Goal: Answer question/provide support: Share knowledge or assist other users

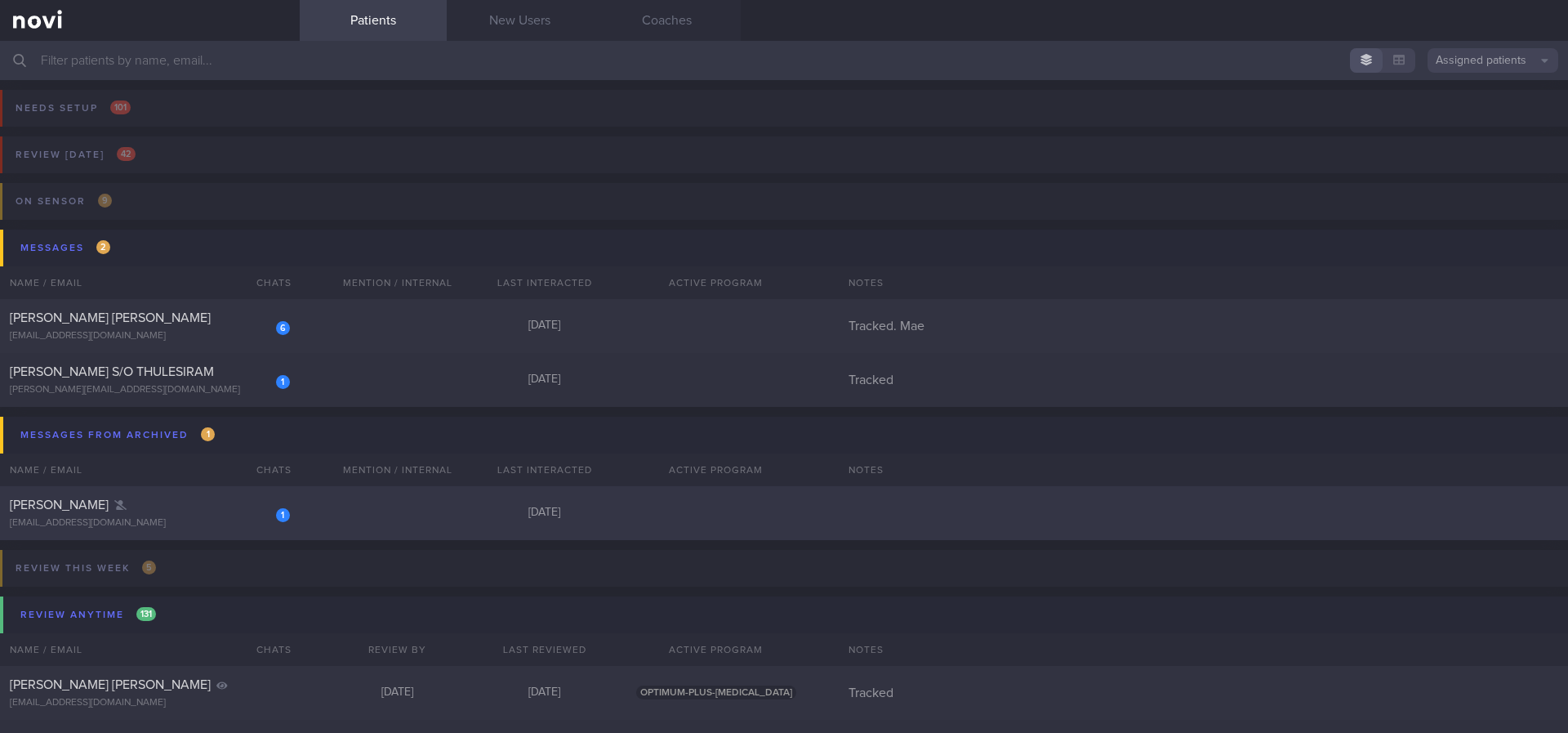
click at [368, 501] on div "1 Shermin Tan tanshermin@yahoo.com 6 months ago" at bounding box center [784, 513] width 1568 height 54
select select "9"
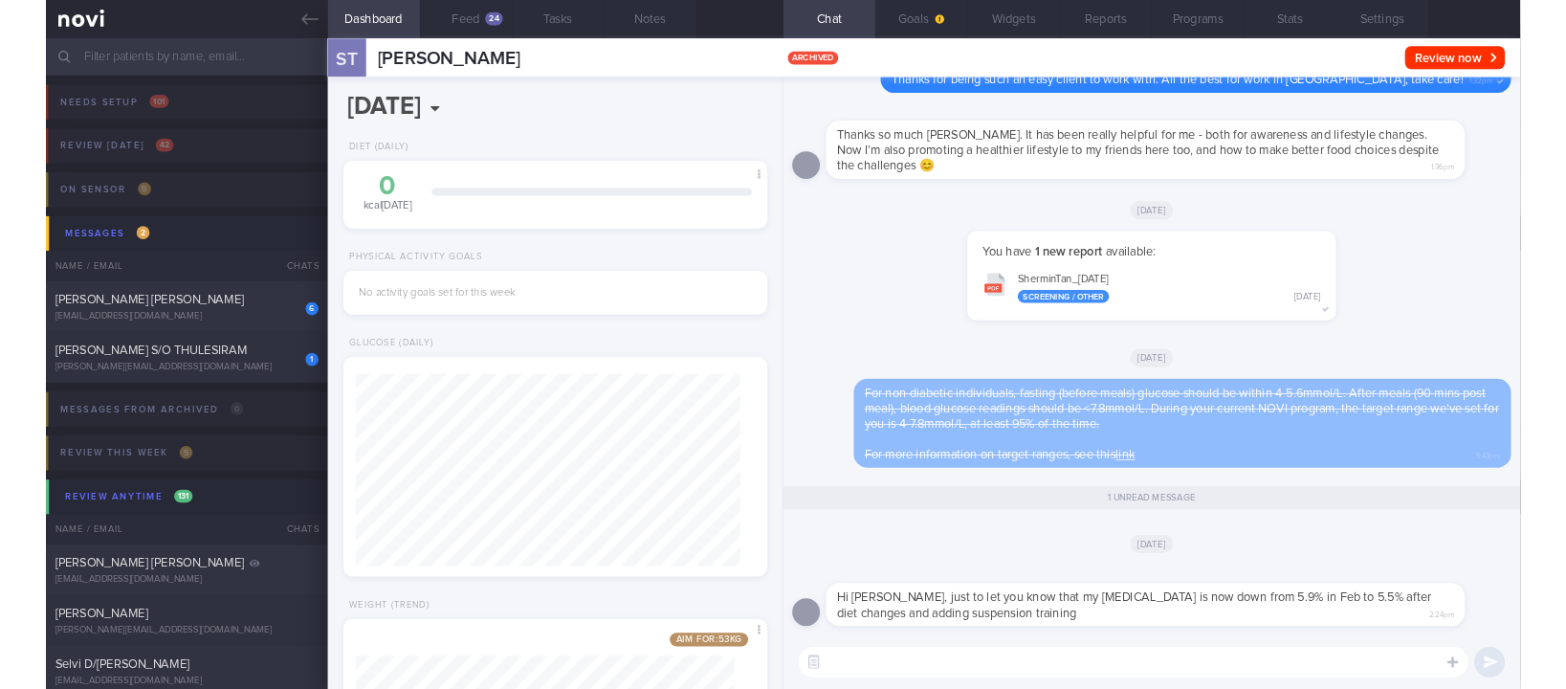
scroll to position [956105, 955939]
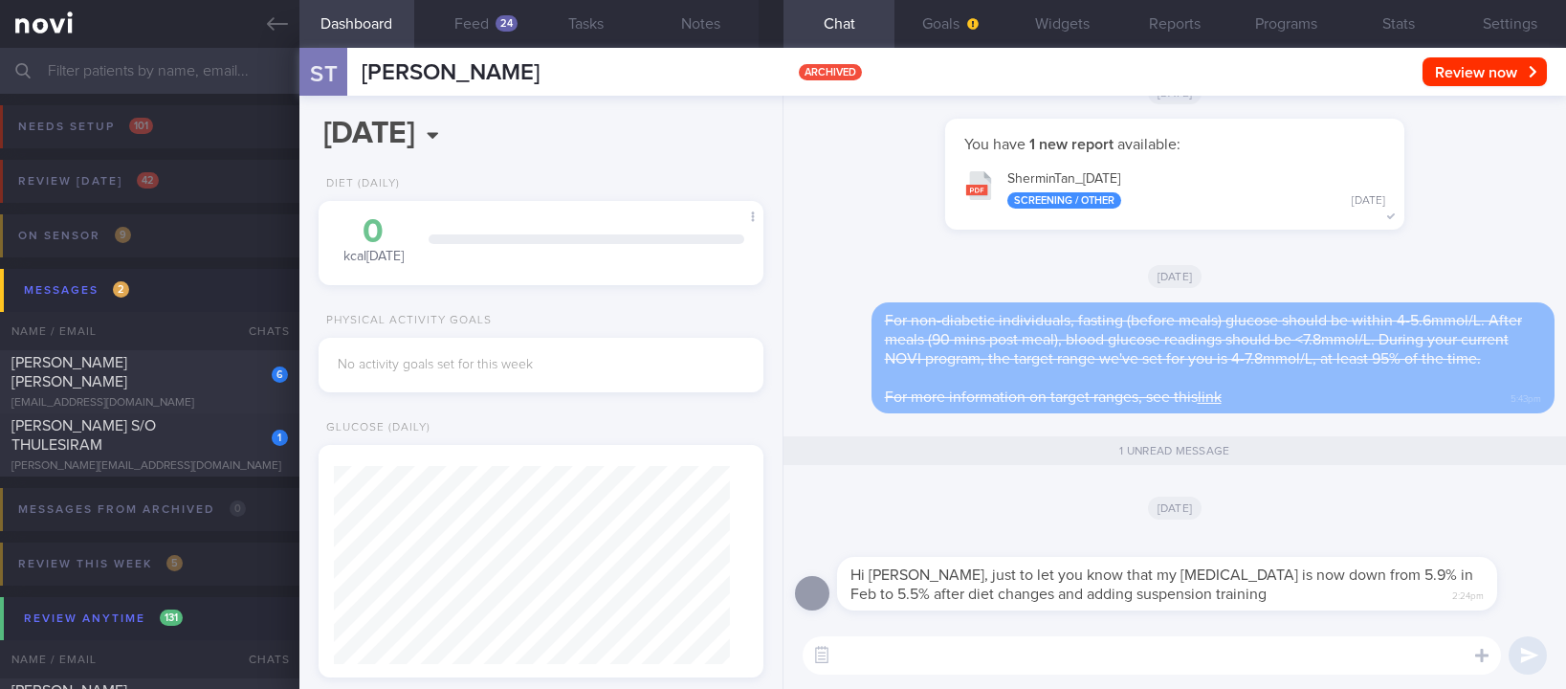
click at [1131, 650] on textarea at bounding box center [1151, 655] width 698 height 38
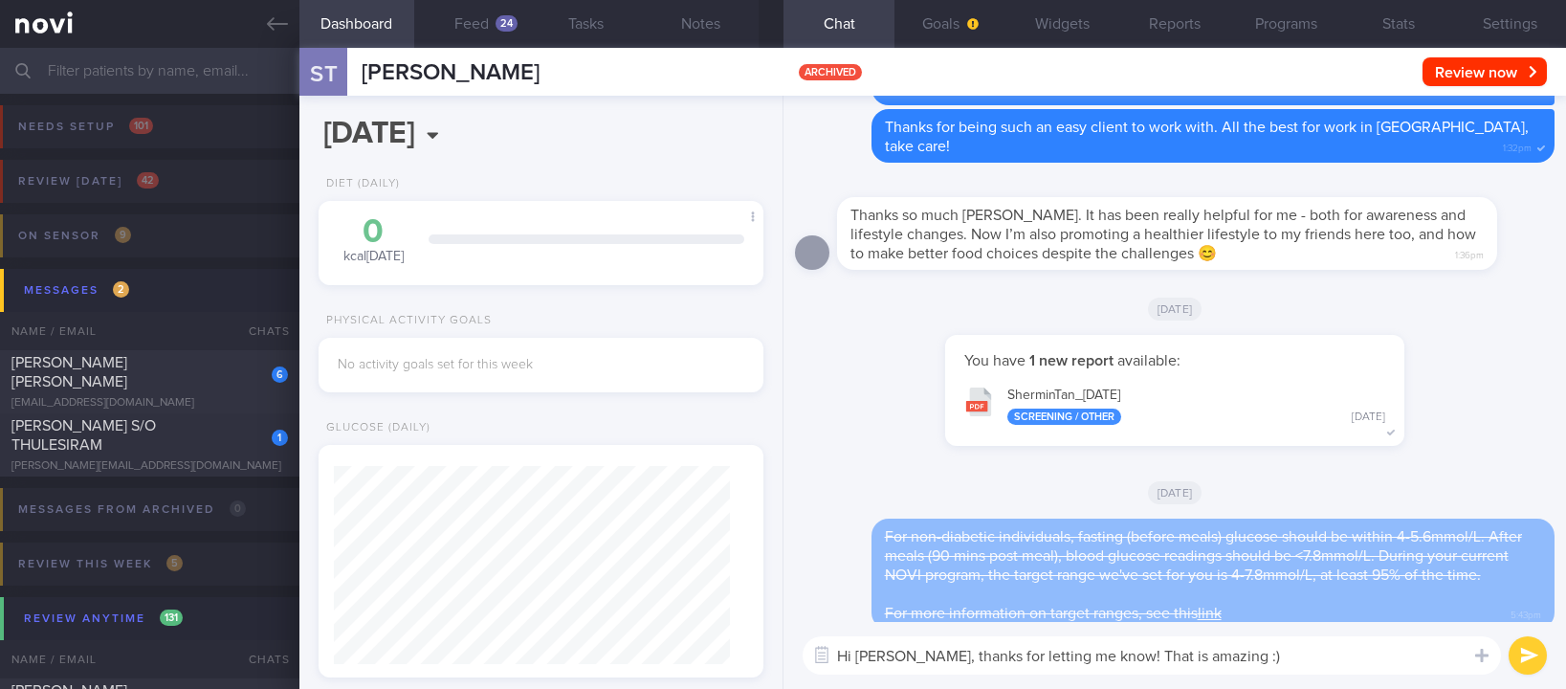
scroll to position [0, 0]
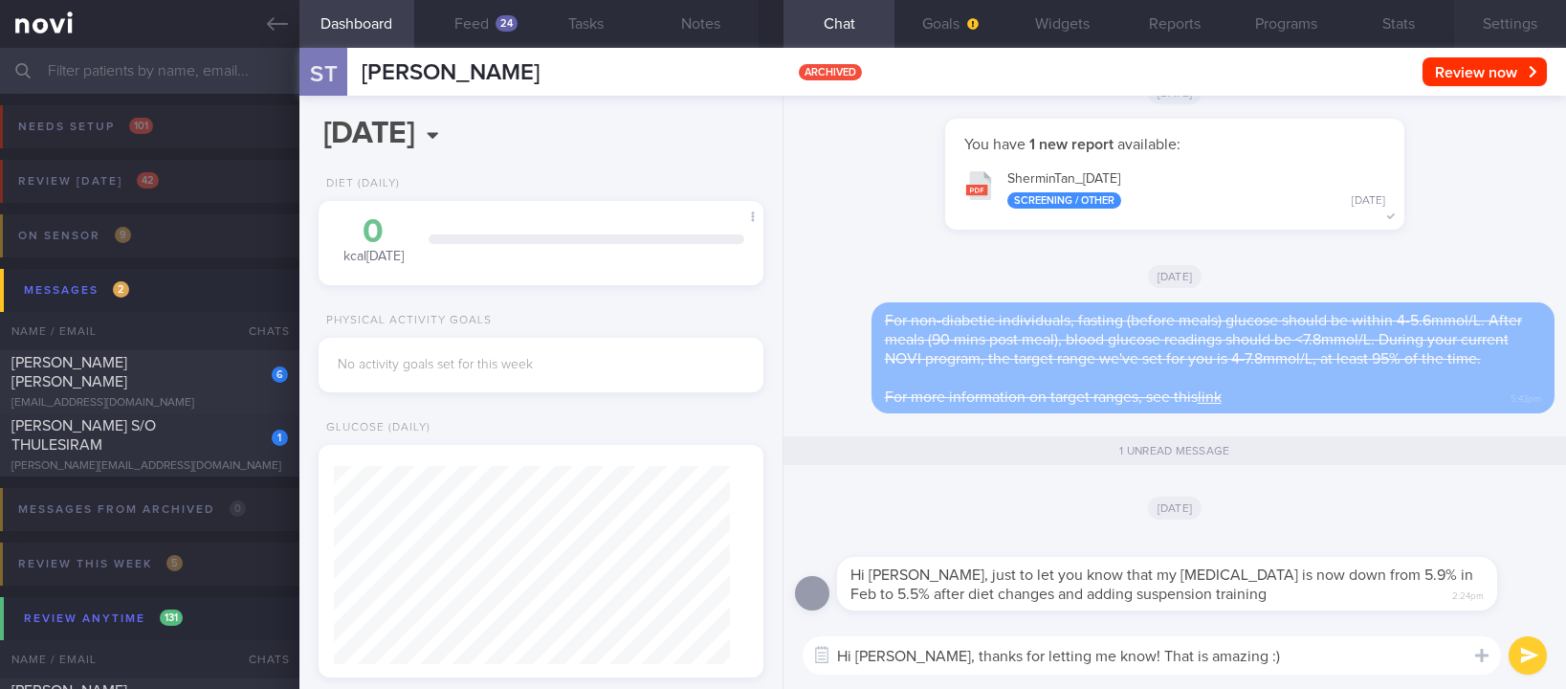
click at [1494, 14] on button "Settings" at bounding box center [1510, 24] width 112 height 48
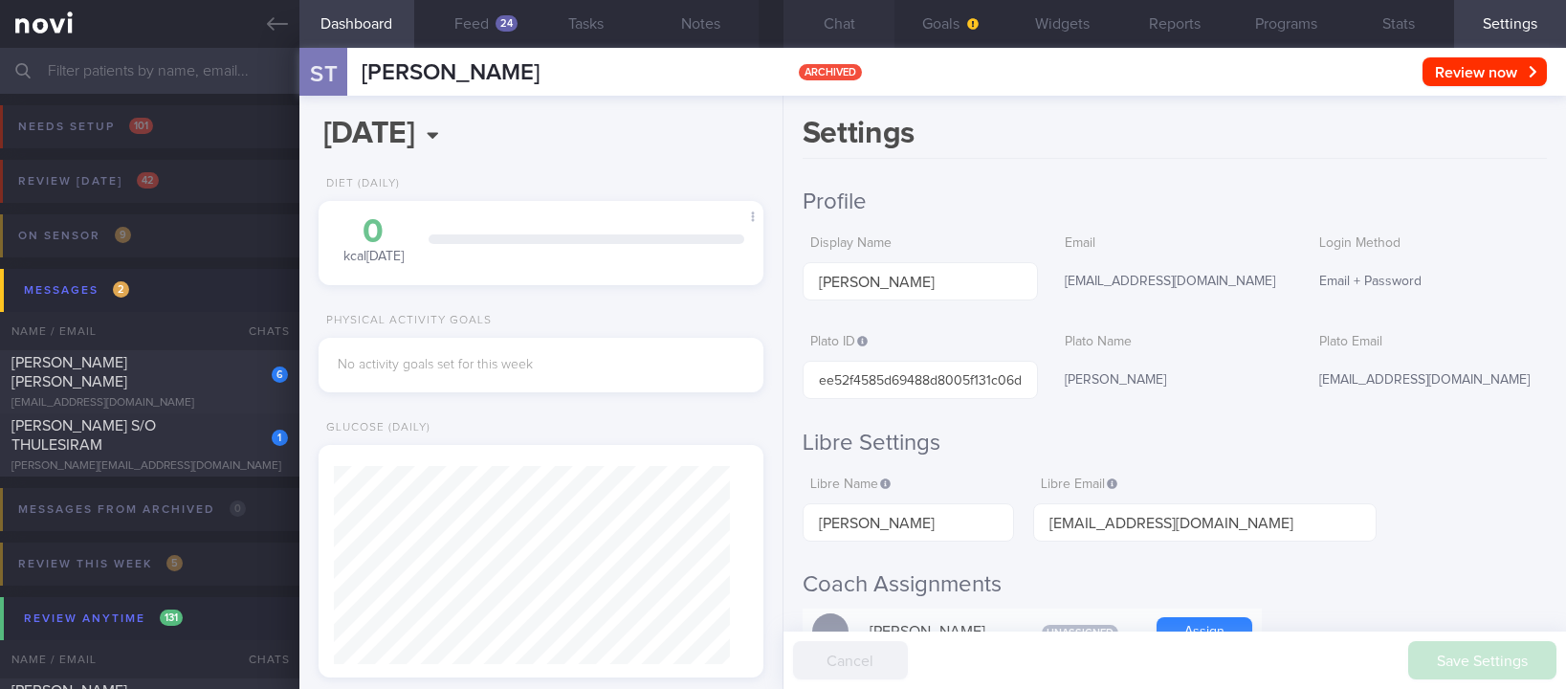
click at [823, 28] on button "Chat" at bounding box center [839, 24] width 112 height 48
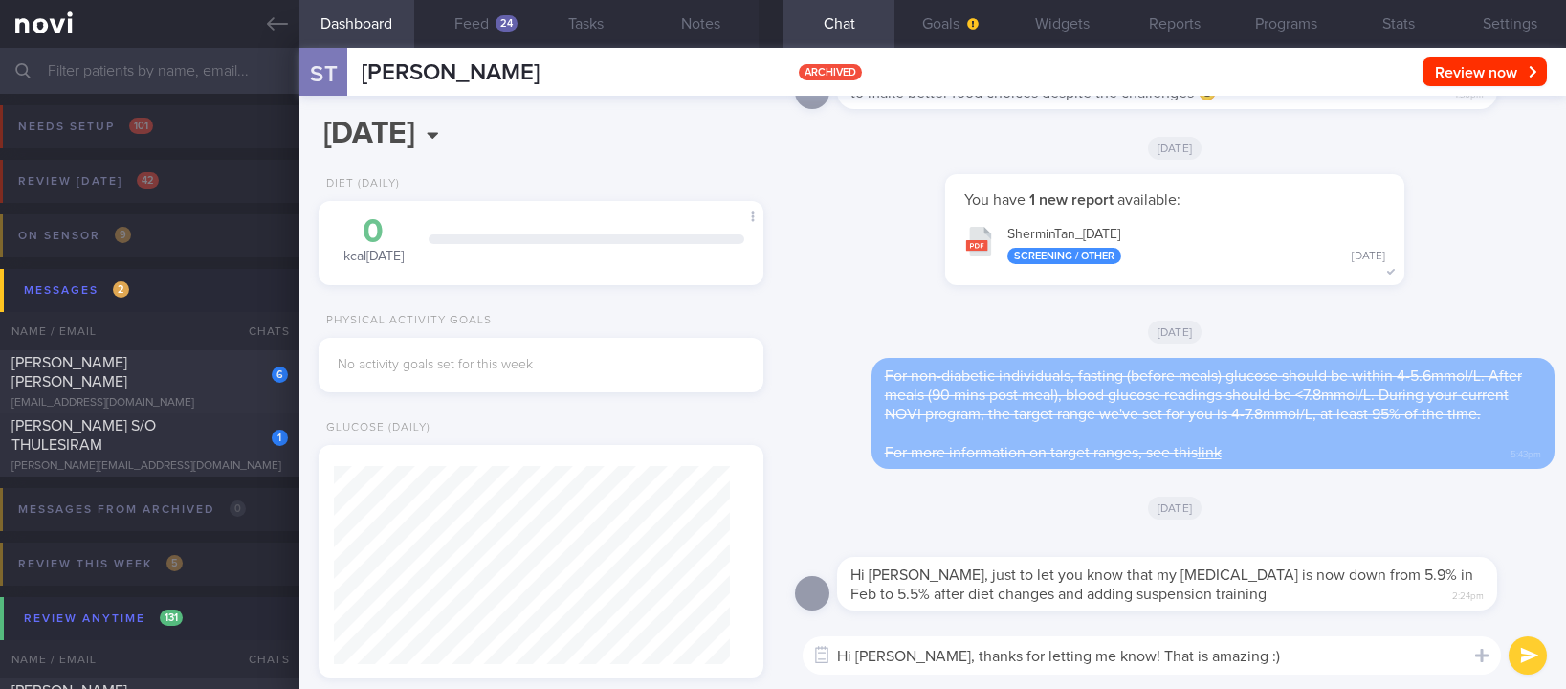
click at [1274, 655] on textarea "Hi Shermin, thanks for letting me know! That is amazing :)" at bounding box center [1151, 655] width 698 height 38
type textarea "Hi Shermin, thanks for letting me know! That is amazing :)"
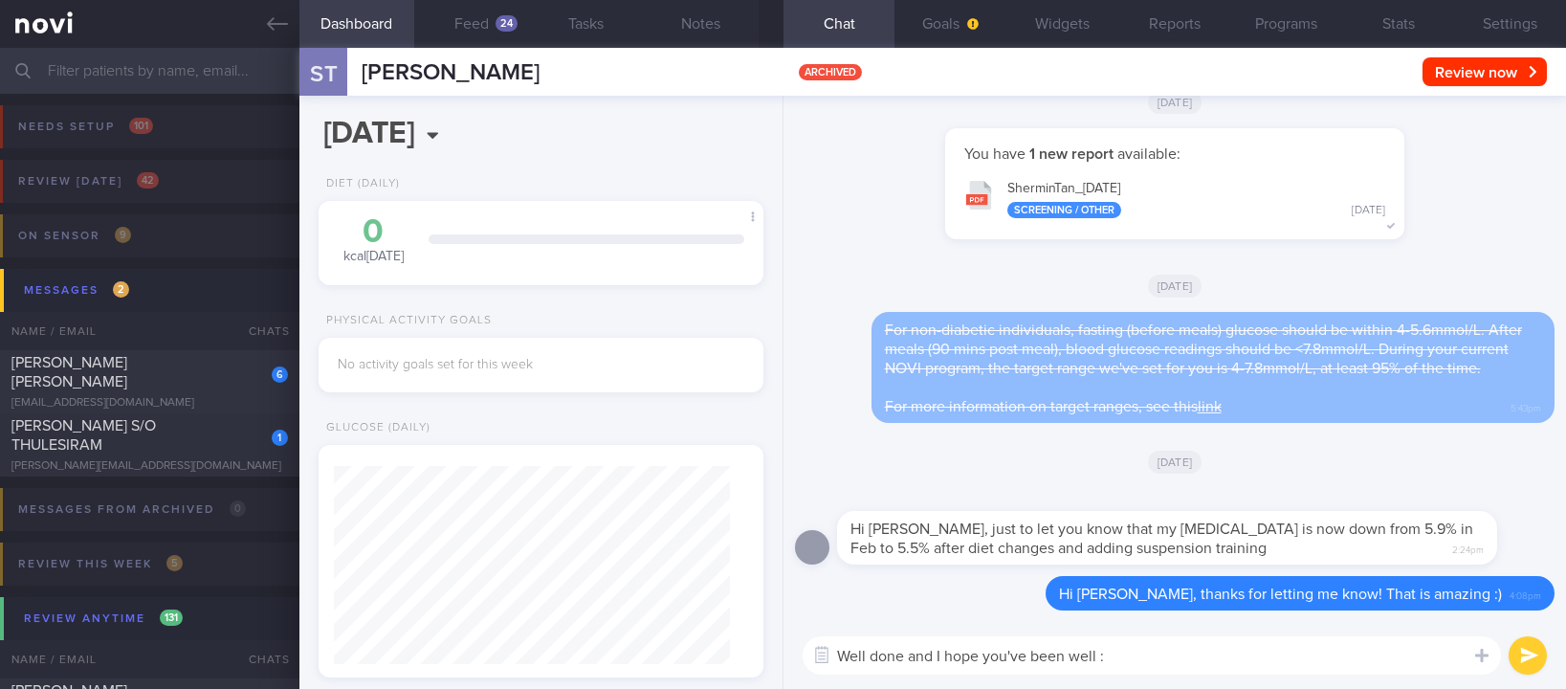
type textarea "Well done and I hope you've been well :)"
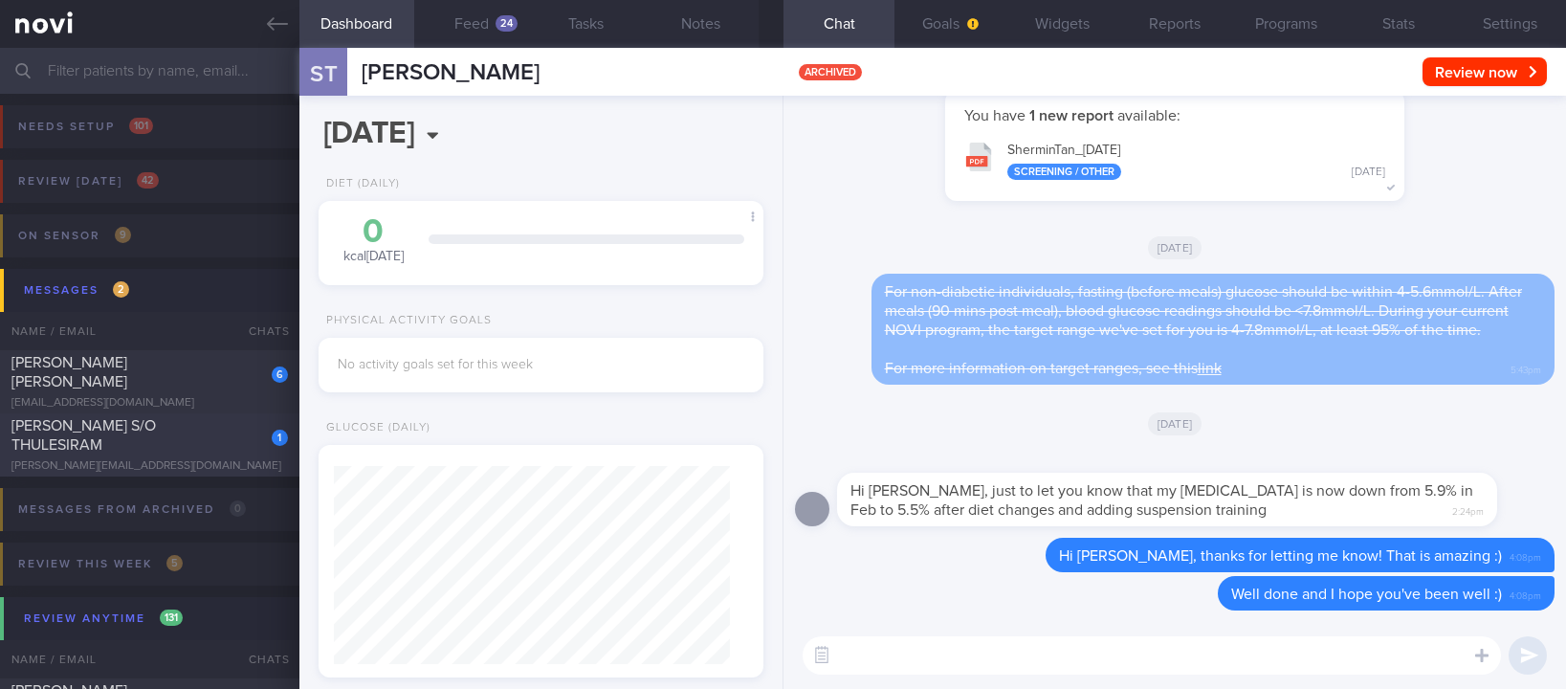
click at [156, 436] on span "GURURAJ S/O THULESIRAM" at bounding box center [83, 435] width 144 height 34
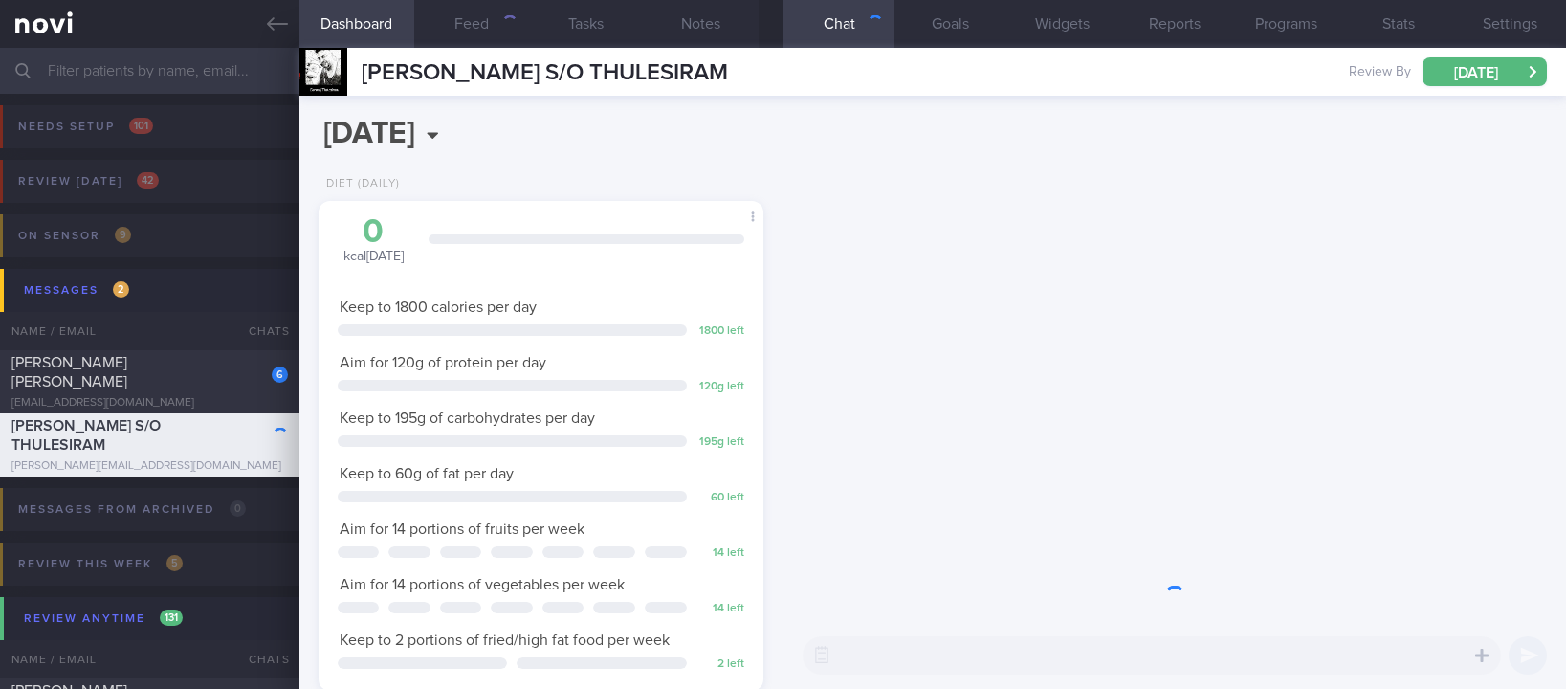
scroll to position [222, 388]
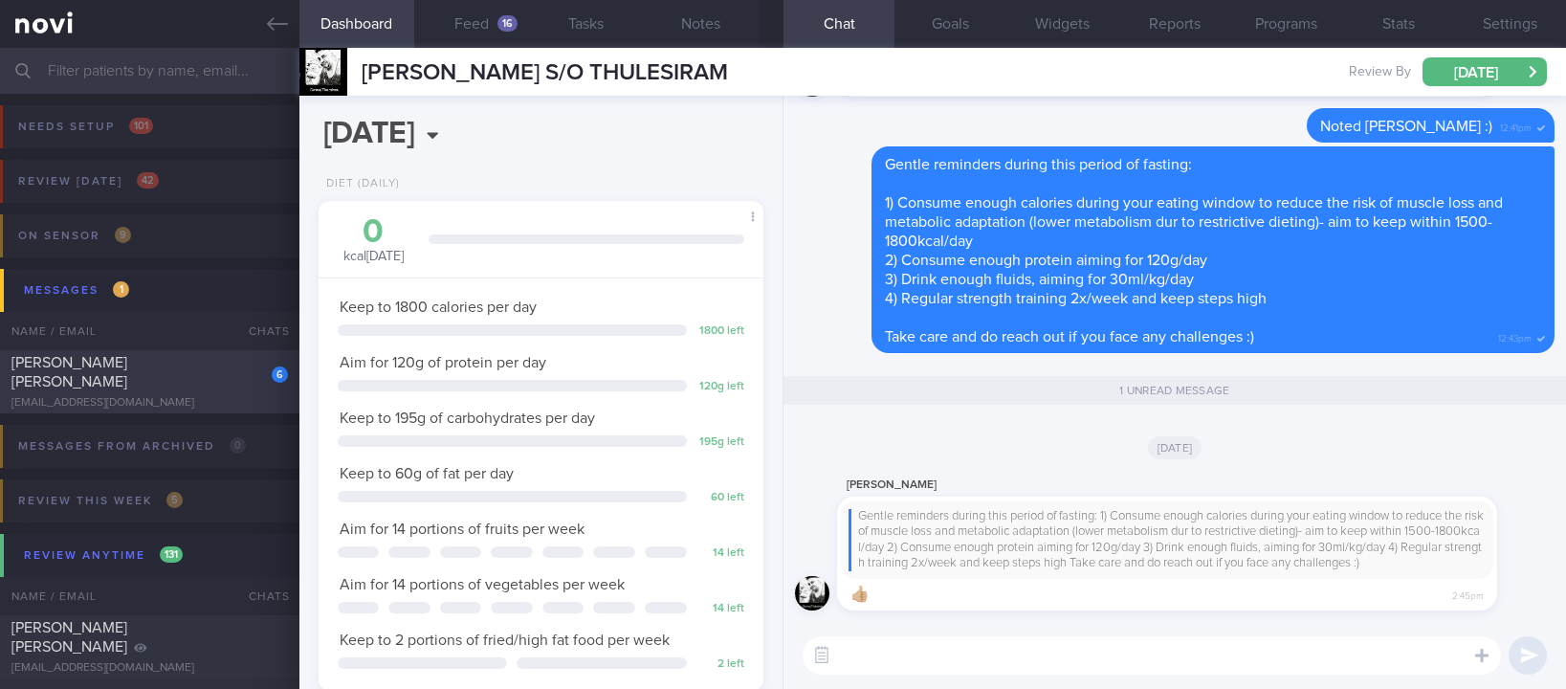
click at [200, 382] on div "6 Maquilan Rosemae Ann Calvo maemaqz80@gmail.com" at bounding box center [149, 381] width 299 height 57
type input "Tracked. Mae"
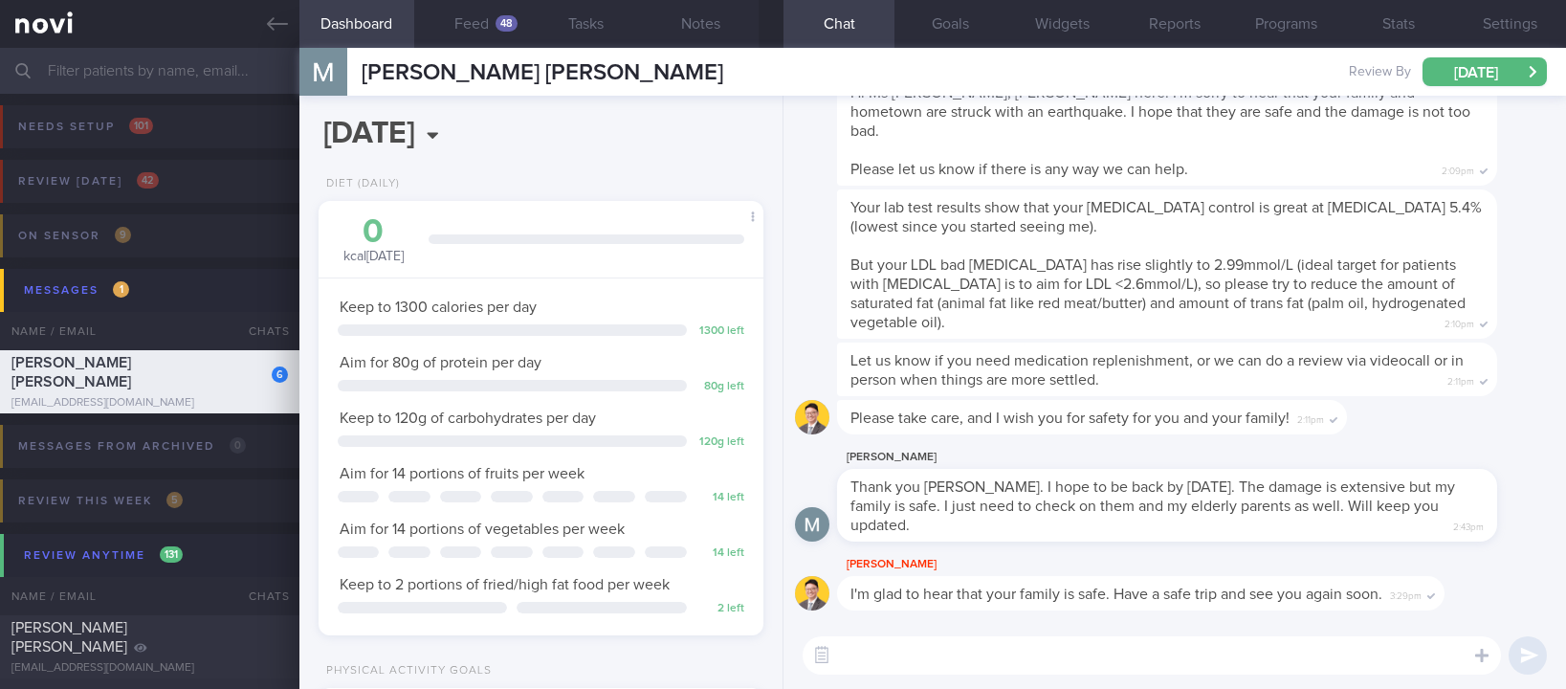
click at [999, 649] on textarea at bounding box center [1151, 655] width 698 height 38
click at [962, 671] on textarea at bounding box center [1151, 655] width 698 height 38
click at [1090, 647] on textarea at bounding box center [1151, 655] width 698 height 38
type textarea "S"
type textarea "I"
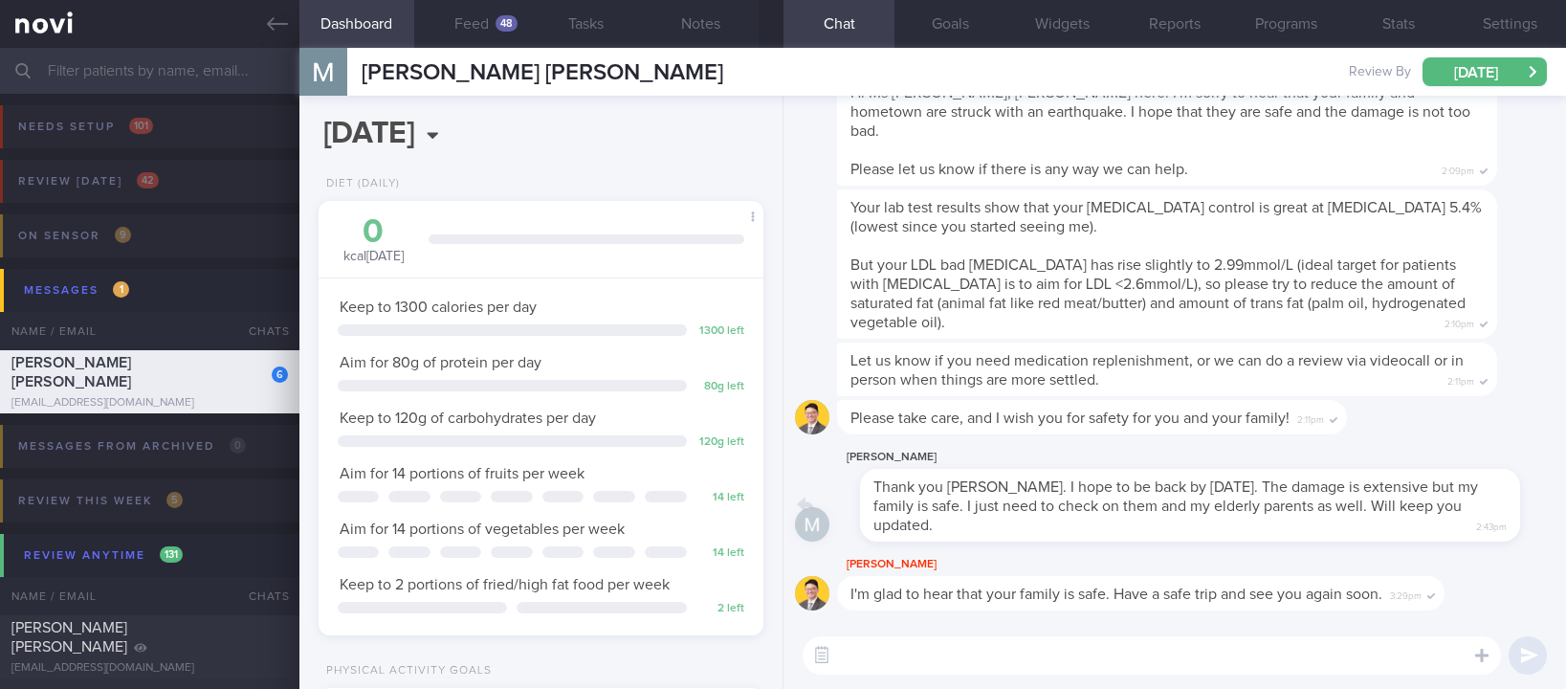
drag, startPoint x: 952, startPoint y: 522, endPoint x: 973, endPoint y: 485, distance: 42.8
click at [973, 485] on div "Mae Maquilan Thank you dr todd. I hope to be back by next week wed. The damage …" at bounding box center [1195, 494] width 717 height 96
copy span ". I hope to be back by next week wed. The damage is extensive but my family is …"
click at [992, 653] on textarea at bounding box center [1151, 655] width 698 height 38
paste textarea "I’m so sorry to hear about the earthquake, but glad your family is safe. Take a…"
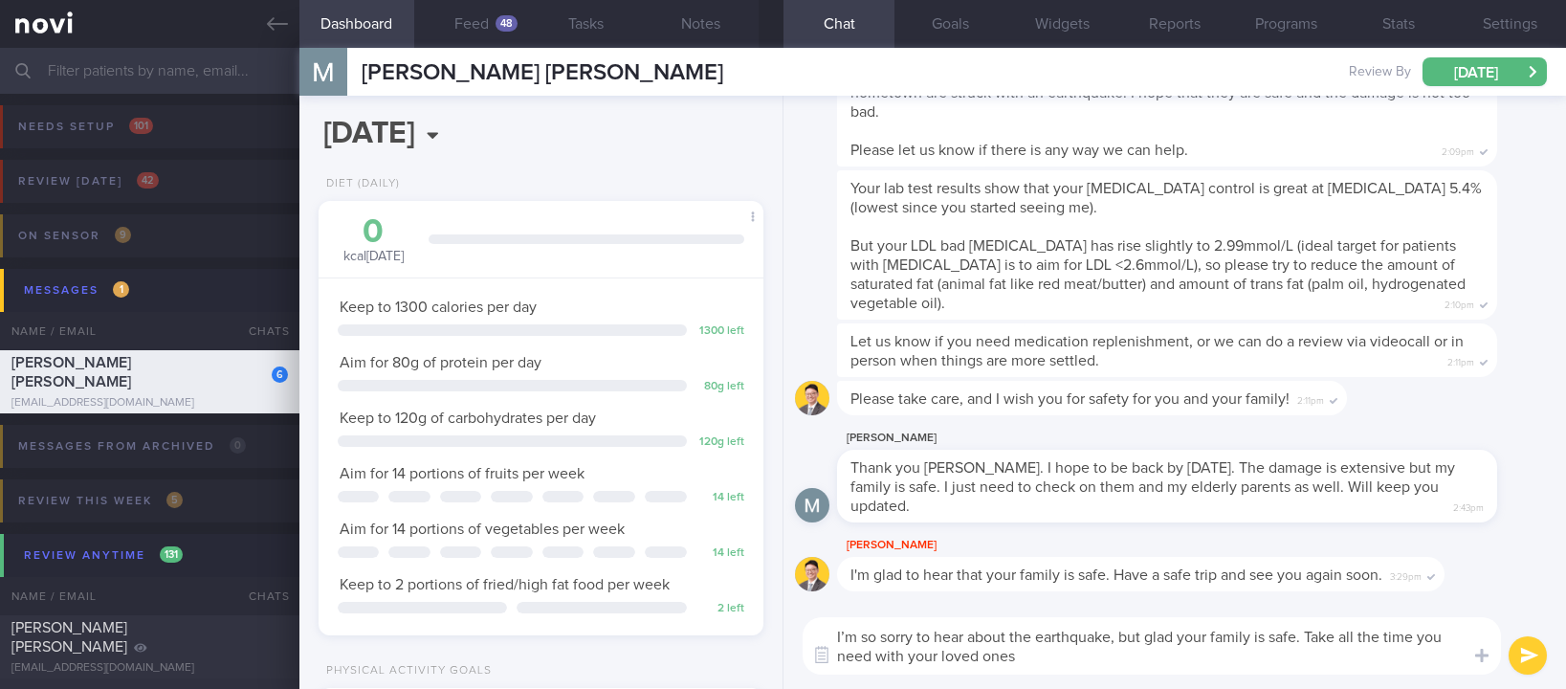
click at [1108, 636] on textarea "I’m so sorry to hear about the earthquake, but glad your family is safe. Take a…" at bounding box center [1151, 645] width 698 height 57
click at [864, 635] on textarea "I’m so sorry to hear about the earthquake, but glad your family is safe. Take a…" at bounding box center [1151, 645] width 698 height 57
click at [1315, 657] on textarea "Hi Mae, I’m so sorry to hear about the earthquake, but glad your family is safe…" at bounding box center [1151, 645] width 698 height 57
drag, startPoint x: 1314, startPoint y: 657, endPoint x: 1403, endPoint y: 631, distance: 92.6
click at [1403, 631] on textarea "Hi Mae, I’m so sorry to hear about the earthquake, but glad your family is safe…" at bounding box center [1151, 645] width 698 height 57
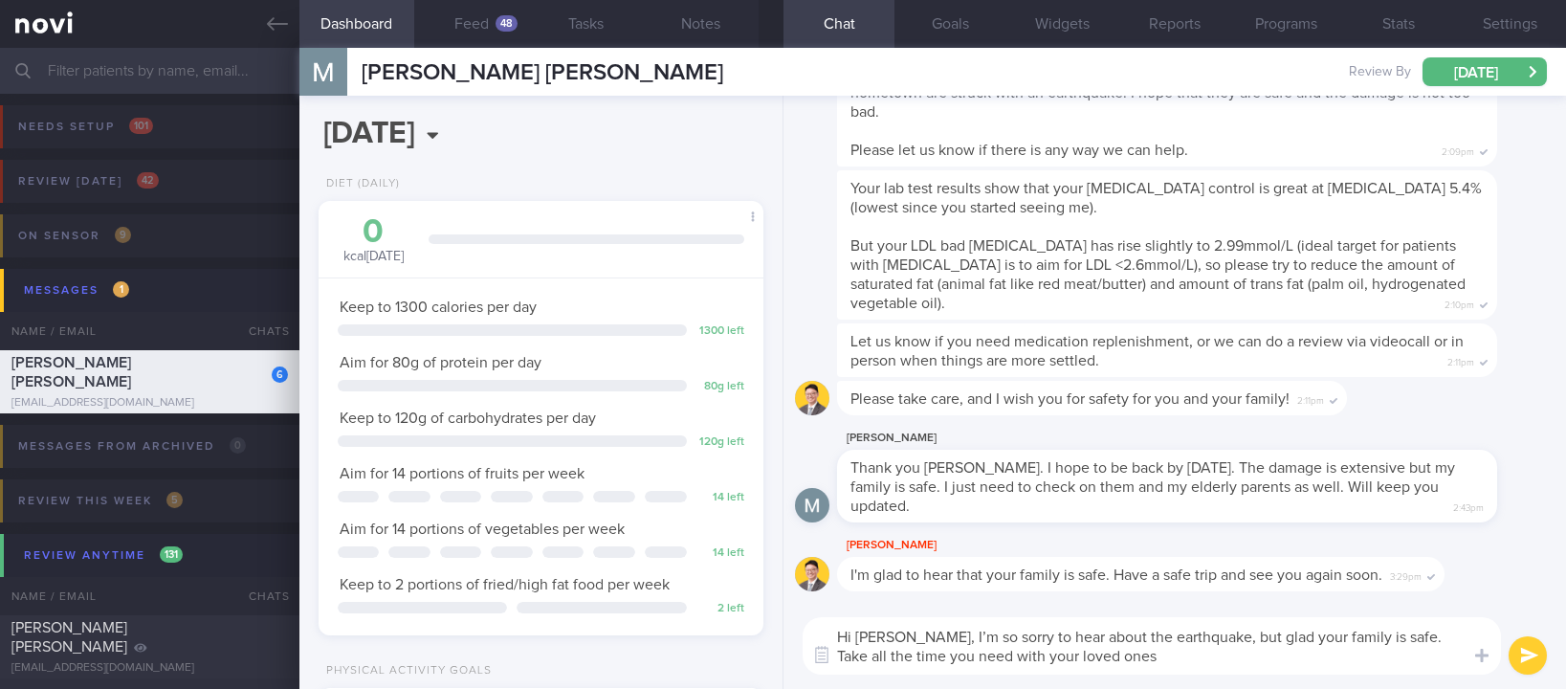
click at [1403, 631] on textarea "Hi Mae, I’m so sorry to hear about the earthquake, but glad your family is safe…" at bounding box center [1151, 645] width 698 height 57
click at [1394, 650] on textarea "Hi Mae, I’m so sorry to hear about the earthquake, but glad your family is safe…" at bounding box center [1151, 645] width 698 height 57
click at [480, 18] on button "Feed 48" at bounding box center [471, 24] width 115 height 48
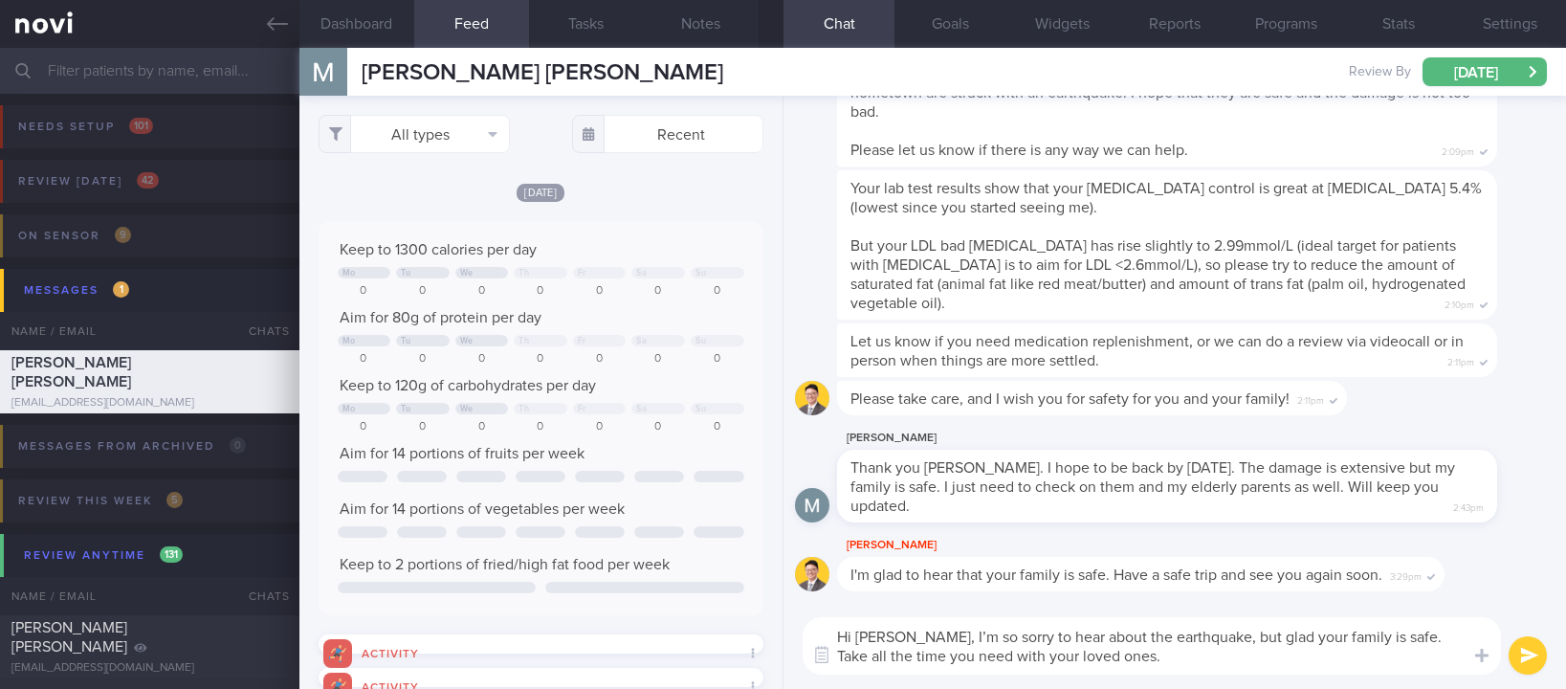
click at [1125, 665] on textarea "Hi Mae, I’m so sorry to hear about the earthquake, but glad your family is safe…" at bounding box center [1151, 645] width 698 height 57
type textarea "Hi Mae, I’m so sorry to hear about the earthquake, but glad your family is safe…"
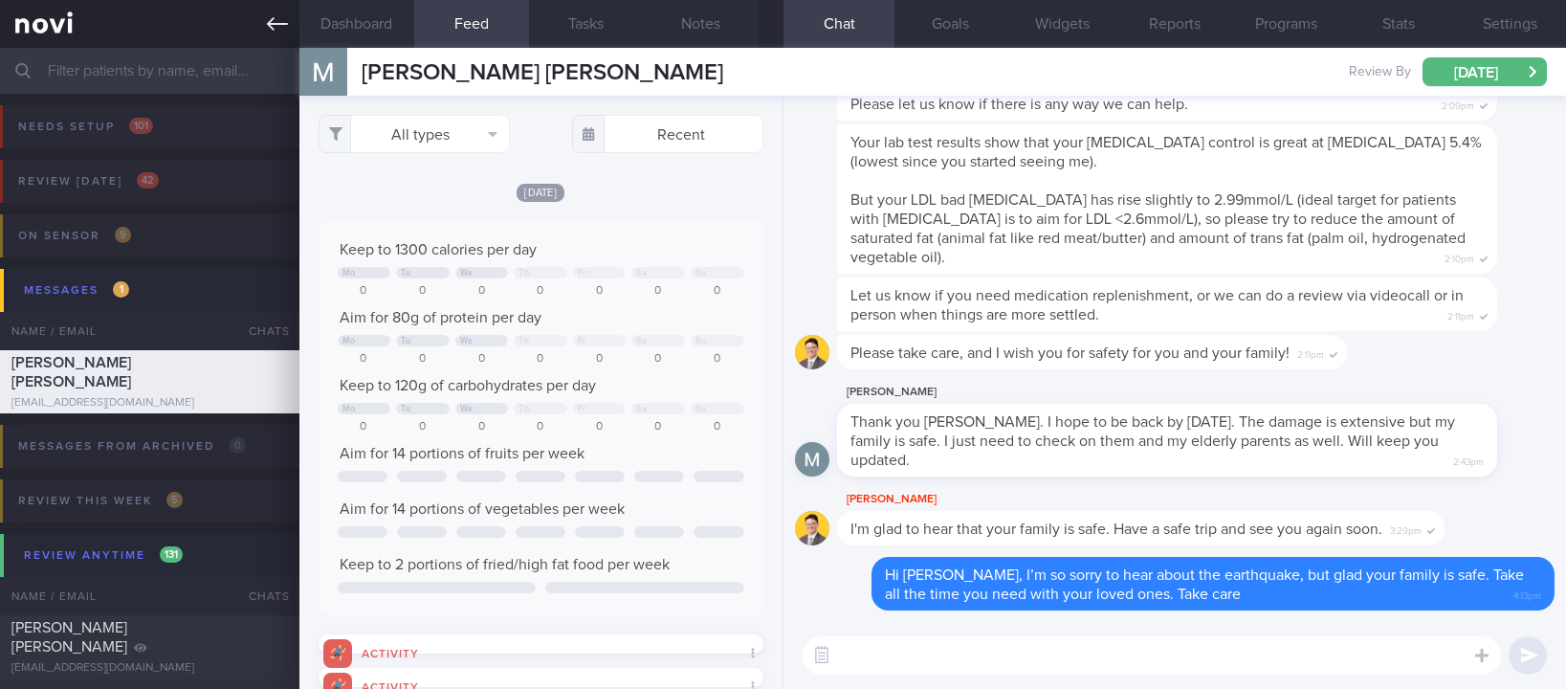
click at [262, 31] on link at bounding box center [149, 24] width 299 height 48
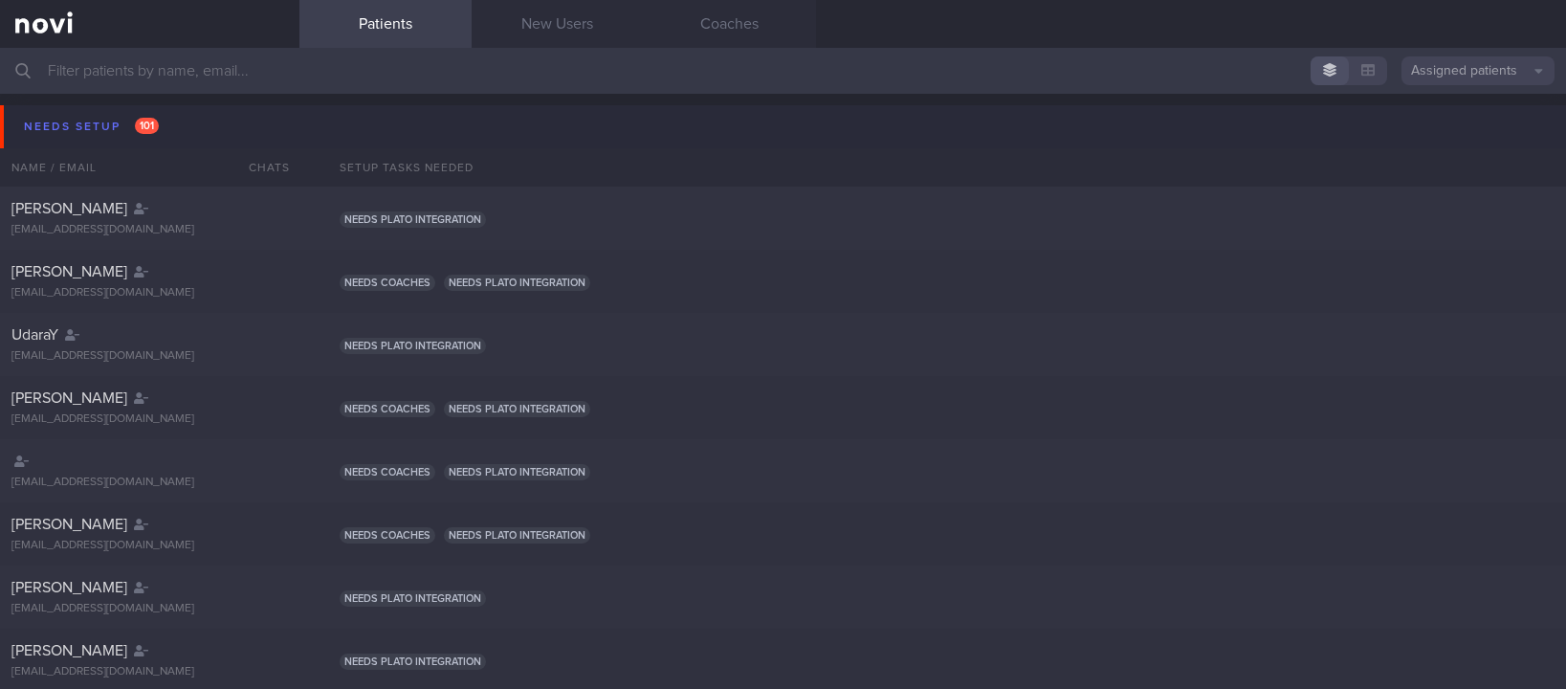
click at [196, 122] on button "Needs setup 101" at bounding box center [785, 126] width 1571 height 43
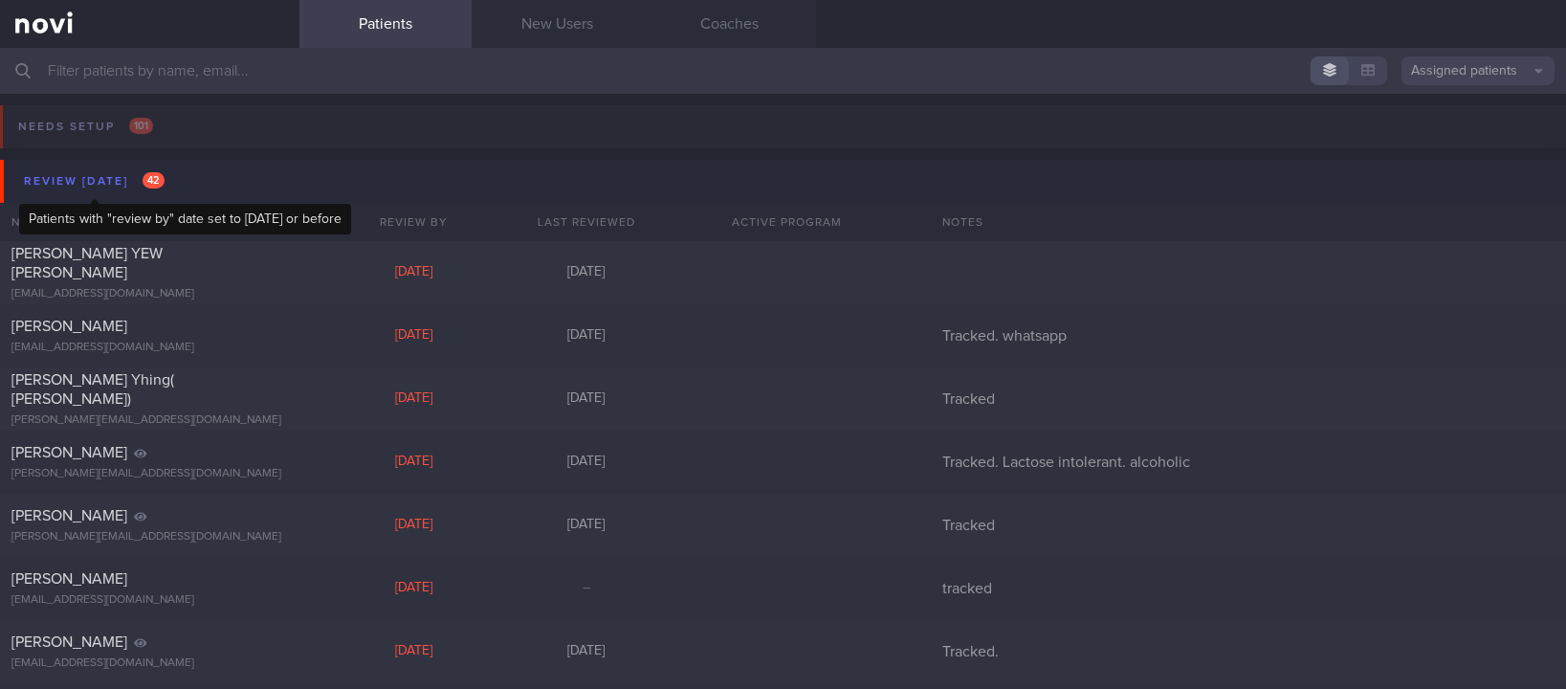
click at [135, 178] on div "Review [DATE] 42" at bounding box center [94, 181] width 150 height 26
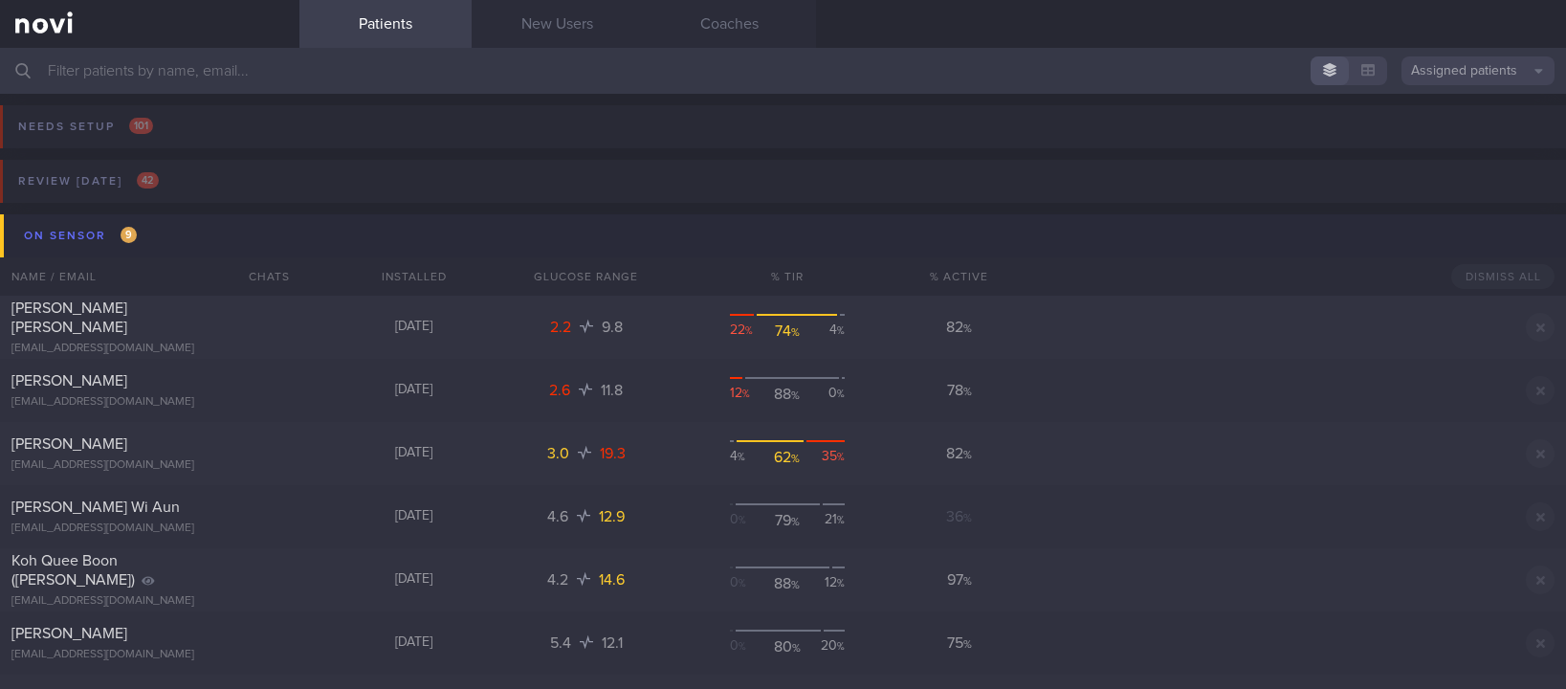
click at [247, 221] on button "On sensor 9" at bounding box center [785, 235] width 1571 height 43
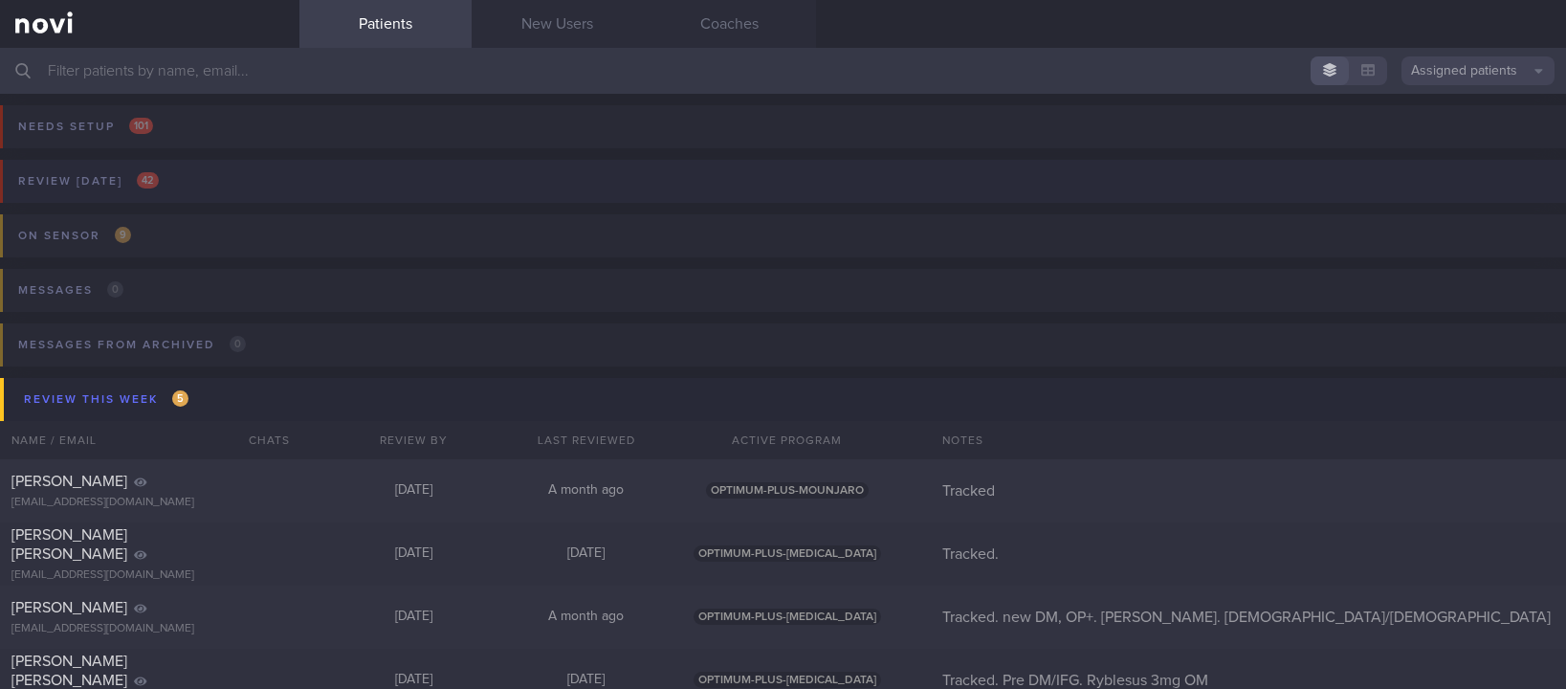
click at [457, 174] on button "Review [DATE] 42" at bounding box center [779, 187] width 1571 height 55
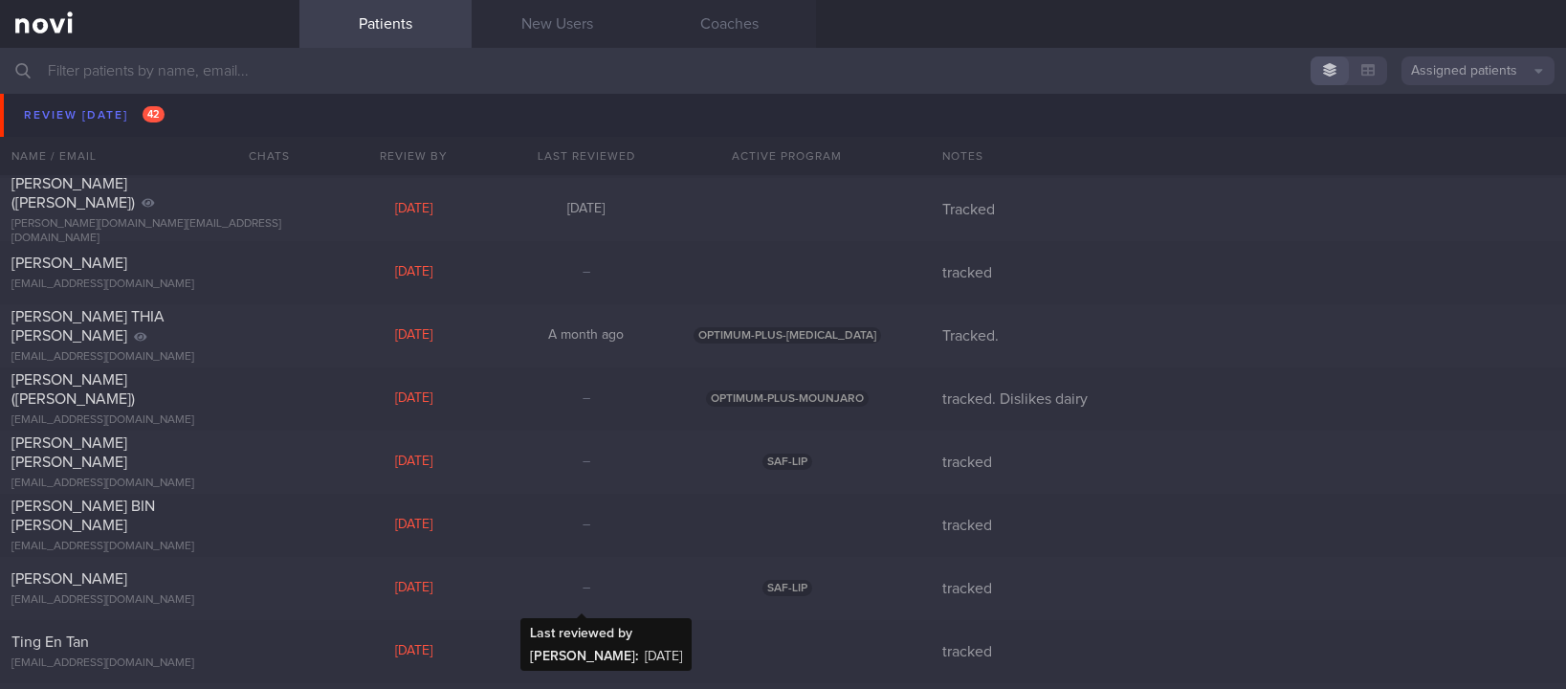
scroll to position [1403, 0]
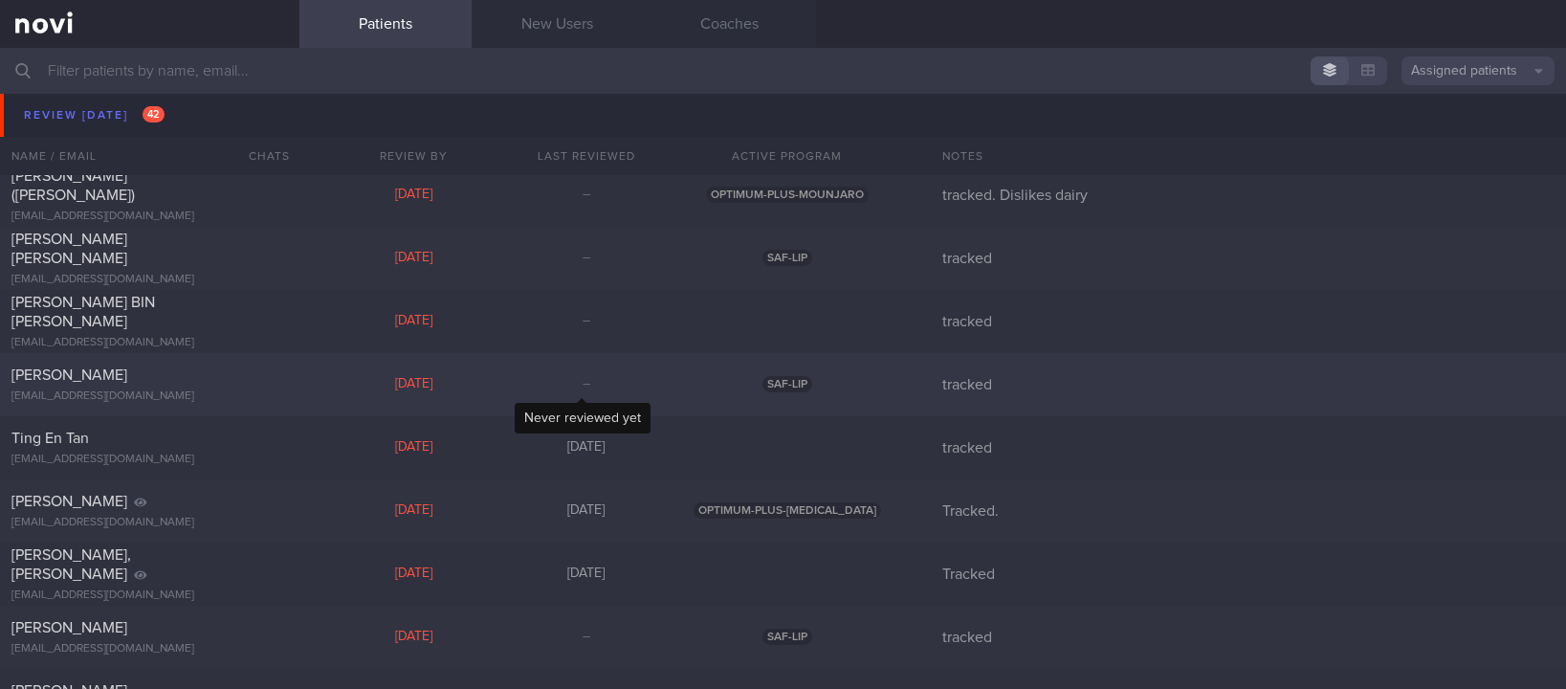
click at [638, 376] on div "–" at bounding box center [586, 384] width 172 height 17
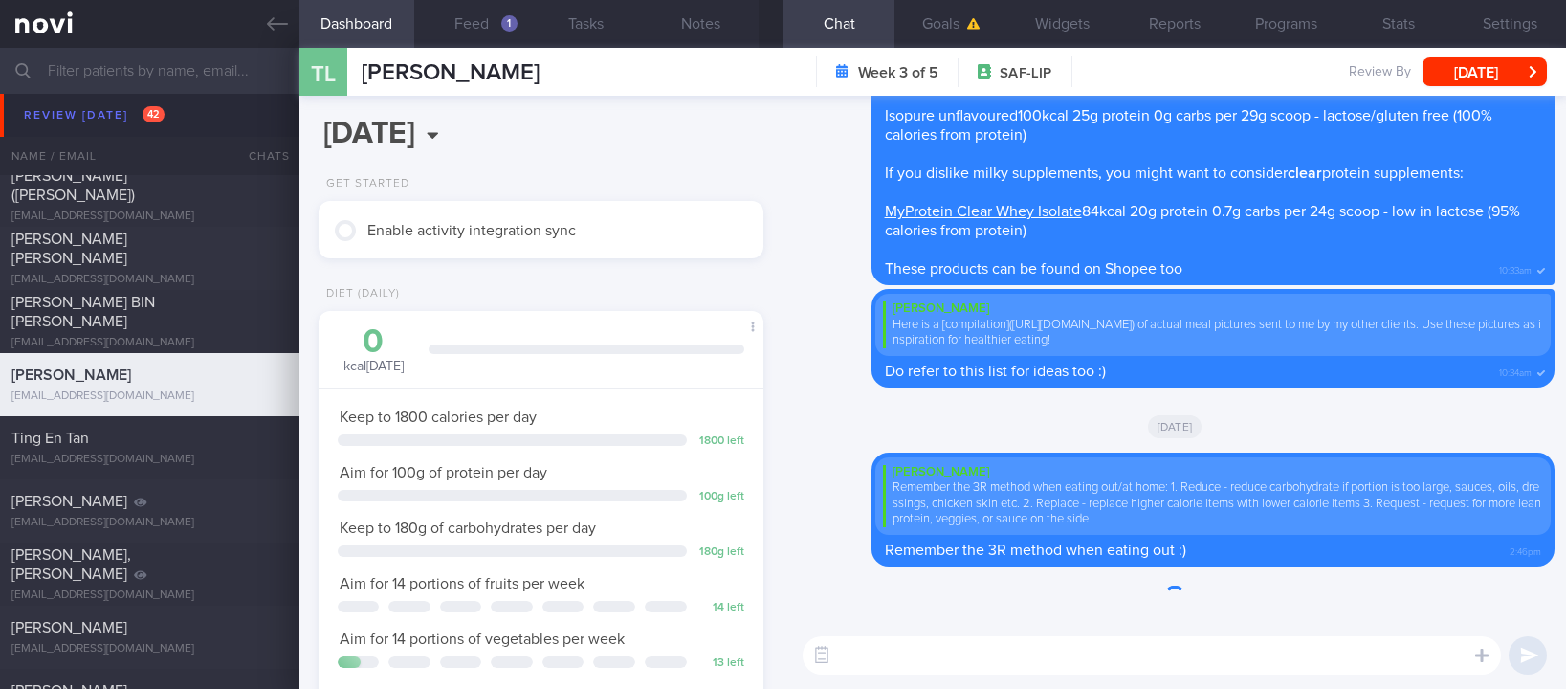
scroll to position [222, 388]
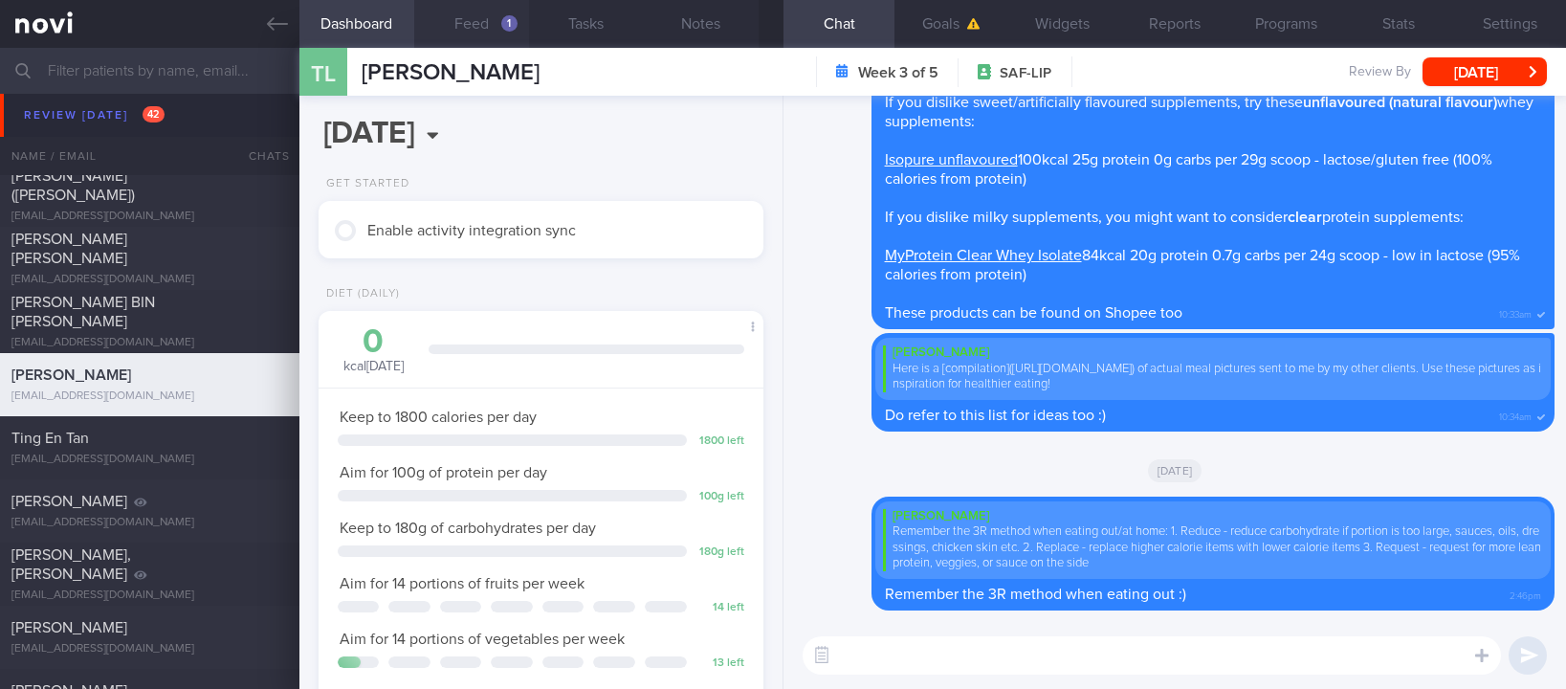
click at [493, 15] on button "Feed 1" at bounding box center [471, 24] width 115 height 48
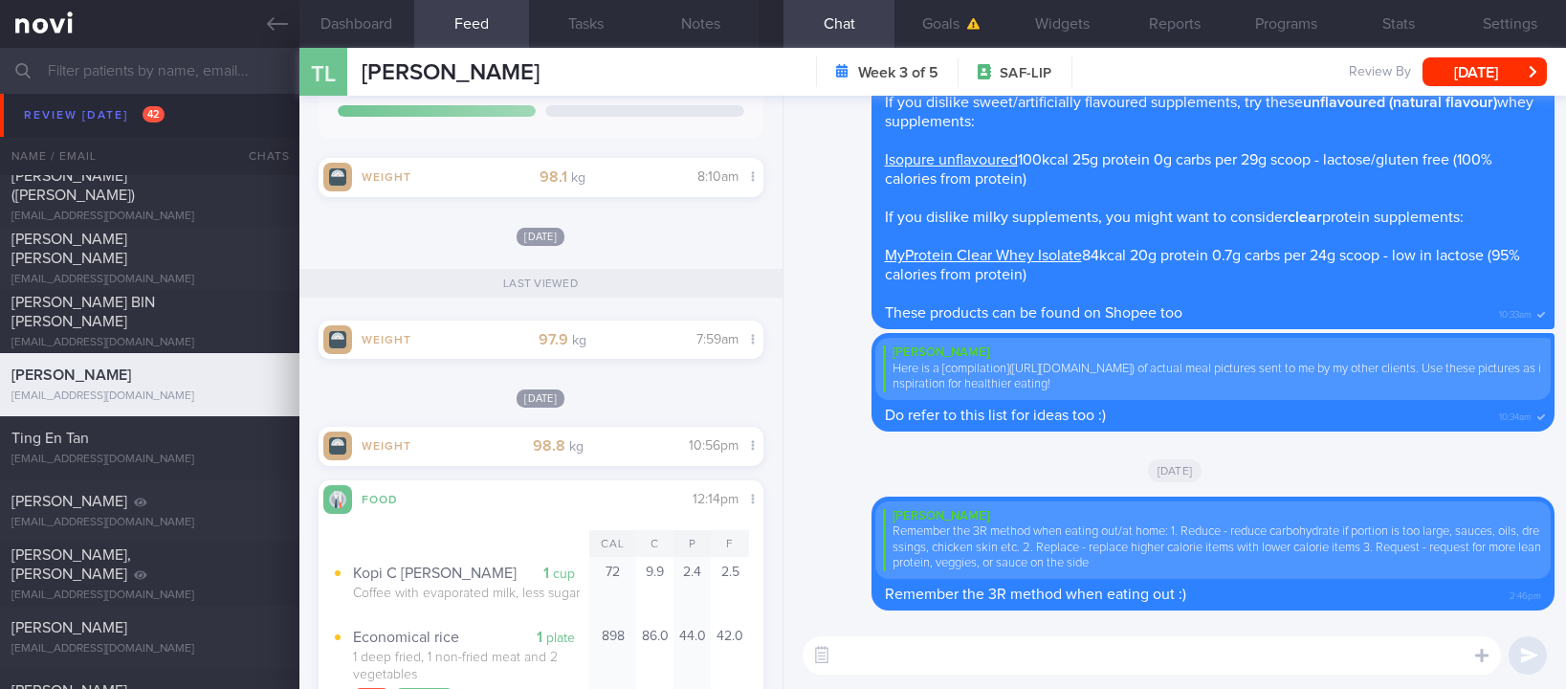
scroll to position [473, 0]
click at [173, 461] on div "[EMAIL_ADDRESS][DOMAIN_NAME]" at bounding box center [149, 459] width 276 height 14
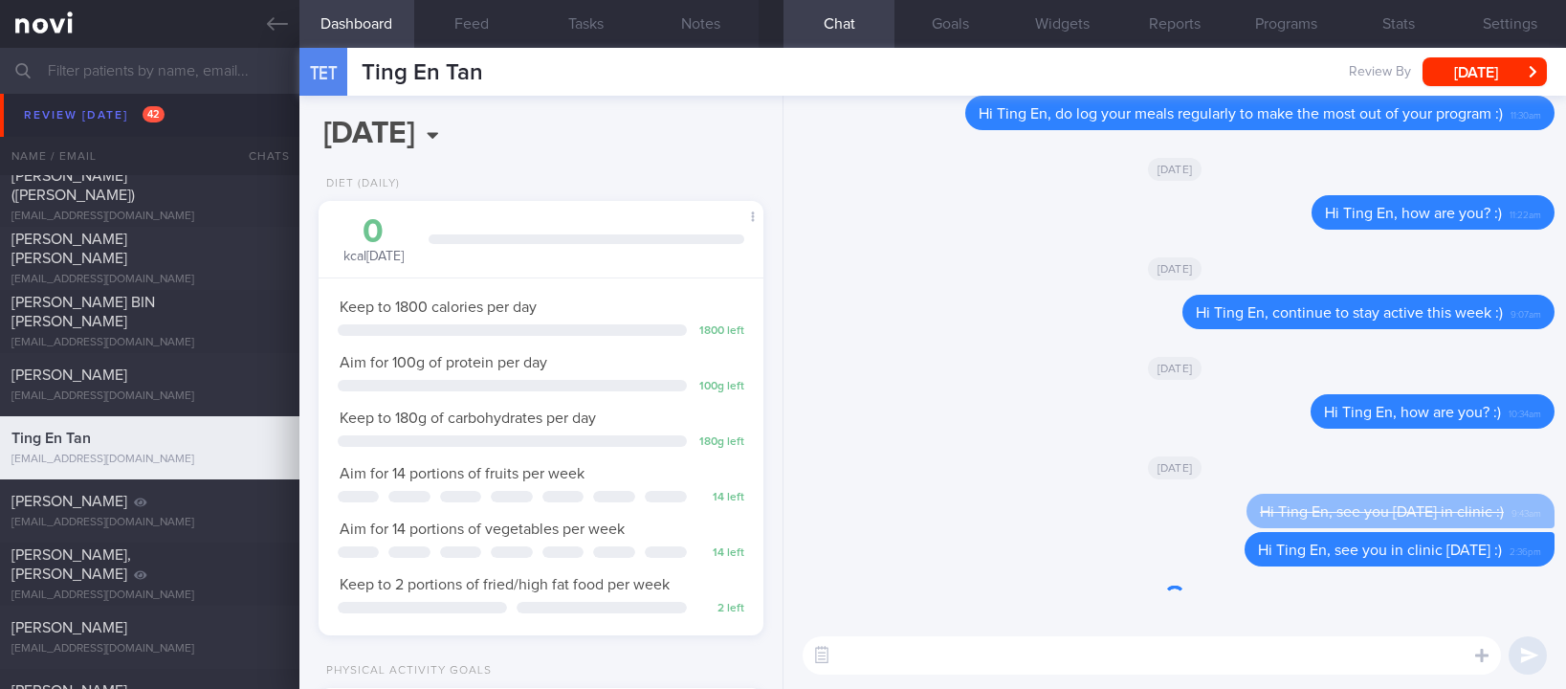
scroll to position [198, 396]
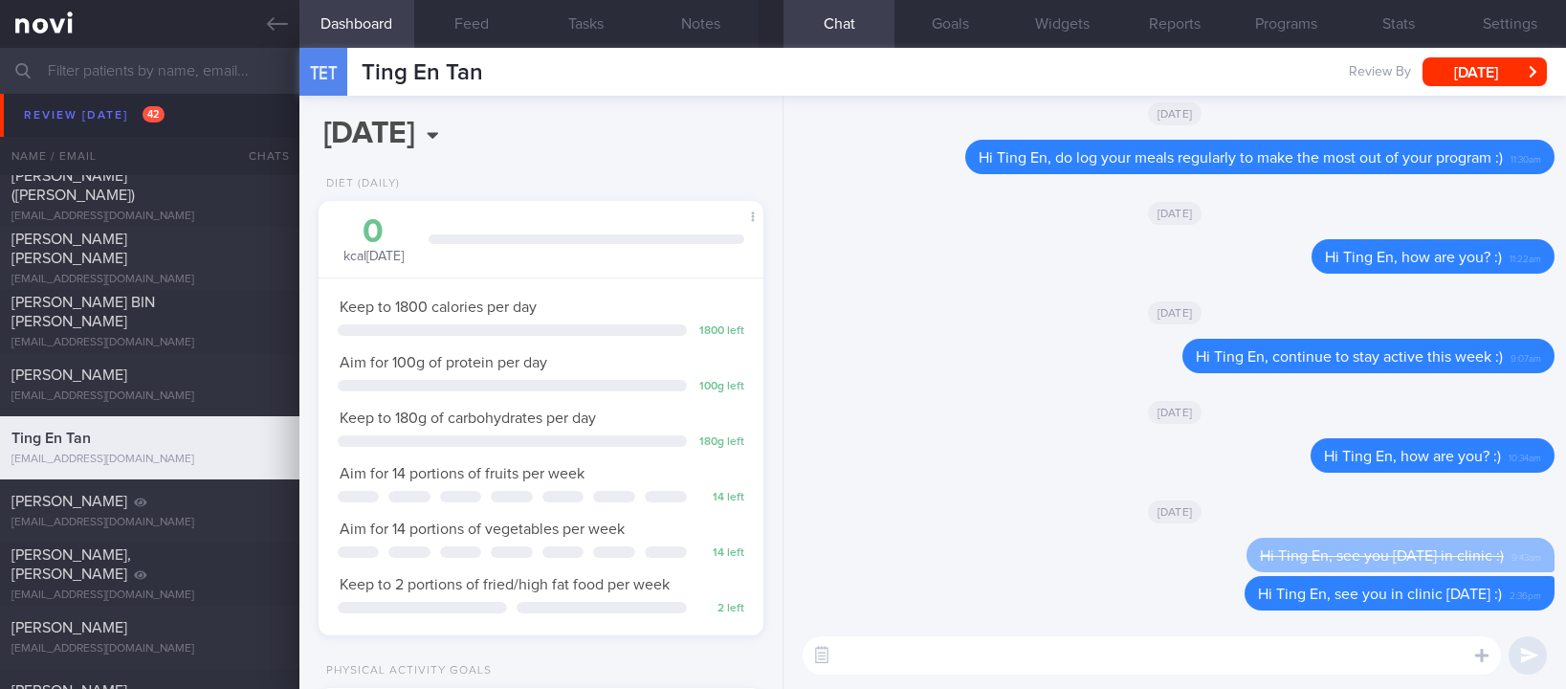
click at [1211, 638] on textarea at bounding box center [1151, 655] width 698 height 38
type textarea "Hi Ting En, see you [DATE] :)"
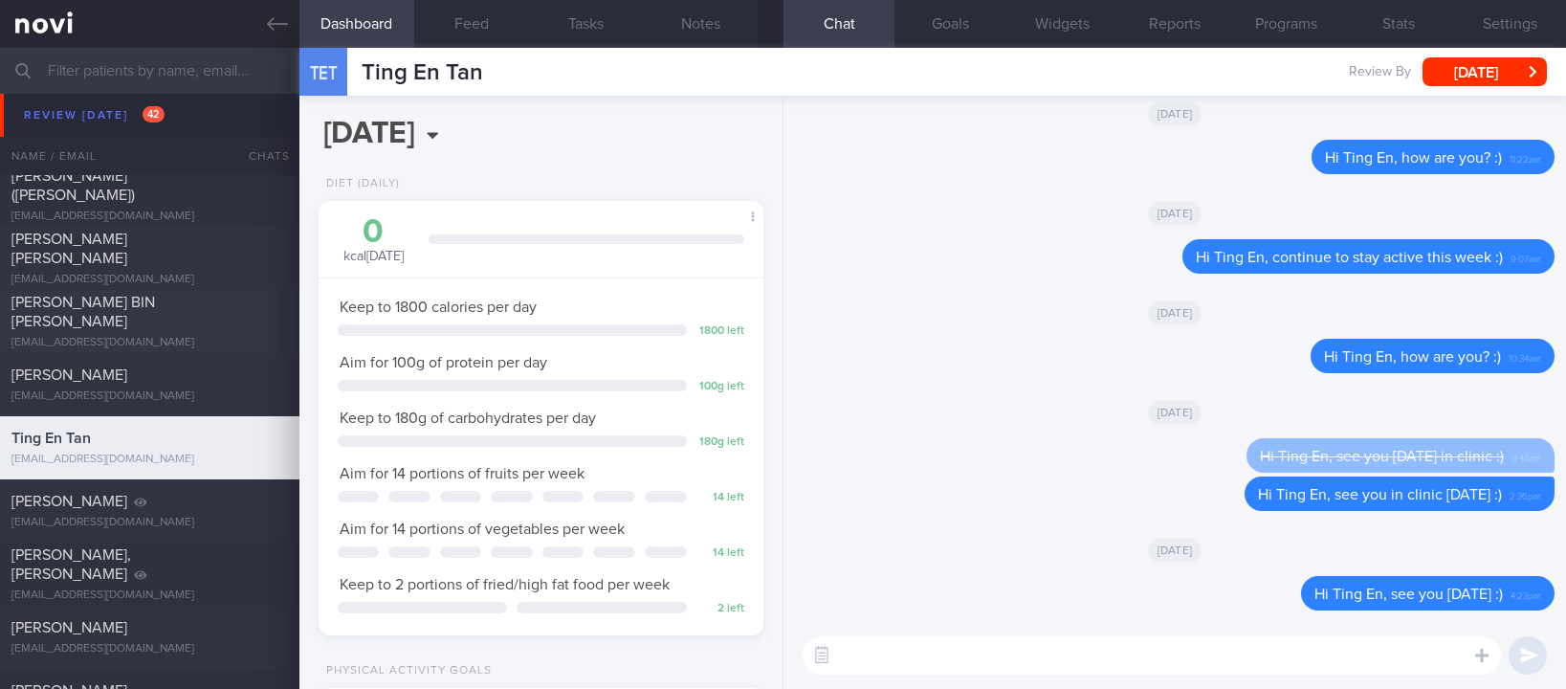
click at [225, 312] on div "[PERSON_NAME] BIN [PERSON_NAME]" at bounding box center [147, 312] width 272 height 38
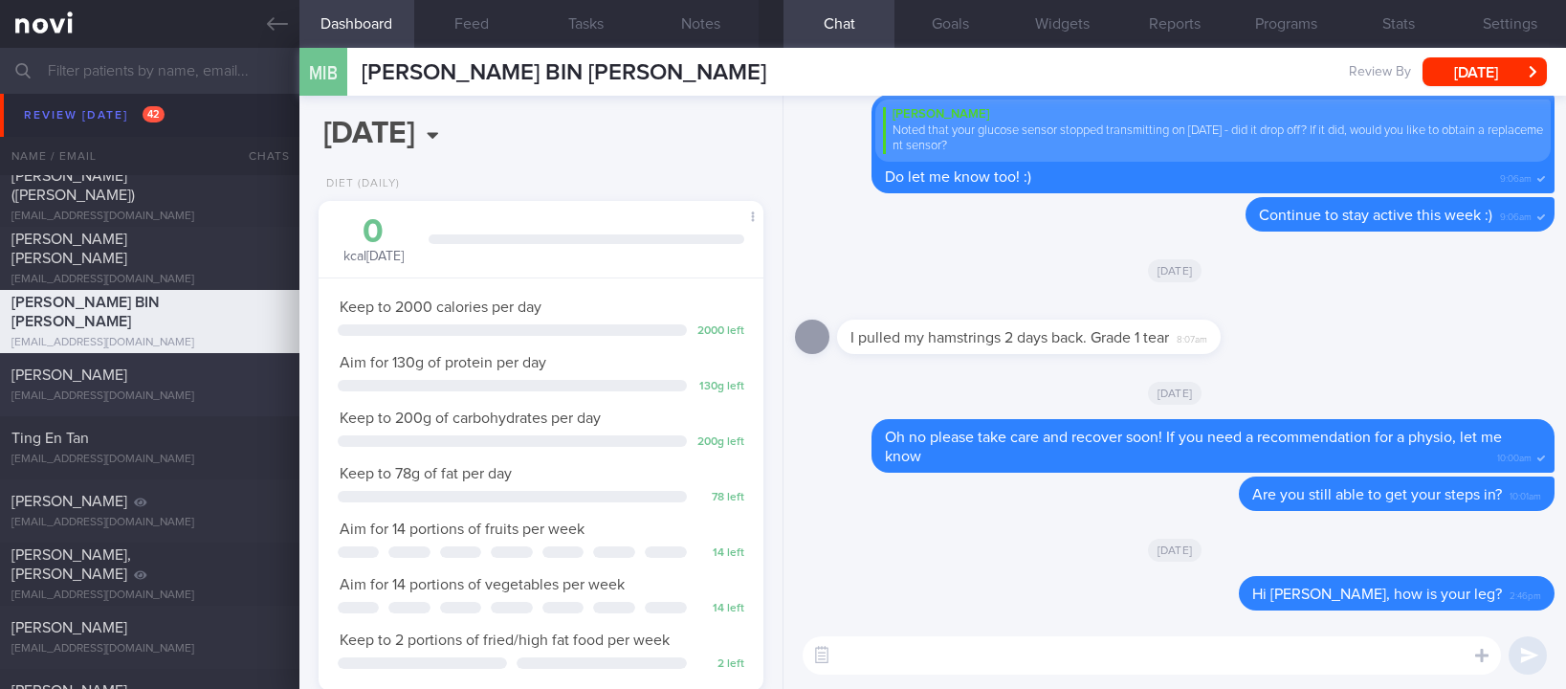
scroll to position [1288, 0]
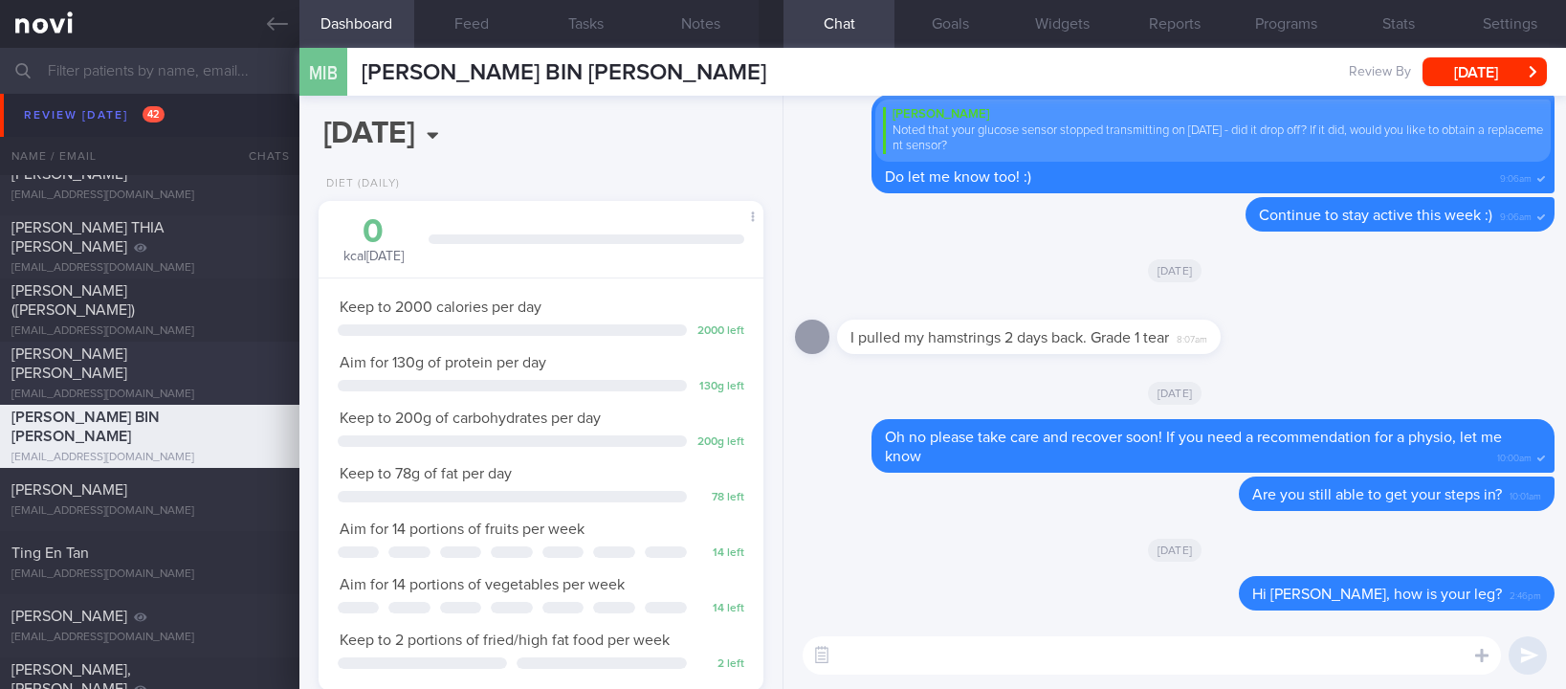
click at [143, 387] on div "resolutechua@gmail.com" at bounding box center [149, 394] width 276 height 14
select select "8"
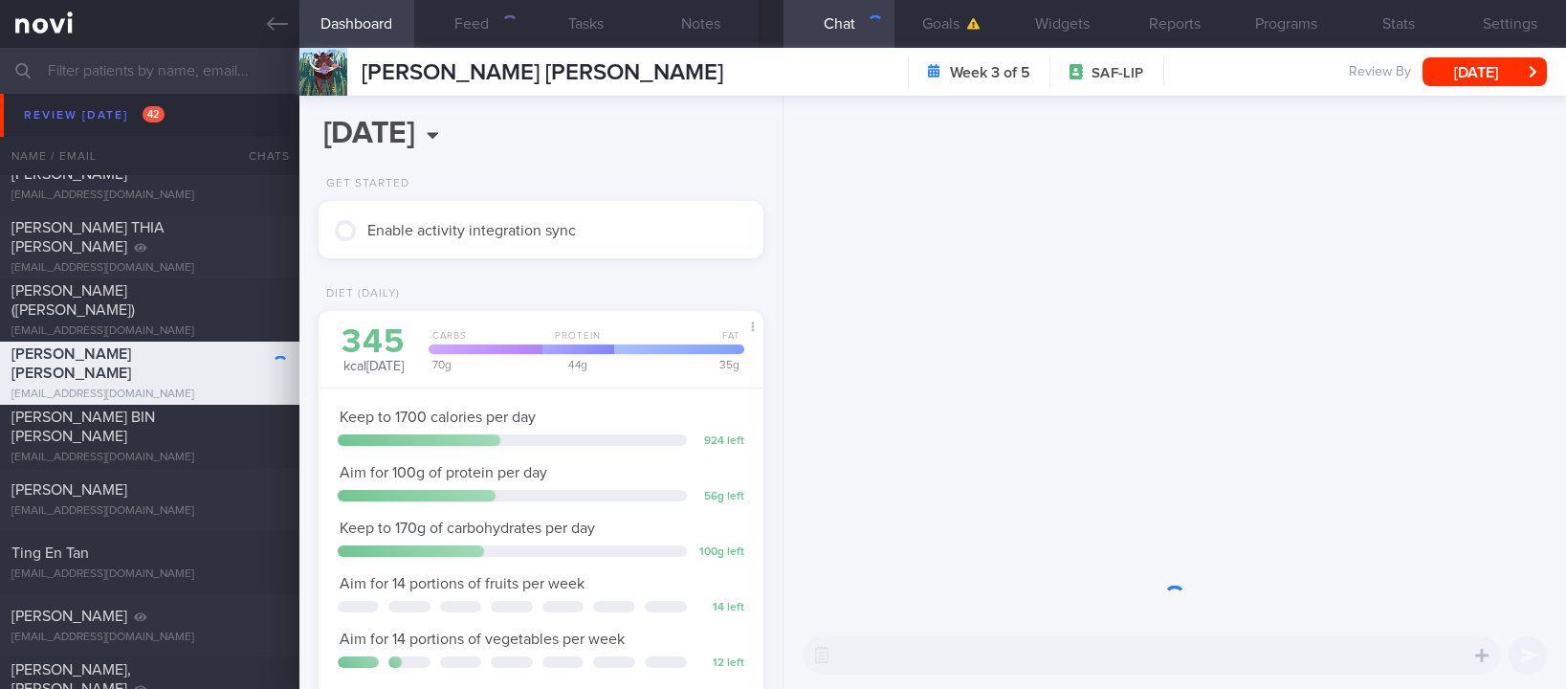
scroll to position [198, 396]
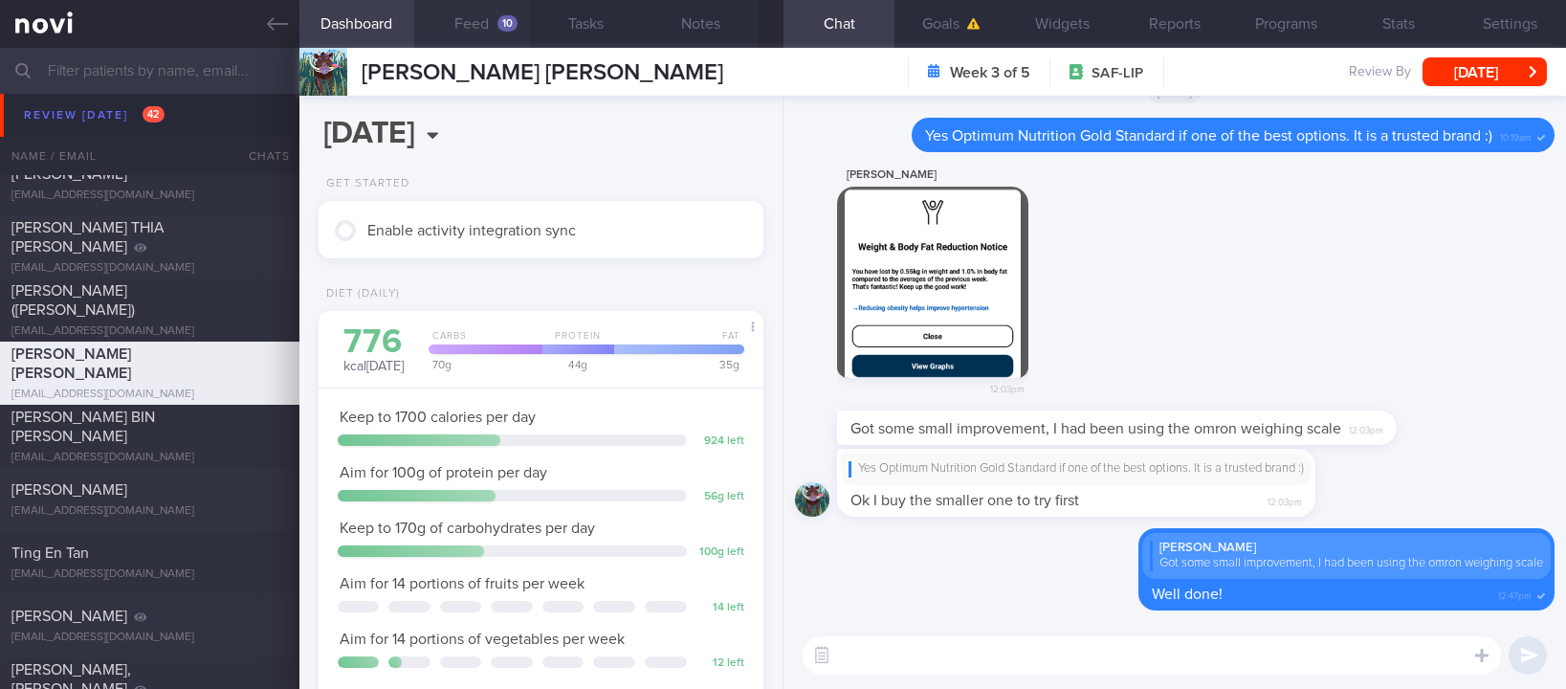
click at [459, 19] on button "Feed 10" at bounding box center [471, 24] width 115 height 48
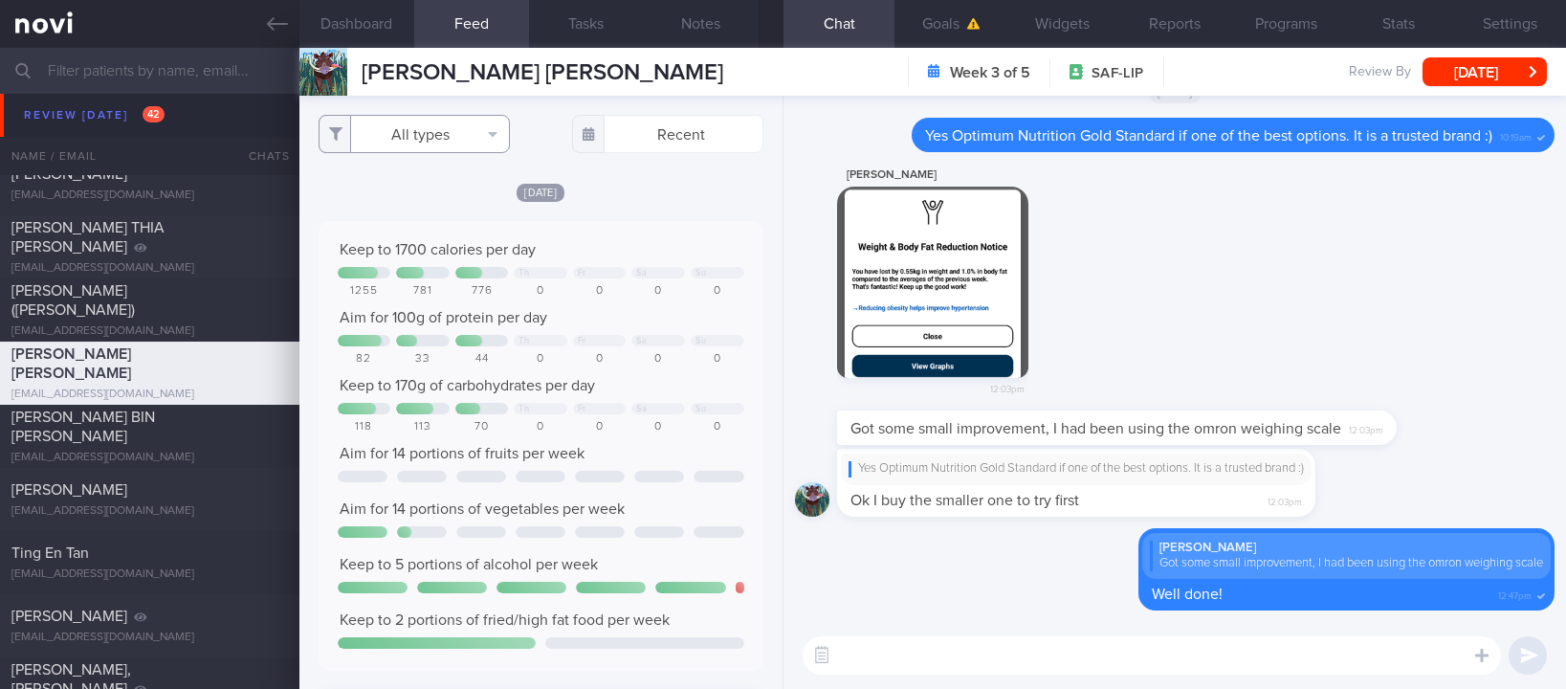
click at [455, 142] on button "All types" at bounding box center [413, 134] width 191 height 38
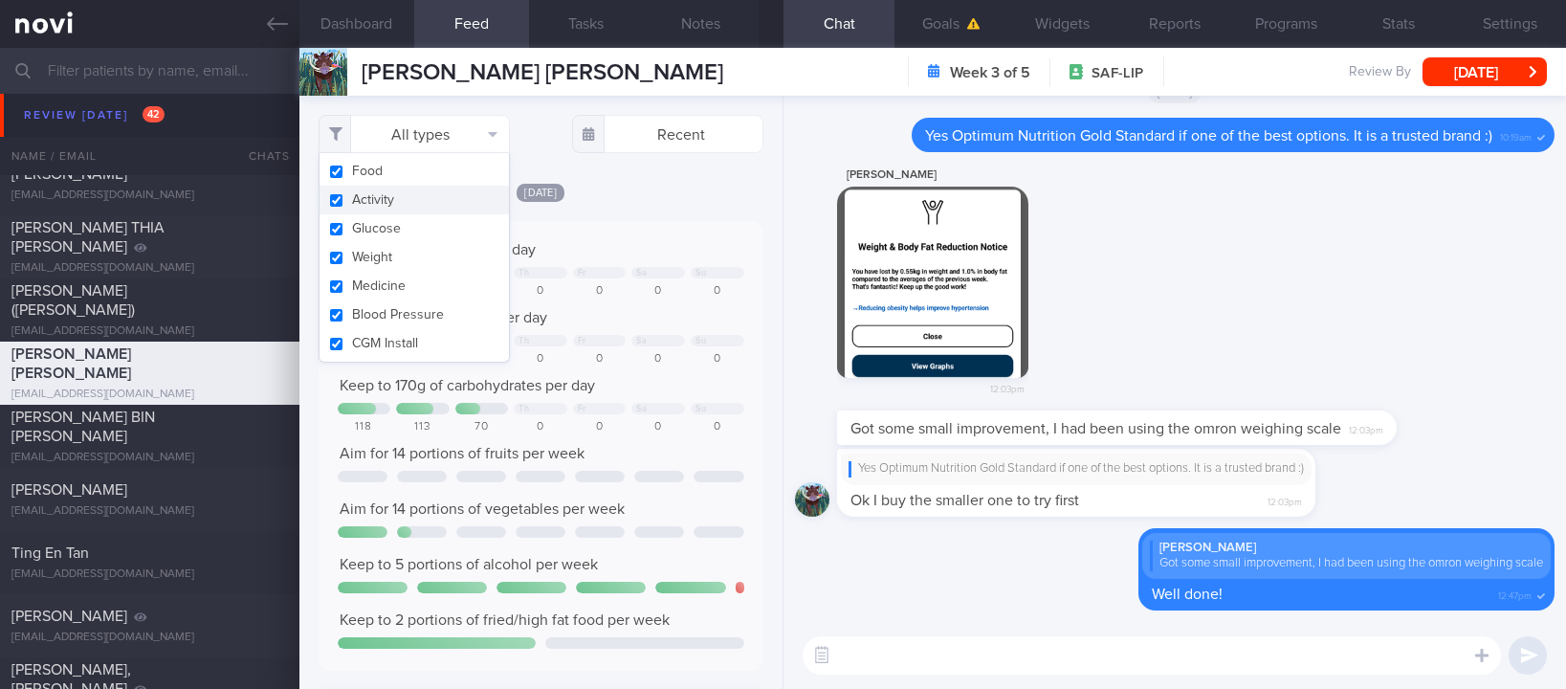
click at [474, 200] on button "Activity" at bounding box center [413, 200] width 189 height 29
checkbox input "false"
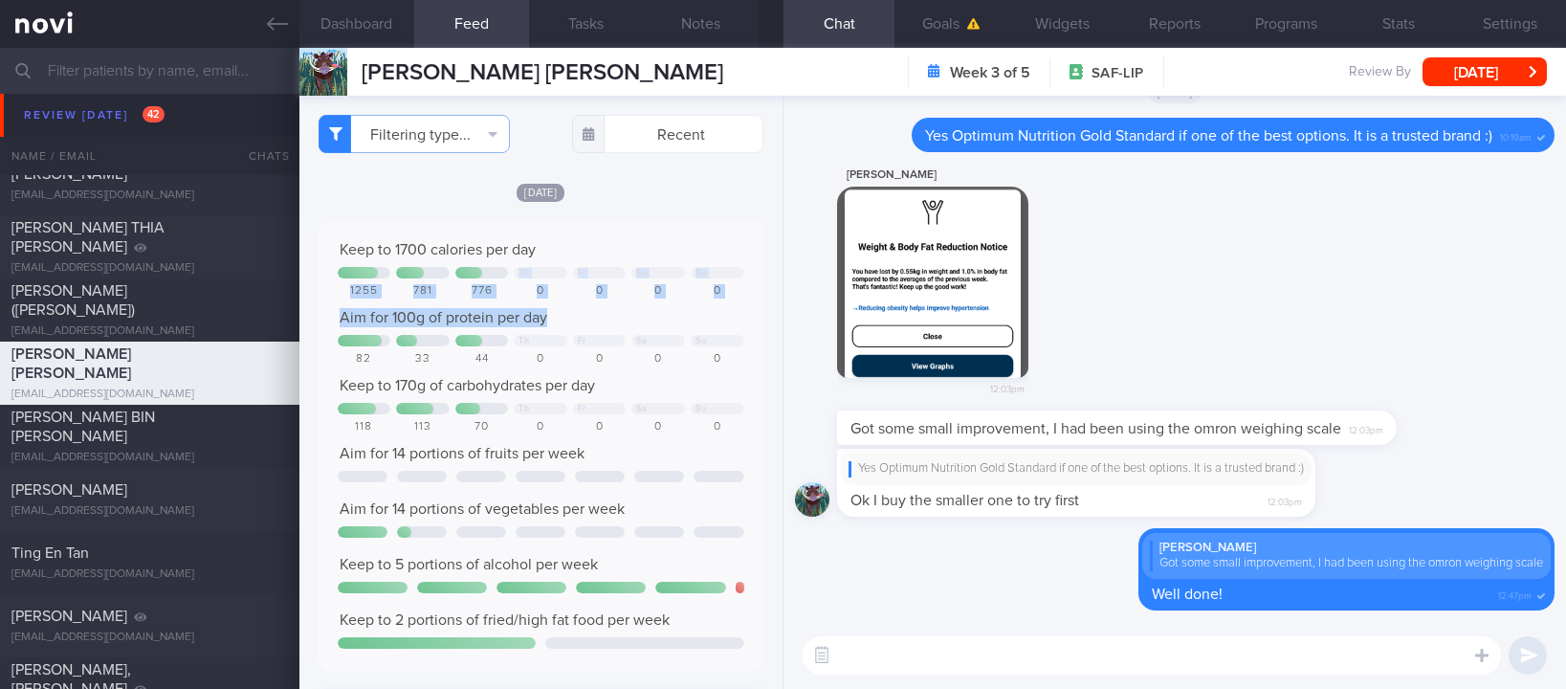
drag, startPoint x: 637, startPoint y: 230, endPoint x: 598, endPoint y: 313, distance: 92.0
click at [598, 313] on div "Keep to 1700 calories per day Th Fr Sa Su 1255 781 776 0 0 0 0 Aim for 100g of …" at bounding box center [540, 445] width 445 height 449
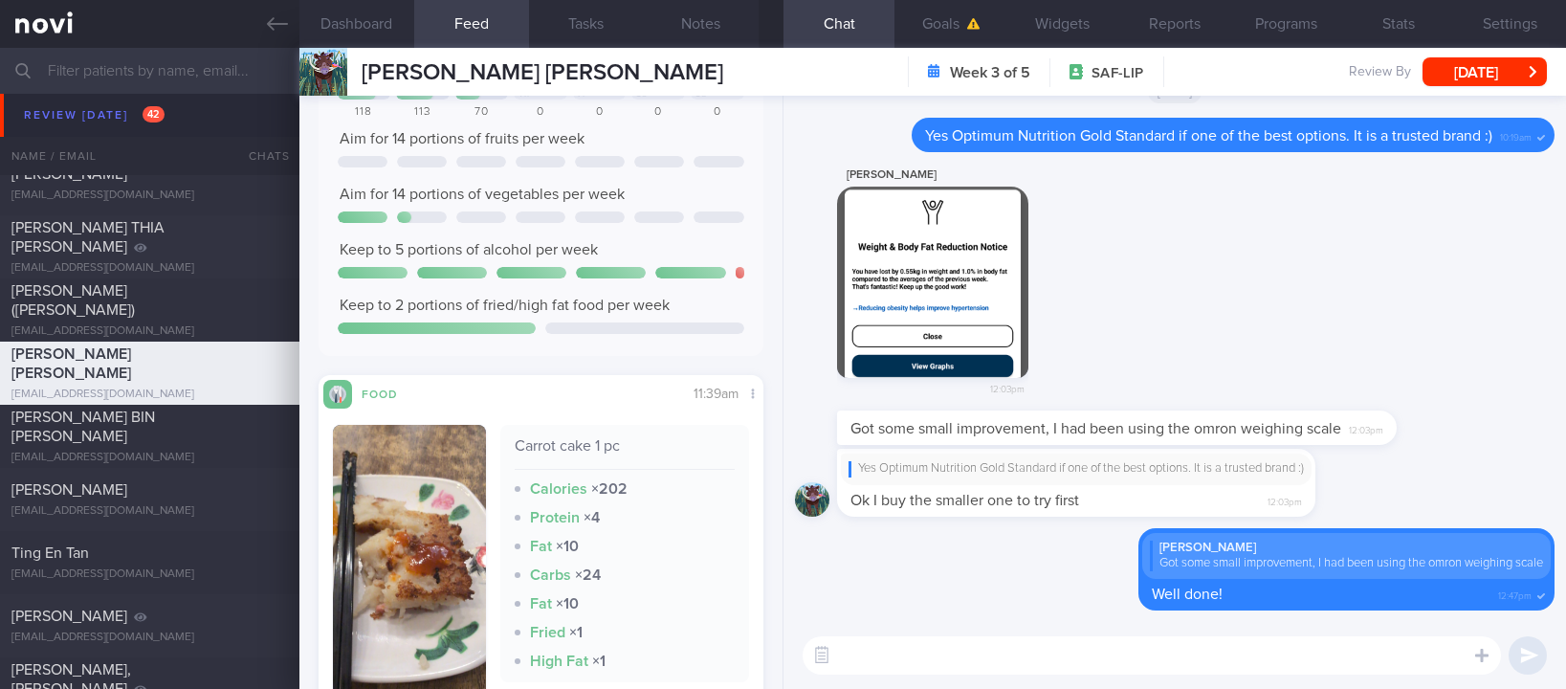
scroll to position [323, 0]
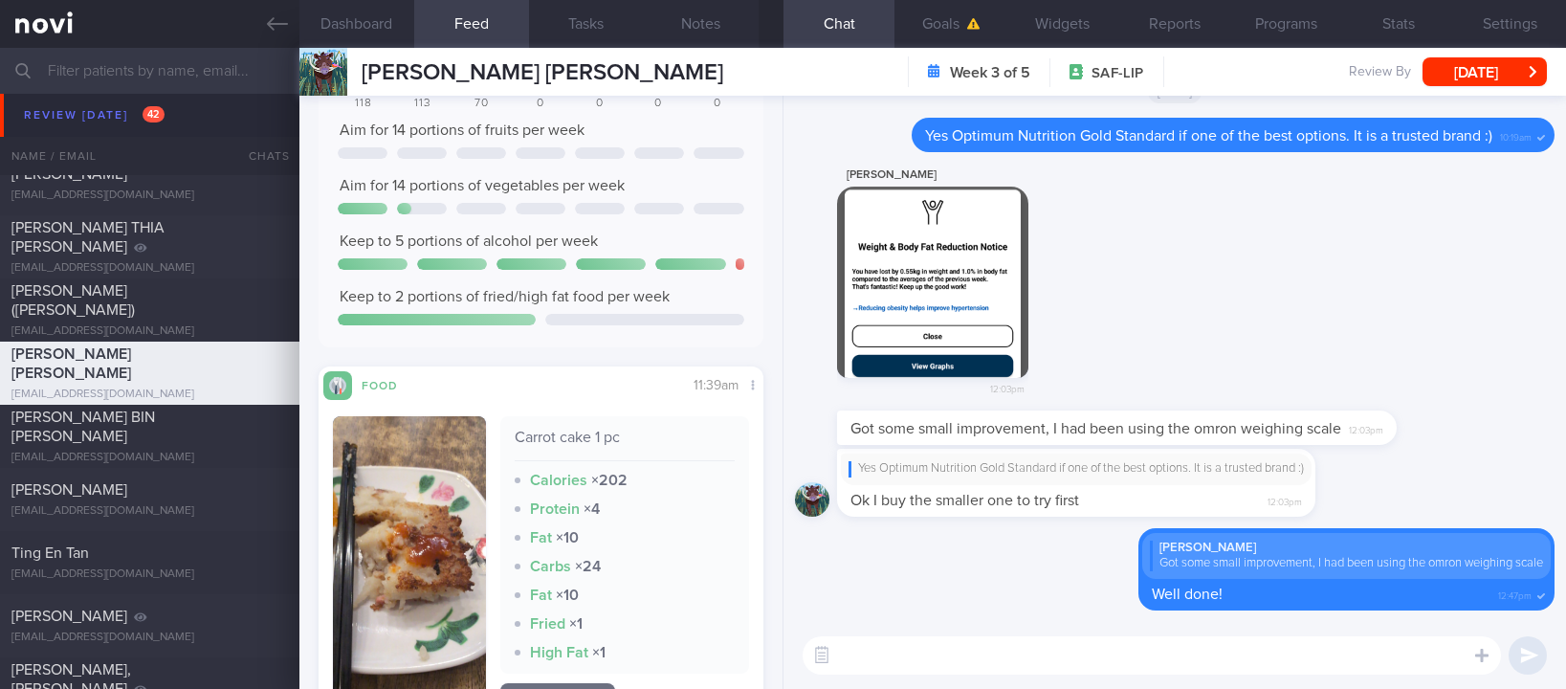
click at [610, 353] on div "Today Keep to 1700 calories per day Th Fr Sa Su 1255 781 776 0 0 0 0 Aim for 10…" at bounding box center [540, 566] width 445 height 1417
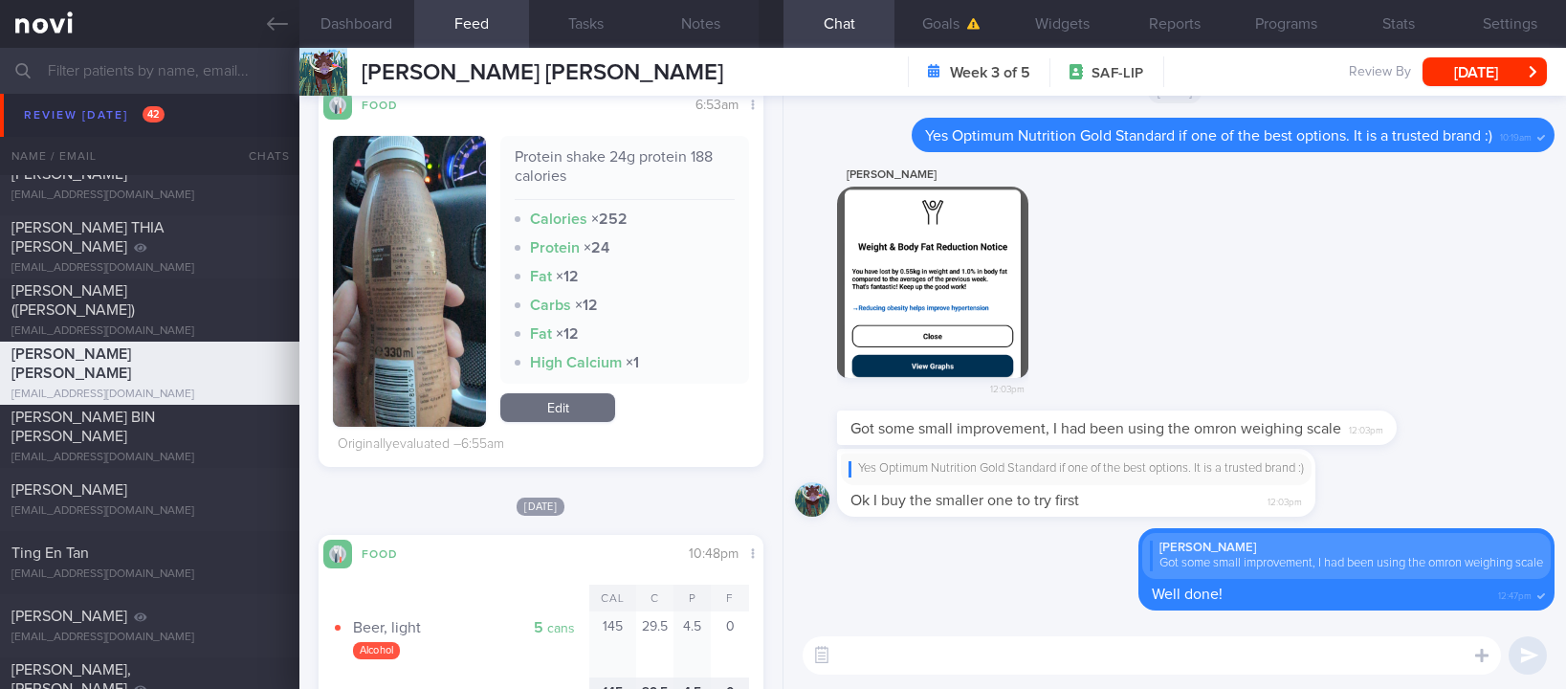
scroll to position [2556, 0]
click at [919, 666] on textarea at bounding box center [1151, 655] width 698 height 38
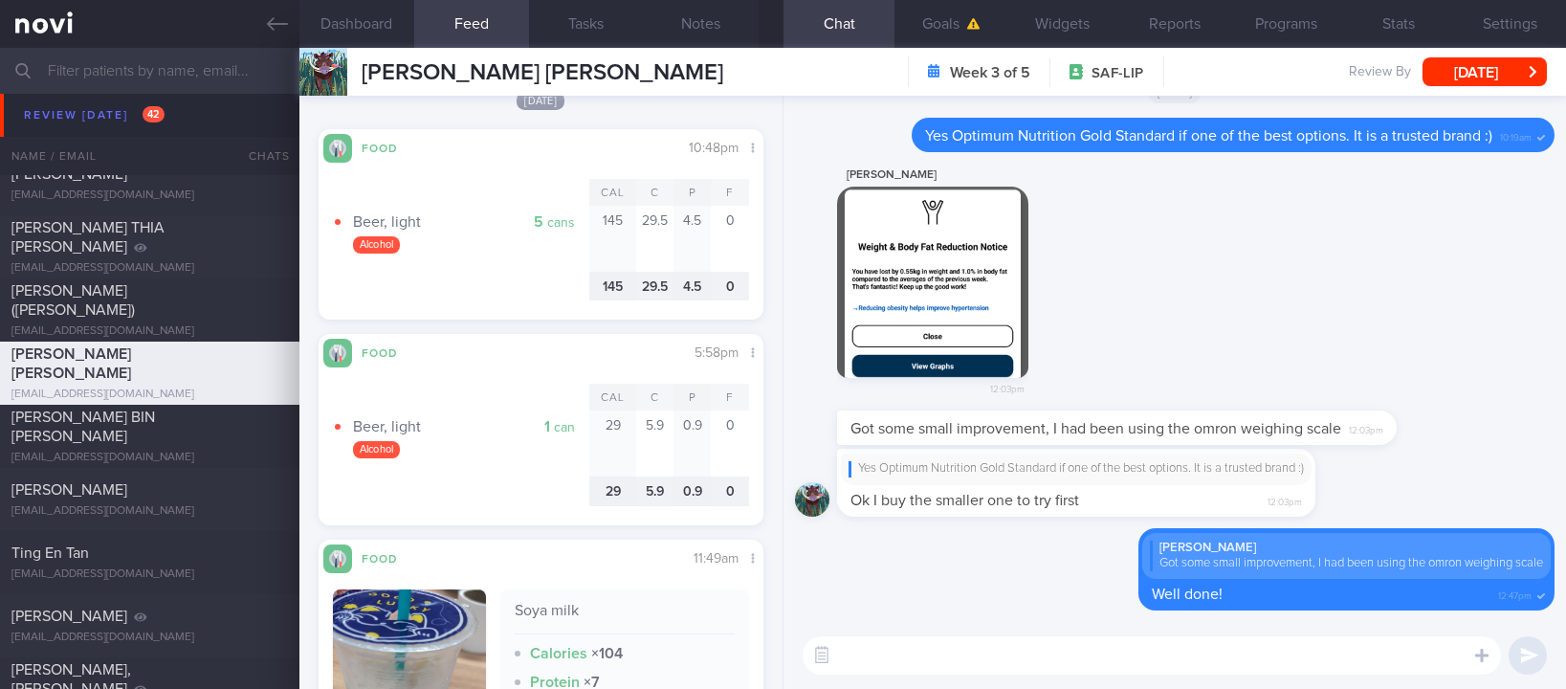
scroll to position [3034, 0]
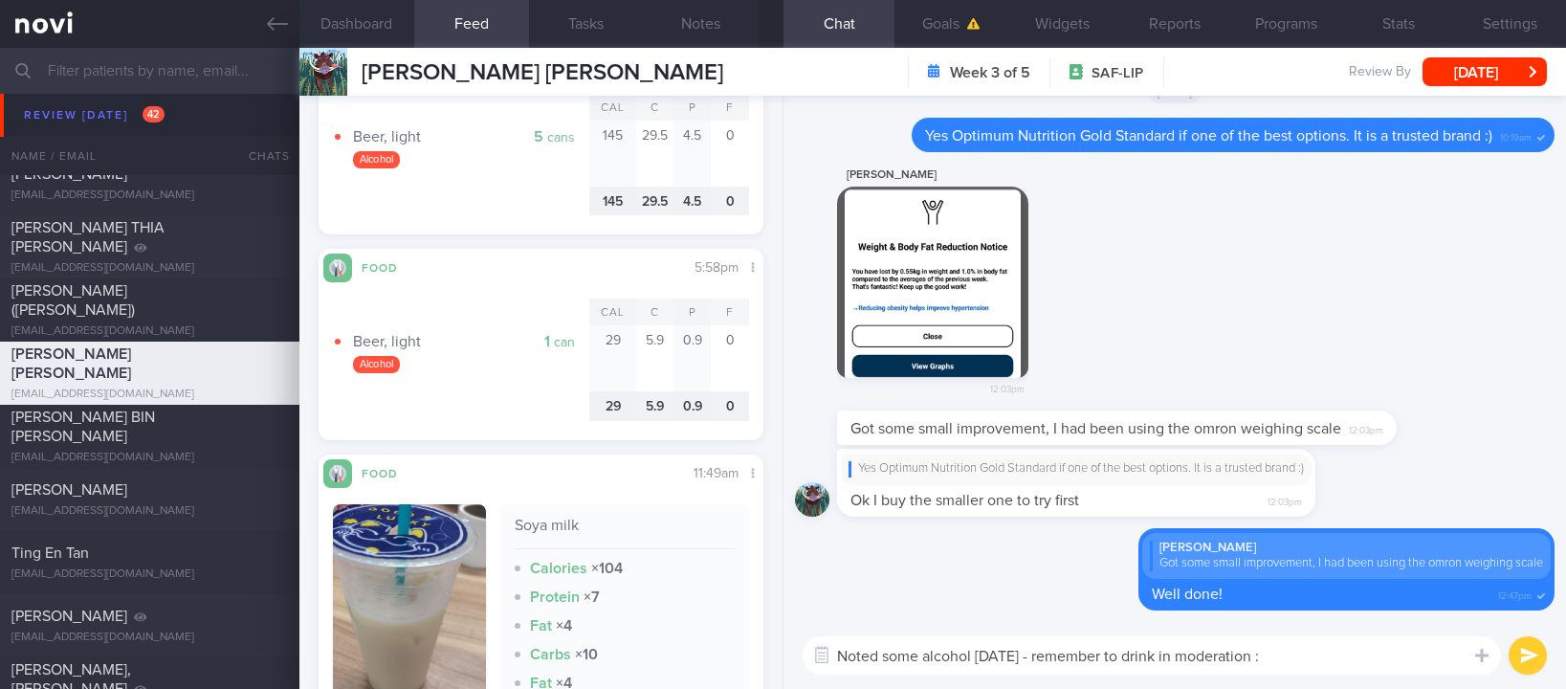
type textarea "Noted some alcohol yesterday - remember to drink in moderation :)"
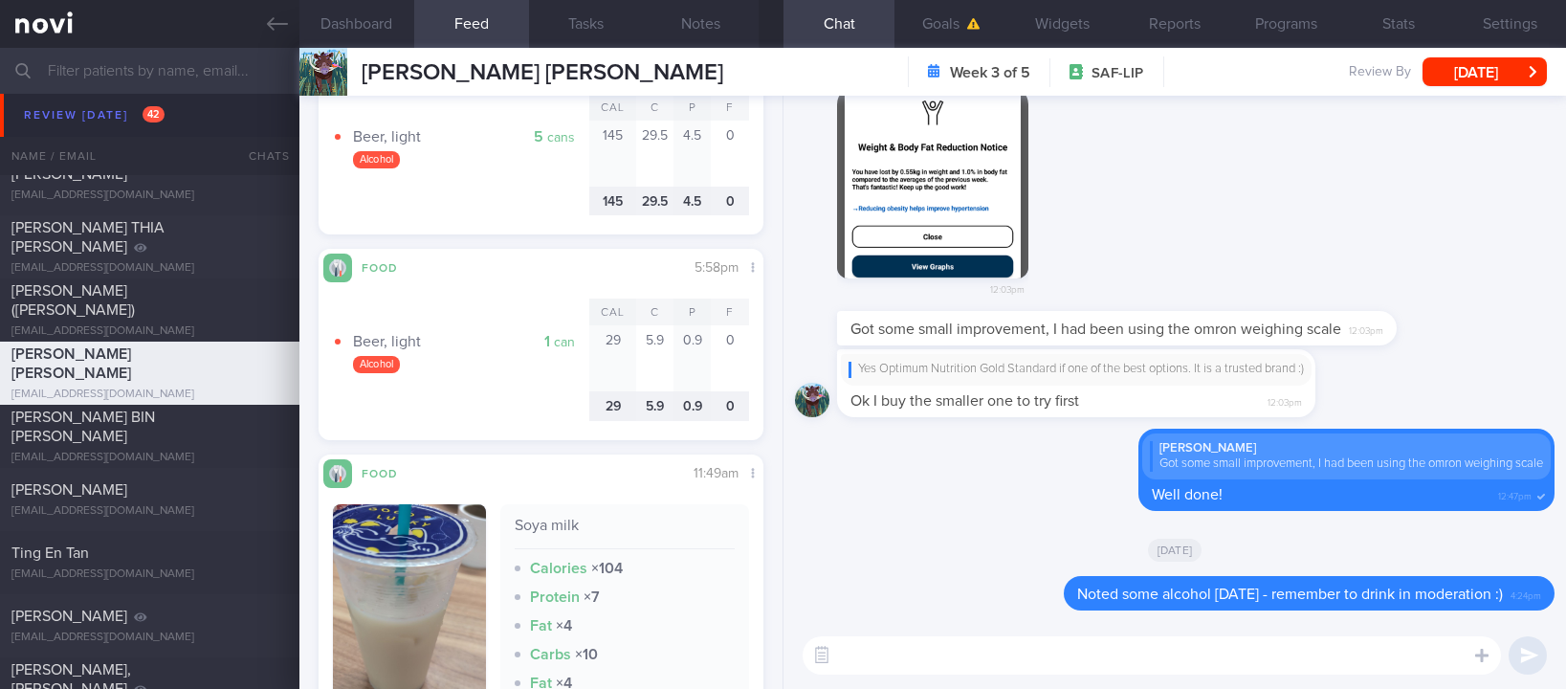
click at [1067, 660] on textarea at bounding box center [1151, 655] width 698 height 38
paste textarea "Note that [latest research](https://pubmed.ncbi.nlm.nih.gov/30146330/) shows th…"
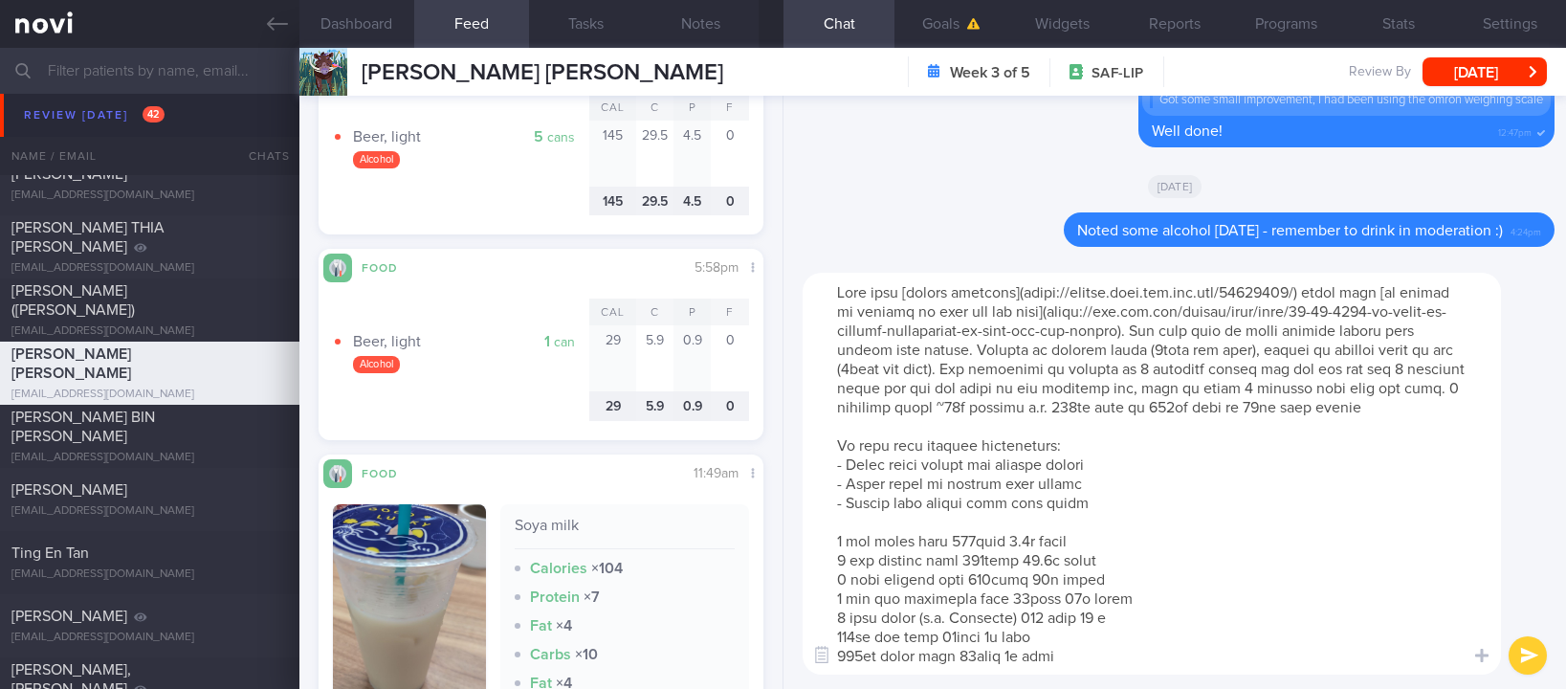
scroll to position [0, 0]
click at [904, 295] on textarea at bounding box center [1151, 474] width 698 height 402
drag, startPoint x: 897, startPoint y: 290, endPoint x: 614, endPoint y: 265, distance: 284.2
click at [614, 265] on div "Dashboard Feed 10 Tasks Notes Chat Goals Widgets Reports Programs Stats Setting…" at bounding box center [932, 368] width 1266 height 641
click at [842, 294] on textarea at bounding box center [1151, 474] width 698 height 402
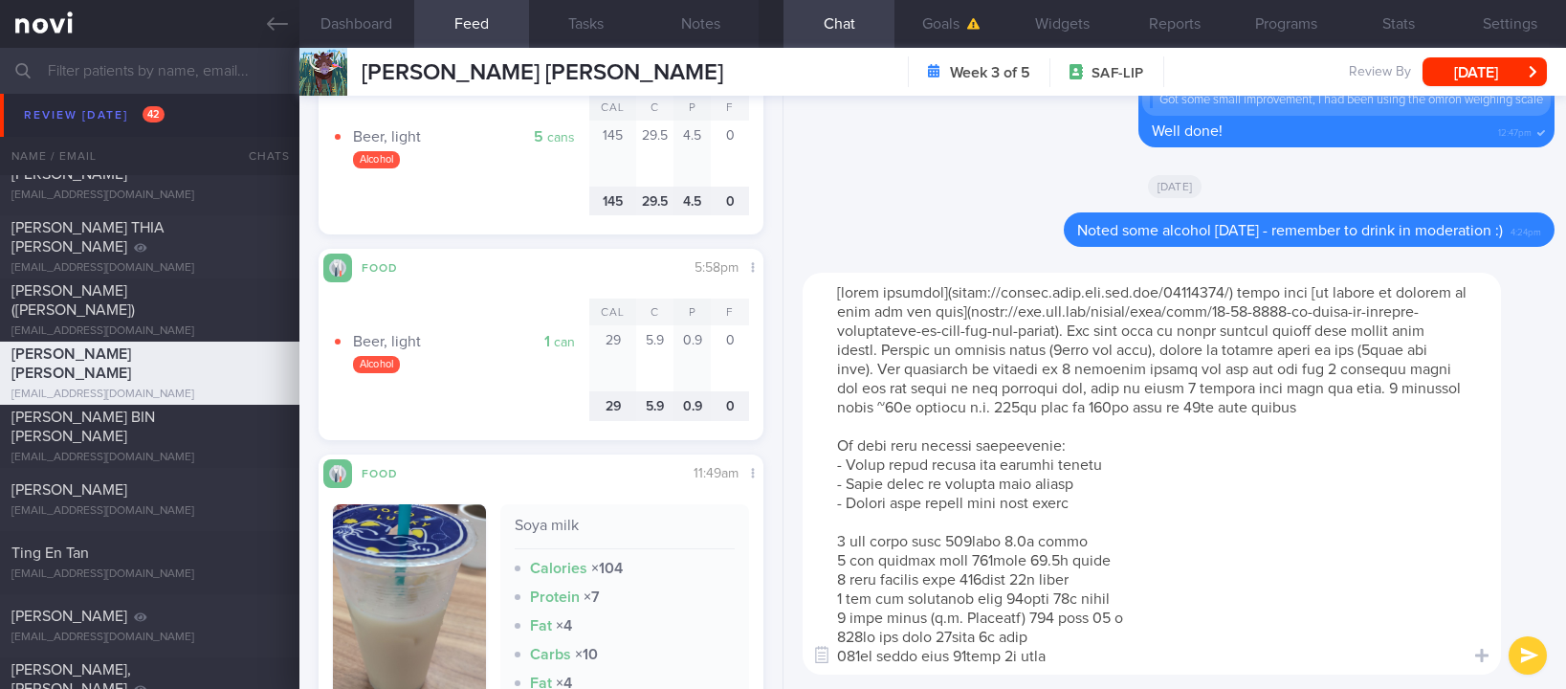
type textarea "[Latest research](https://pubmed.ncbi.nlm.nih.gov/30146330/) shows that [no amo…"
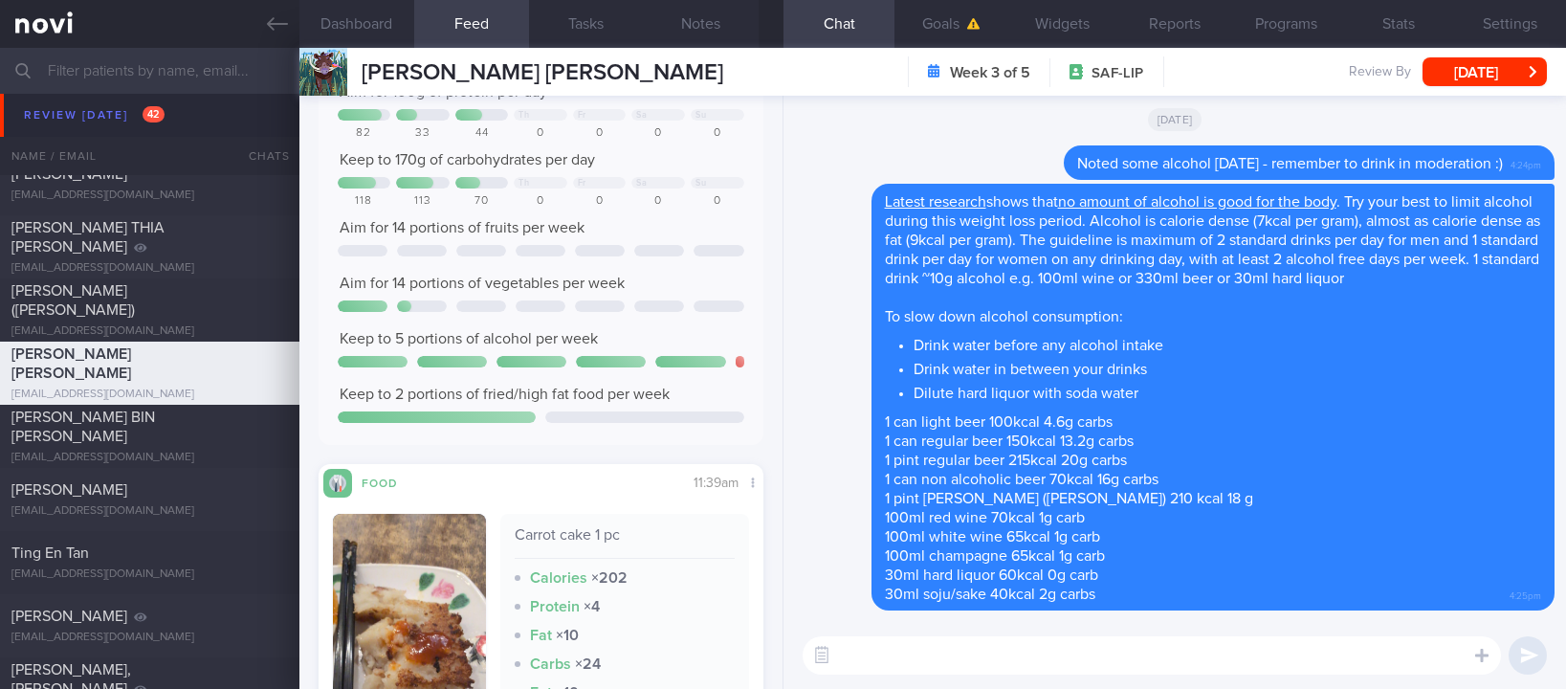
scroll to position [430, 0]
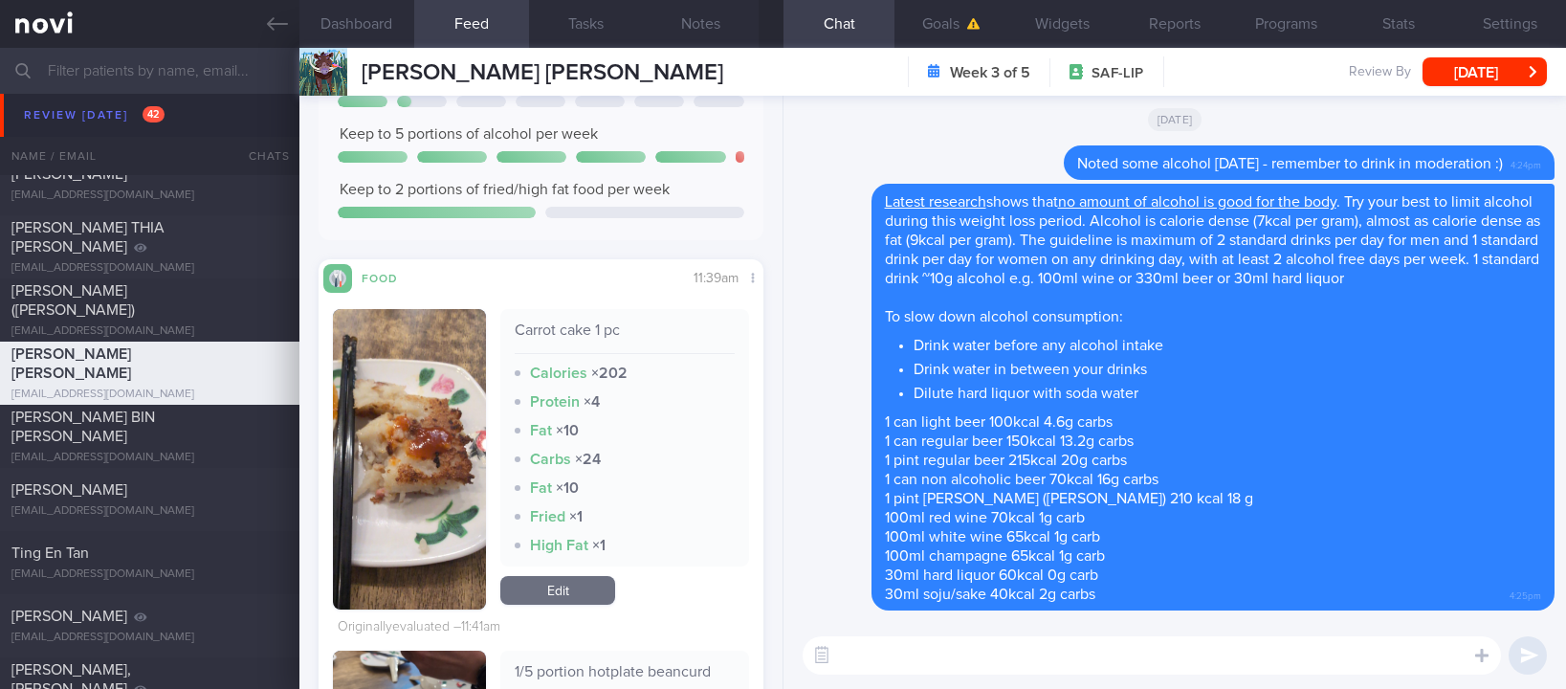
click at [916, 668] on textarea at bounding box center [1151, 655] width 698 height 38
type textarea "Good portion control today so far :)"
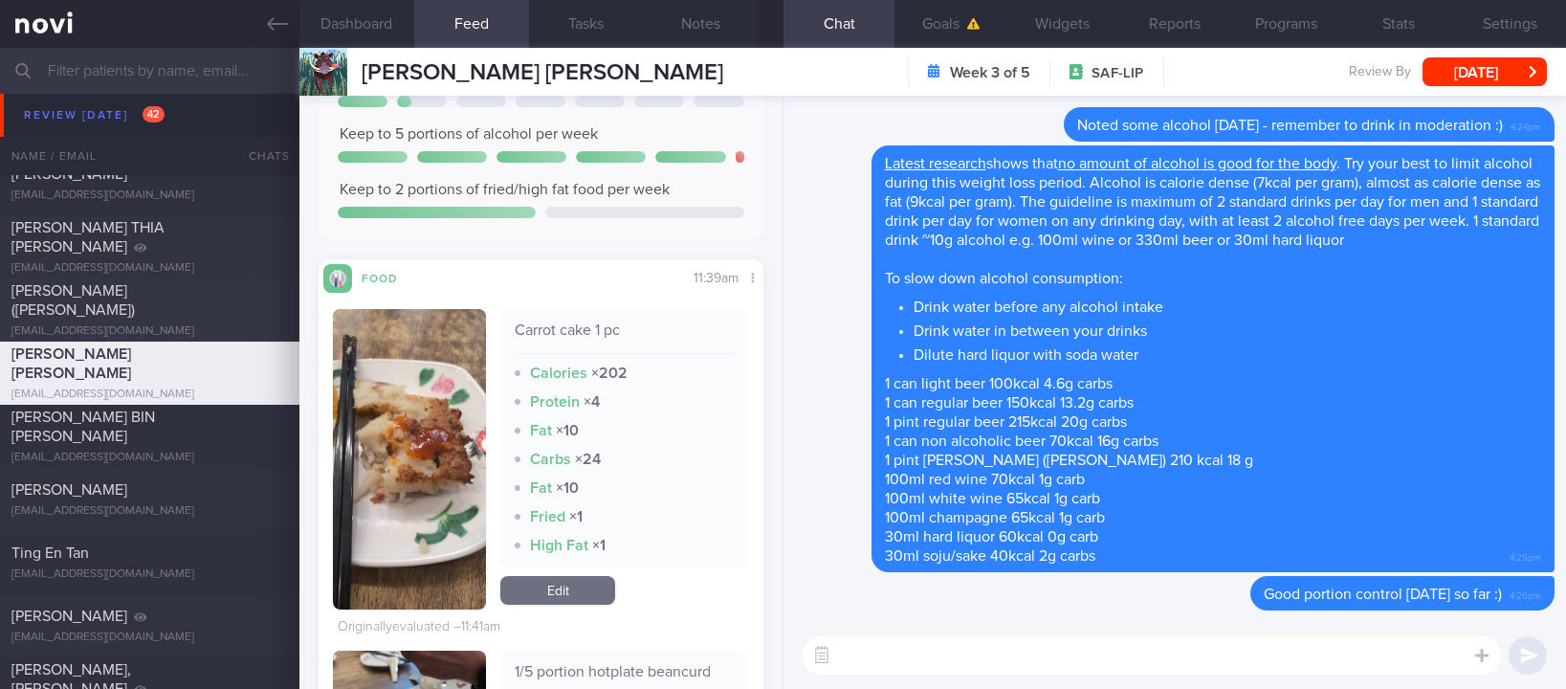
click at [196, 299] on div "TEO PEIRU (ZHAO PEIRU)" at bounding box center [147, 300] width 272 height 38
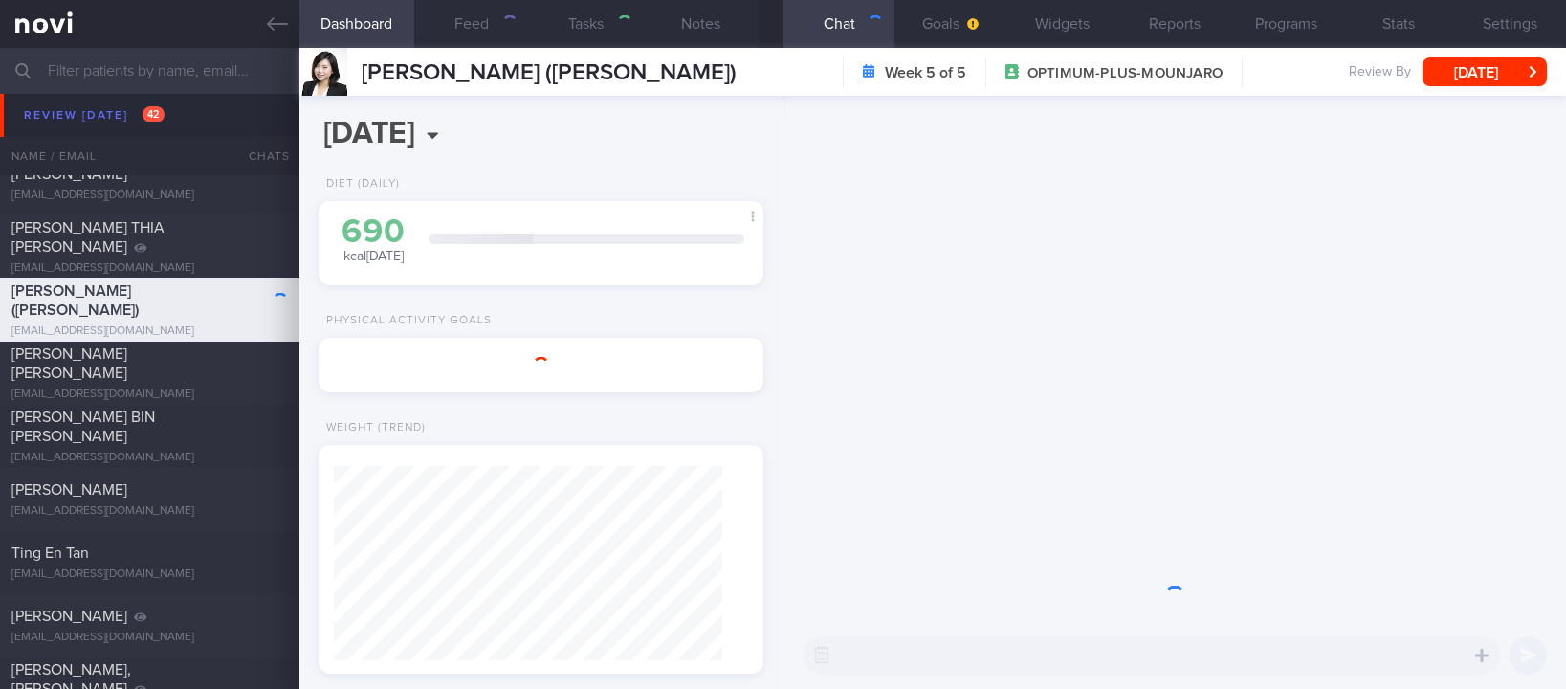
type input "tracked. Dislikes dairy"
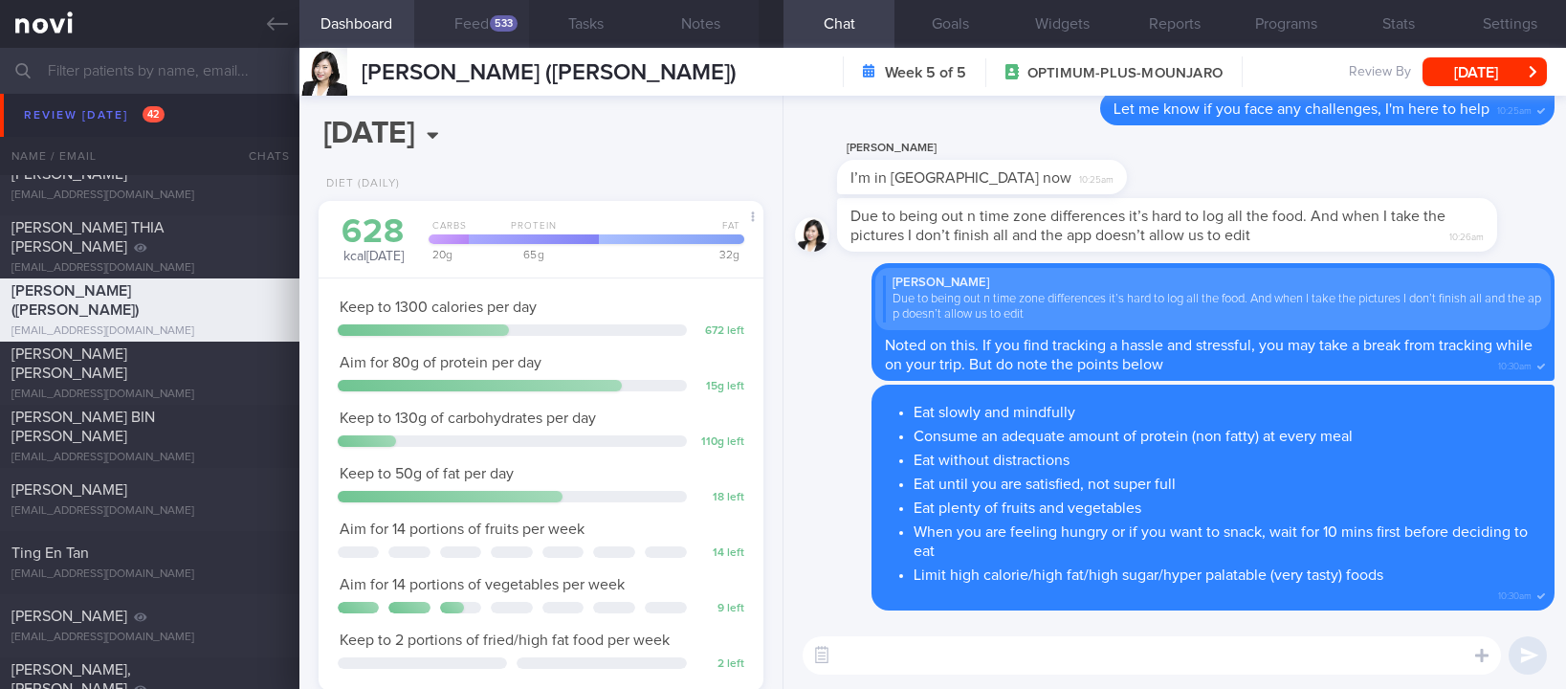
click at [496, 16] on div "533" at bounding box center [504, 23] width 28 height 16
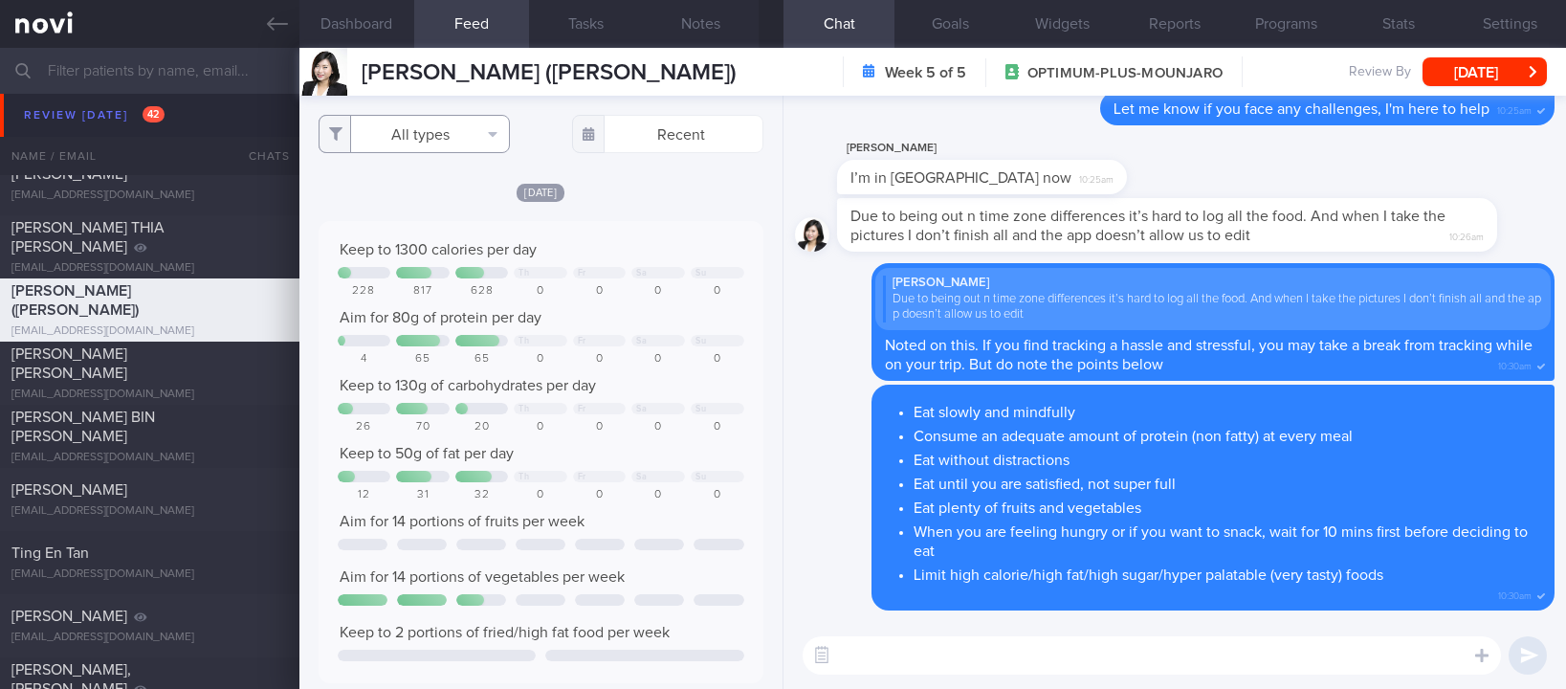
click at [451, 139] on button "All types" at bounding box center [413, 134] width 191 height 38
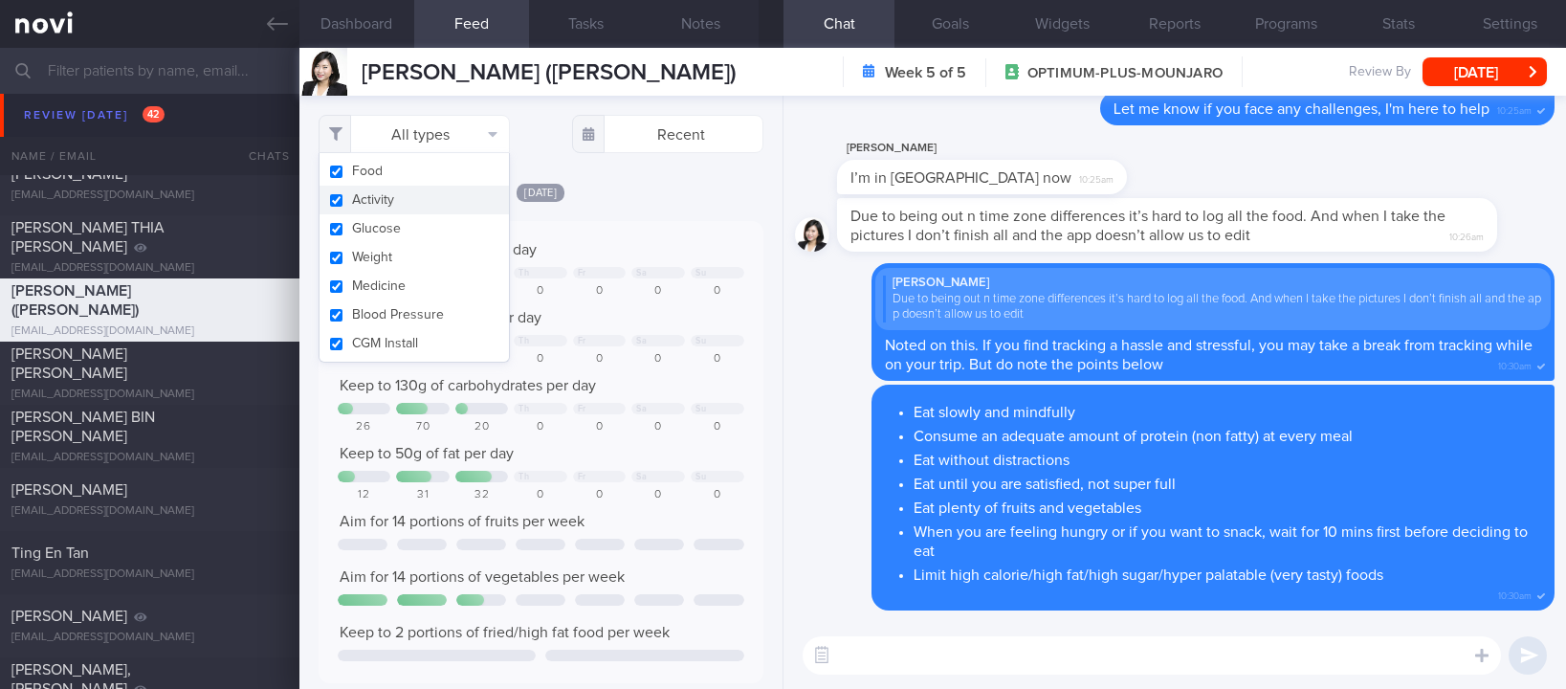
click at [411, 208] on button "Activity" at bounding box center [413, 200] width 189 height 29
click at [629, 203] on div "Today Keep to 1300 calories per day Th Fr Sa Su 228 817 628 0 0 0 0 Aim for 80g…" at bounding box center [540, 536] width 445 height 708
checkbox input "false"
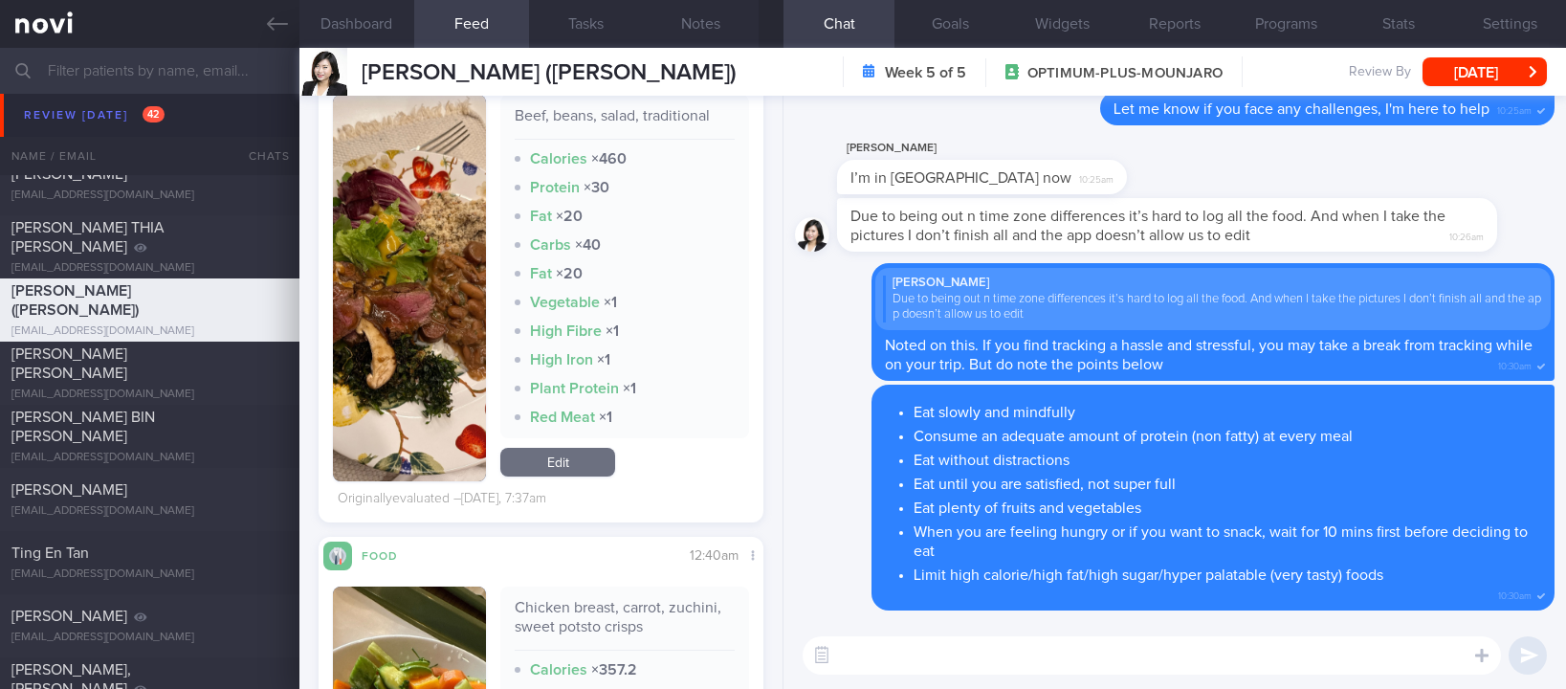
scroll to position [717, 0]
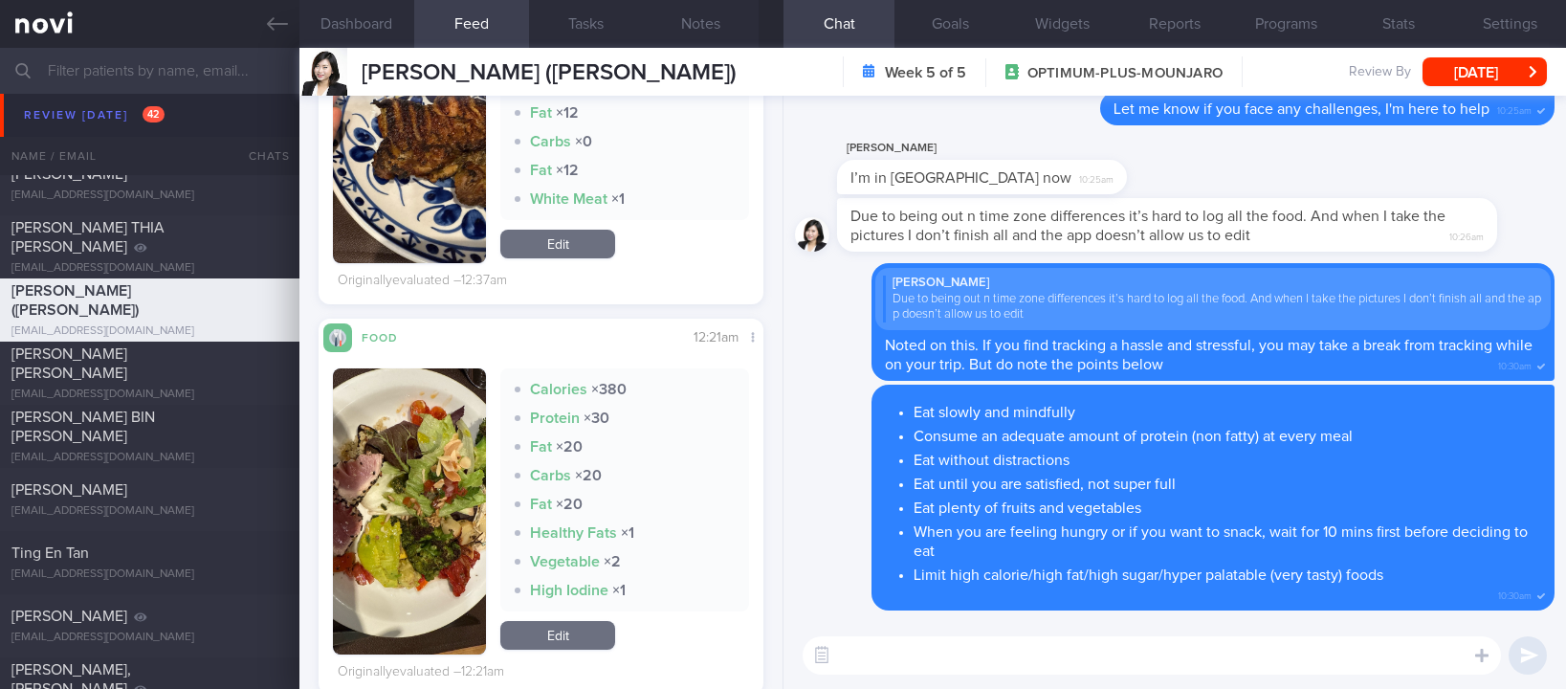
drag, startPoint x: 436, startPoint y: 194, endPoint x: 464, endPoint y: 251, distance: 62.9
click at [436, 194] on button "button" at bounding box center [409, 148] width 153 height 229
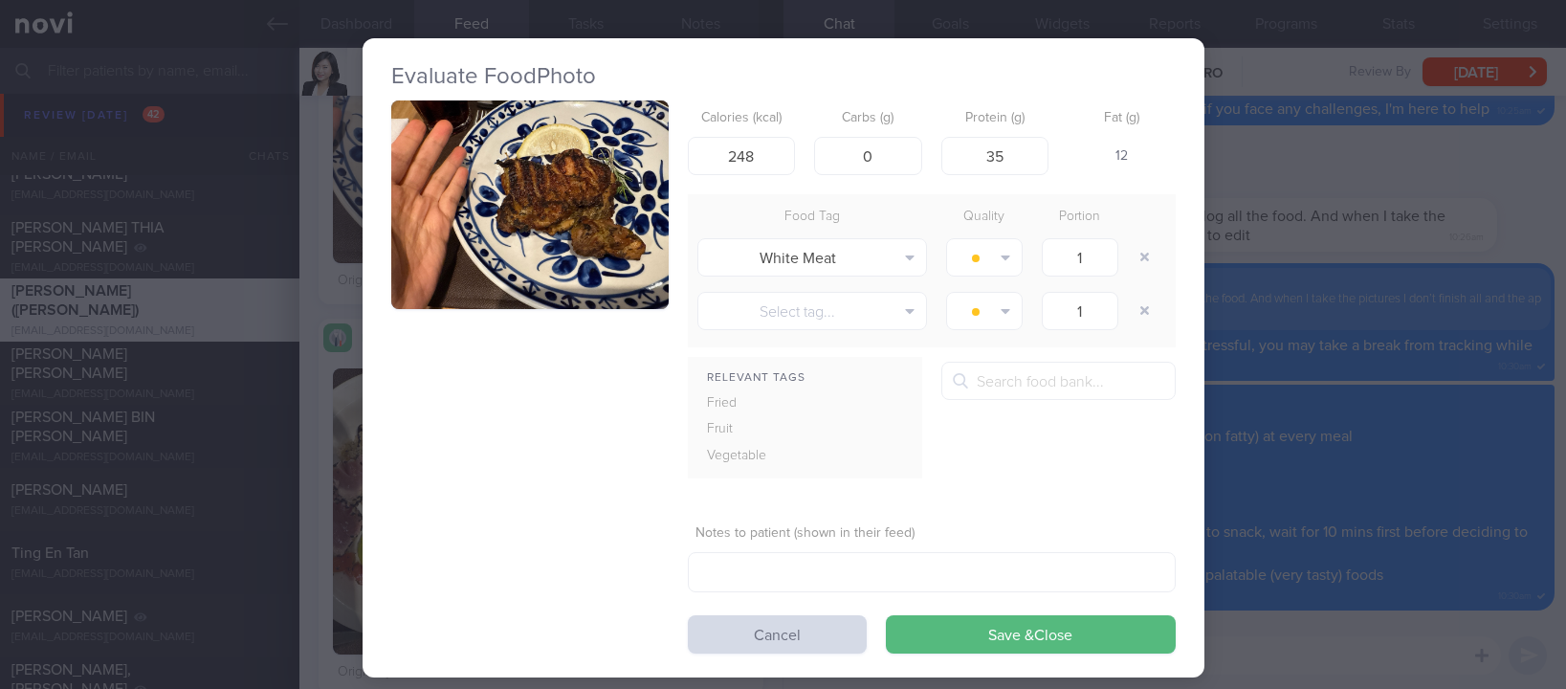
click at [565, 210] on button "button" at bounding box center [529, 204] width 277 height 208
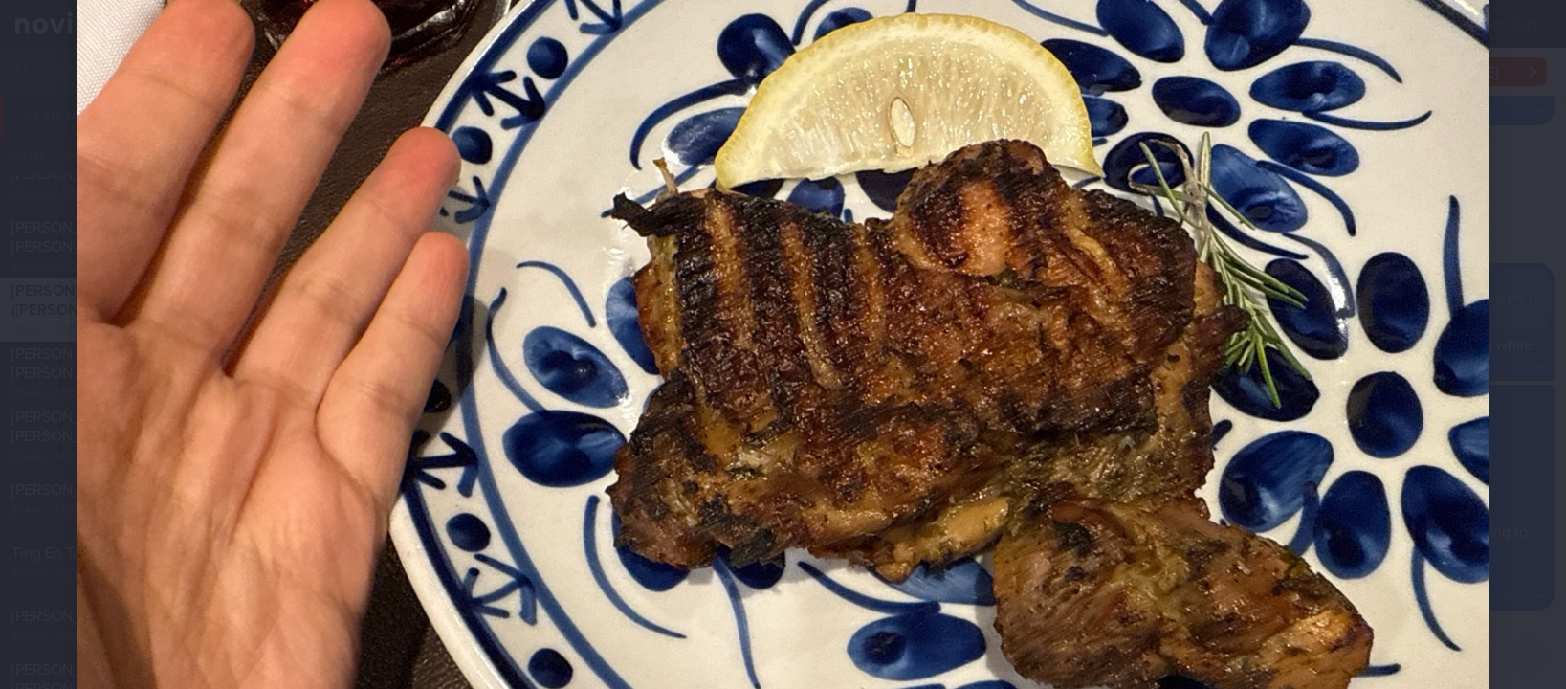
scroll to position [287, 0]
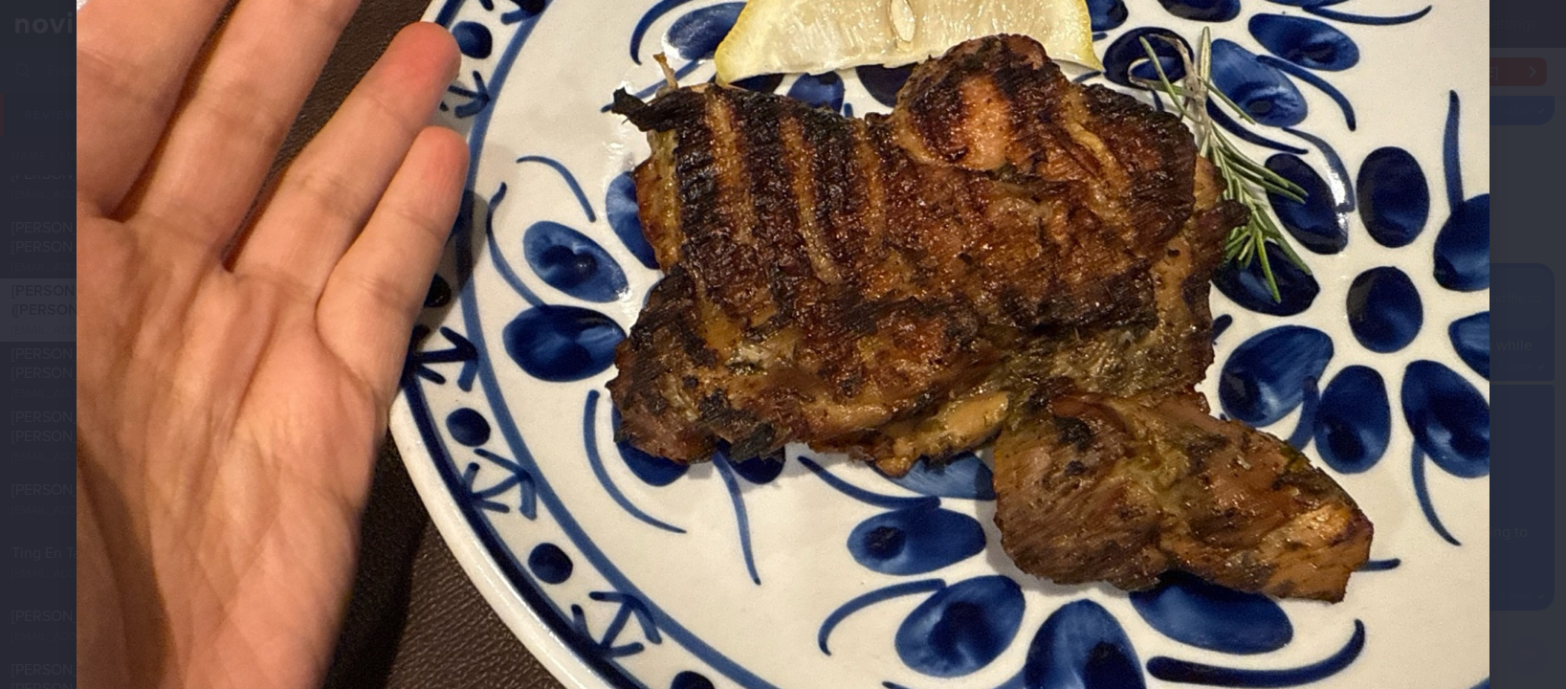
click at [1161, 553] on img at bounding box center [783, 320] width 1412 height 1060
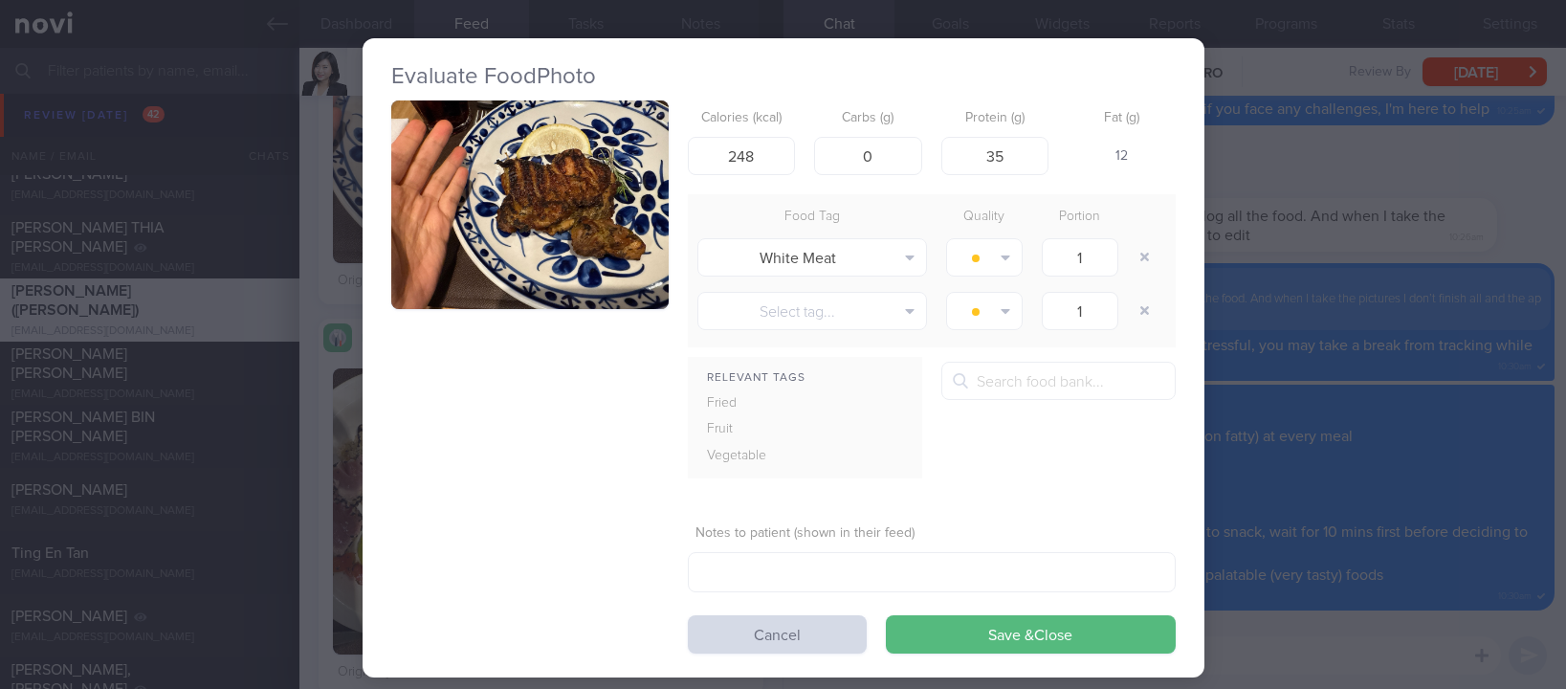
click at [1233, 405] on div "Evaluate Food Photo Calories (kcal) 248 Carbs (g) 0 Protein (g) 35 Fat (g) 12 F…" at bounding box center [783, 344] width 1566 height 689
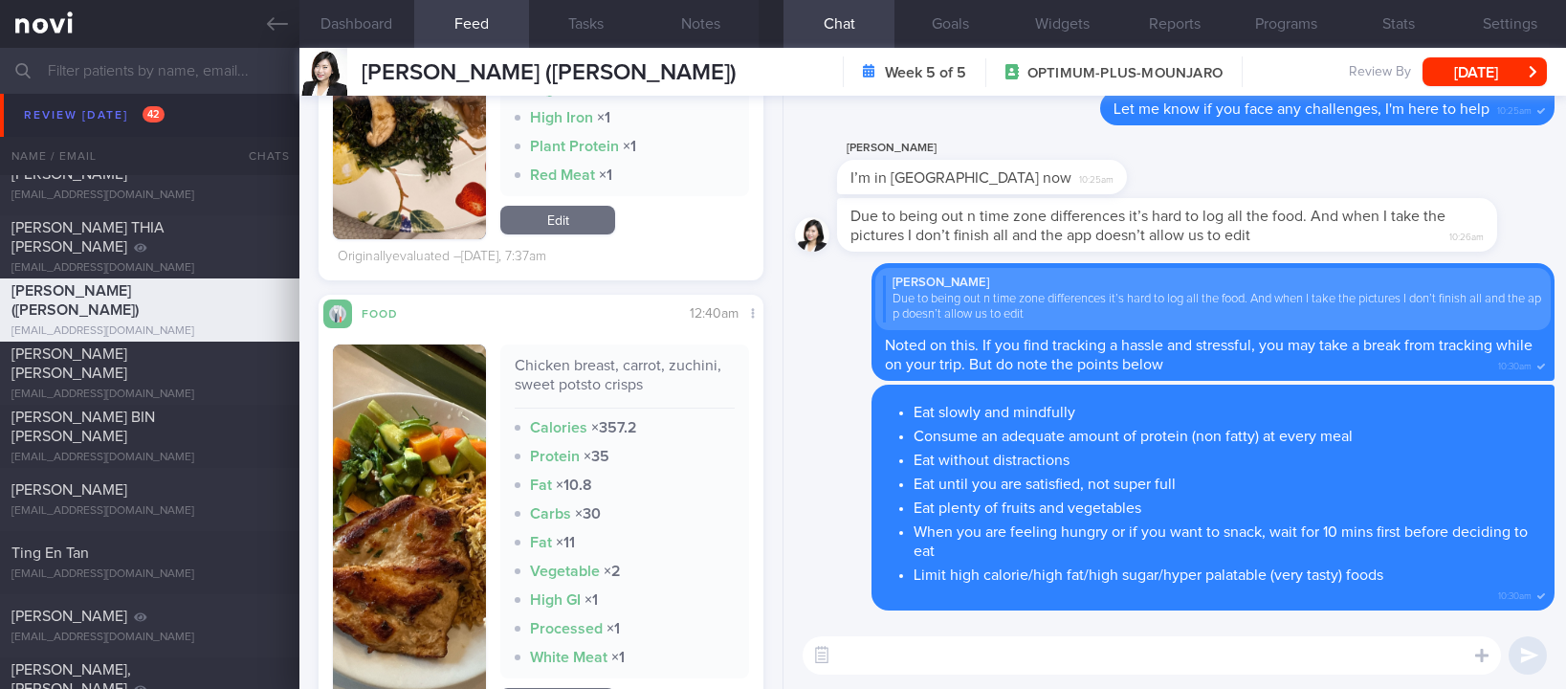
scroll to position [1721, 0]
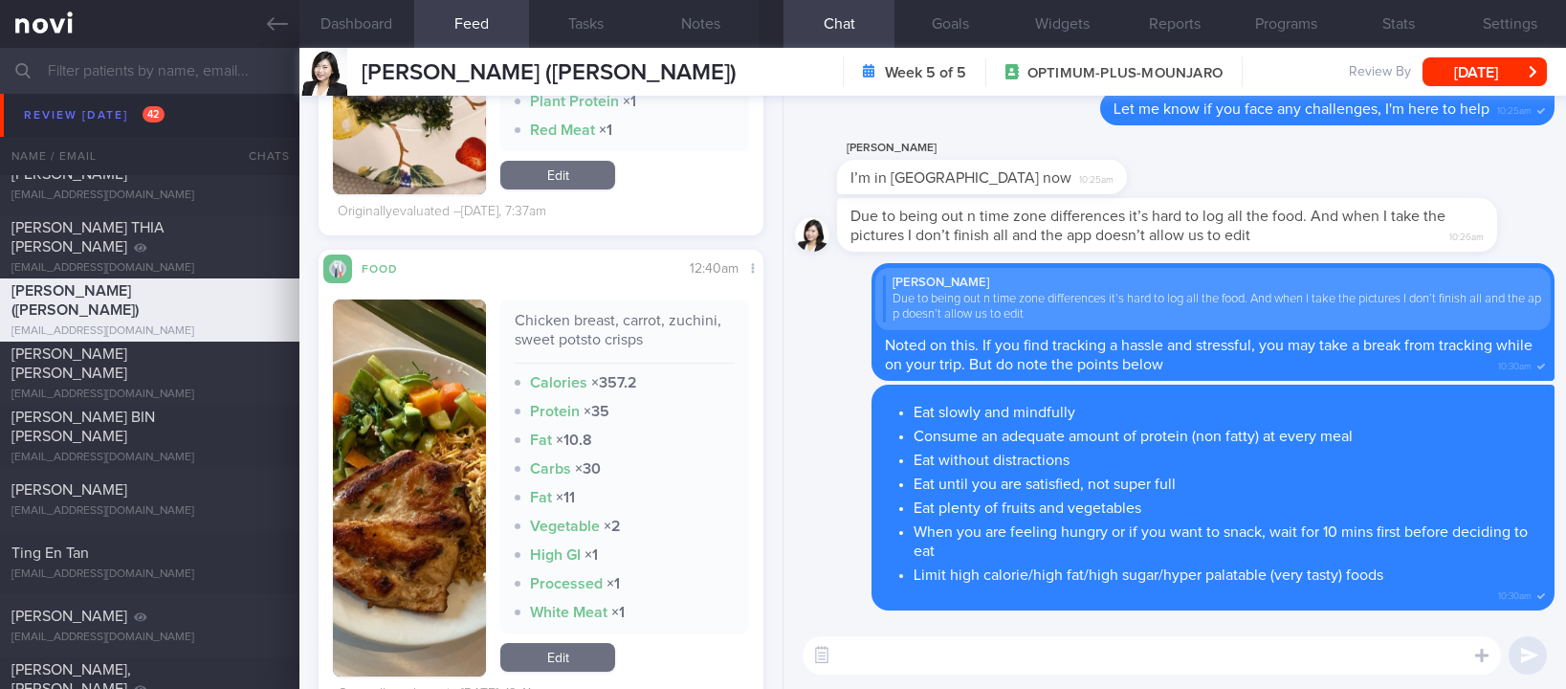
click at [419, 512] on button "button" at bounding box center [409, 487] width 153 height 377
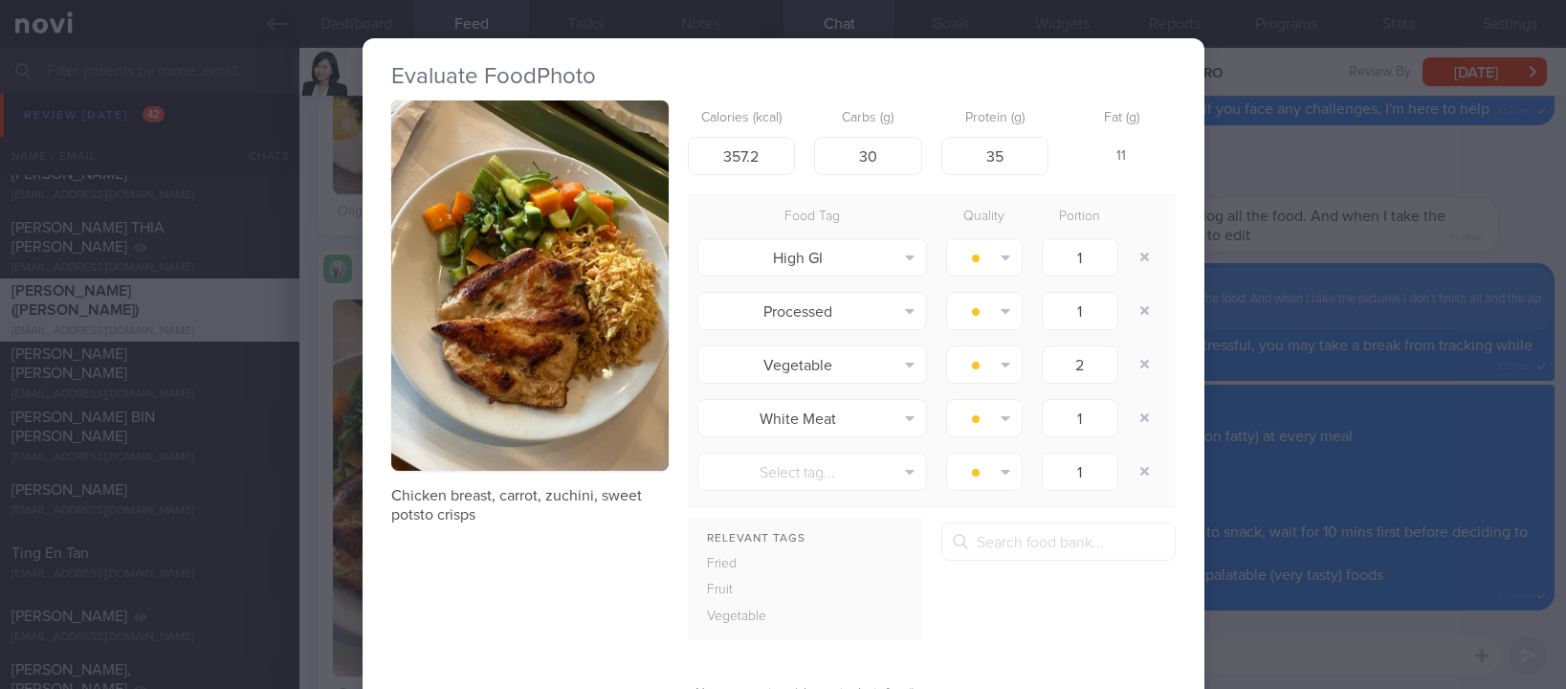
click at [556, 280] on button "button" at bounding box center [529, 285] width 277 height 370
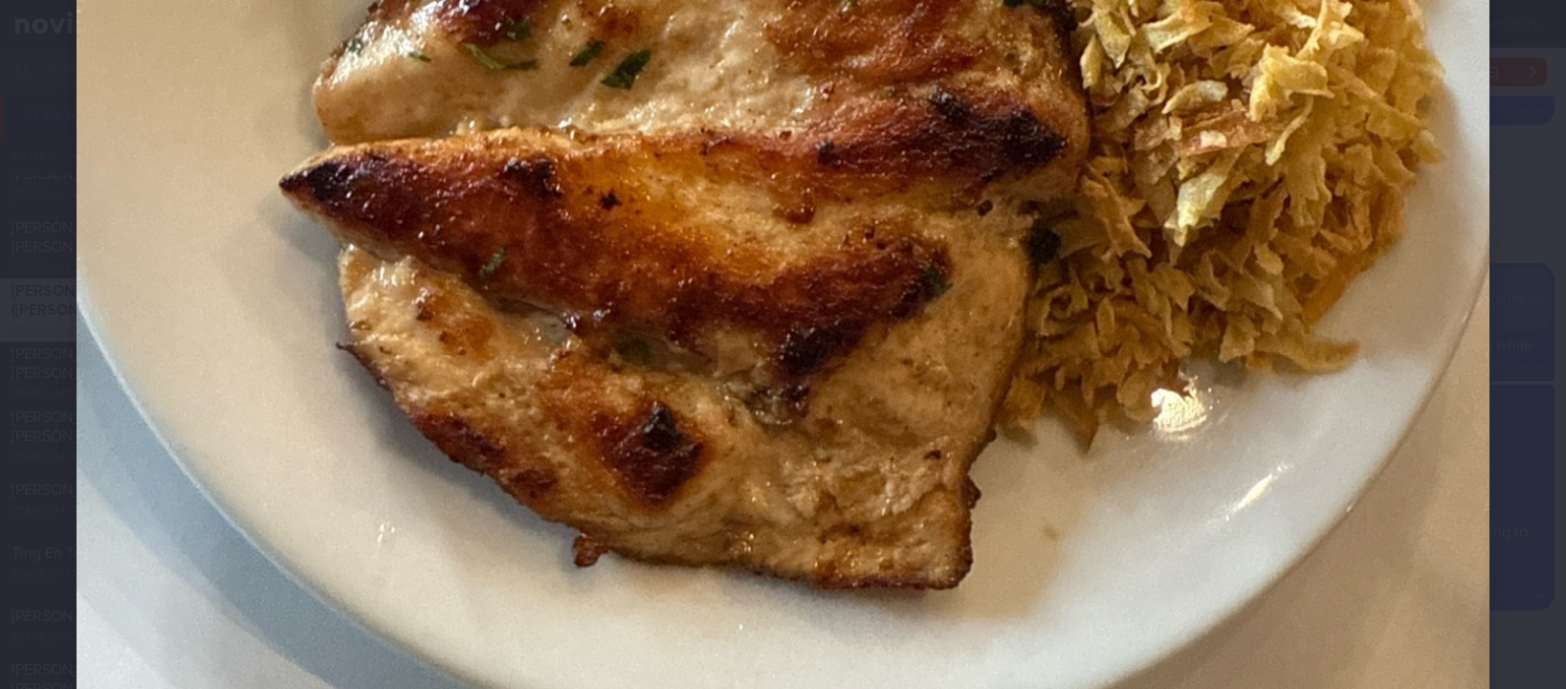
scroll to position [1148, 0]
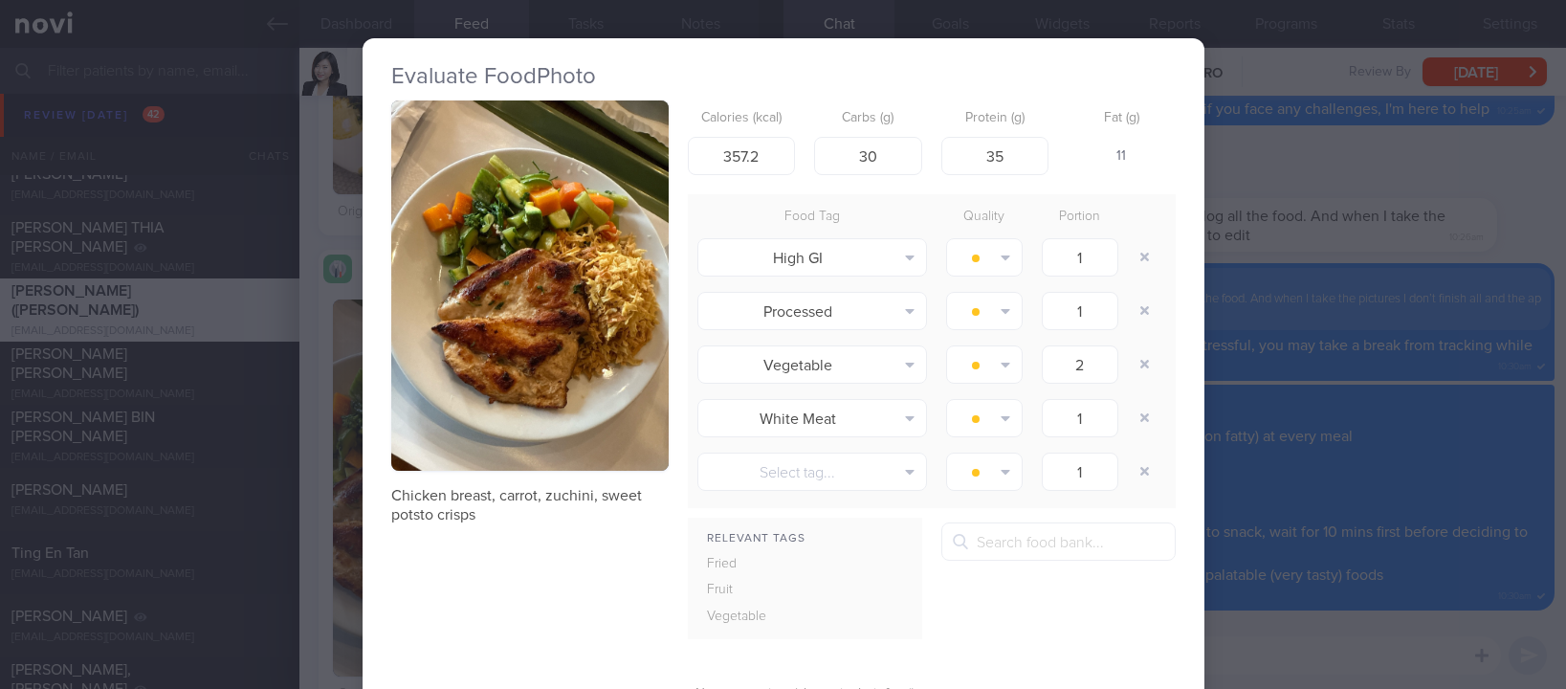
click at [1260, 485] on div "Evaluate Food Photo Chicken breast, carrot, zuchini, sweet potsto crisps Calori…" at bounding box center [783, 344] width 1566 height 689
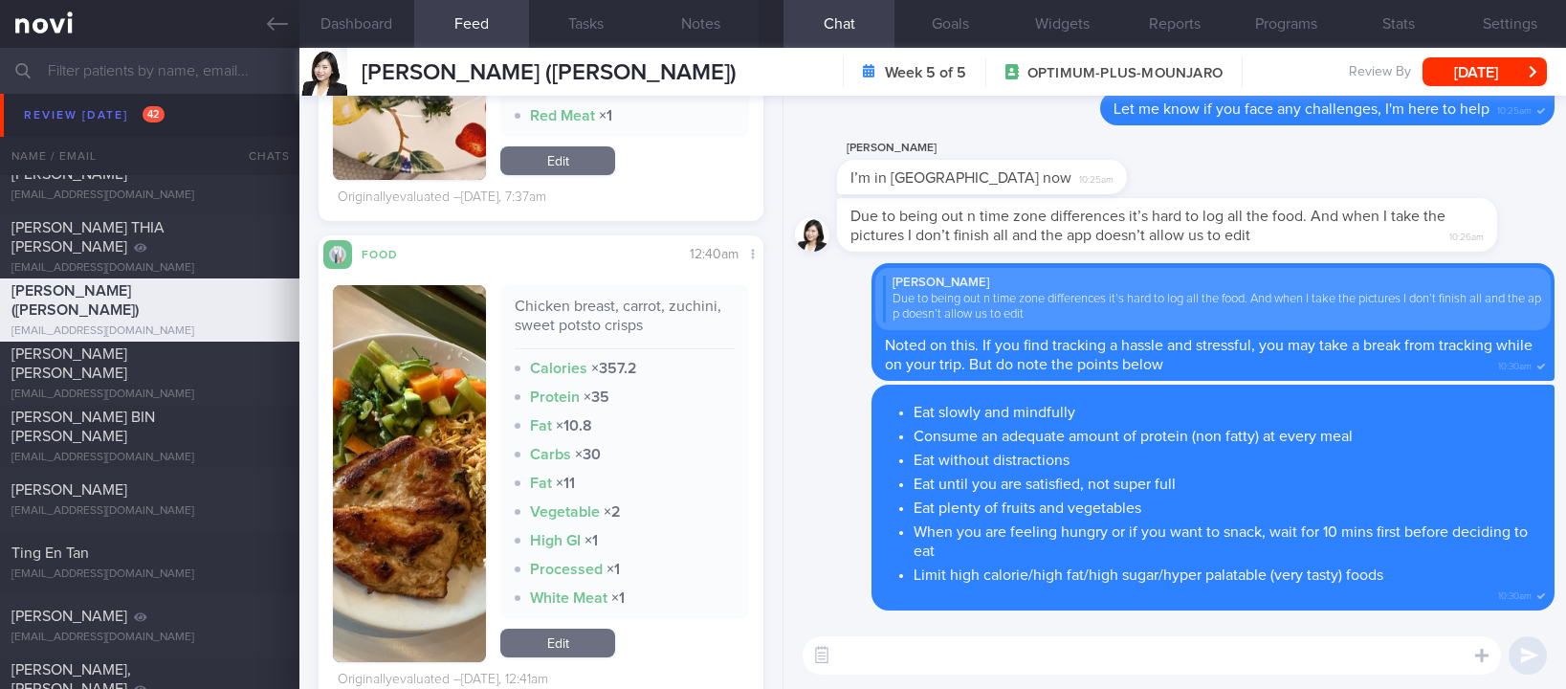
scroll to position [1865, 0]
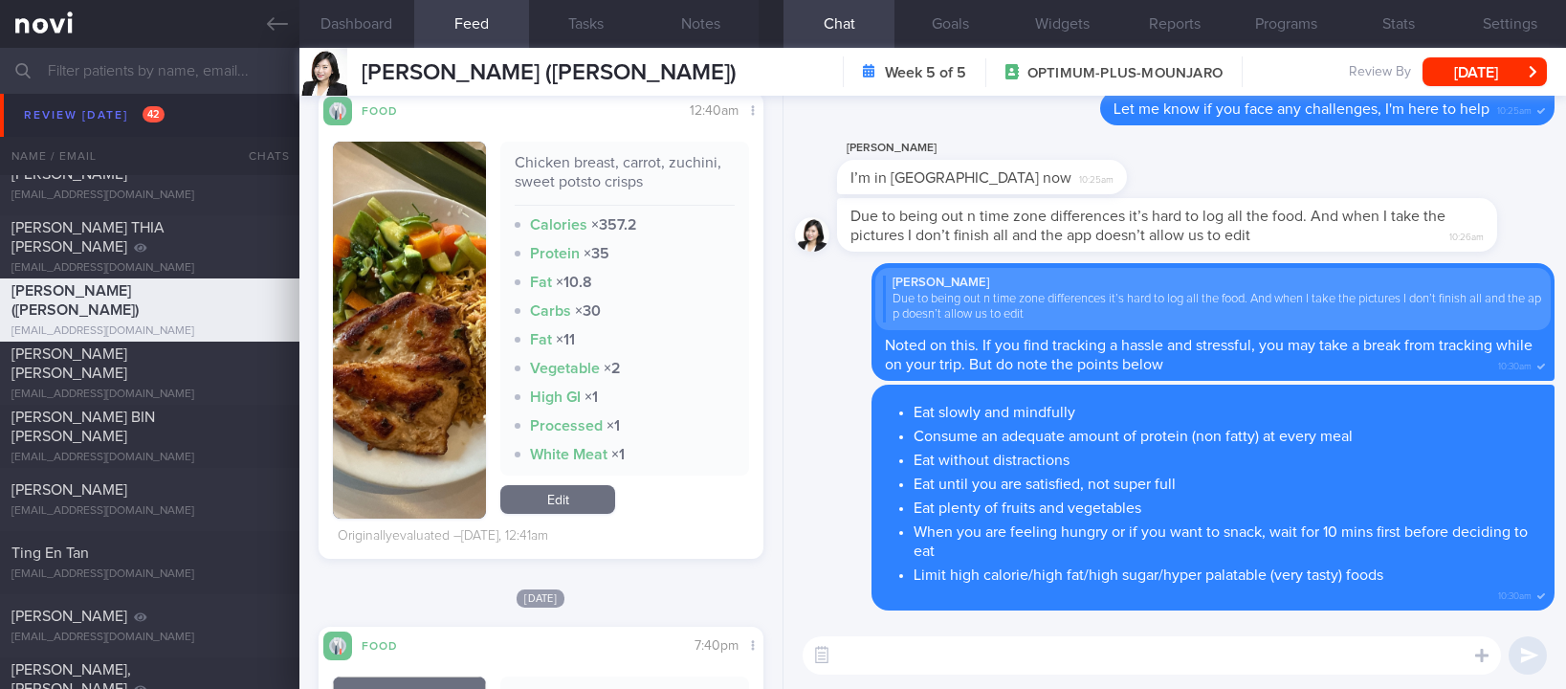
click at [455, 309] on img "button" at bounding box center [409, 330] width 153 height 377
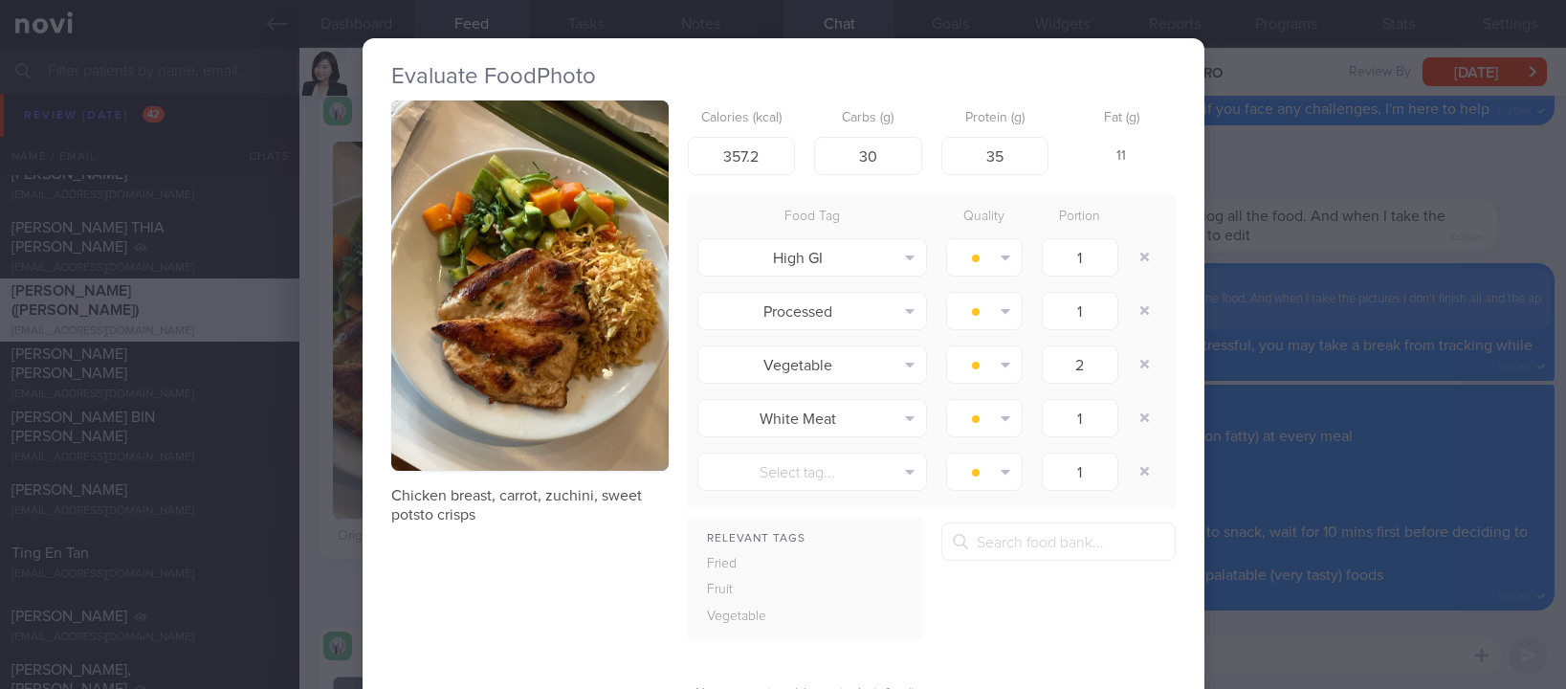
click at [585, 276] on img "button" at bounding box center [529, 285] width 277 height 370
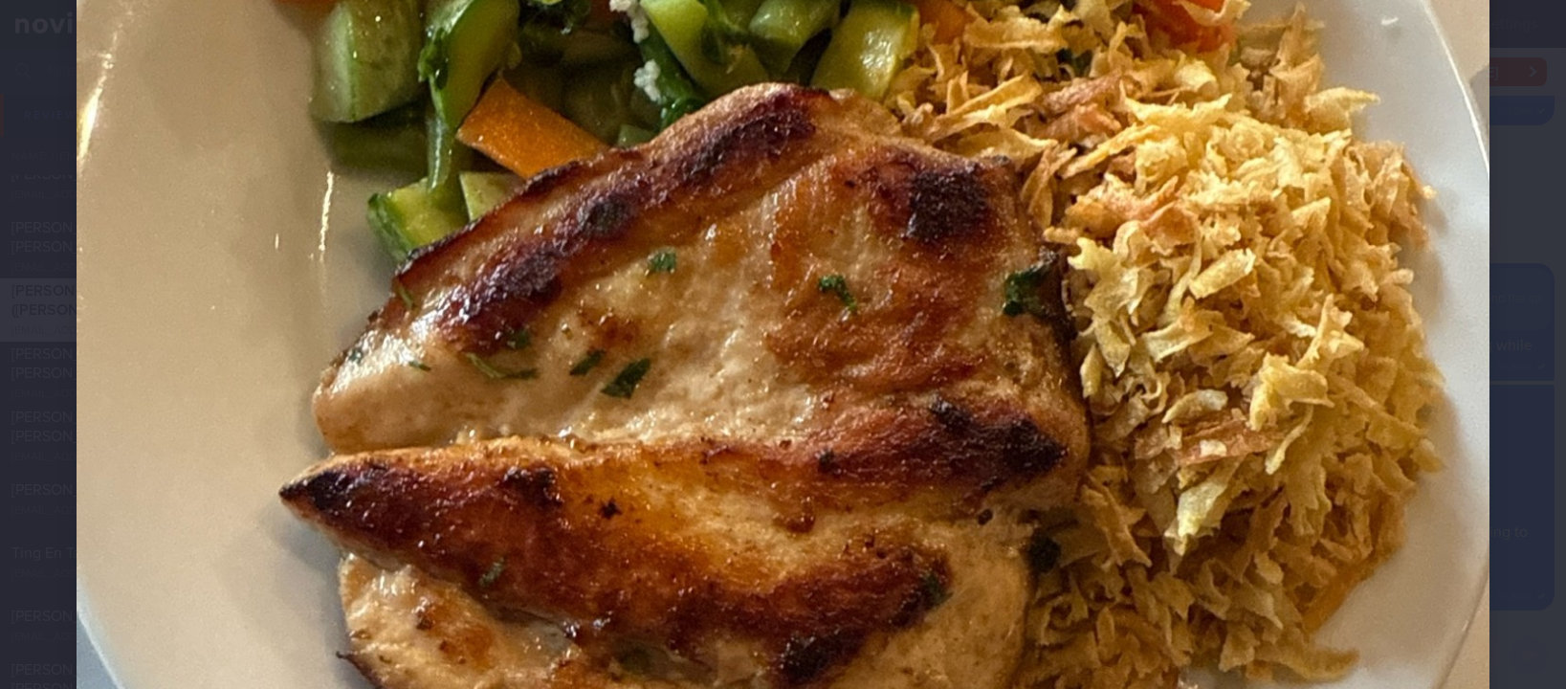
scroll to position [717, 0]
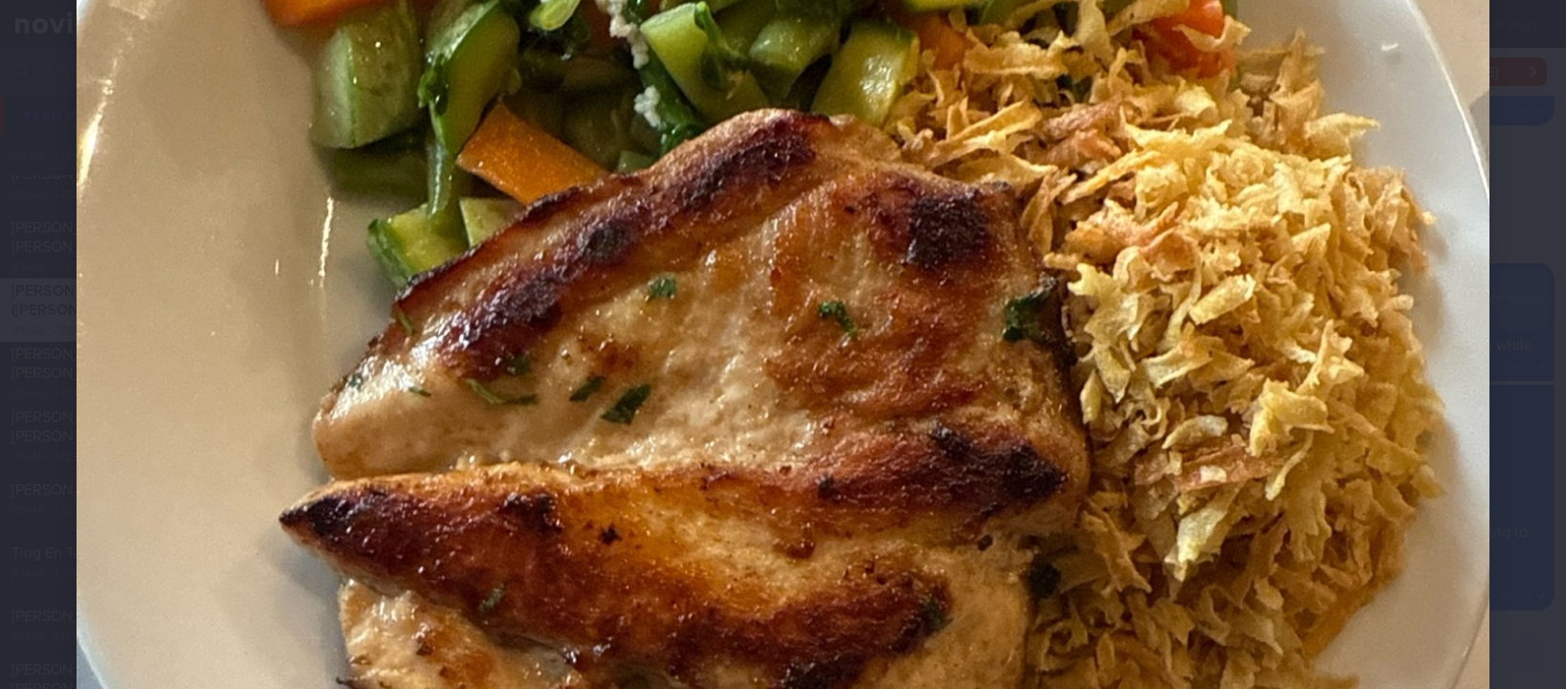
click at [1501, 518] on div at bounding box center [783, 301] width 1566 height 2036
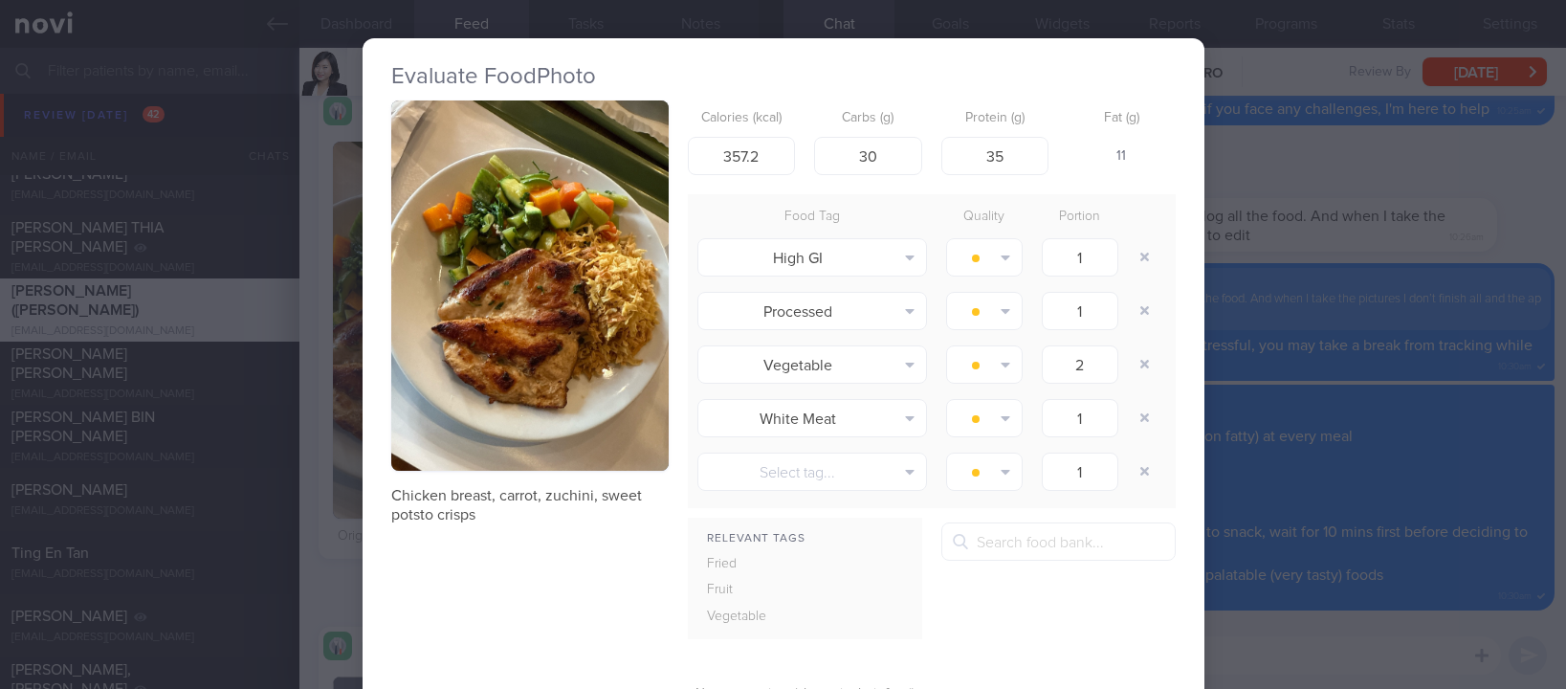
click at [1435, 449] on div "Evaluate Food Photo Chicken breast, carrot, zuchini, sweet potsto crisps Calori…" at bounding box center [783, 344] width 1566 height 689
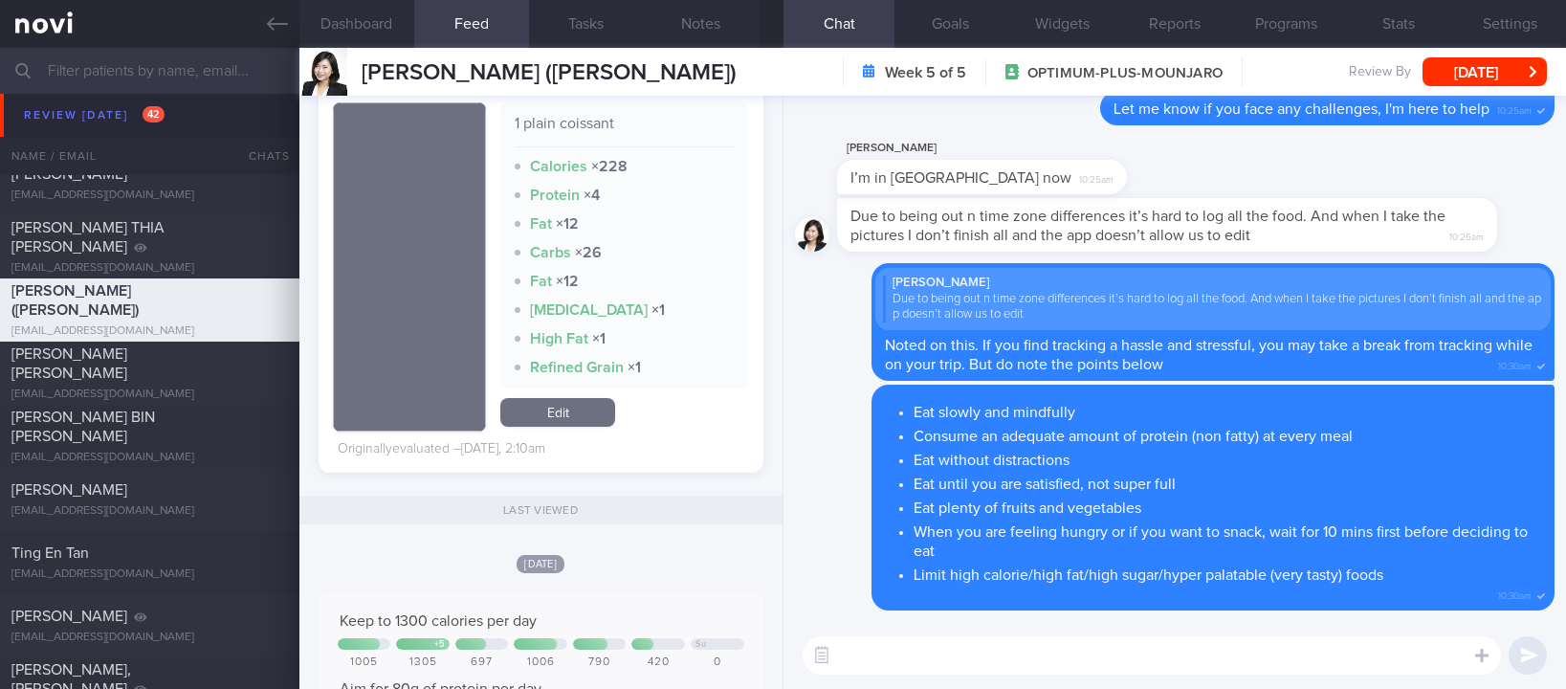
scroll to position [2152, 0]
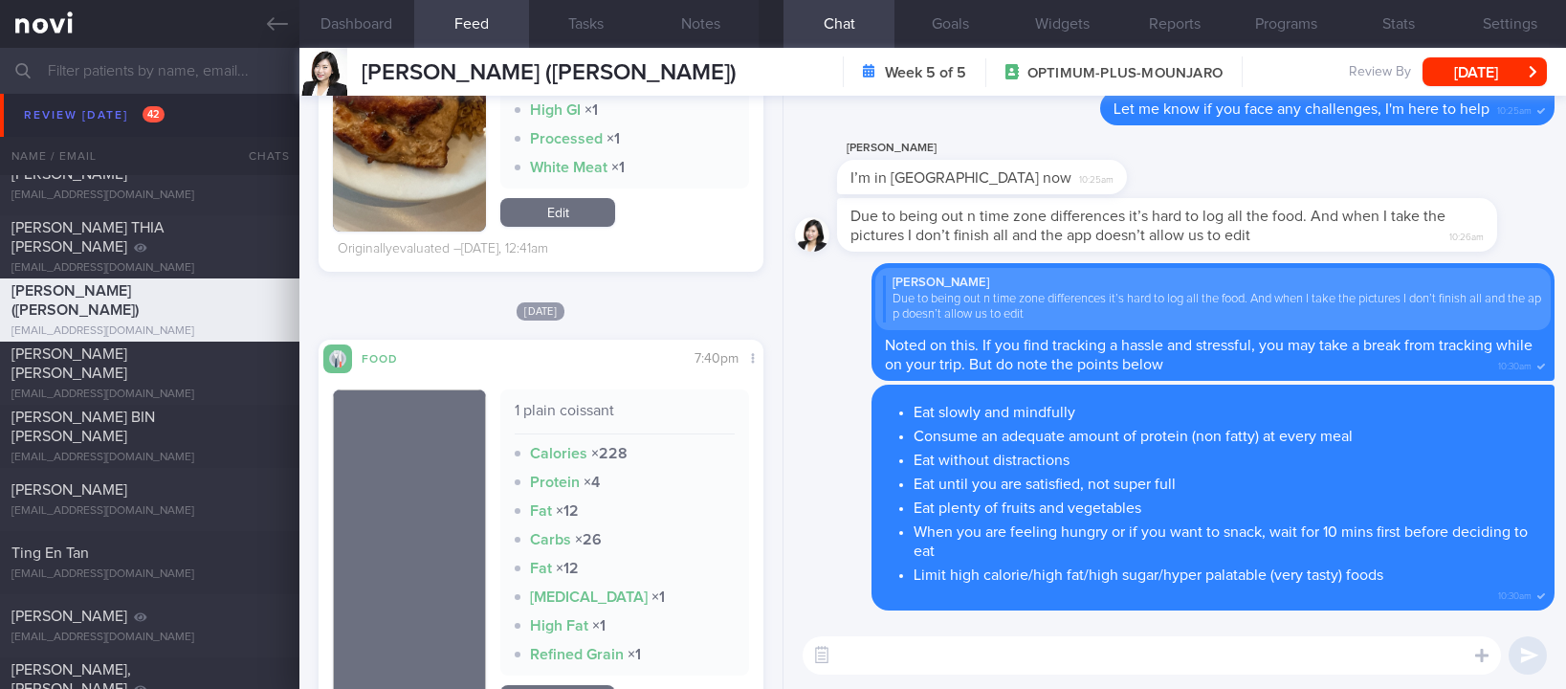
click at [955, 674] on div "​ ​" at bounding box center [1174, 655] width 782 height 67
click at [958, 659] on textarea at bounding box center [1151, 655] width 698 height 38
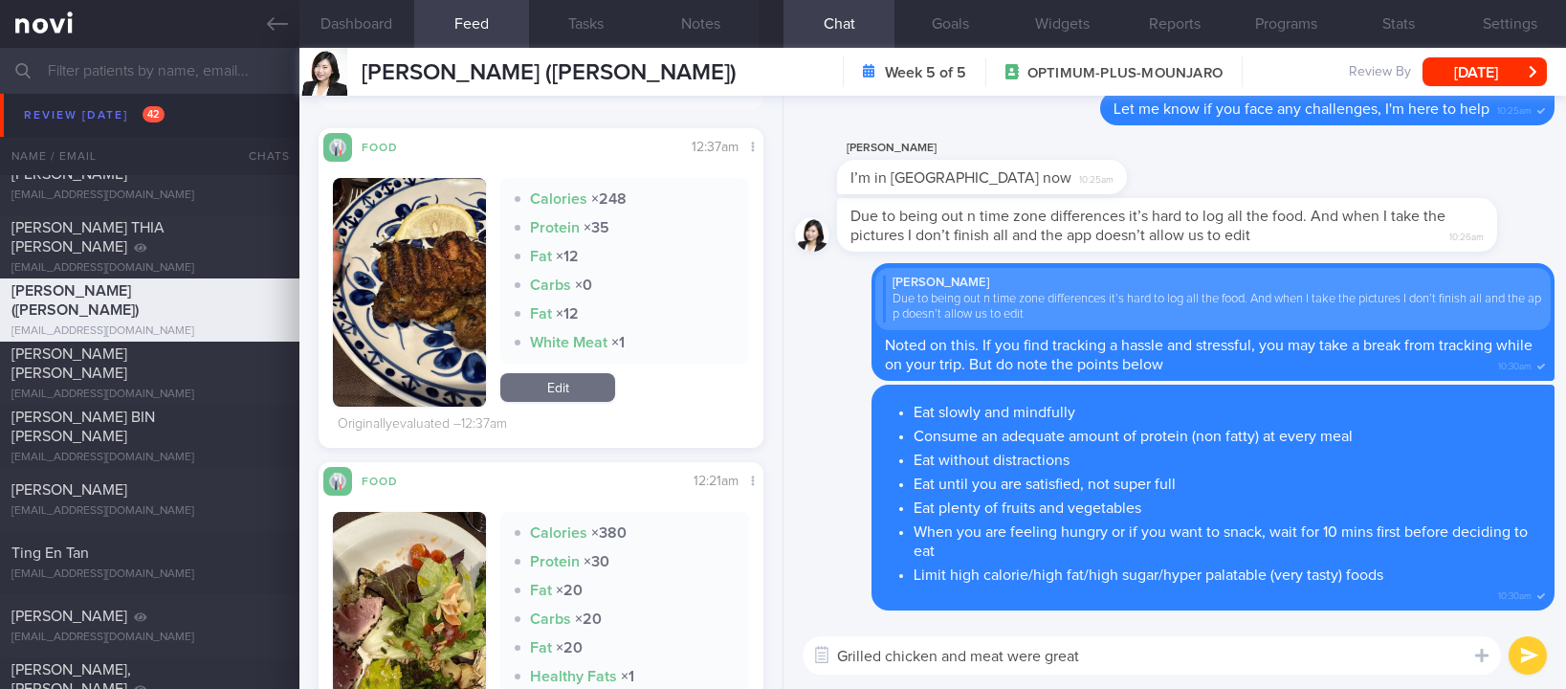
scroll to position [1004, 0]
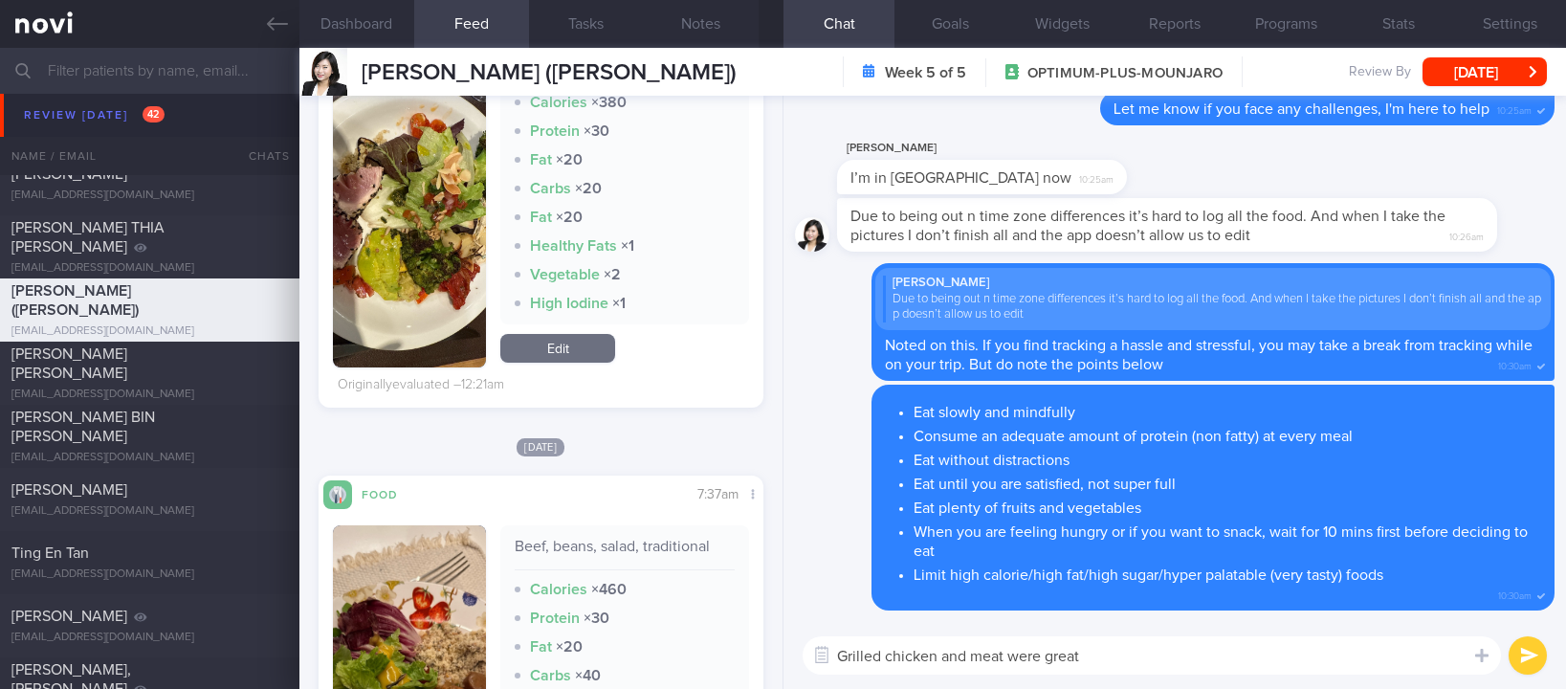
drag, startPoint x: 1011, startPoint y: 661, endPoint x: 1184, endPoint y: 670, distance: 173.4
click at [1184, 670] on textarea "Grilled chicken and meat were great" at bounding box center [1151, 655] width 698 height 38
type textarea "Grilled chicken and meat + veg were great options, Ms Teo! :)"
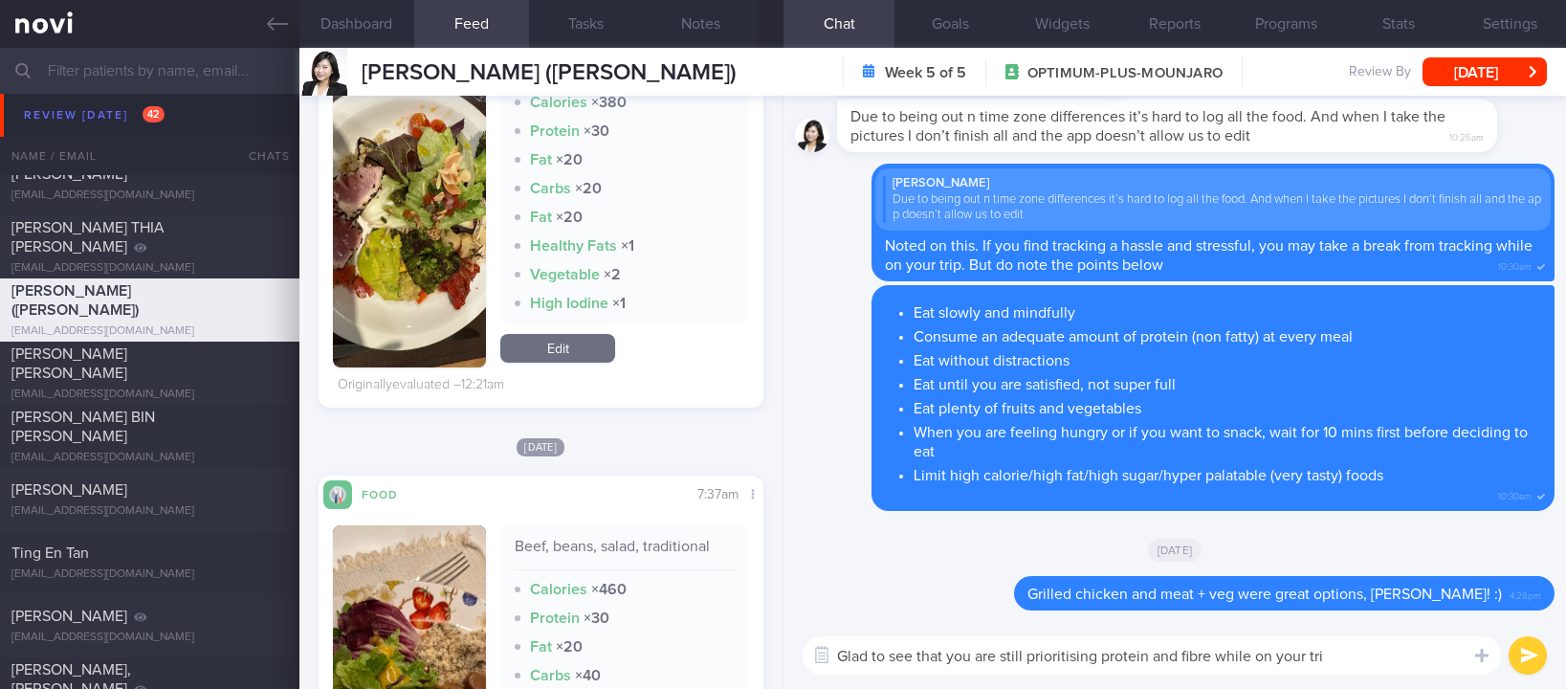
type textarea "Glad to see that you are still prioritising protein and fibre while on your trip"
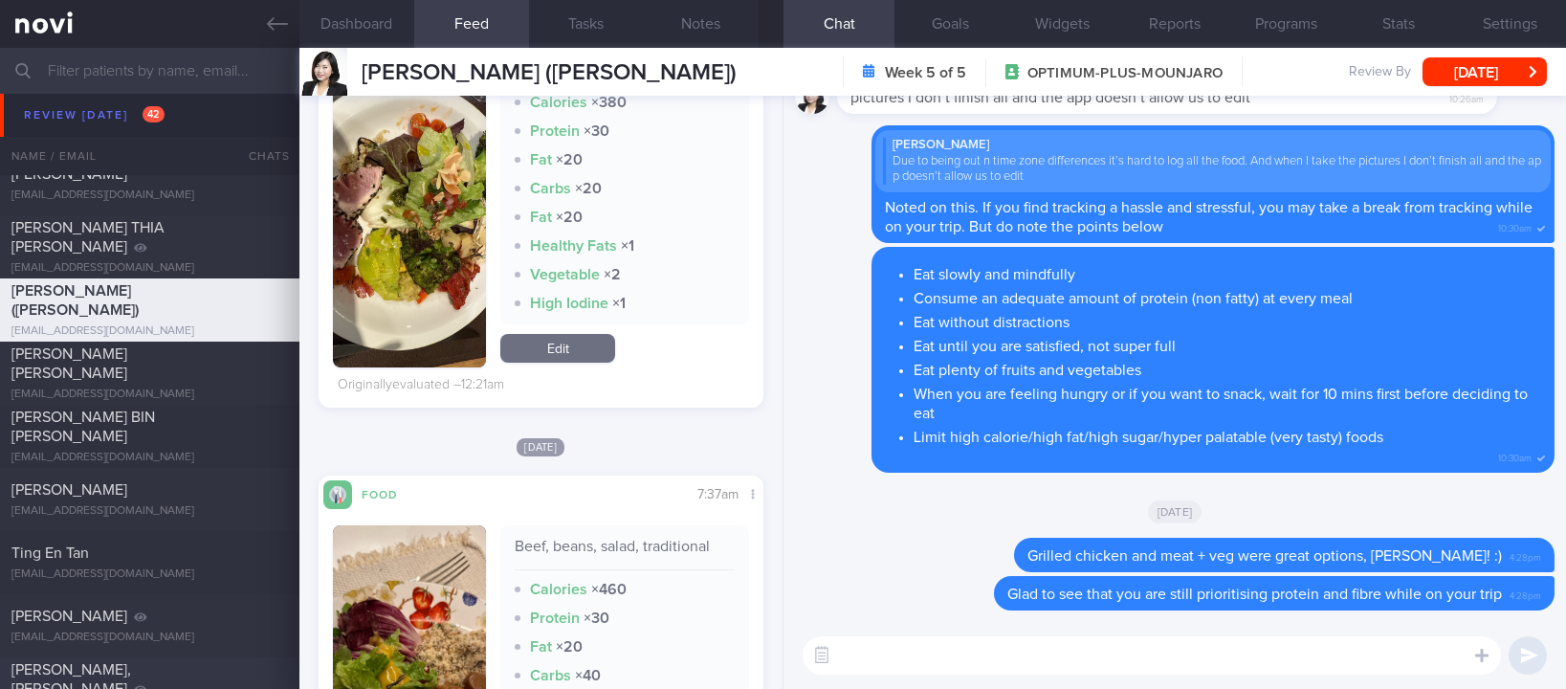
scroll to position [1575, 0]
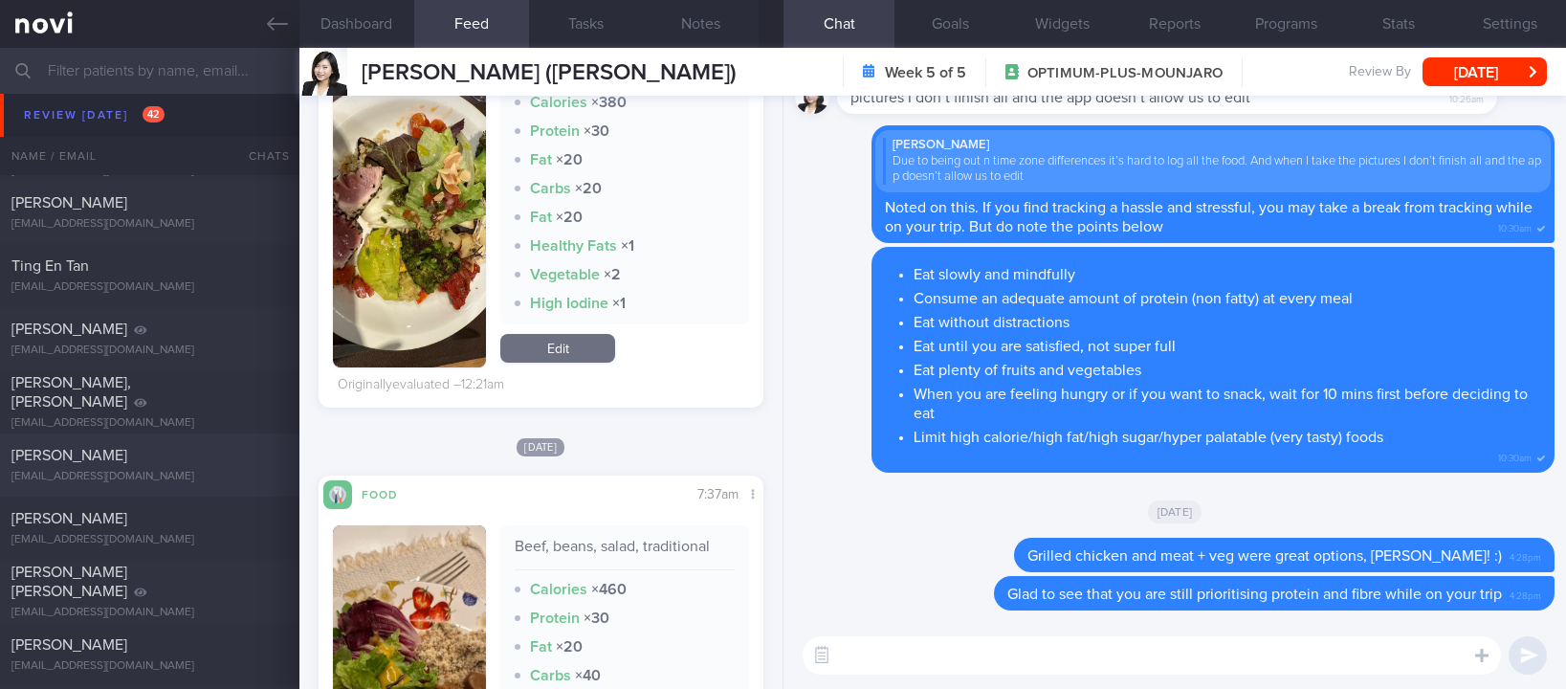
click at [186, 464] on div "[PERSON_NAME]" at bounding box center [147, 455] width 272 height 19
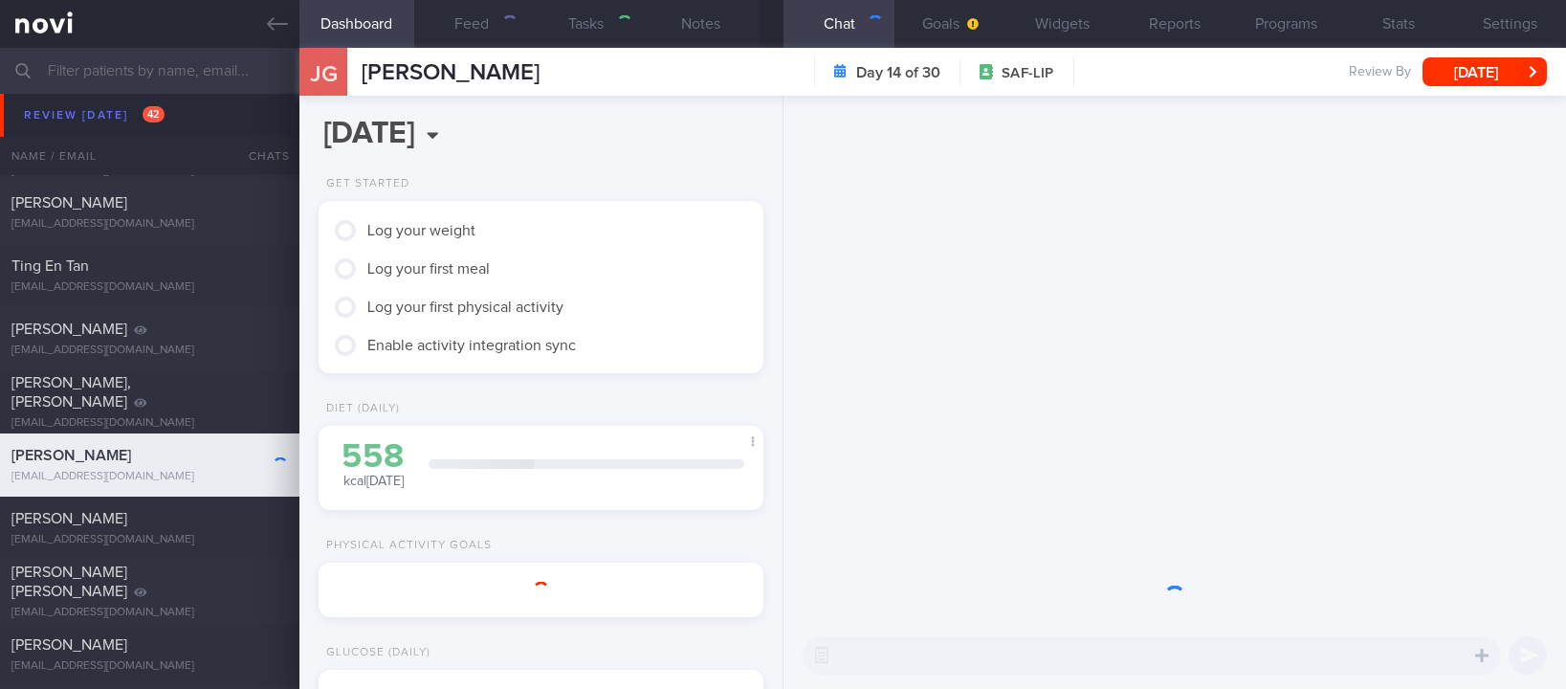
type input "tracked"
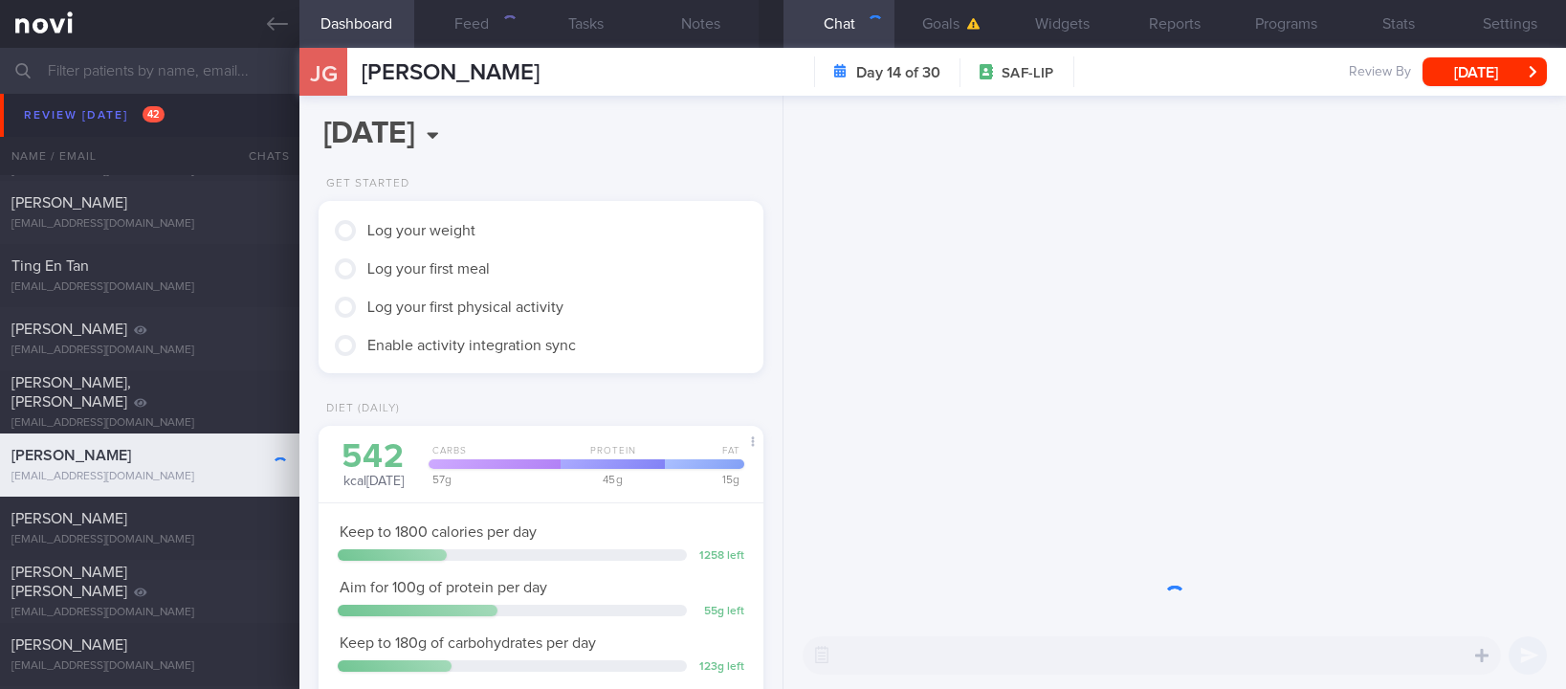
scroll to position [198, 396]
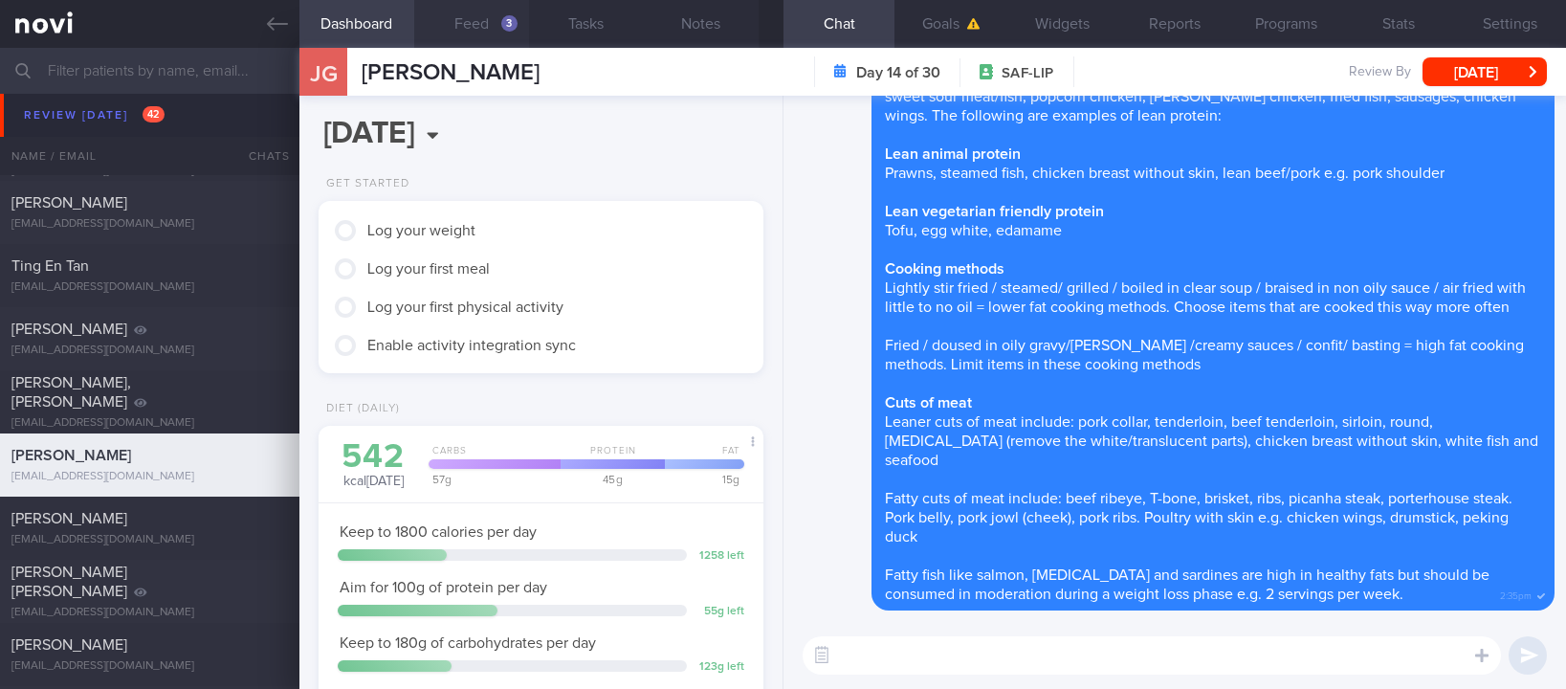
click at [493, 24] on button "Feed 3" at bounding box center [471, 24] width 115 height 48
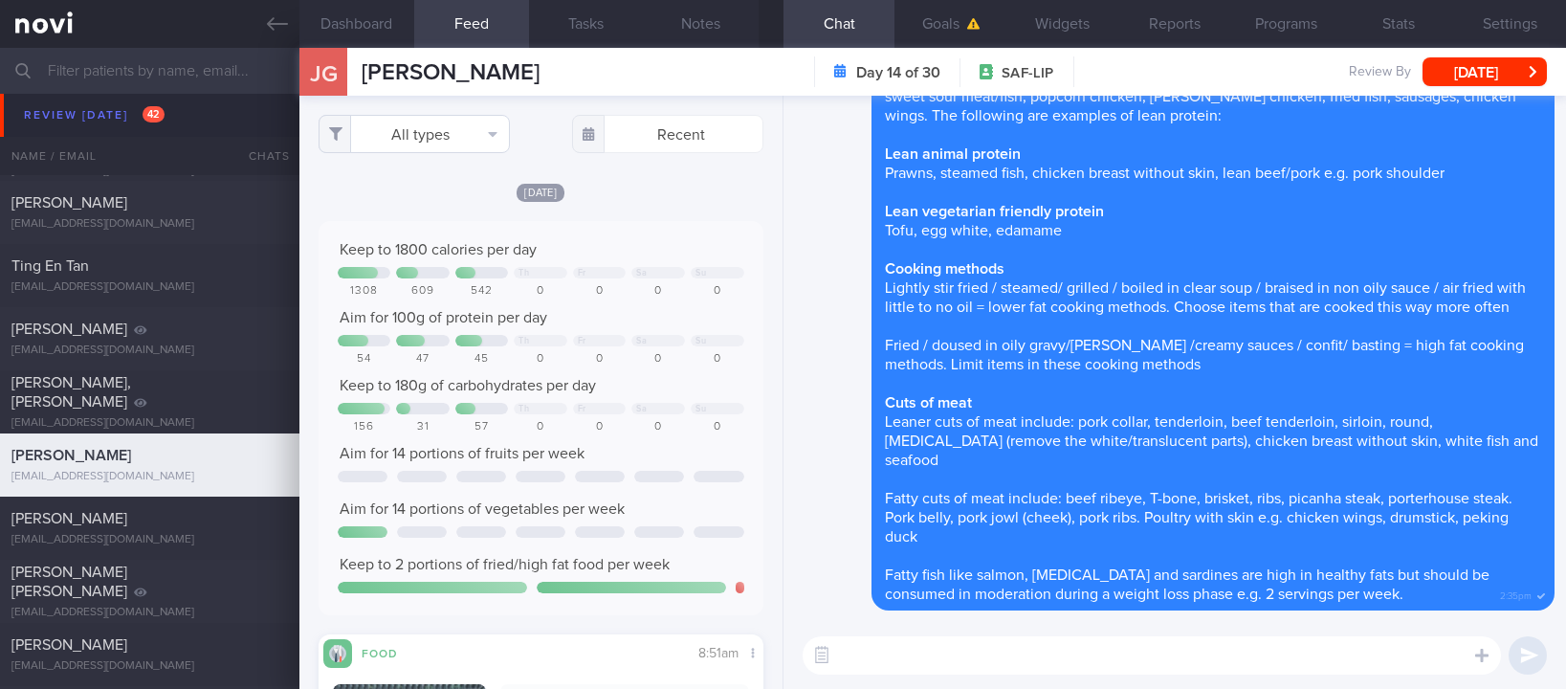
scroll to position [268, 405]
click at [447, 118] on button "All types" at bounding box center [413, 134] width 191 height 38
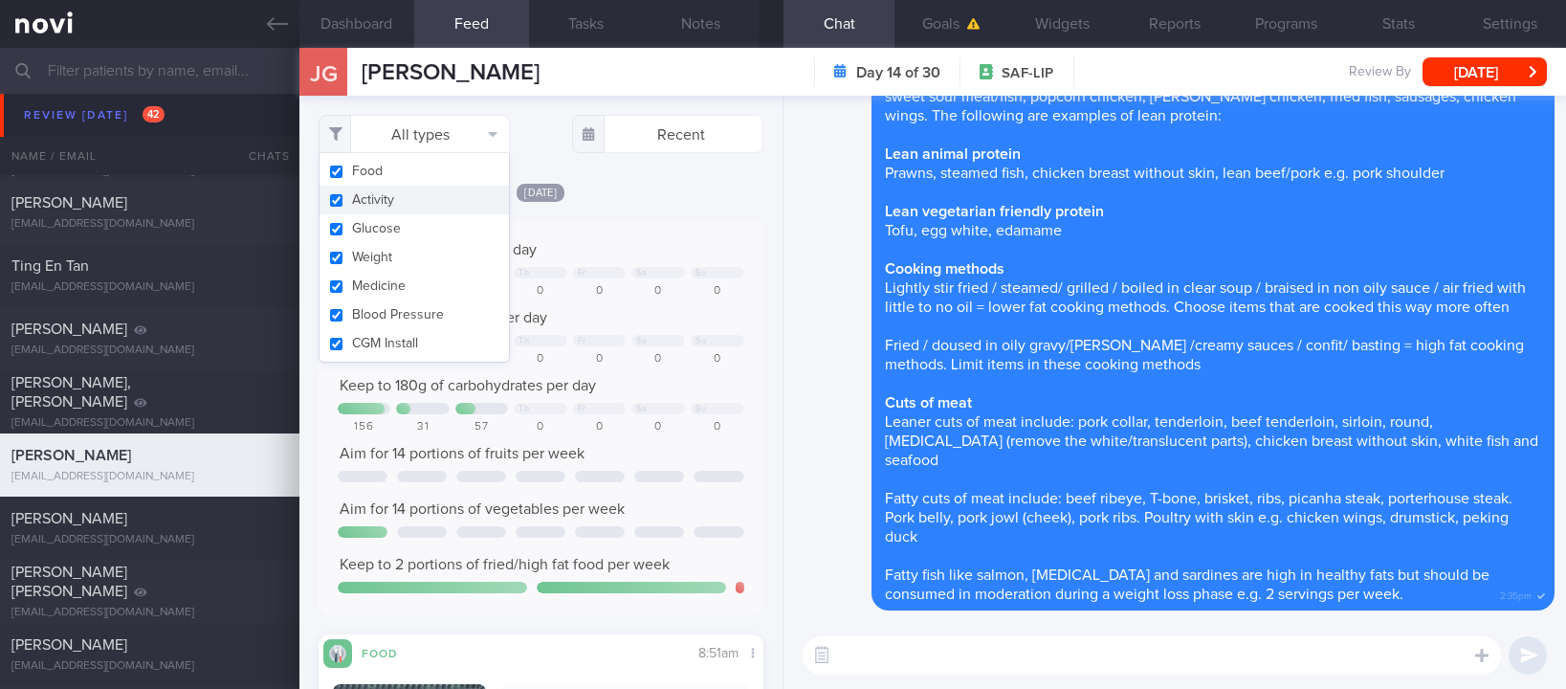
click at [403, 197] on button "Activity" at bounding box center [413, 200] width 189 height 29
click at [616, 225] on div "Keep to 1800 calories per day Th Fr Sa Su 1308 609 542 0 0 0 0 Aim for 100g of …" at bounding box center [540, 418] width 445 height 394
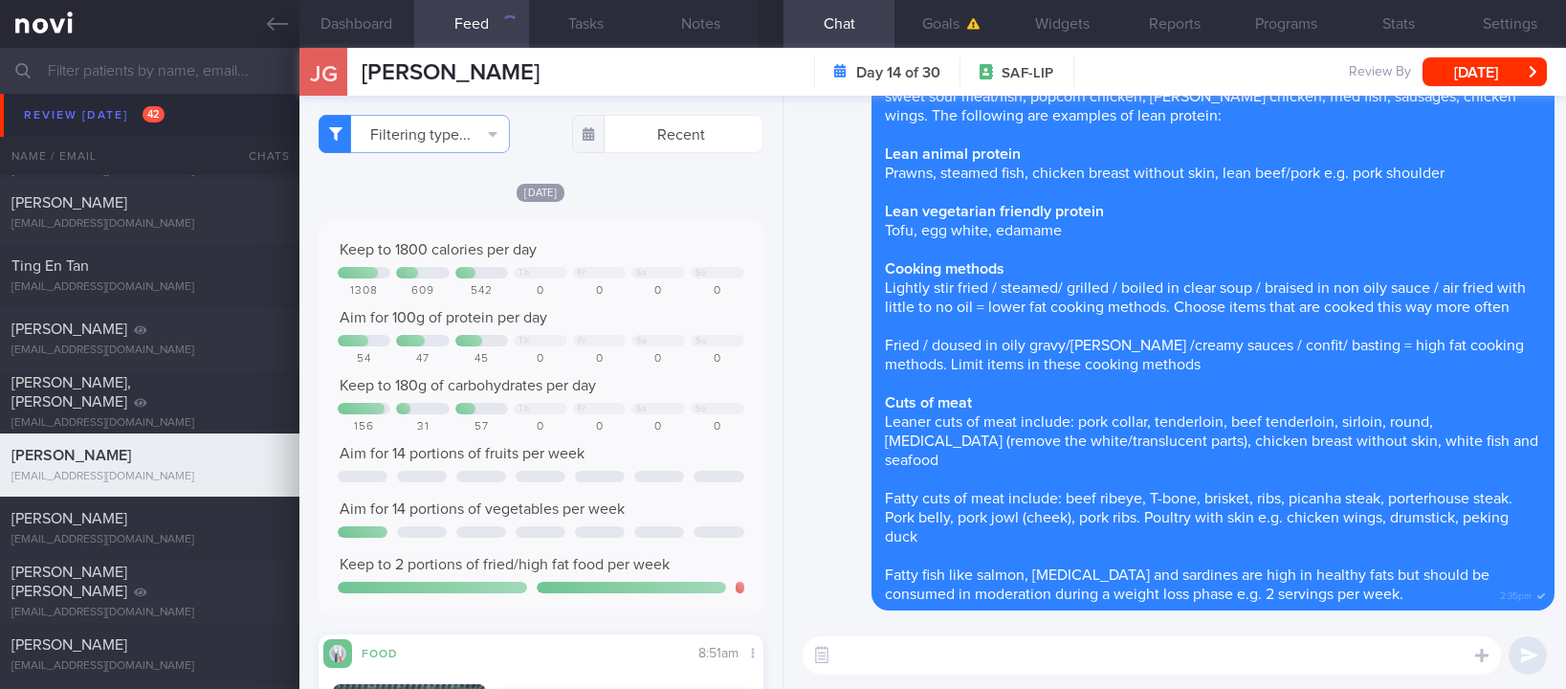
checkbox input "false"
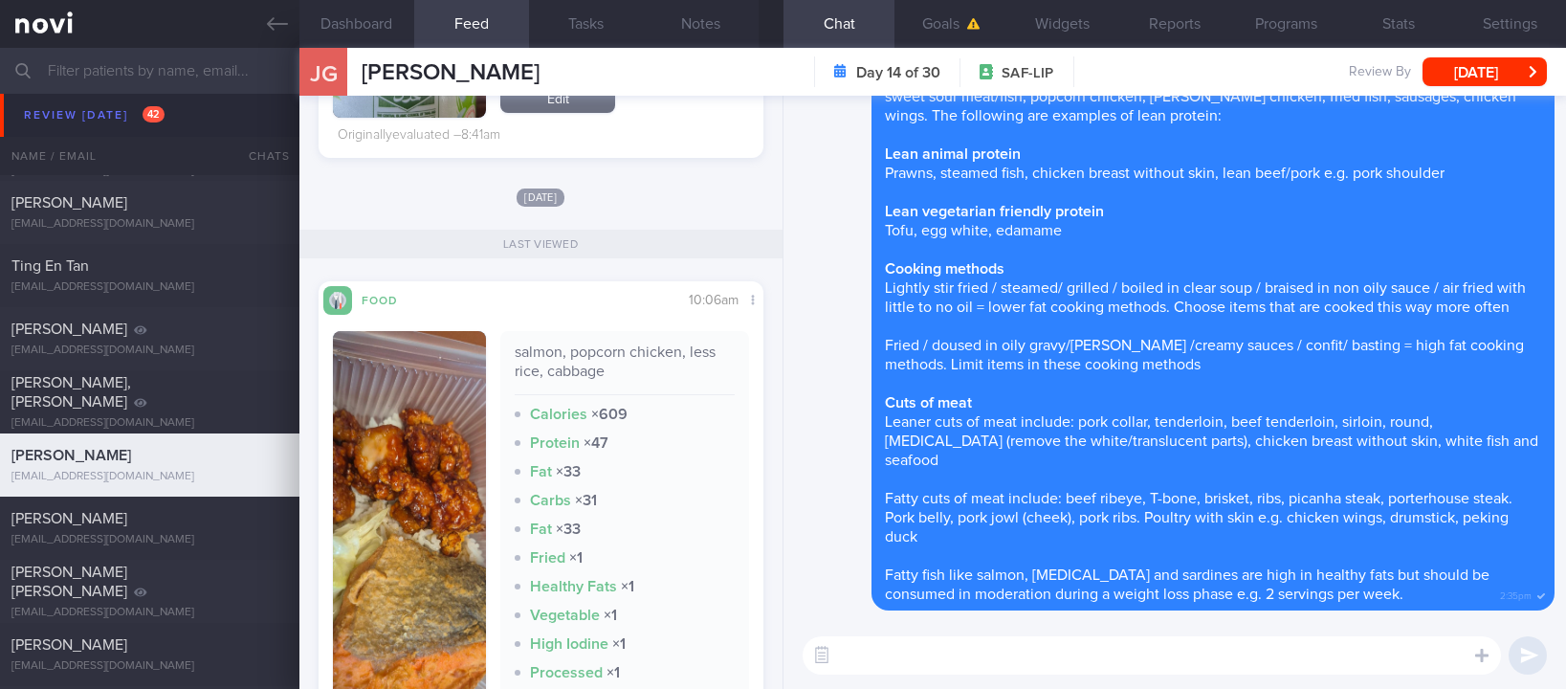
scroll to position [574, 0]
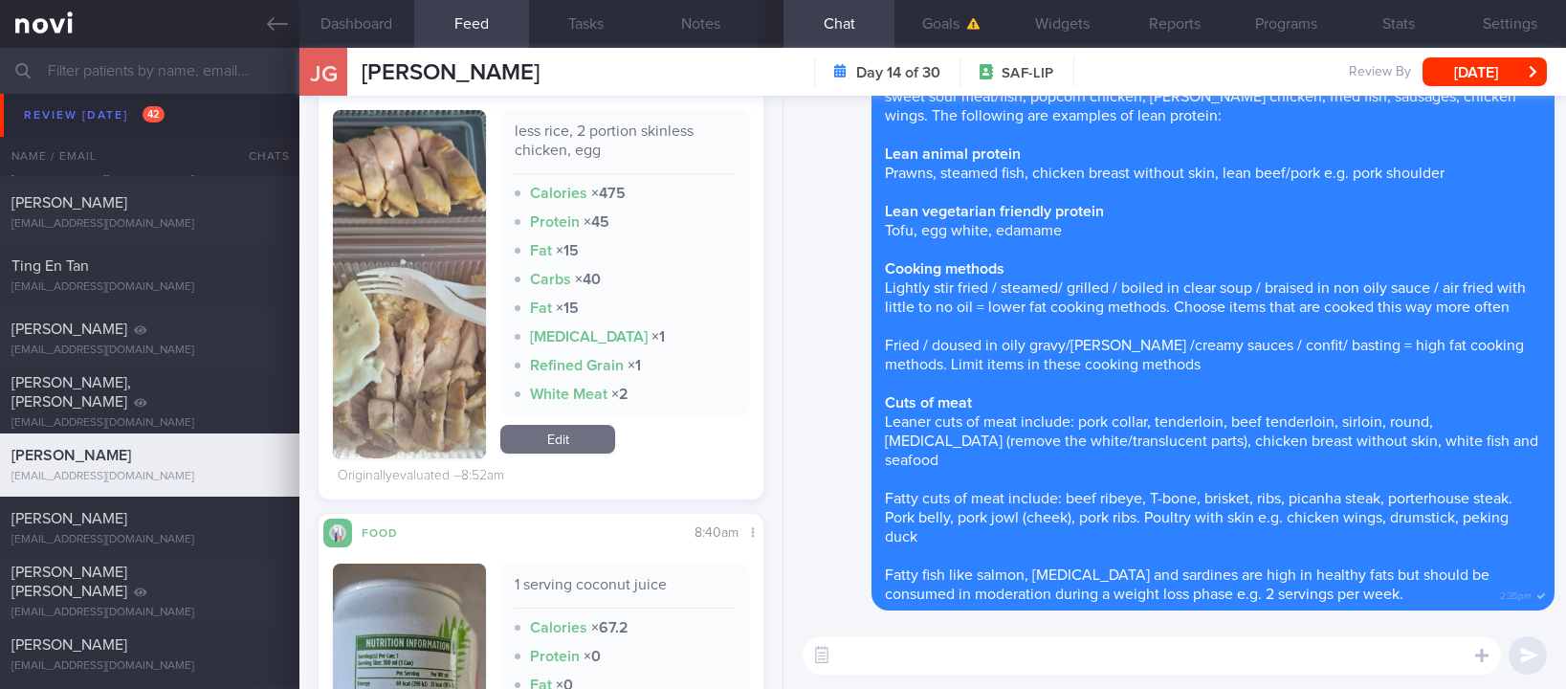
click at [945, 631] on div "​ ​" at bounding box center [1174, 655] width 782 height 67
click at [930, 648] on textarea at bounding box center [1151, 655] width 698 height 38
type textarea "E"
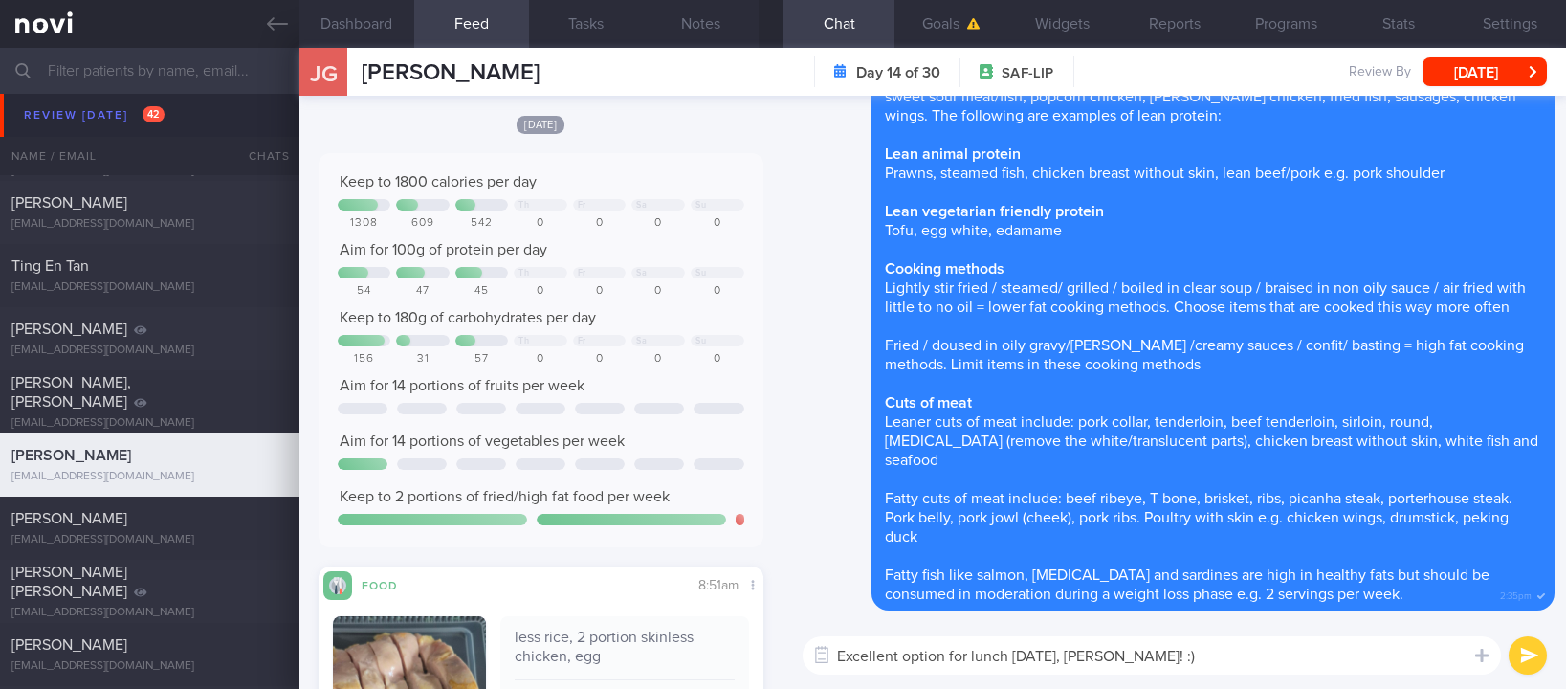
scroll to position [430, 0]
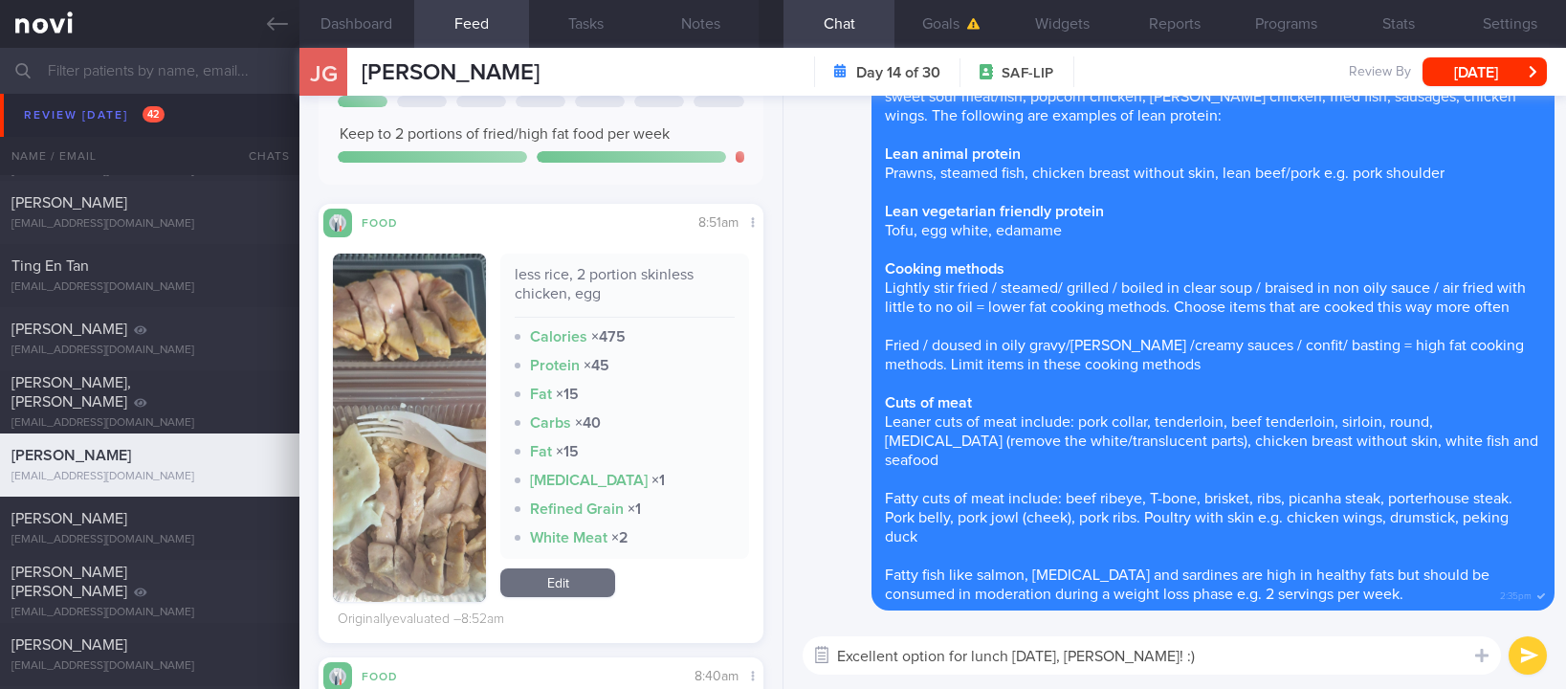
drag, startPoint x: 1098, startPoint y: 657, endPoint x: 822, endPoint y: 653, distance: 275.4
click at [822, 653] on div "Chat Templates Admin CGM Weight Nutrition Physical Activity Infographics Articl…" at bounding box center [1174, 655] width 782 height 67
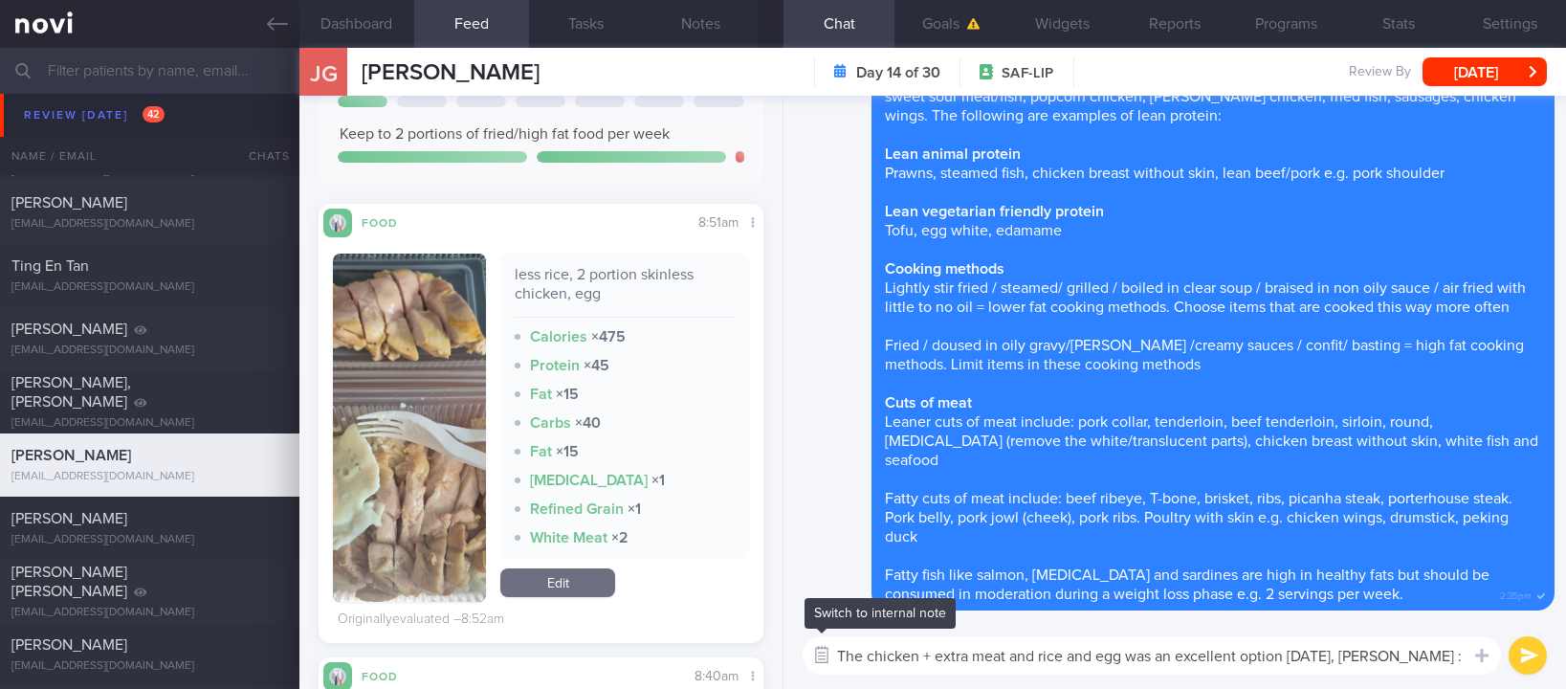
type textarea "The chicken + extra meat and rice and egg was an excellent option today, Jack :)"
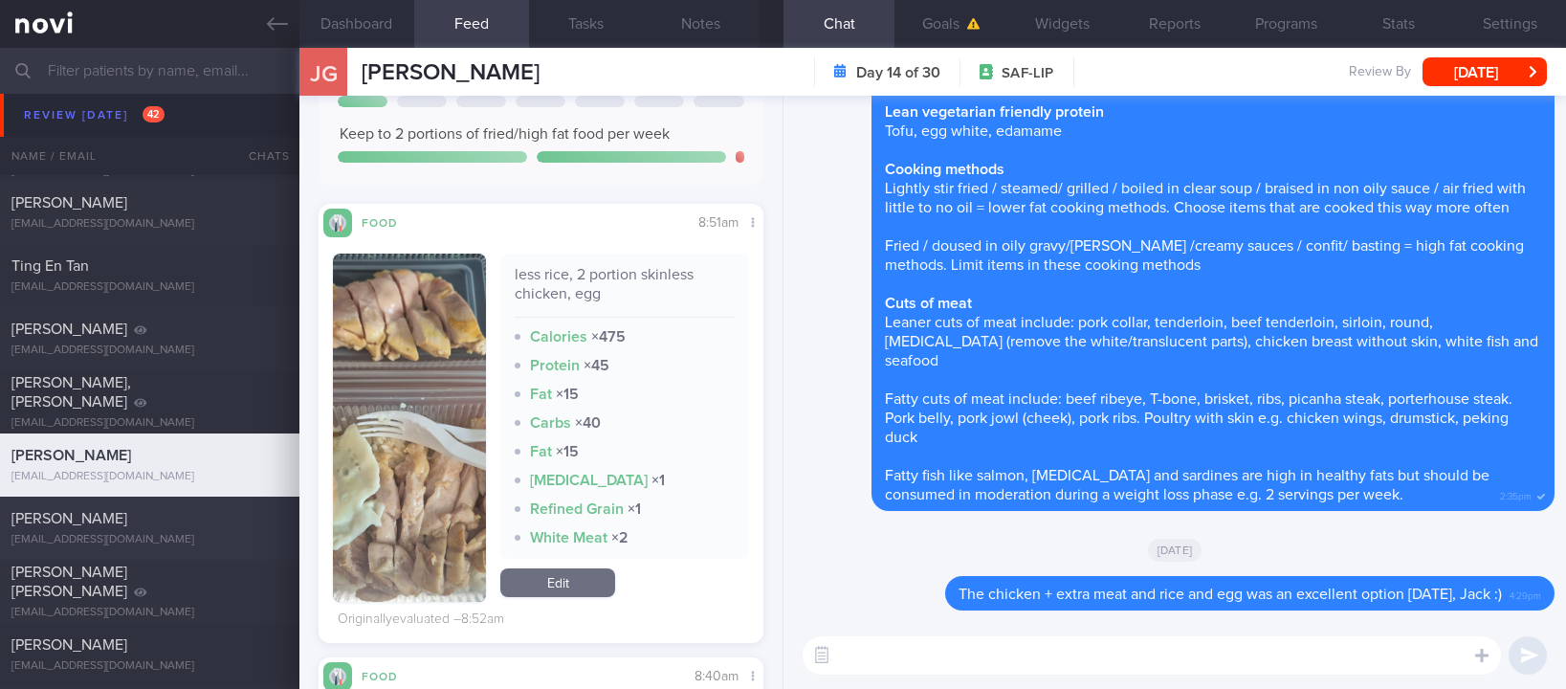
click at [69, 537] on div "[EMAIL_ADDRESS][DOMAIN_NAME]" at bounding box center [149, 540] width 276 height 14
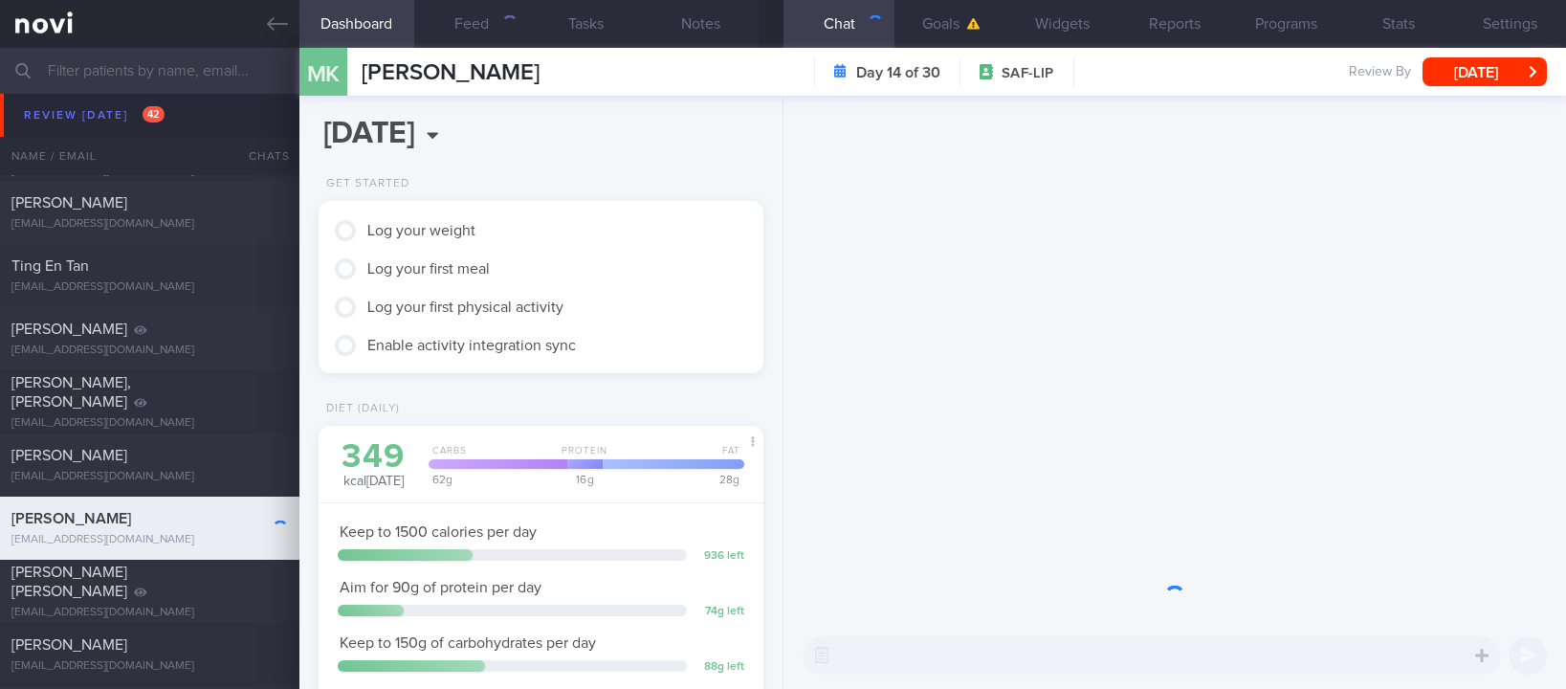
scroll to position [198, 396]
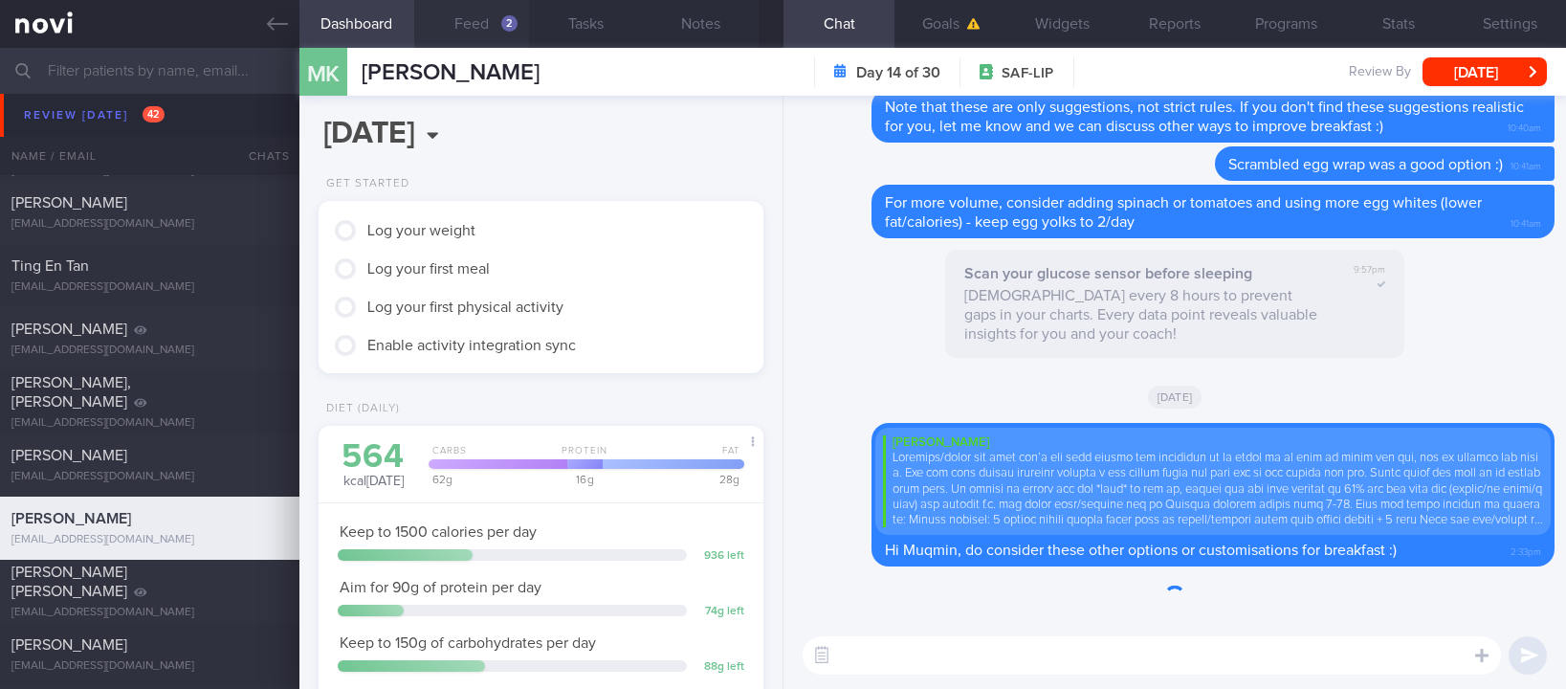
click at [497, 29] on button "Feed 2" at bounding box center [471, 24] width 115 height 48
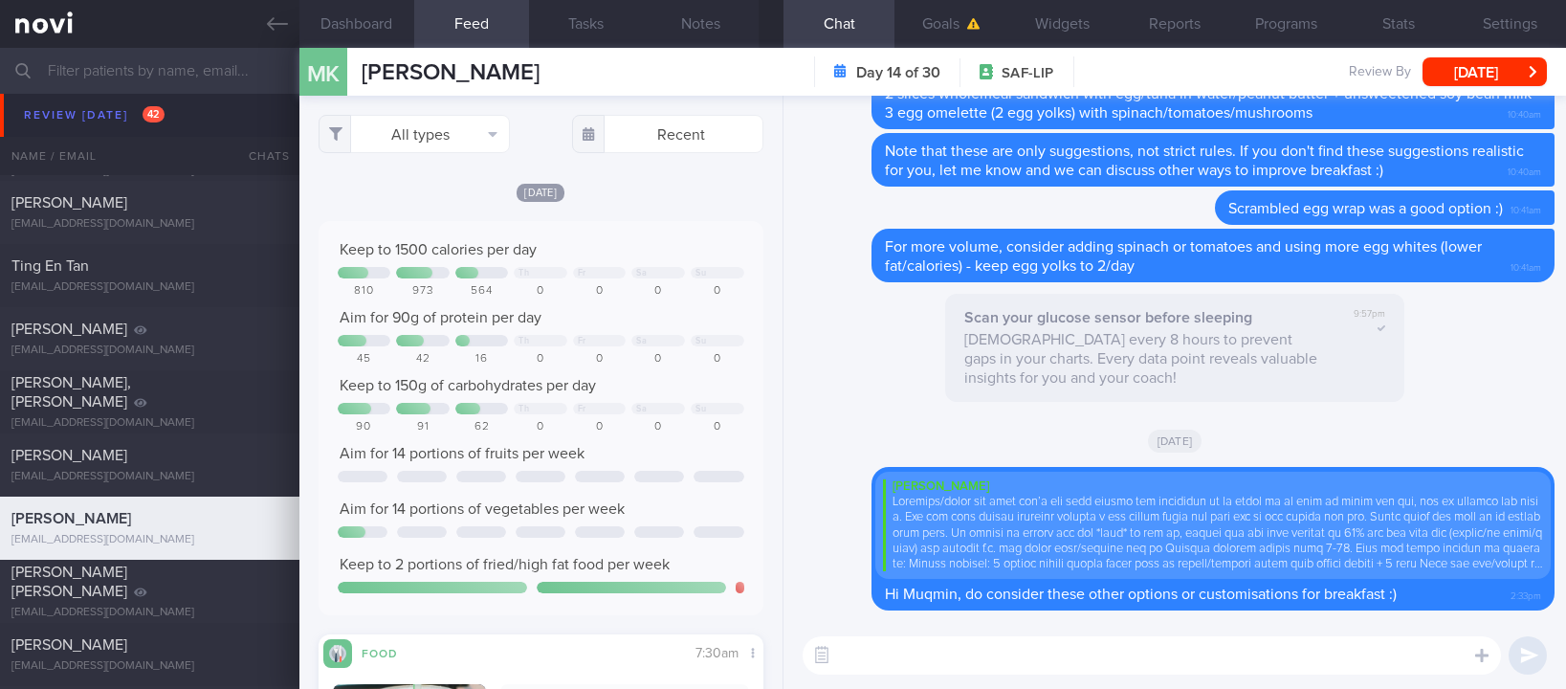
scroll to position [268, 405]
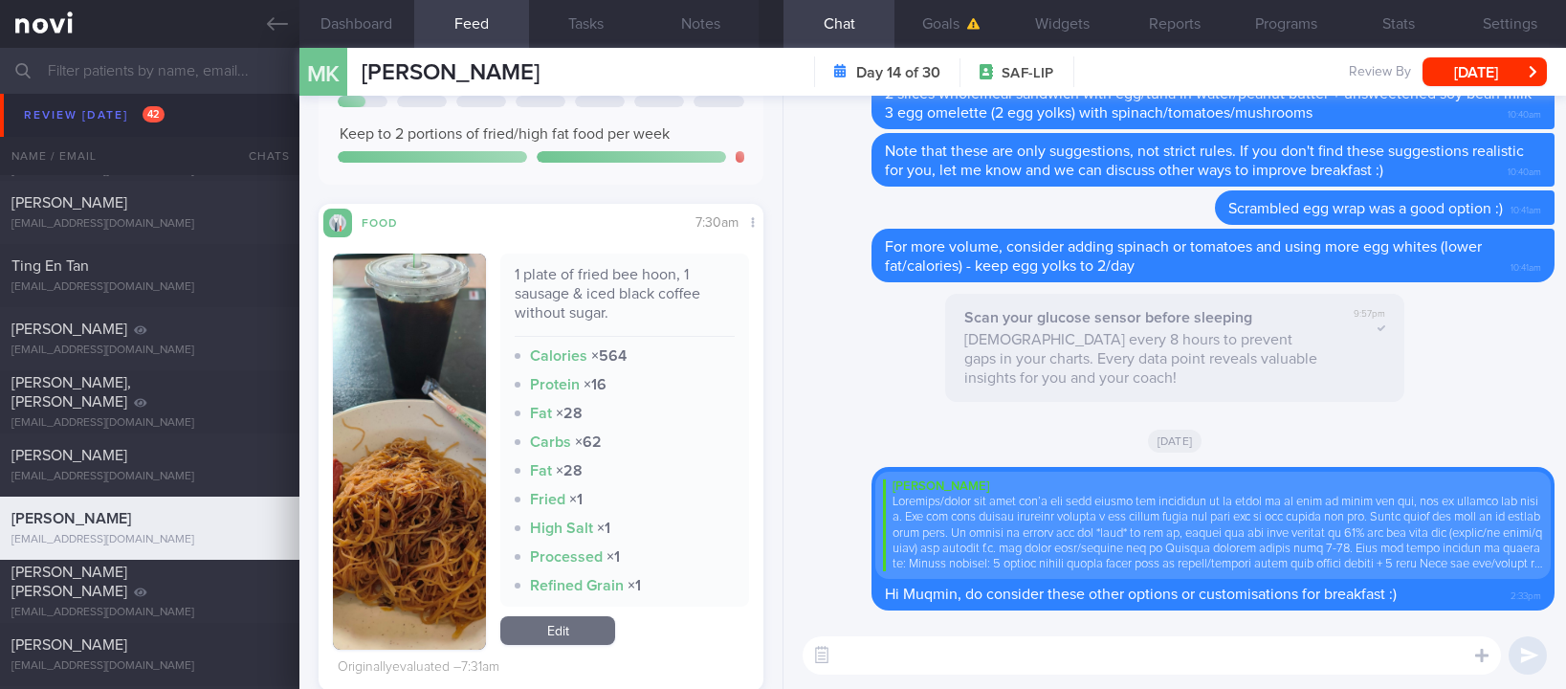
click at [455, 451] on button "button" at bounding box center [409, 451] width 153 height 396
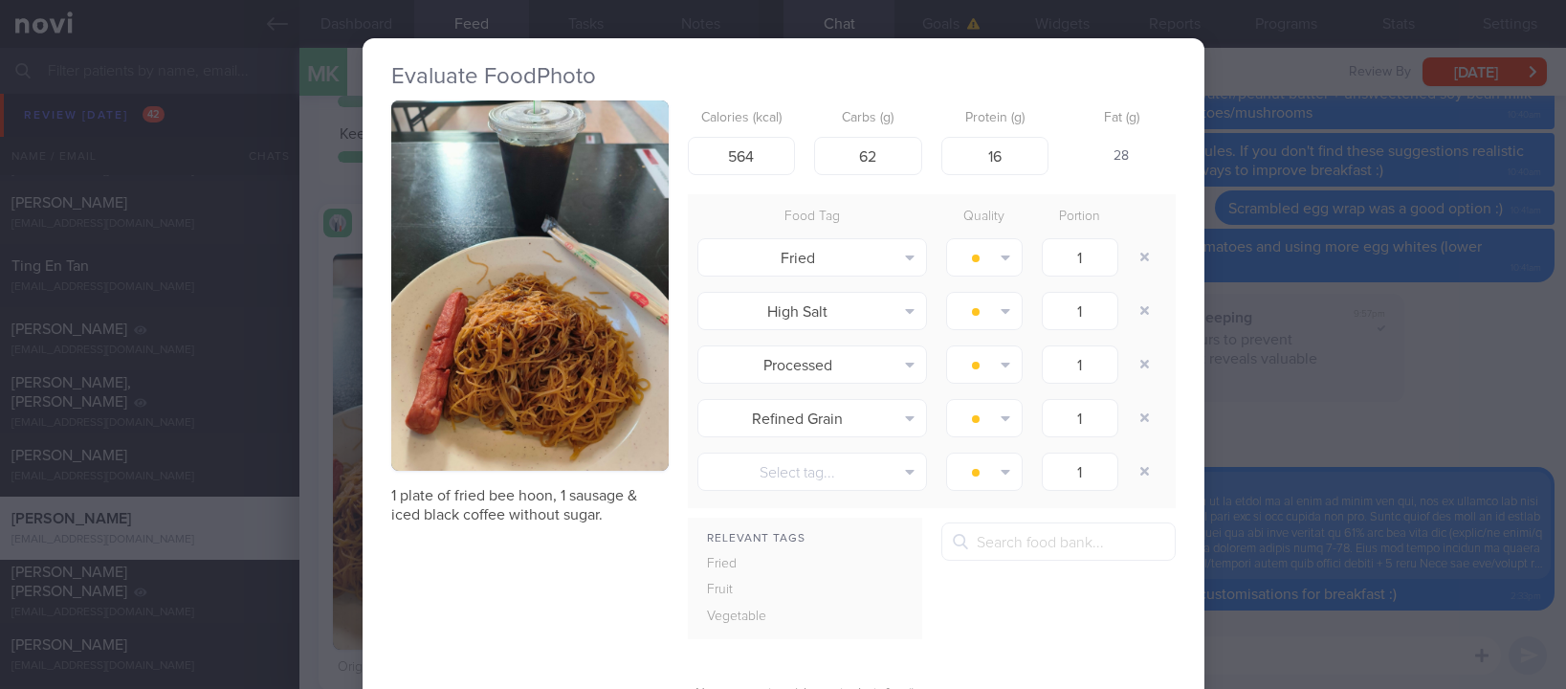
click at [587, 316] on button "button" at bounding box center [529, 285] width 277 height 370
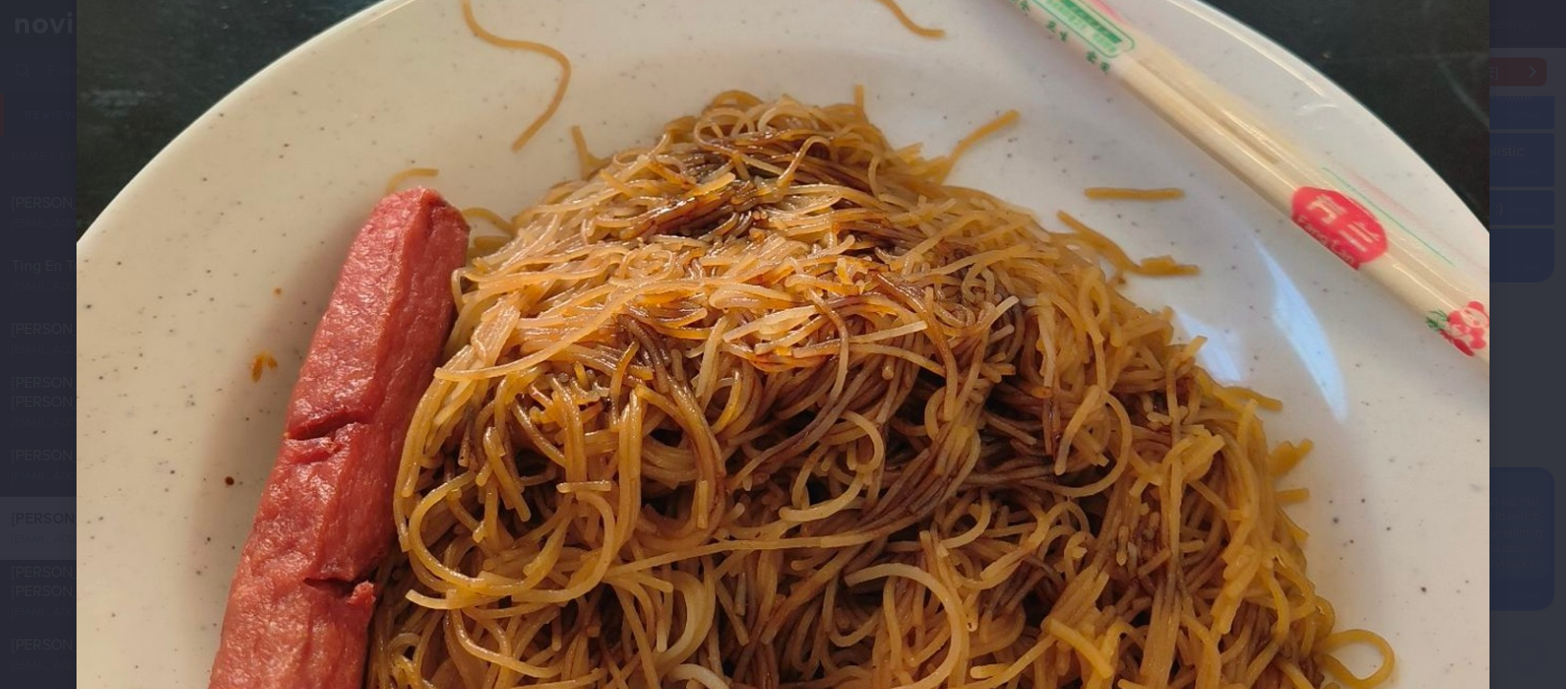
click at [1288, 500] on img at bounding box center [783, 157] width 1412 height 1883
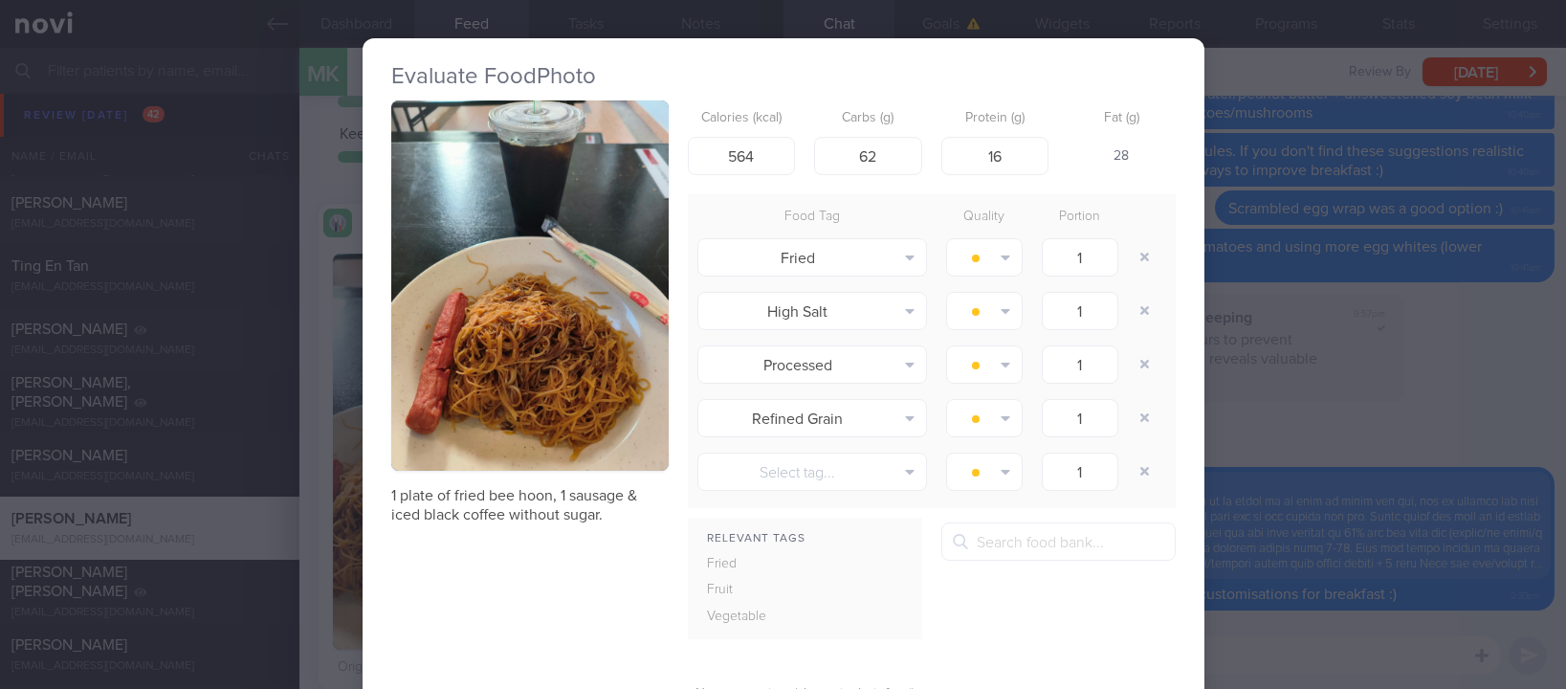
click at [1316, 427] on div "Evaluate Food Photo 1 plate of fried bee hoon, 1 sausage & iced black coffee wi…" at bounding box center [783, 344] width 1566 height 689
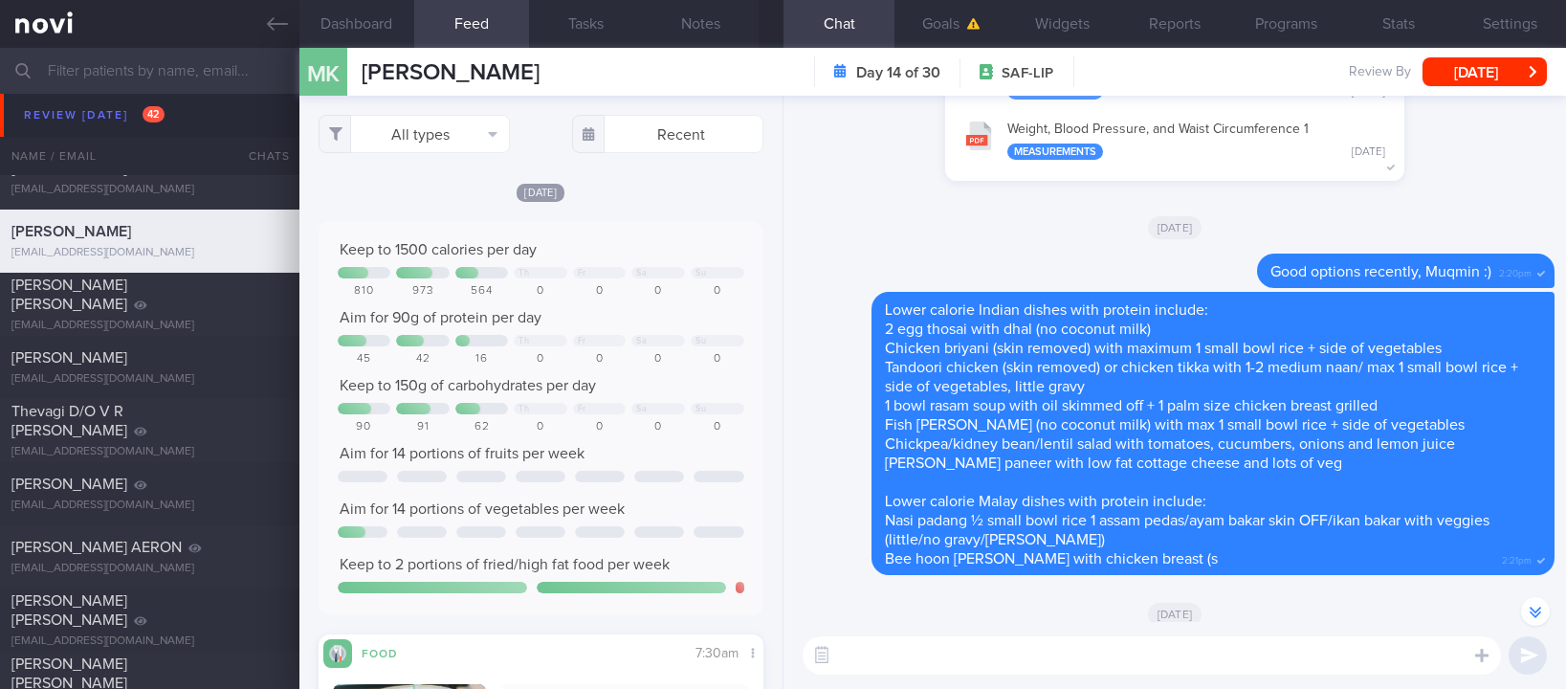
scroll to position [-2868, 0]
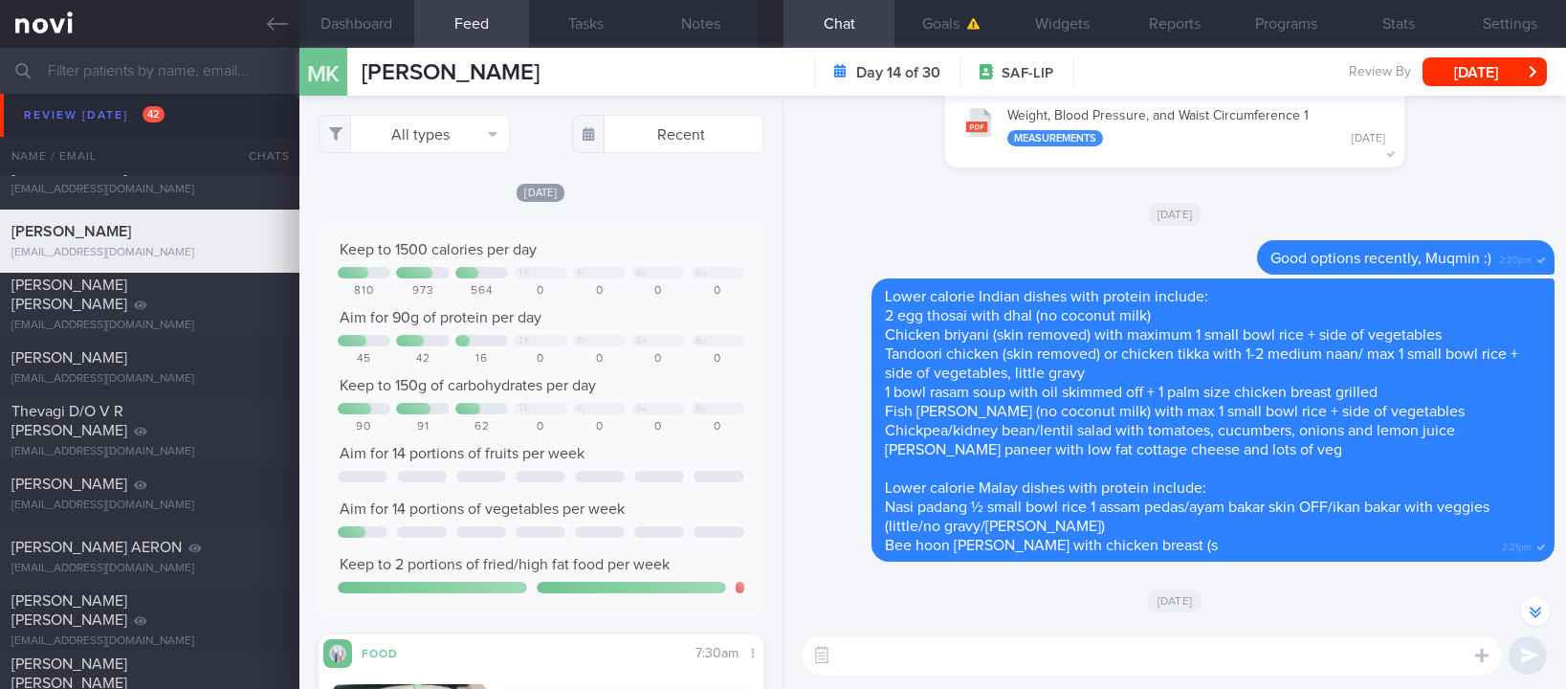
drag, startPoint x: 195, startPoint y: 377, endPoint x: 1010, endPoint y: 161, distance: 843.0
click at [195, 378] on div "mathiaz@gmail.com" at bounding box center [149, 379] width 276 height 14
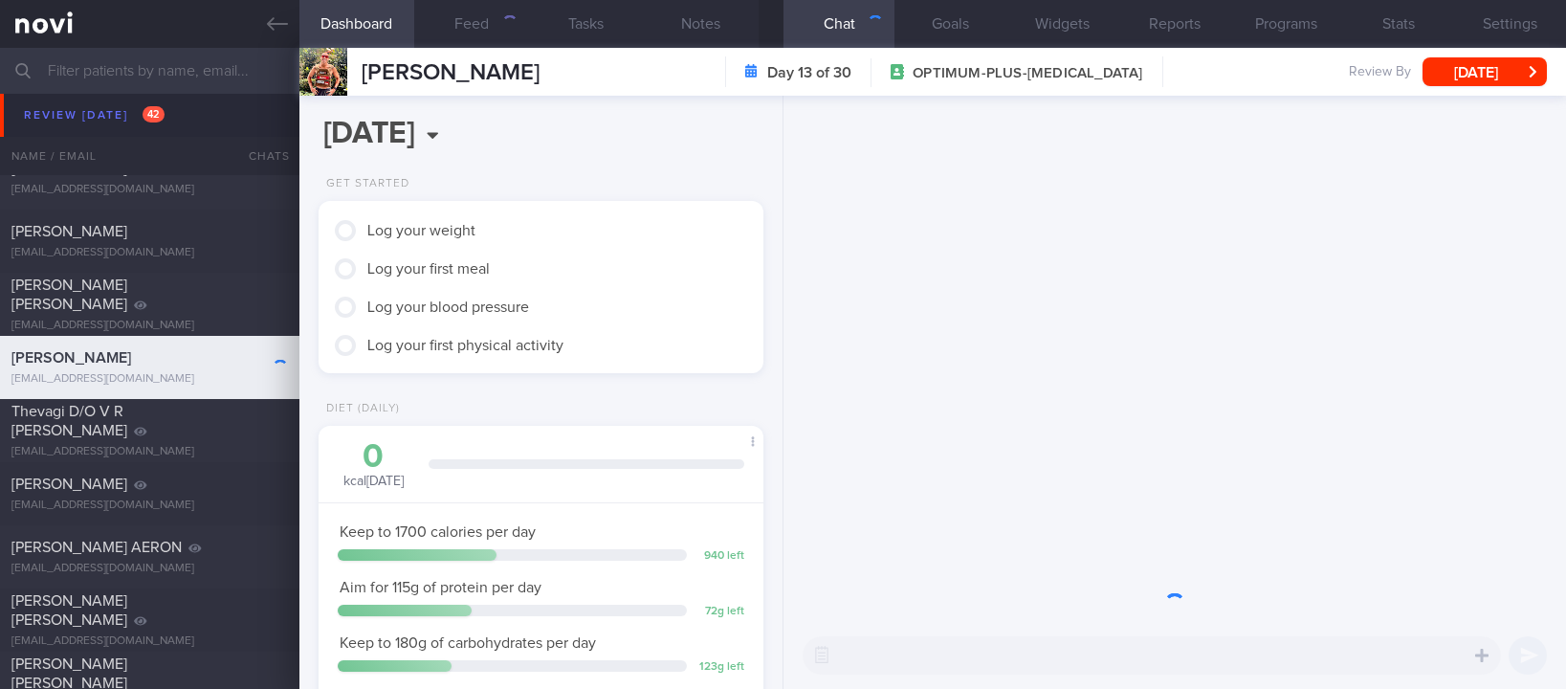
scroll to position [194, 388]
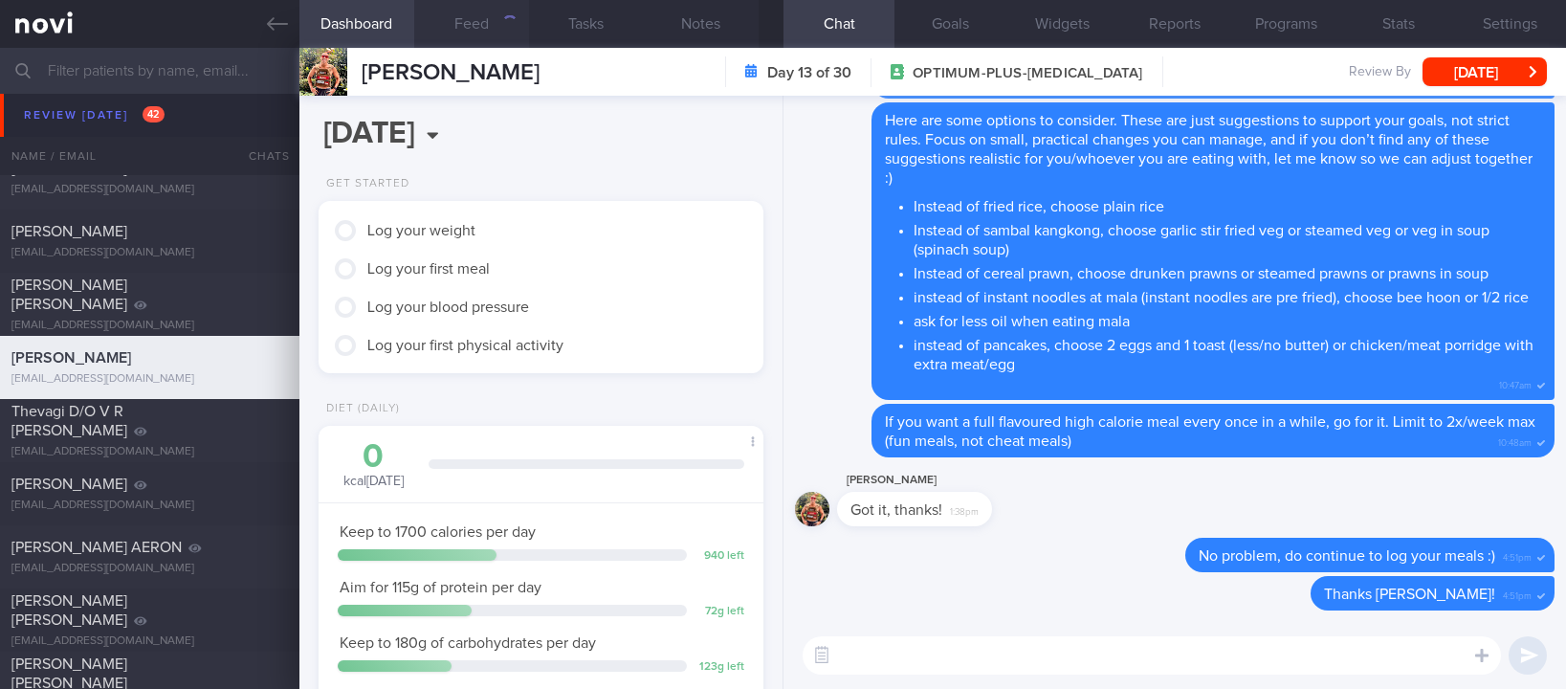
click at [493, 37] on button "Feed" at bounding box center [471, 24] width 115 height 48
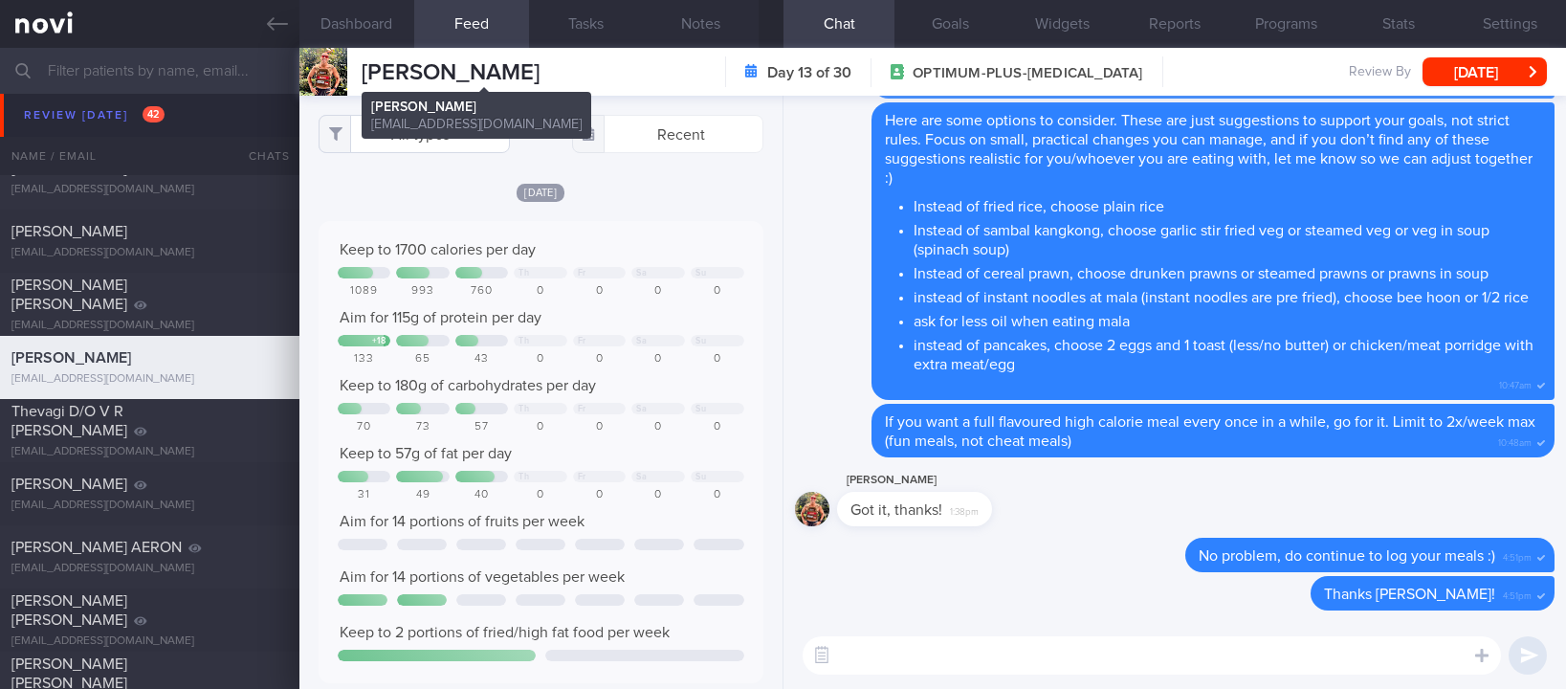
click at [442, 142] on button "All types" at bounding box center [413, 134] width 191 height 38
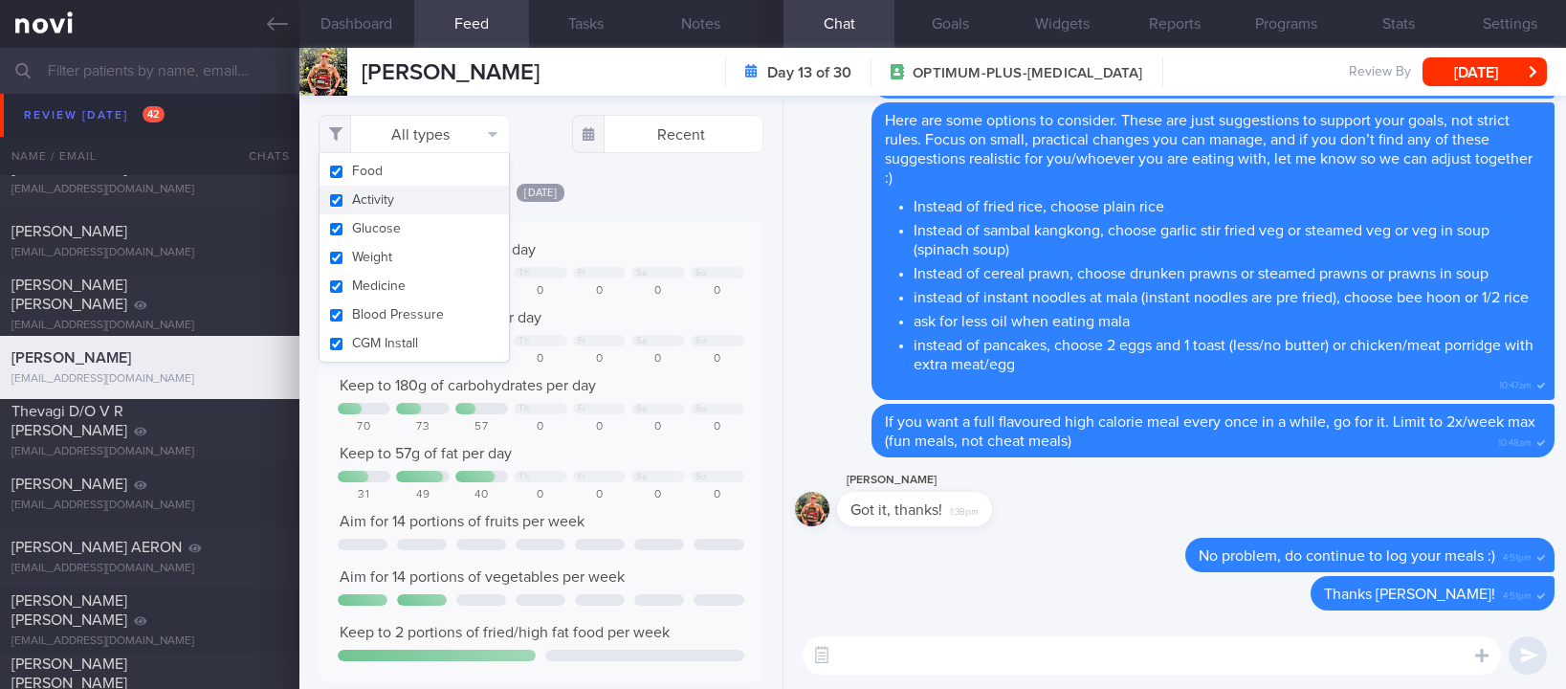
click at [408, 196] on button "Activity" at bounding box center [413, 200] width 189 height 29
checkbox input "false"
click at [665, 202] on div "Today Keep to 1700 calories per day Th Fr Sa Su 1089 993 760 0 0 0 0 Aim for 11…" at bounding box center [540, 637] width 445 height 911
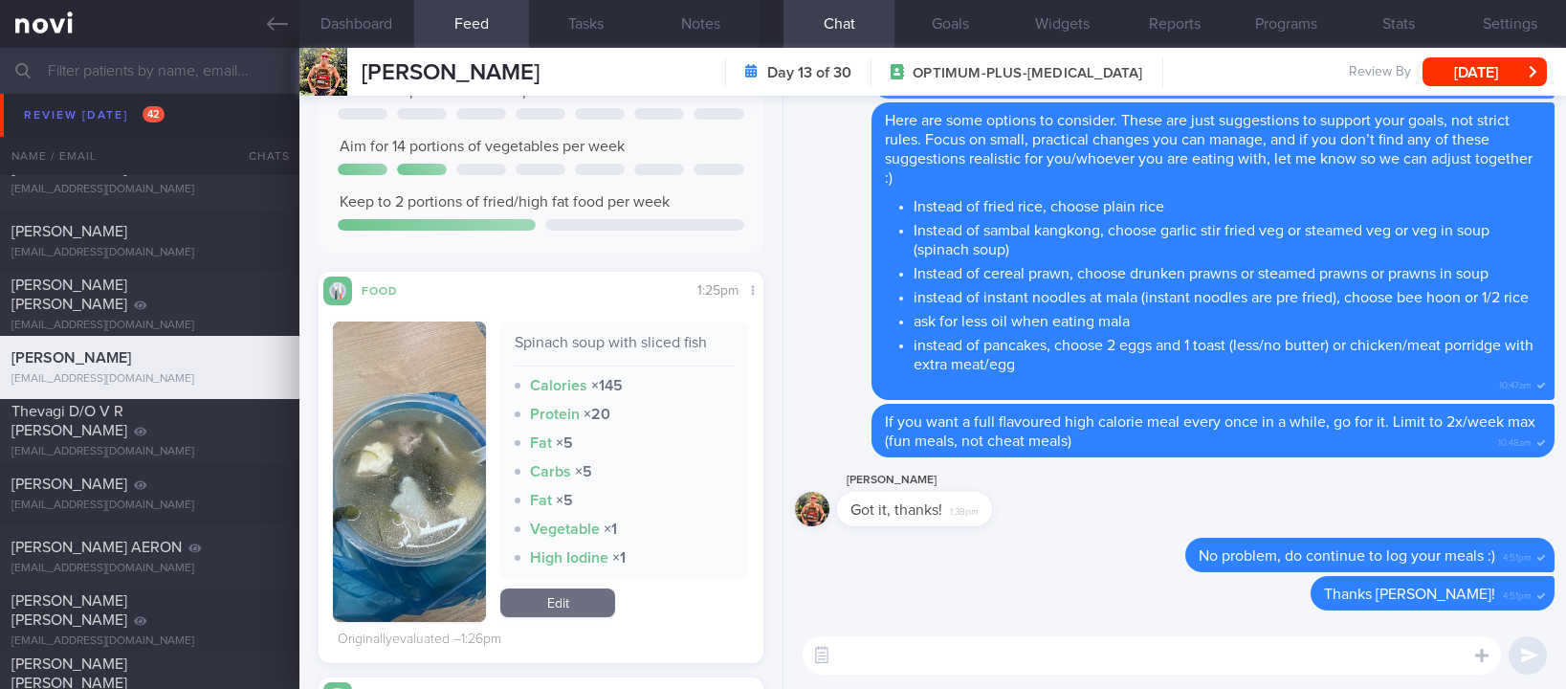
click at [896, 660] on textarea at bounding box center [1151, 655] width 698 height 38
type textarea "Spinach soup with sliced fish was a decent option! :)"
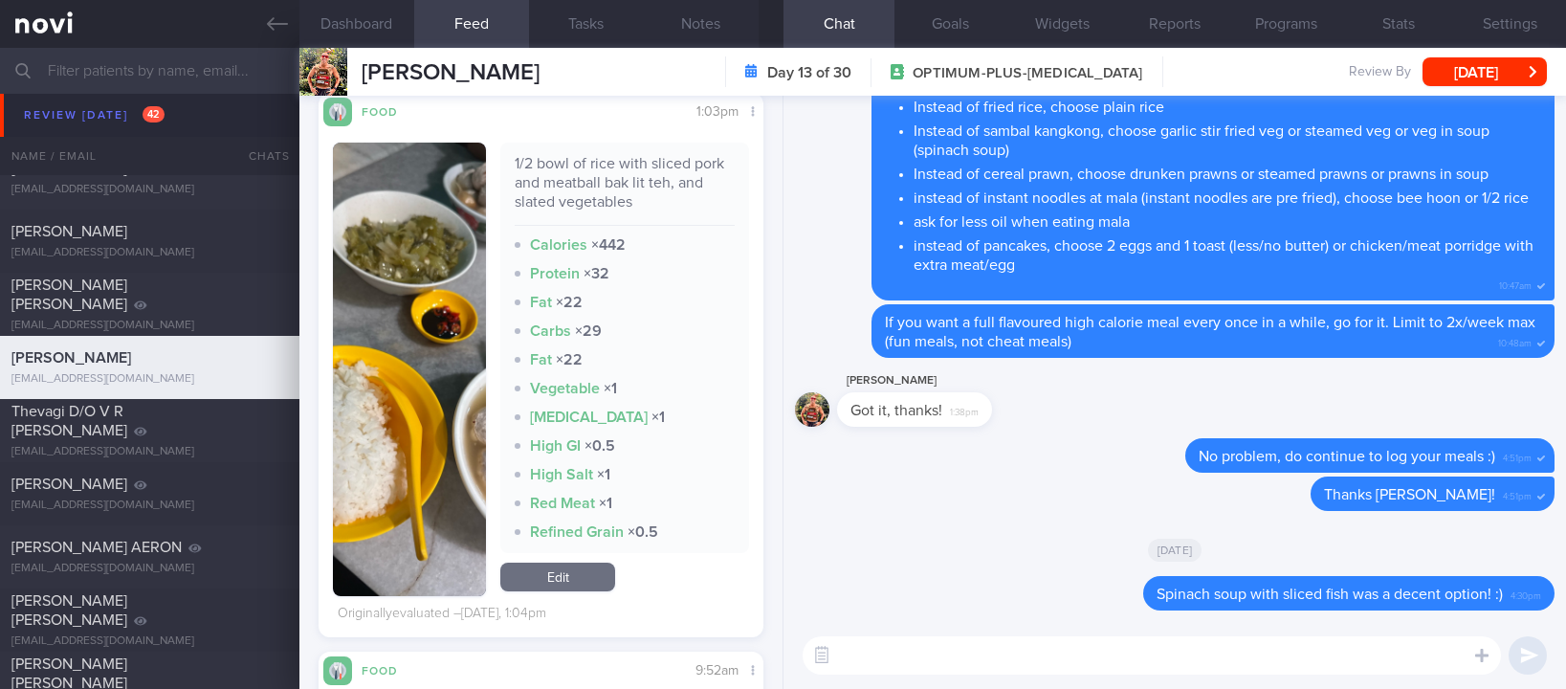
click at [442, 399] on button "button" at bounding box center [409, 368] width 153 height 453
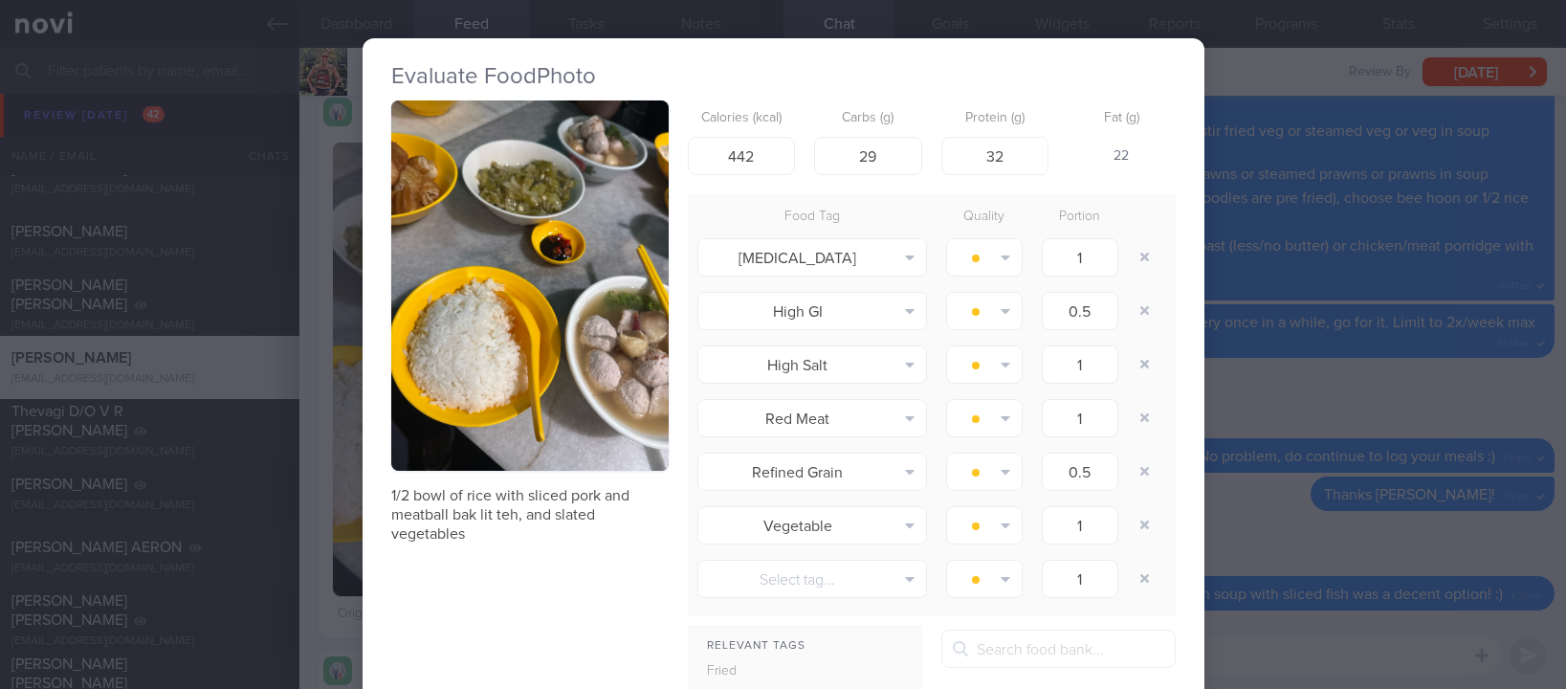
click at [518, 208] on img "button" at bounding box center [529, 285] width 277 height 370
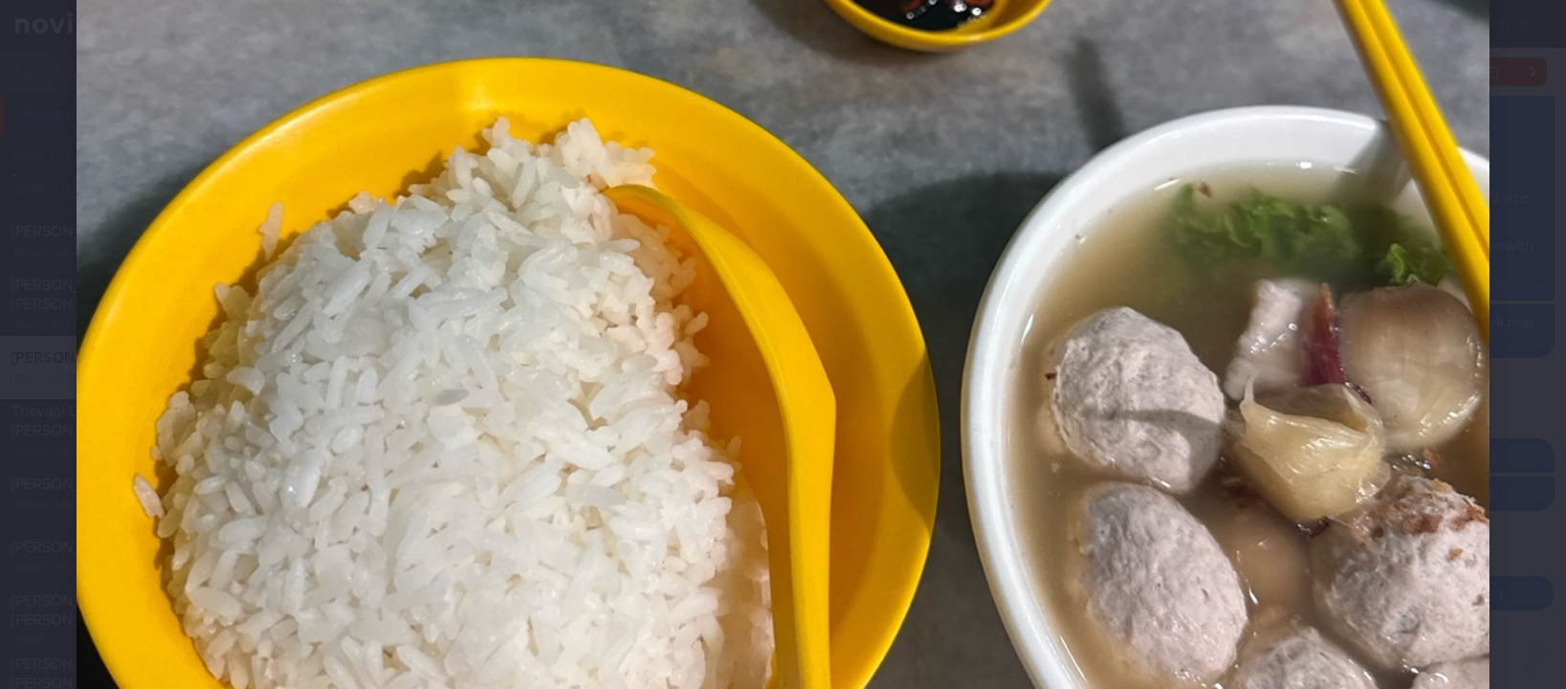
click at [1182, 453] on img at bounding box center [783, 157] width 1412 height 1883
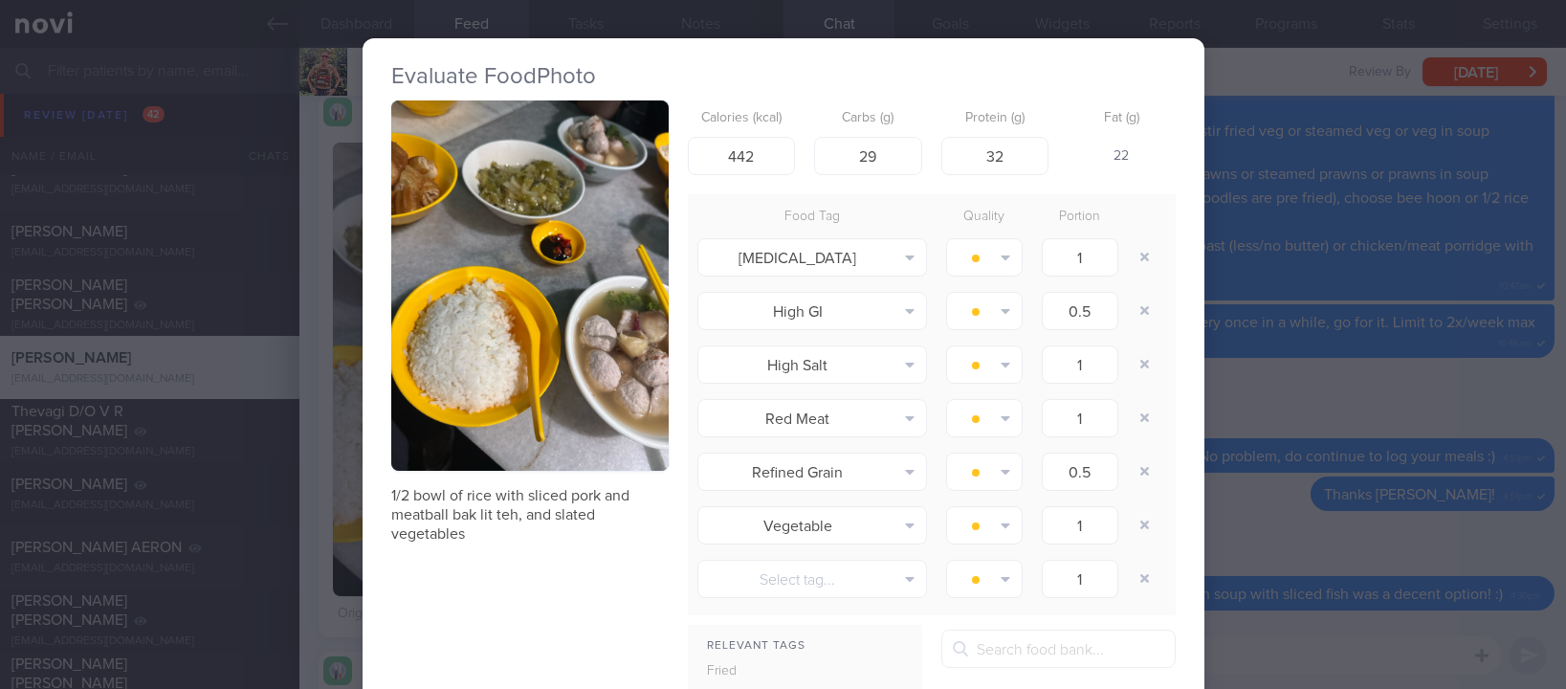
click at [1317, 523] on div "Evaluate Food Photo 1/2 bowl of rice with sliced pork and meatball bak lit teh,…" at bounding box center [783, 344] width 1566 height 689
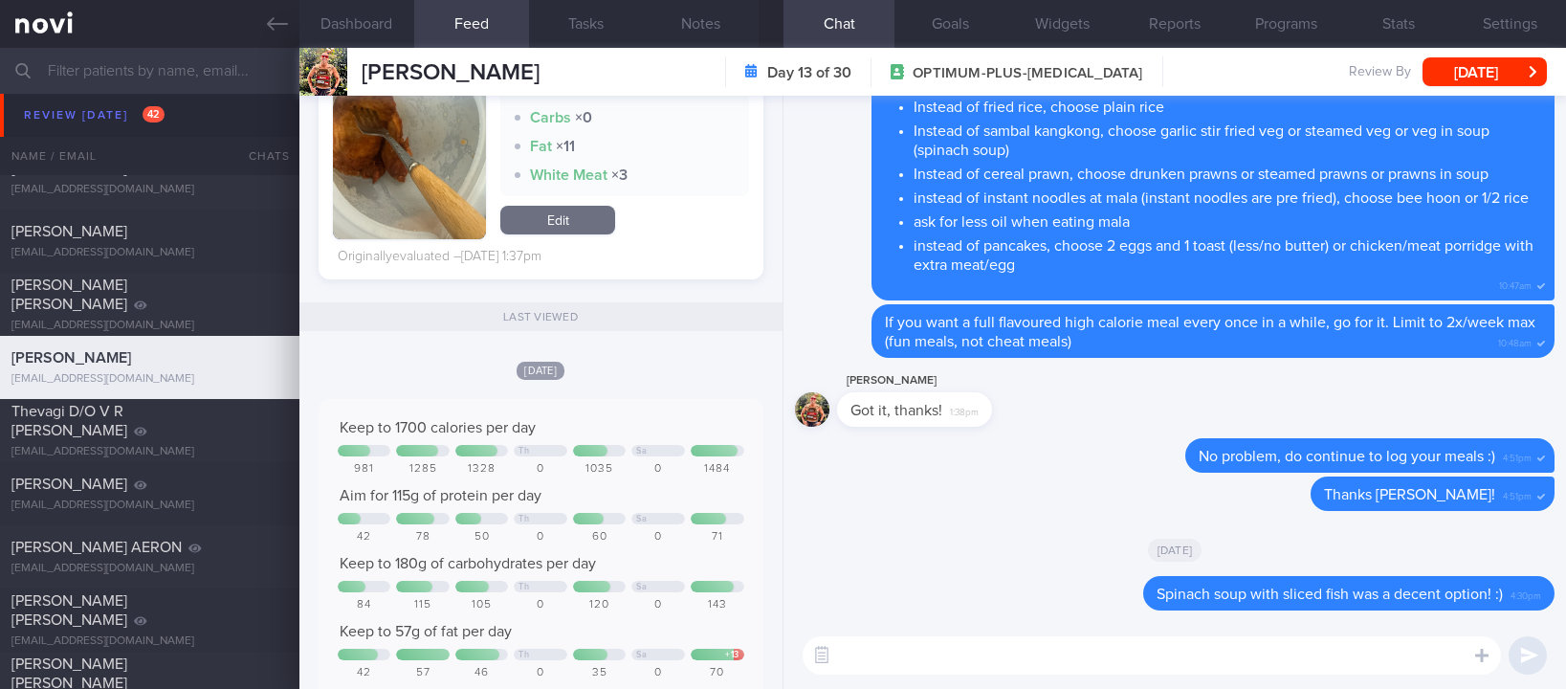
click at [383, 188] on button "button" at bounding box center [409, 103] width 153 height 272
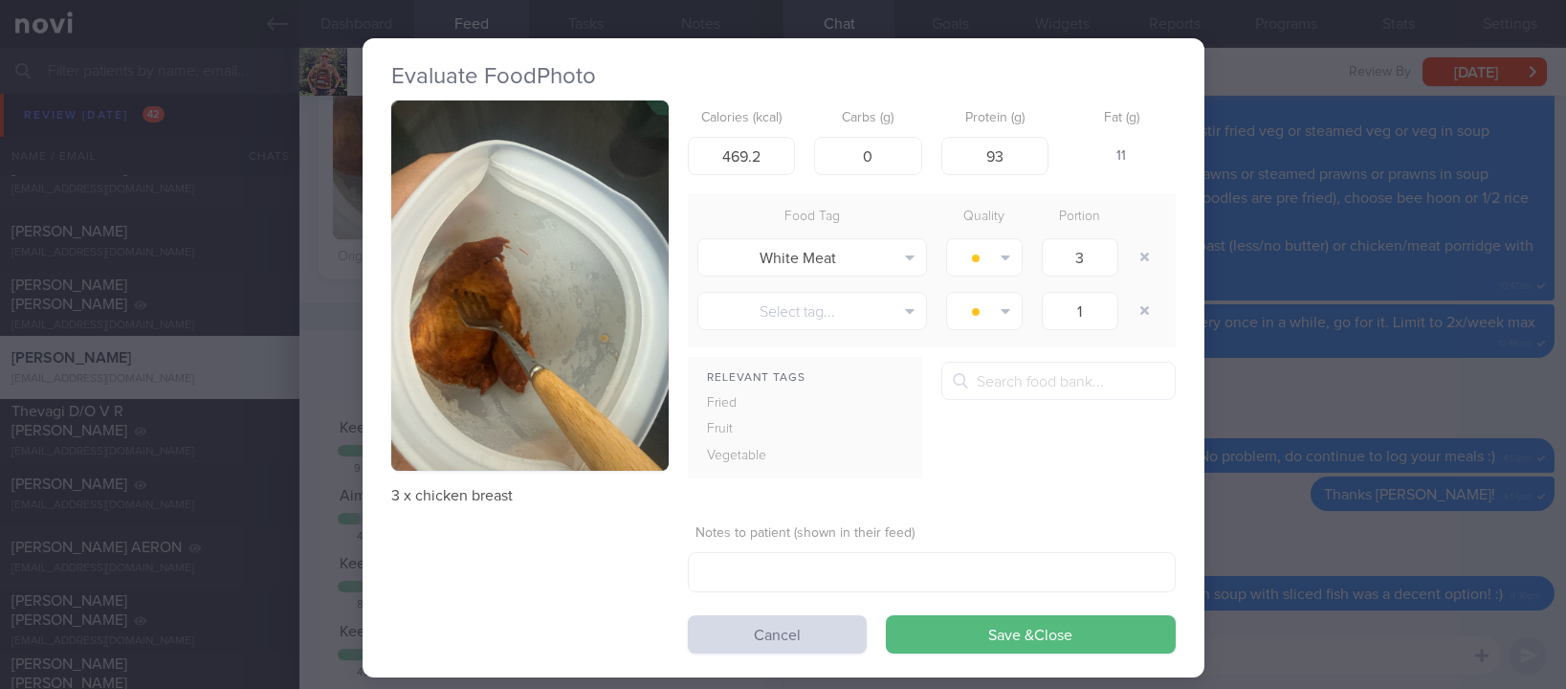
click at [461, 285] on button "button" at bounding box center [529, 285] width 277 height 370
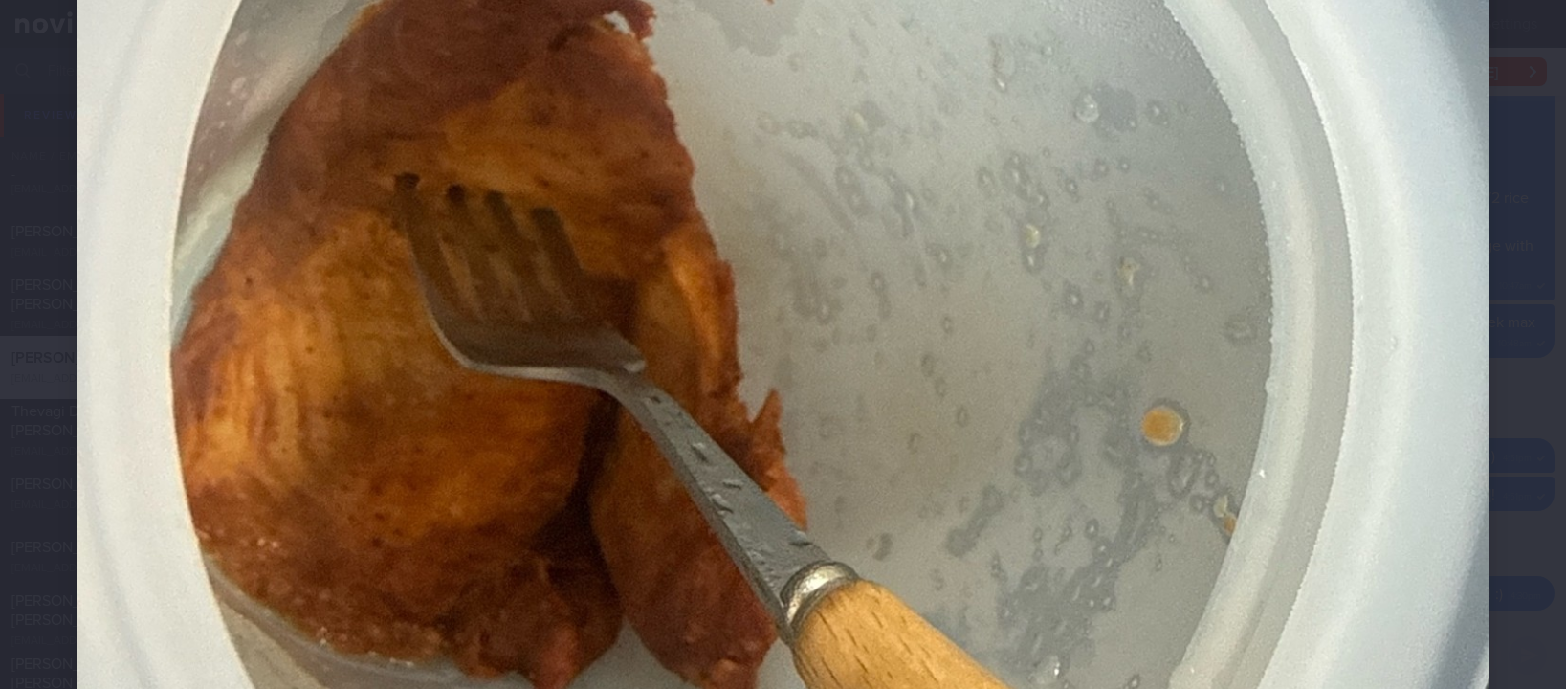
click at [1308, 439] on img at bounding box center [783, 157] width 1412 height 1883
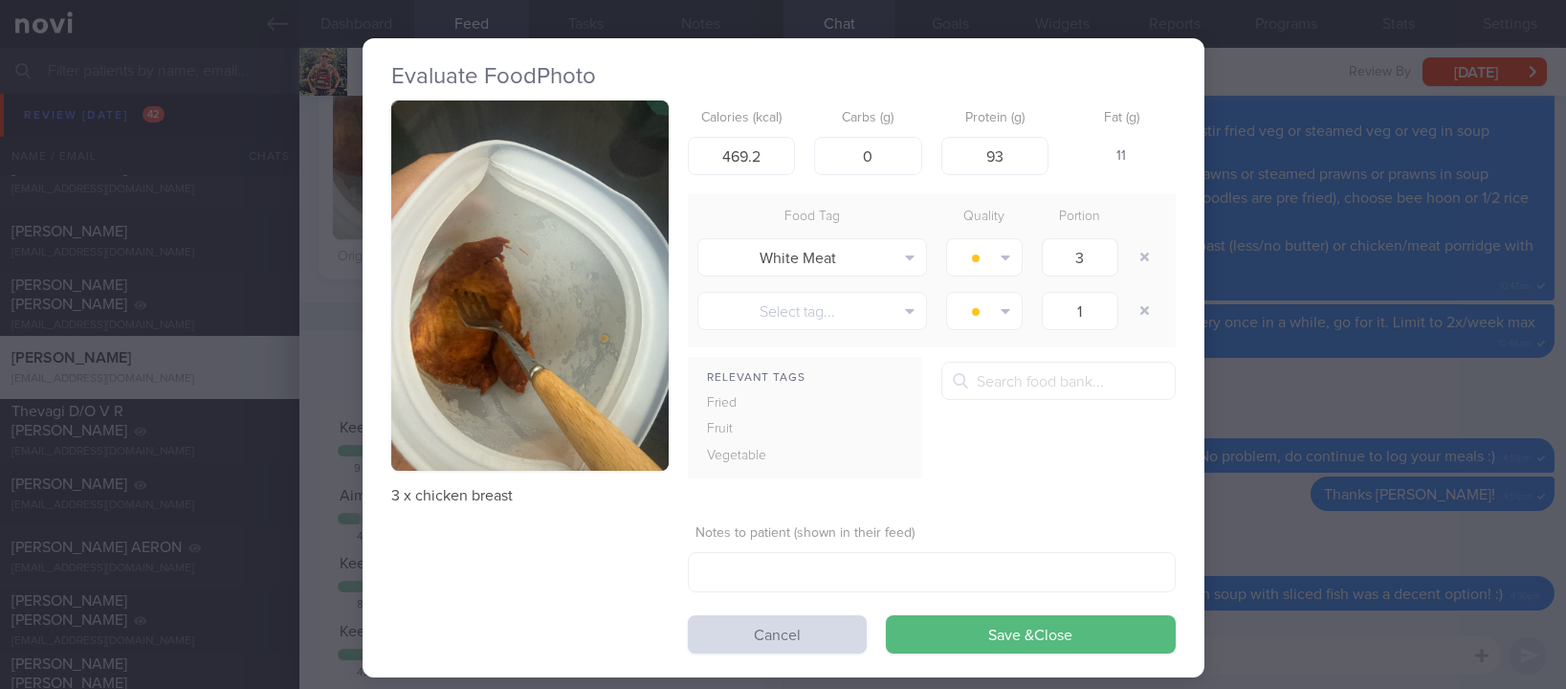
click at [1275, 449] on div "Evaluate Food Photo 3 x chicken breast Calories (kcal) 469.2 Carbs (g) 0 Protei…" at bounding box center [783, 344] width 1566 height 689
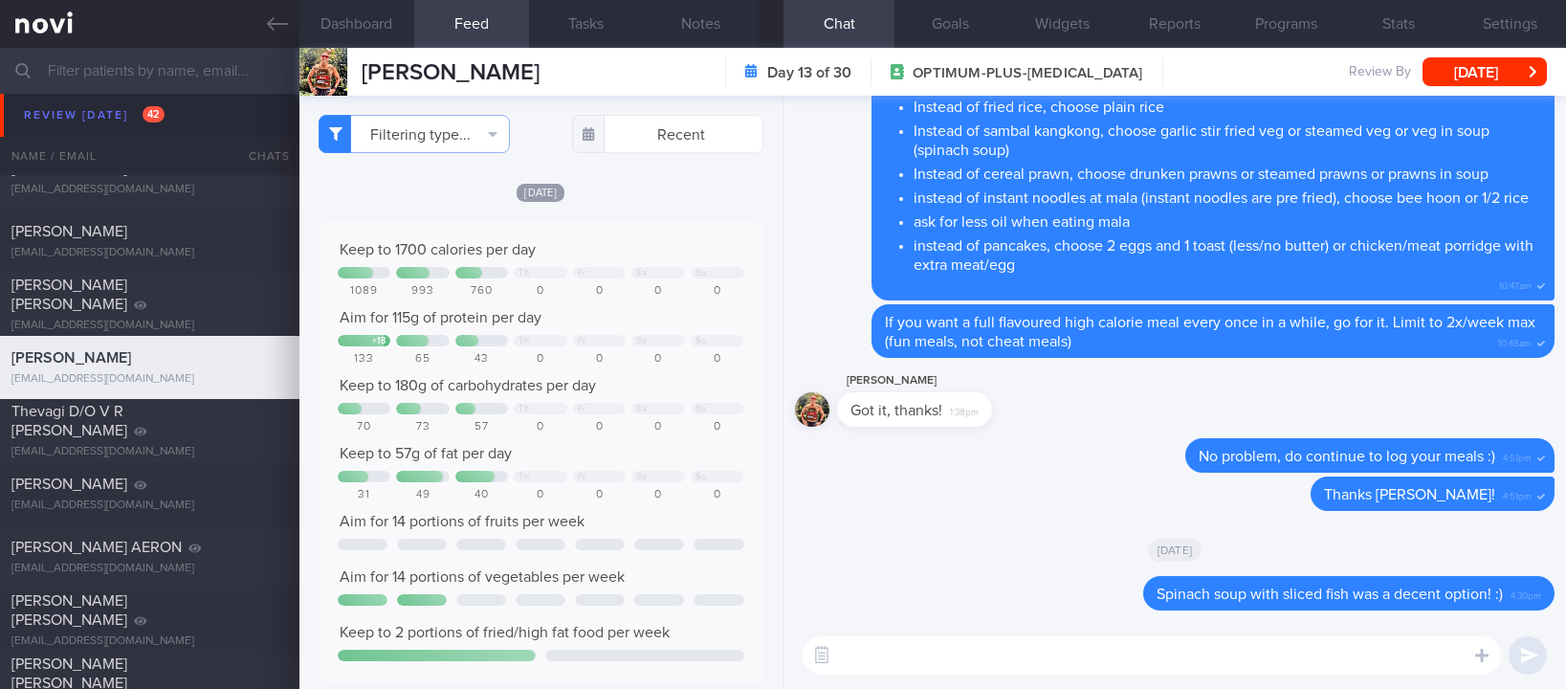
click at [961, 671] on textarea at bounding box center [1151, 655] width 698 height 38
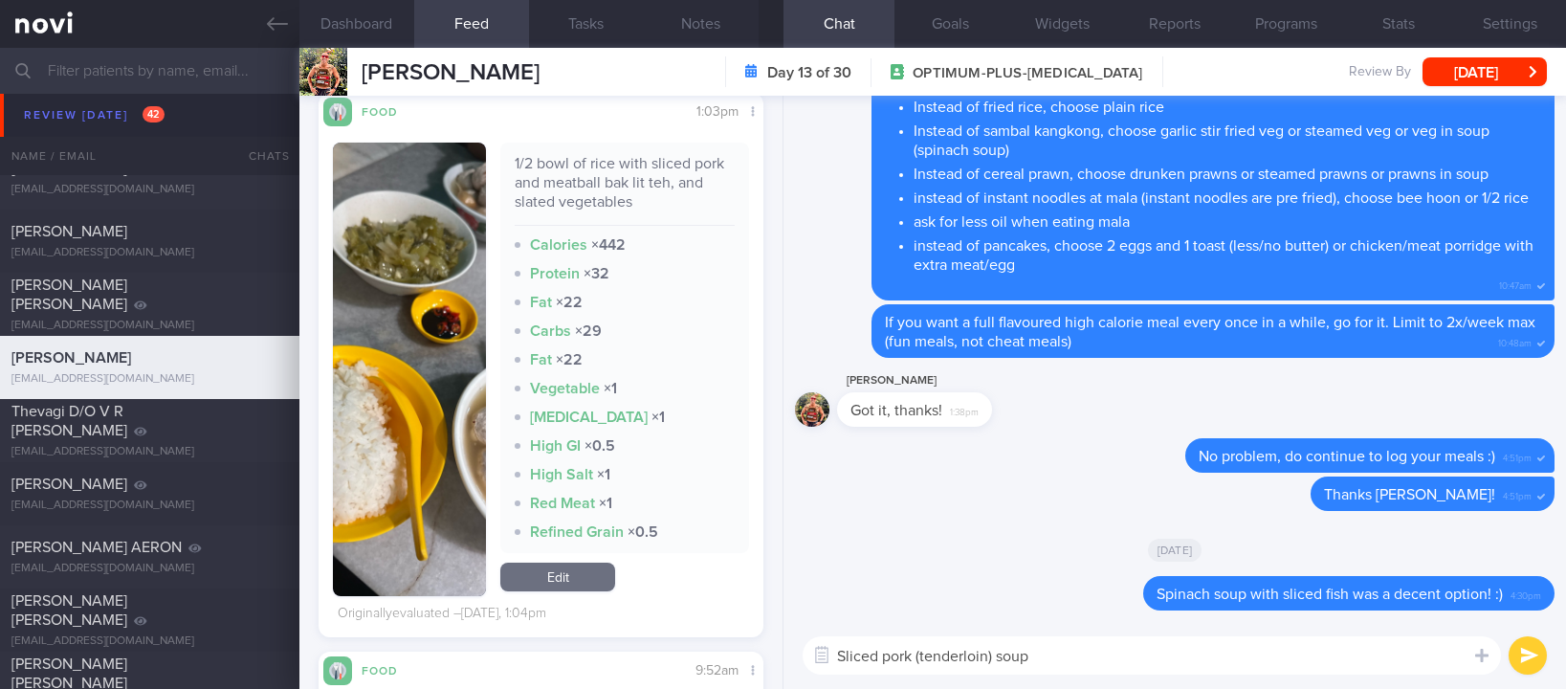
drag, startPoint x: 1099, startPoint y: 664, endPoint x: 997, endPoint y: 655, distance: 101.7
click at [997, 655] on textarea "Sliced pork (tenderloin) soup" at bounding box center [1151, 655] width 698 height 38
type textarea "Sliced pork (tenderloin) bkt soup was also a decent option"
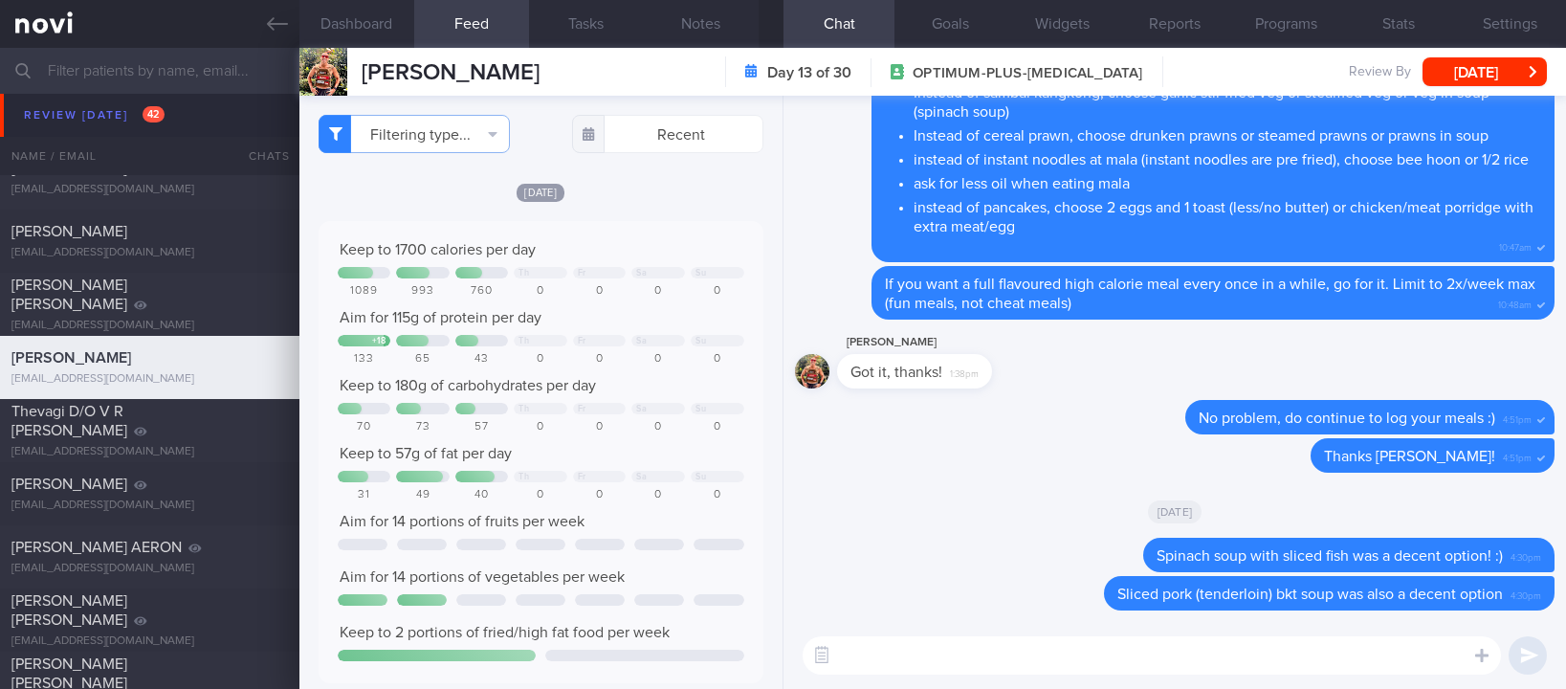
scroll to position [2149, 0]
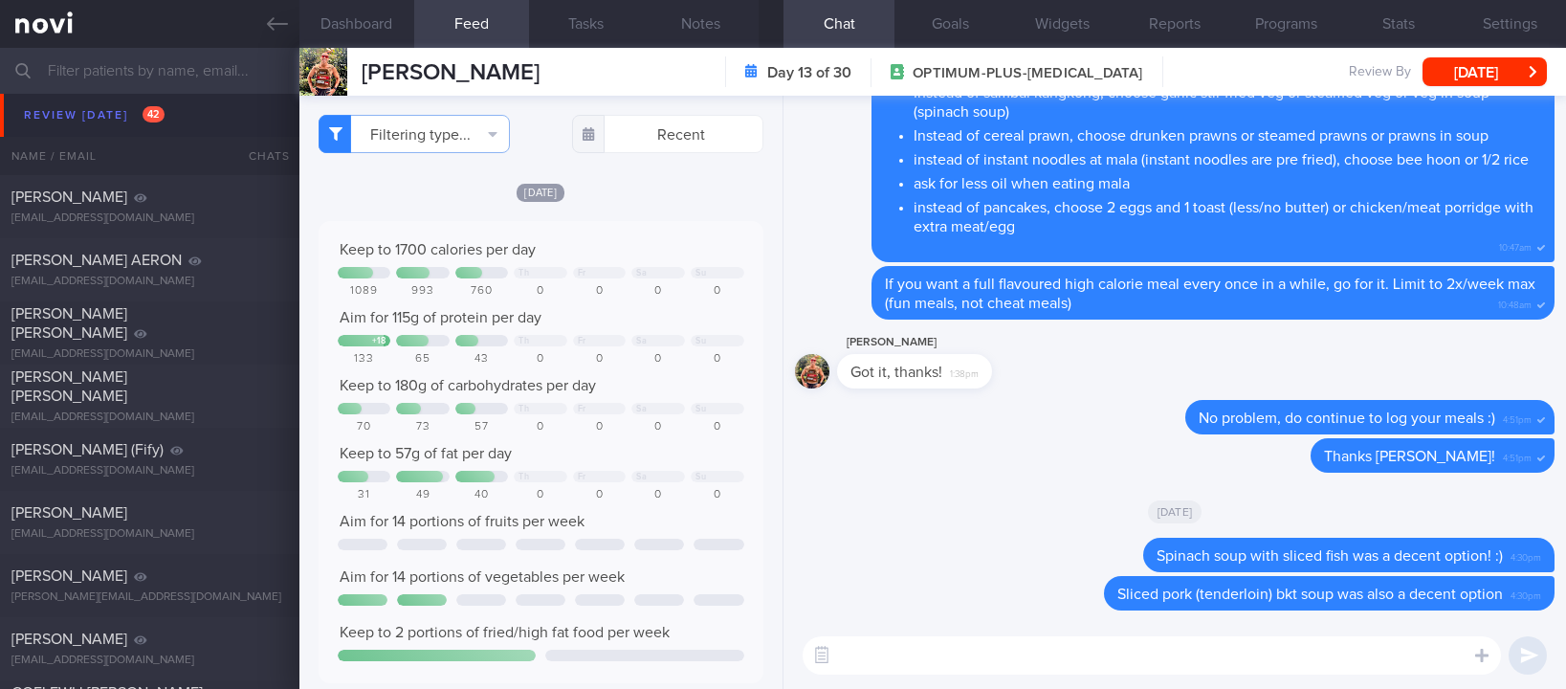
click at [923, 646] on textarea at bounding box center [1151, 655] width 698 height 38
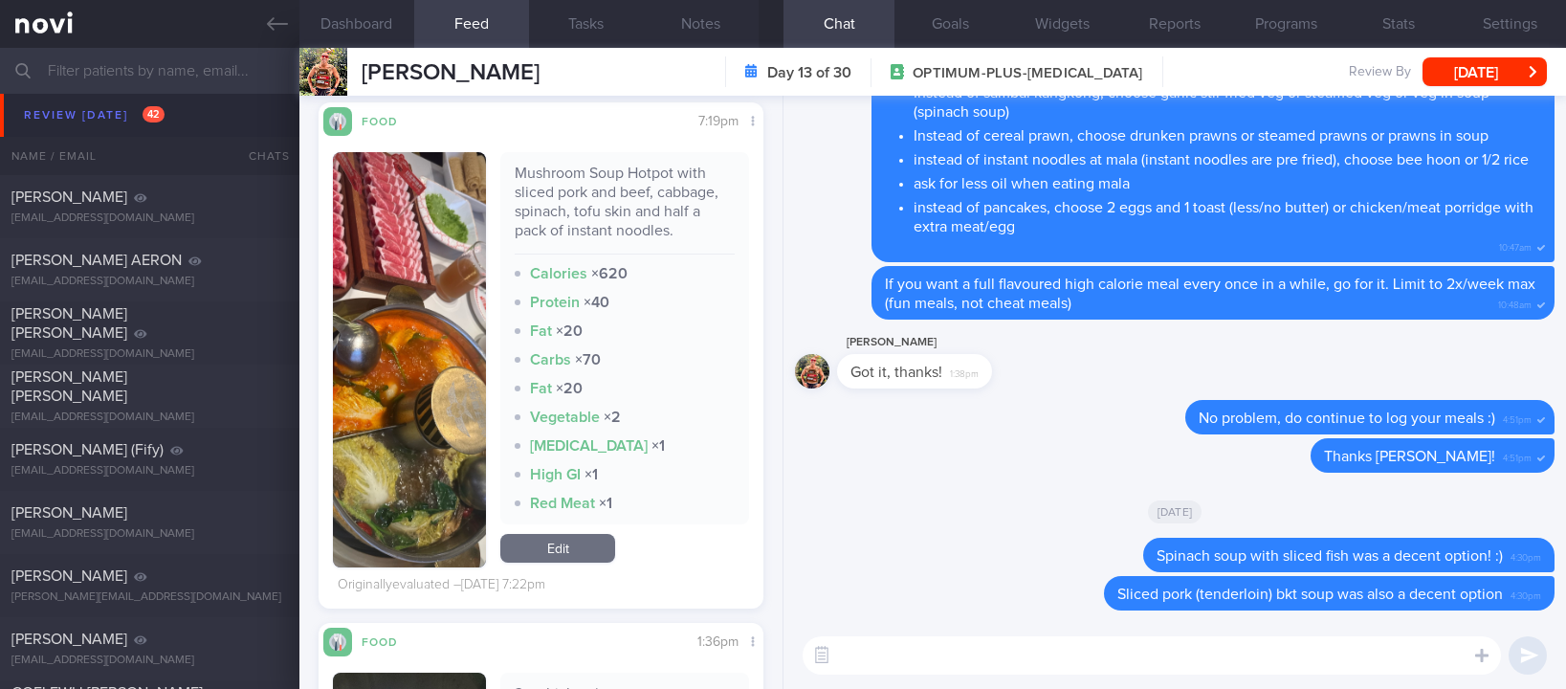
scroll to position [2582, 0]
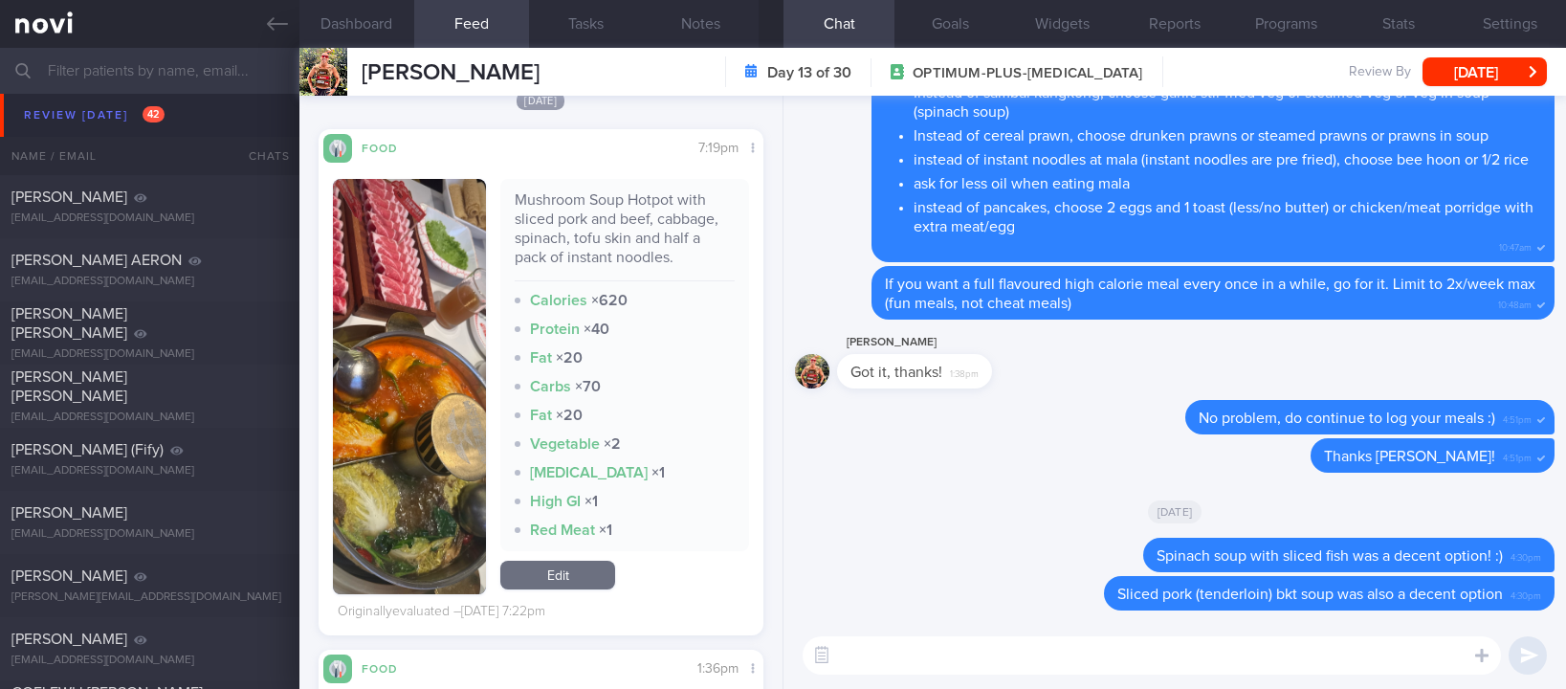
click at [932, 648] on textarea at bounding box center [1151, 655] width 698 height 38
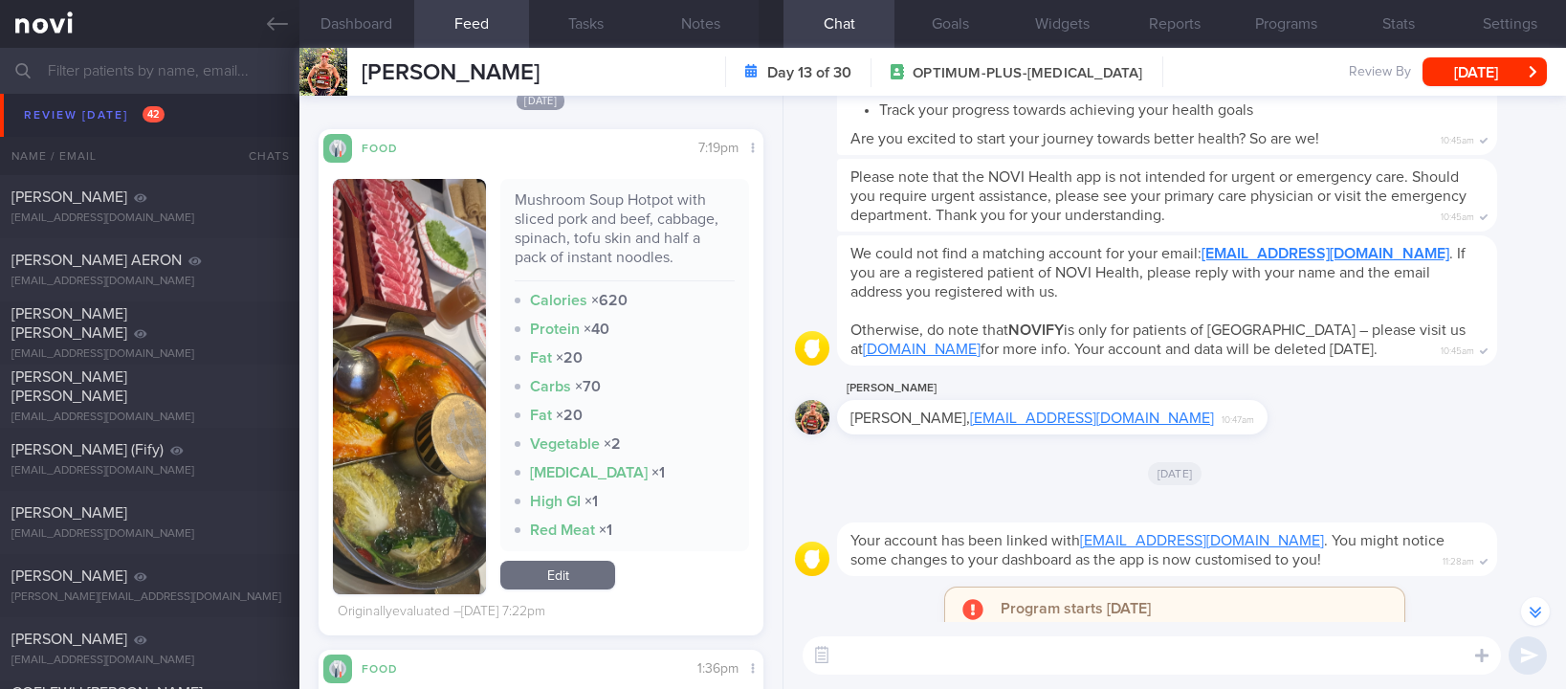
scroll to position [-4591, 0]
click at [1021, 656] on textarea at bounding box center [1151, 655] width 698 height 38
paste textarea "Use the 3R method when eating out: 1. Reduce - reduce carbohydrate if portion i…"
type textarea "Use the 3R method when eating out: 1. Reduce - reduce carbohydrate if portion i…"
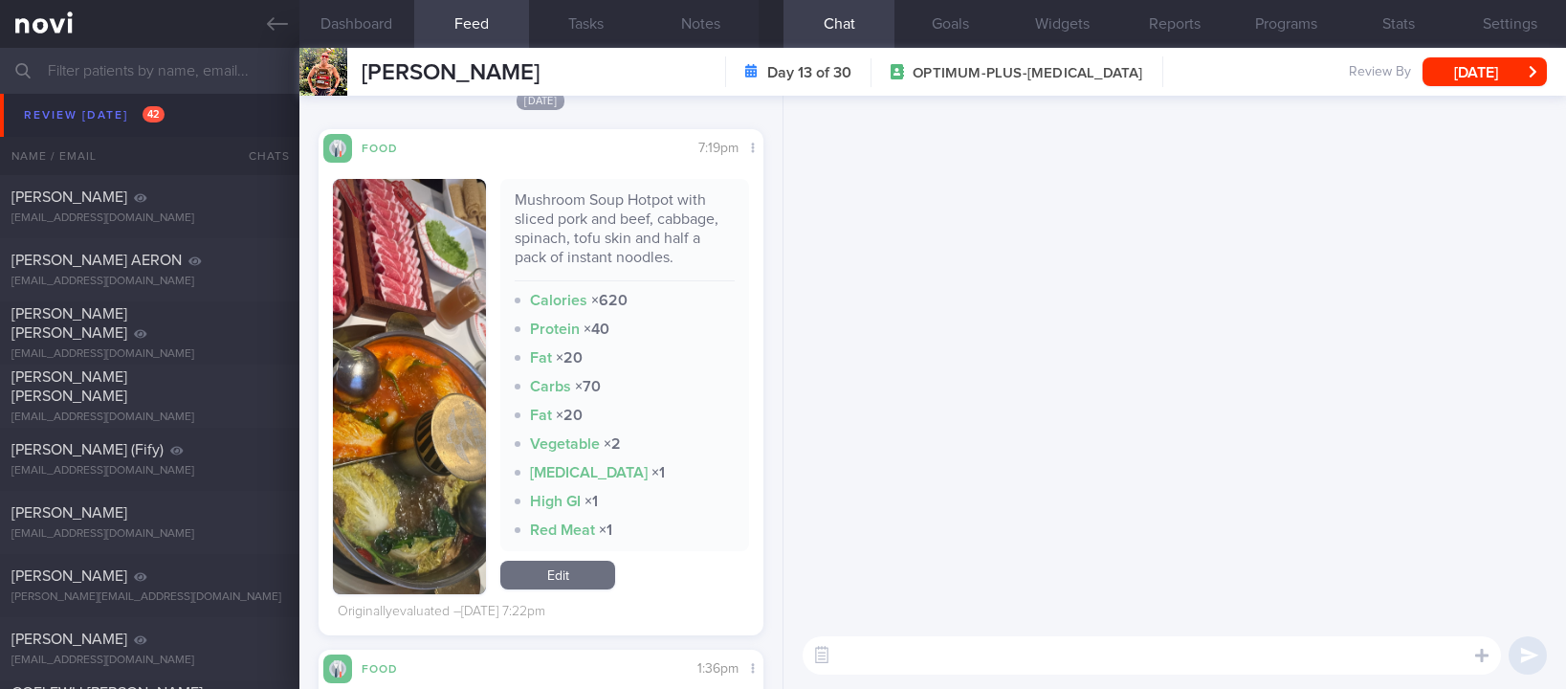
scroll to position [0, 0]
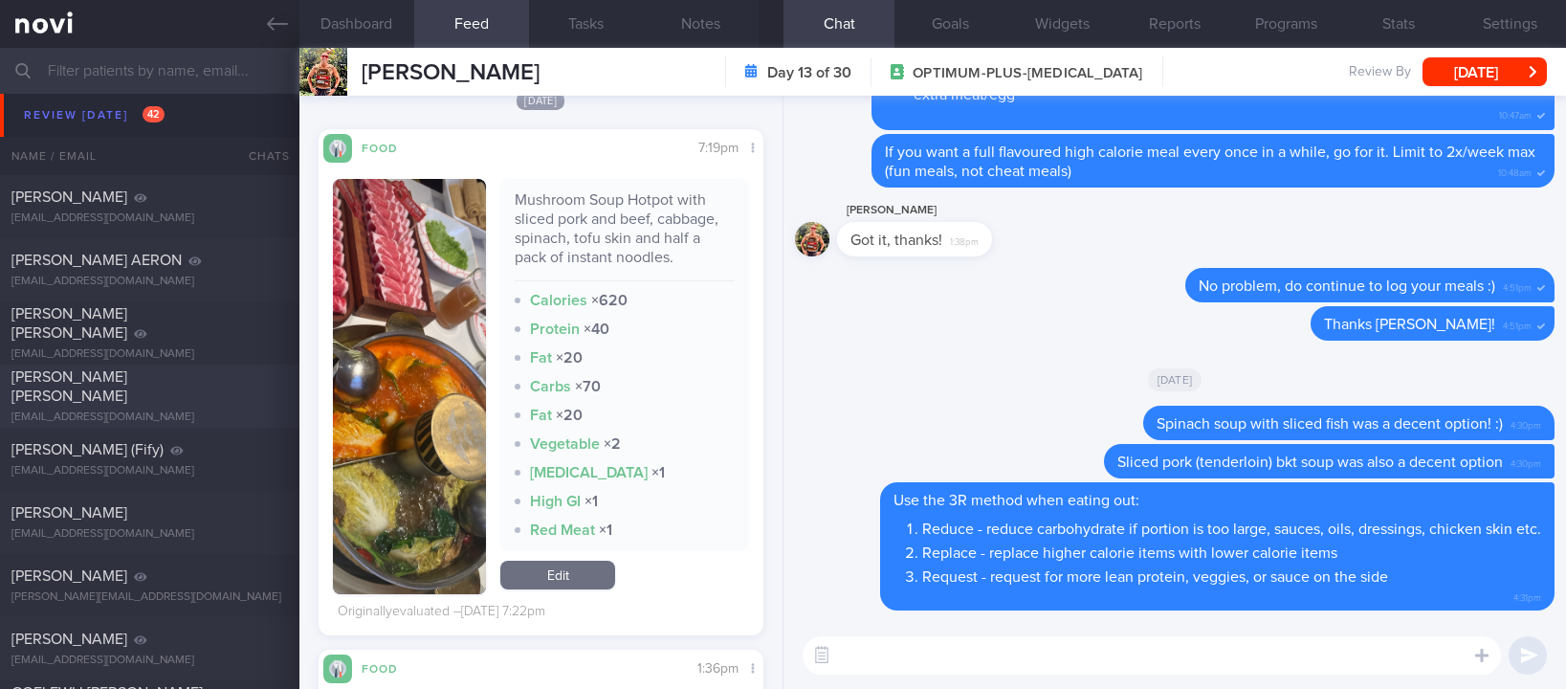
click at [203, 384] on div "[PERSON_NAME] [PERSON_NAME]" at bounding box center [147, 386] width 272 height 38
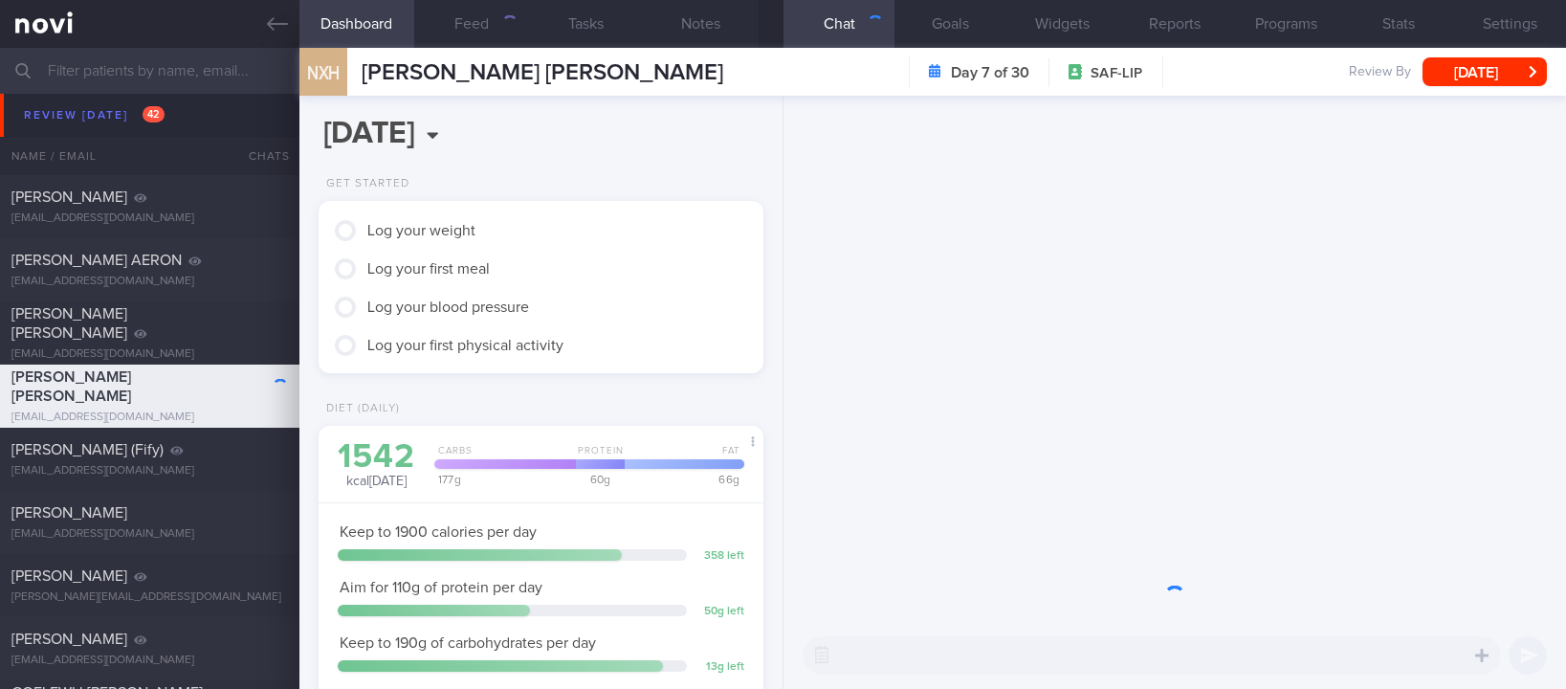
scroll to position [198, 396]
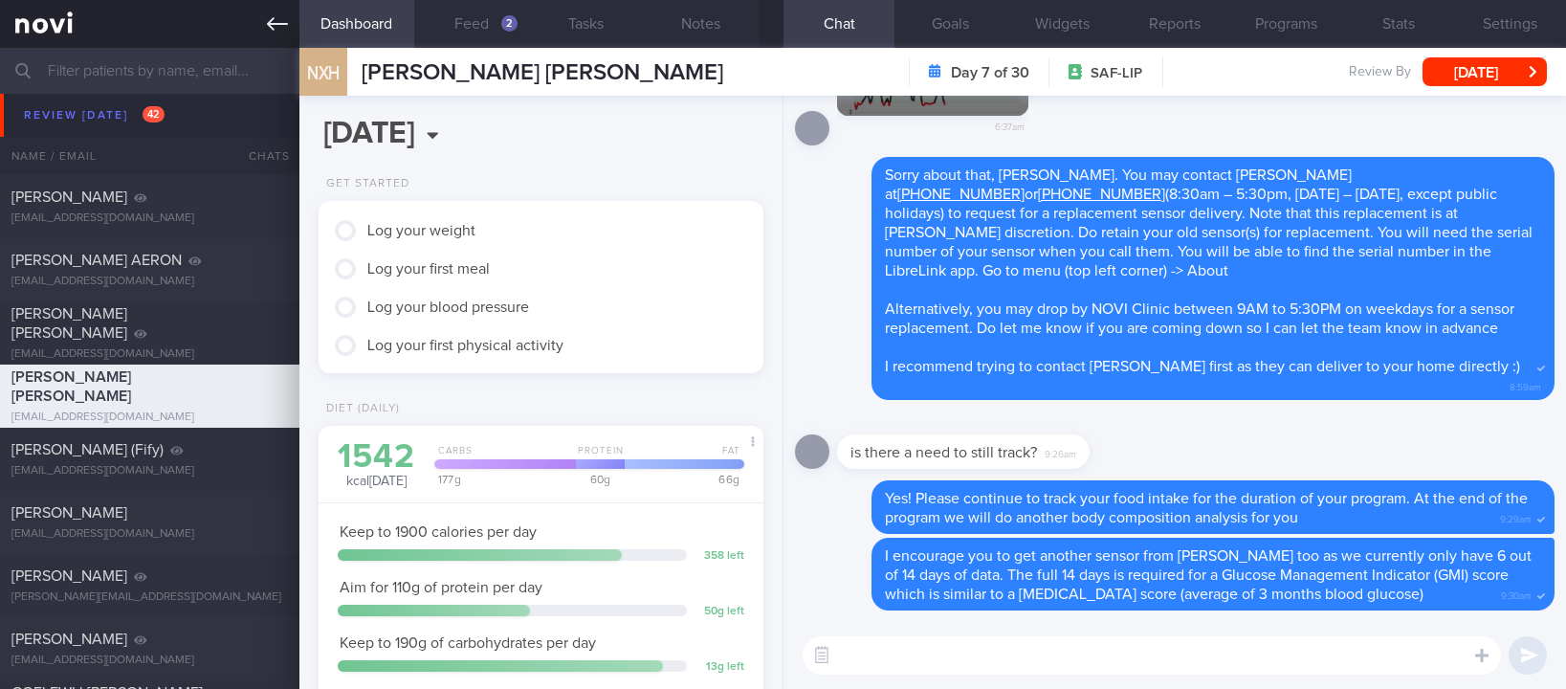
click at [280, 22] on icon at bounding box center [277, 23] width 21 height 21
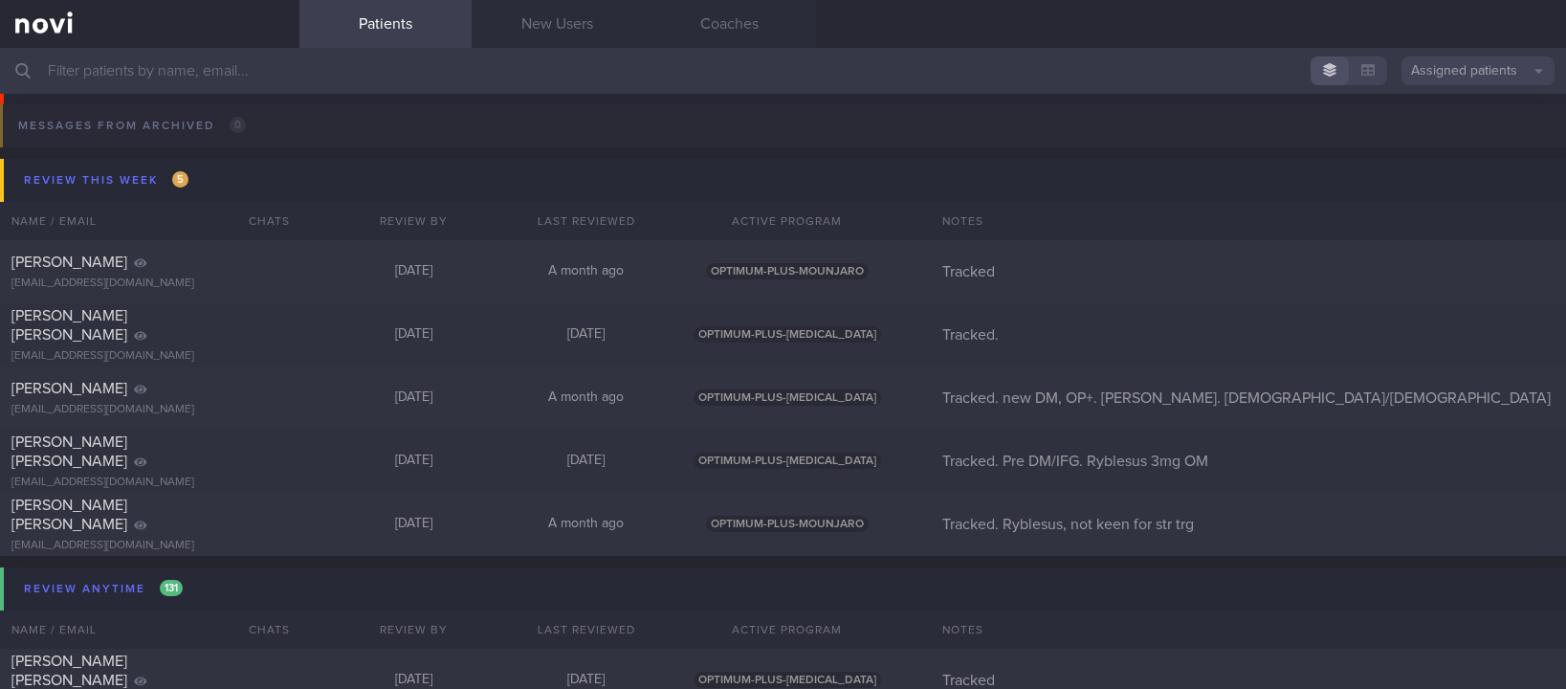
scroll to position [2579, 0]
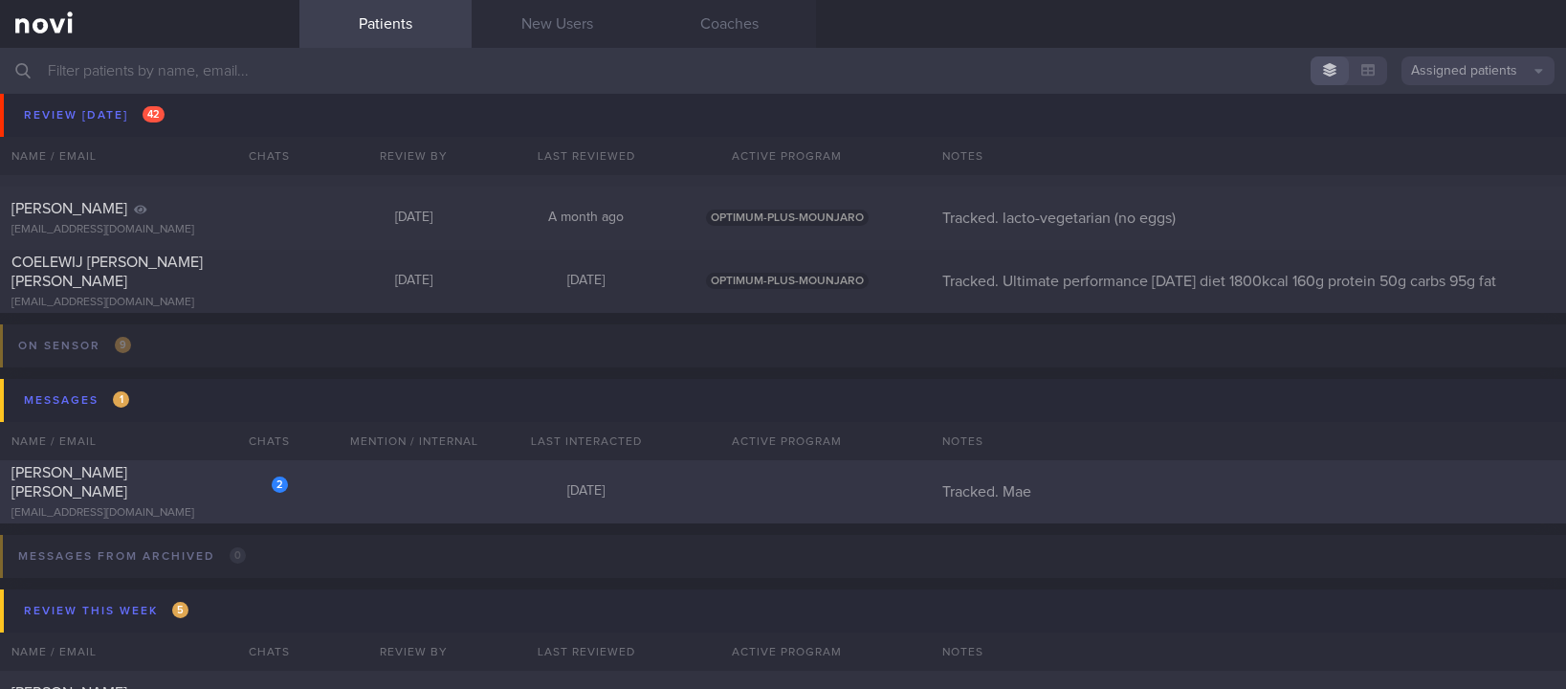
click at [409, 496] on div "2 Maquilan Rosemae Ann Calvo maemaqz80@gmail.com Today Tracked. Mae" at bounding box center [783, 491] width 1566 height 63
select select "9"
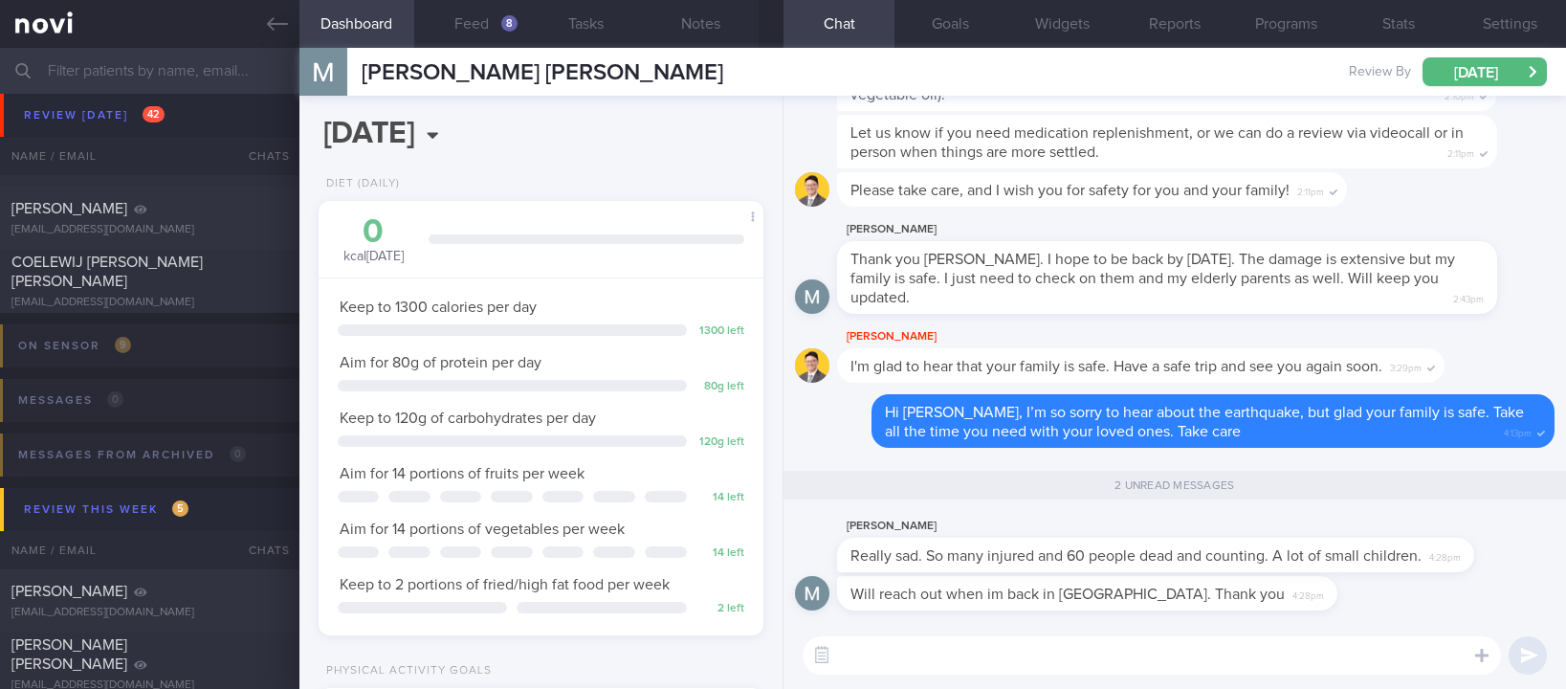
click at [1010, 656] on textarea at bounding box center [1151, 655] width 698 height 38
drag, startPoint x: 1082, startPoint y: 539, endPoint x: 1335, endPoint y: 537, distance: 253.4
click at [1261, 541] on div "Mae Maquilan Really sad. So many injured and 60 people dead and counting. A lot…" at bounding box center [1184, 543] width 694 height 57
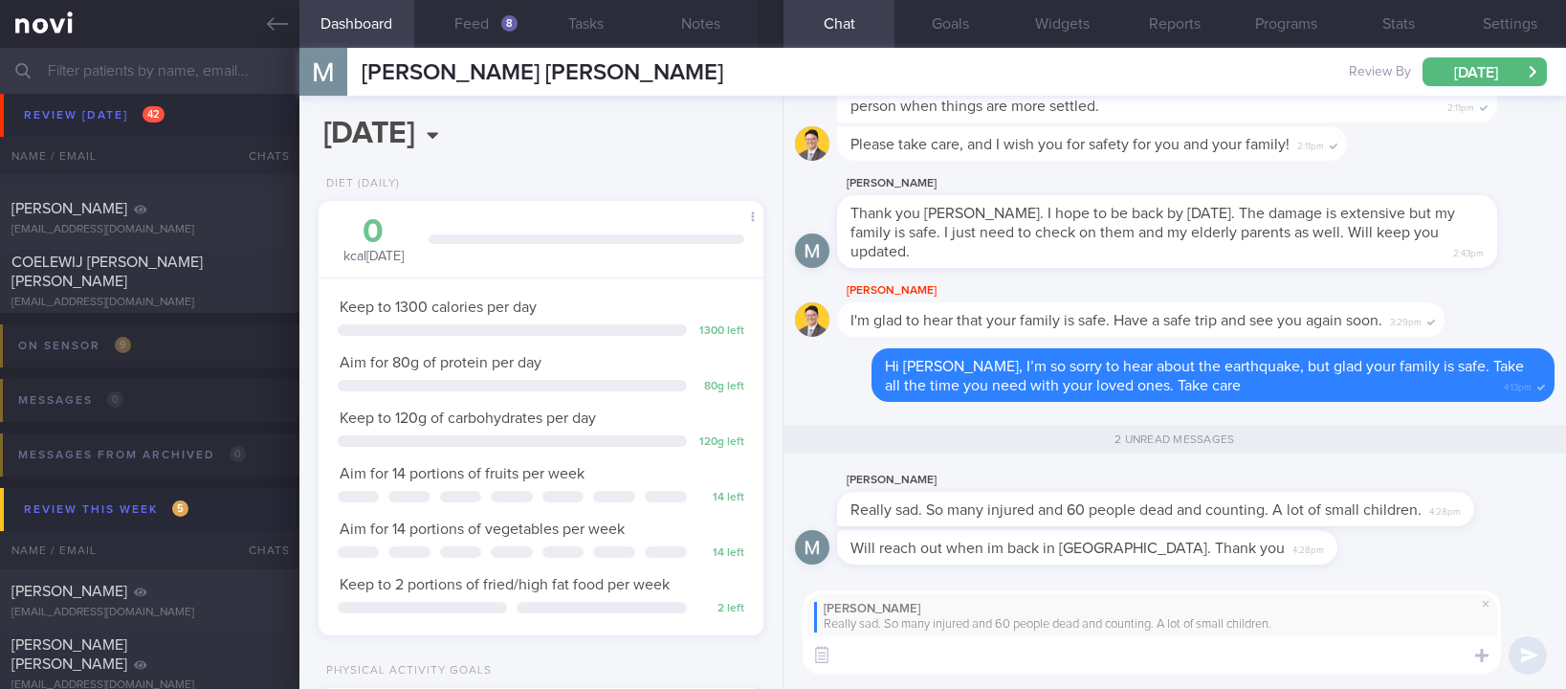
click at [1205, 653] on textarea at bounding box center [1151, 655] width 698 height 38
click at [1494, 599] on span at bounding box center [1485, 603] width 23 height 23
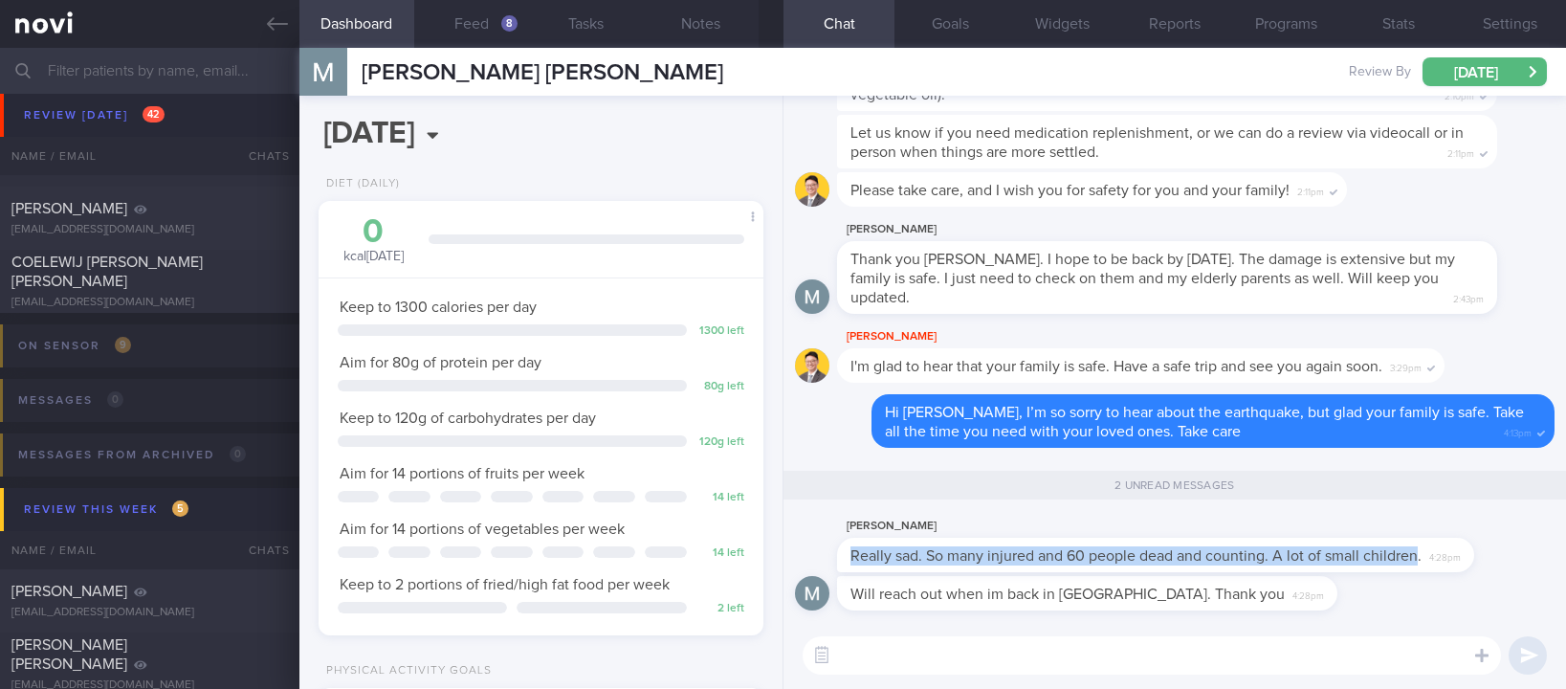
drag, startPoint x: 1413, startPoint y: 559, endPoint x: 844, endPoint y: 562, distance: 569.0
click at [844, 562] on div "Really sad. So many injured and 60 people dead and counting. A lot of small chi…" at bounding box center [1155, 554] width 637 height 34
copy span "Really sad. So many injured and 60 people dead and counting. A lot of small chi…"
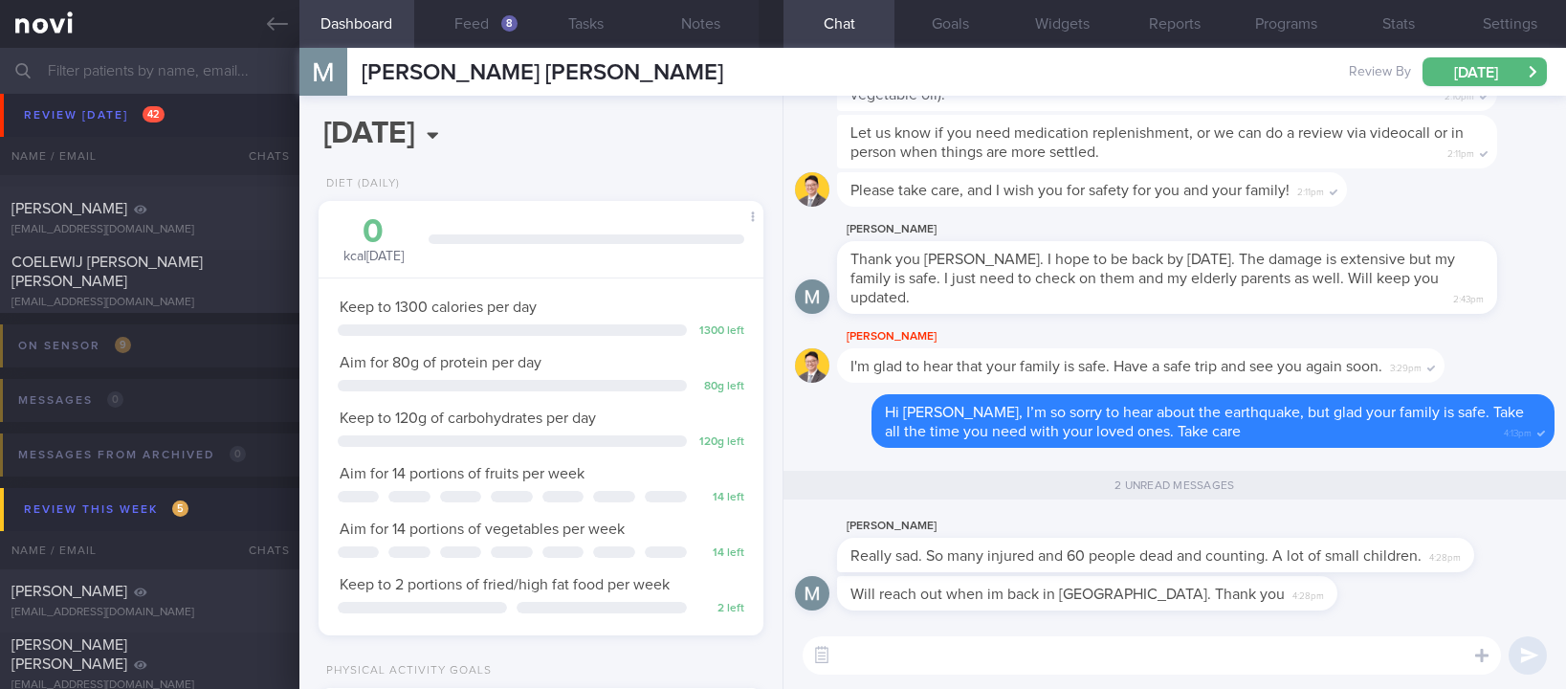
click at [970, 654] on textarea at bounding box center [1151, 655] width 698 height 38
drag, startPoint x: 1033, startPoint y: 542, endPoint x: 1386, endPoint y: 538, distance: 352.9
click at [1386, 538] on div "Really sad. So many injured and 60 people dead and counting. A lot of small chi…" at bounding box center [1155, 554] width 637 height 34
click at [1302, 537] on div "Really sad. So many injured and 60 people dead and counting. A lot of small chi…" at bounding box center [1155, 554] width 637 height 34
drag, startPoint x: 1018, startPoint y: 542, endPoint x: 1375, endPoint y: 545, distance: 357.7
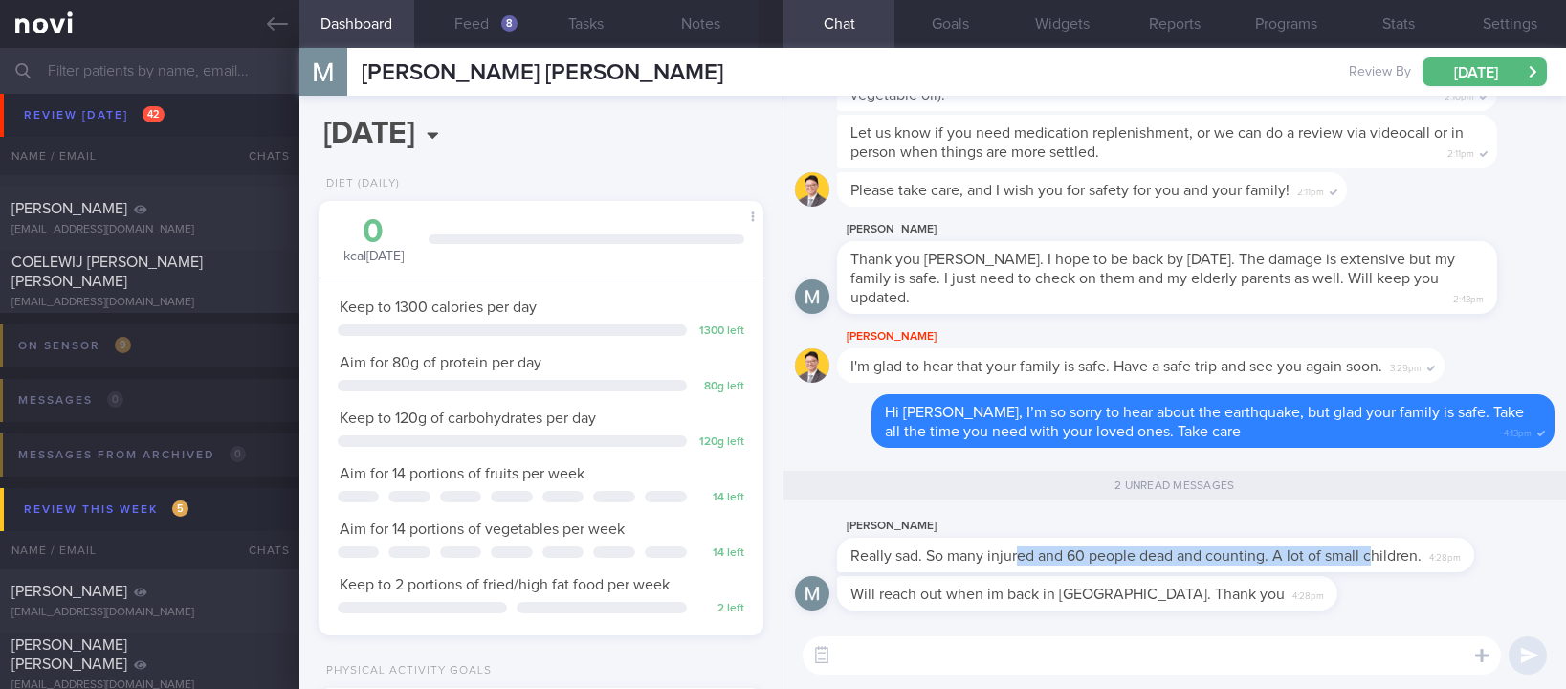
click at [1375, 545] on div "Really sad. So many injured and 60 people dead and counting. A lot of small chi…" at bounding box center [1155, 554] width 637 height 34
click at [1036, 541] on div "Really sad. So many injured and 60 people dead and counting. A lot of small chi…" at bounding box center [1155, 554] width 637 height 34
drag, startPoint x: 972, startPoint y: 541, endPoint x: 1389, endPoint y: 532, distance: 417.1
click at [1385, 532] on div "Mae Maquilan Really sad. So many injured and 60 people dead and counting. A lot…" at bounding box center [1184, 543] width 694 height 57
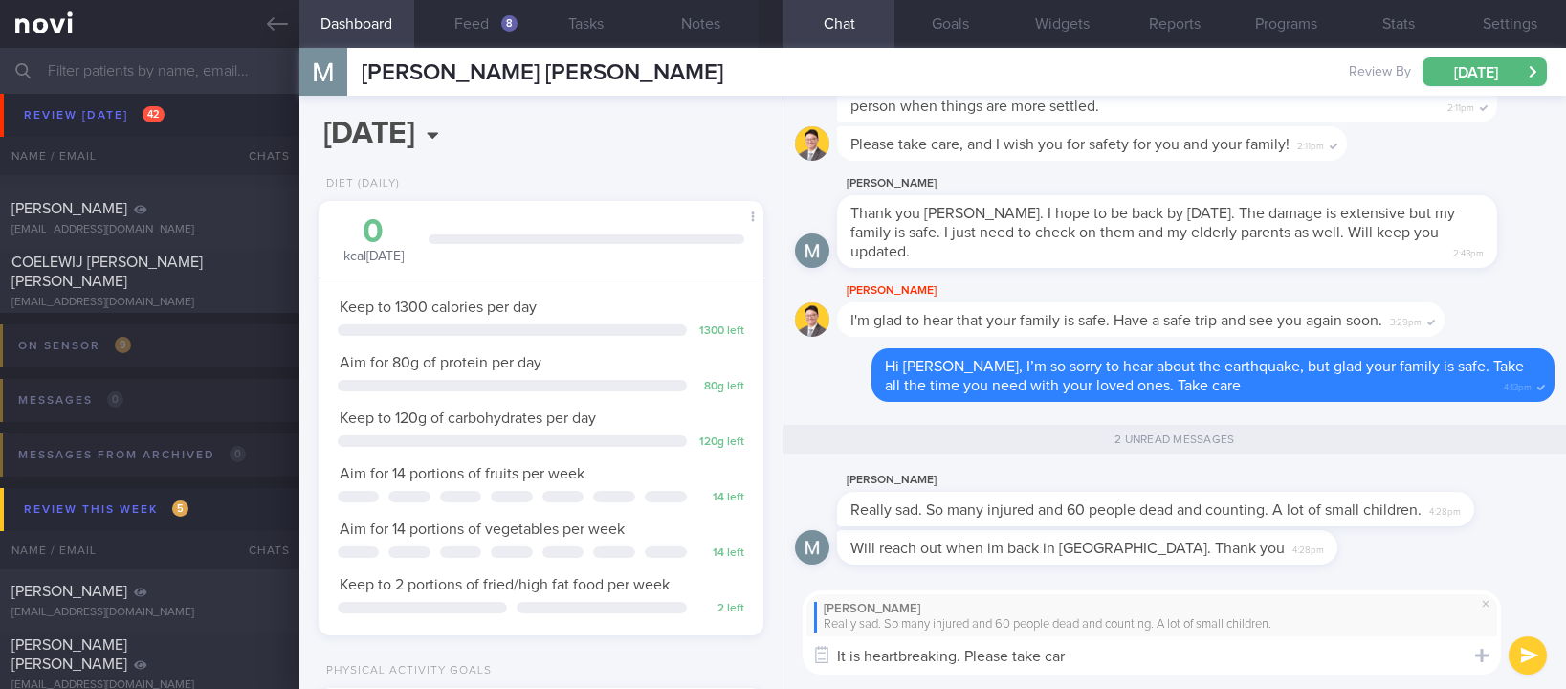
type textarea "It is heartbreaking. Please take care"
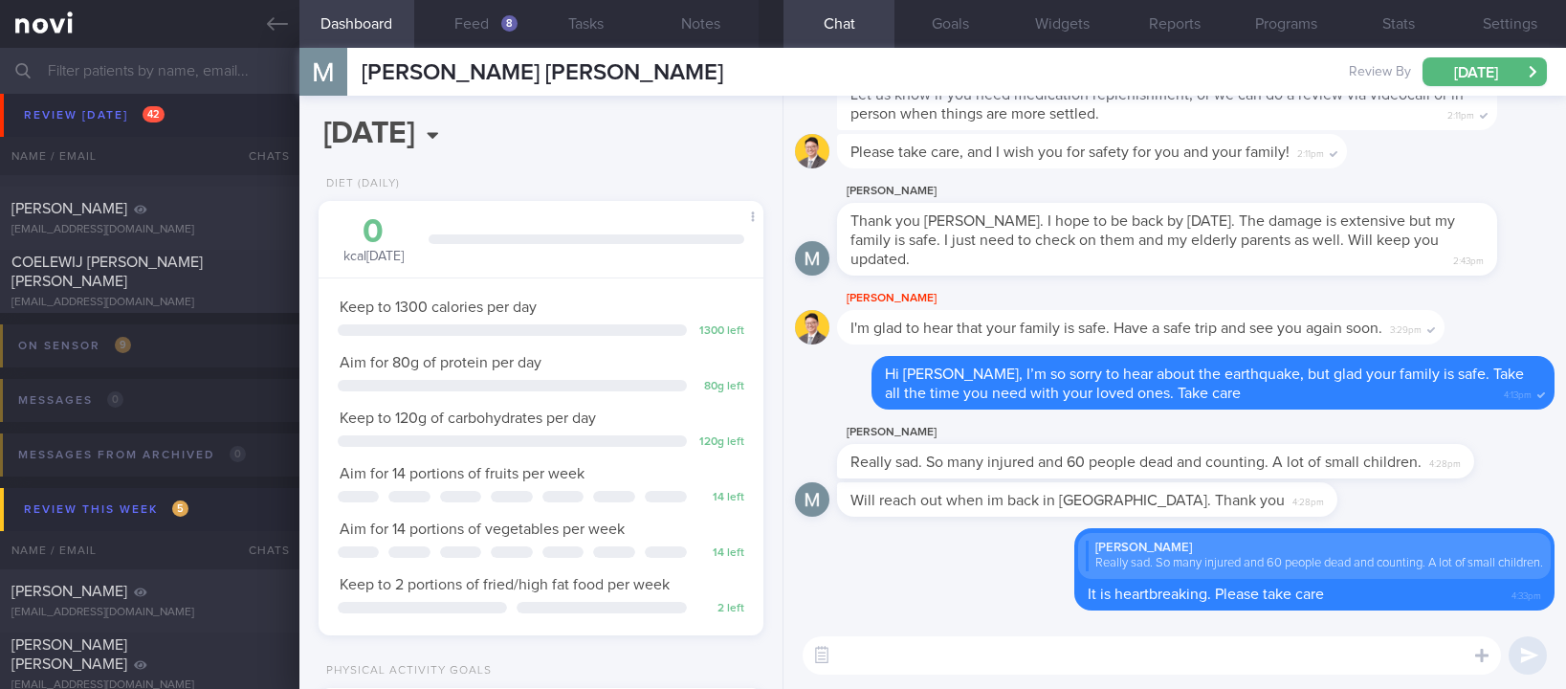
click at [264, 23] on link at bounding box center [149, 24] width 299 height 48
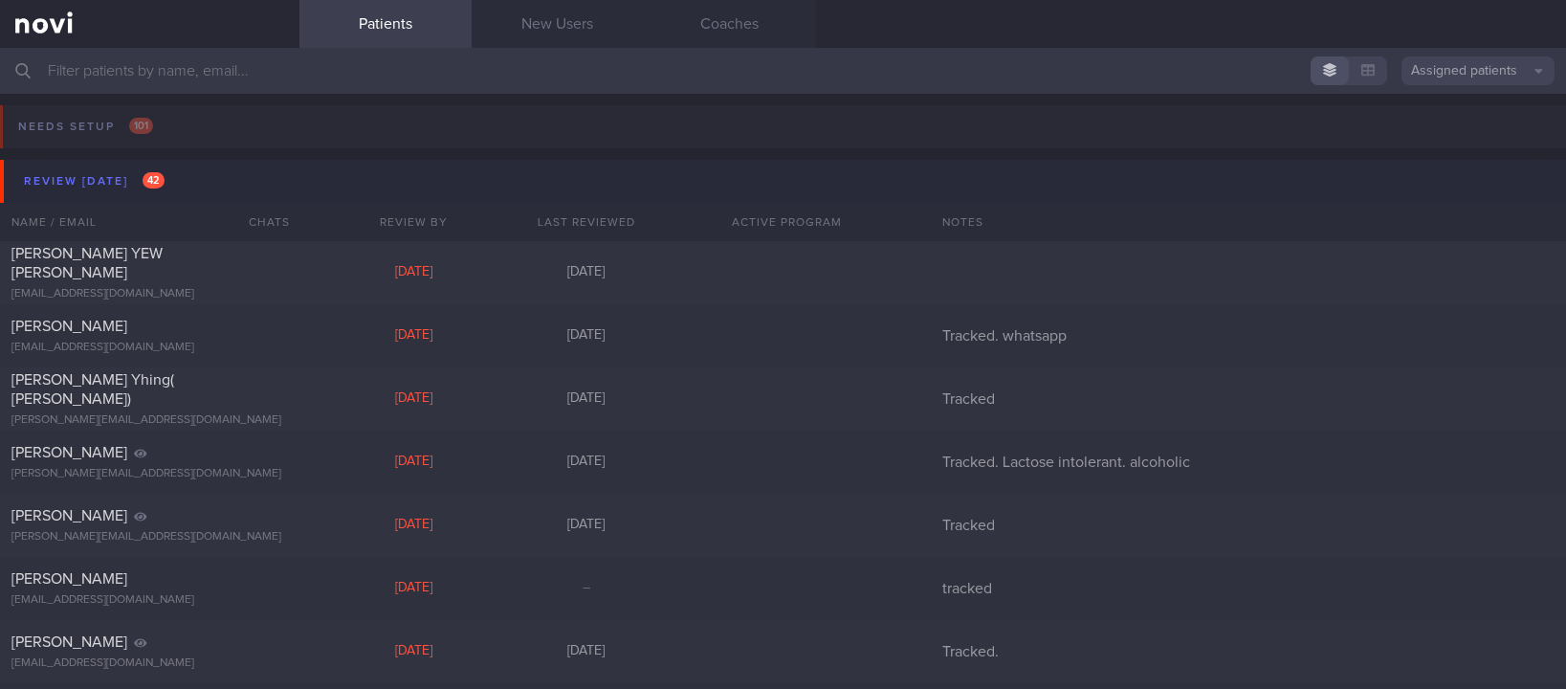
click at [209, 167] on button "Review [DATE] 42" at bounding box center [785, 181] width 1571 height 43
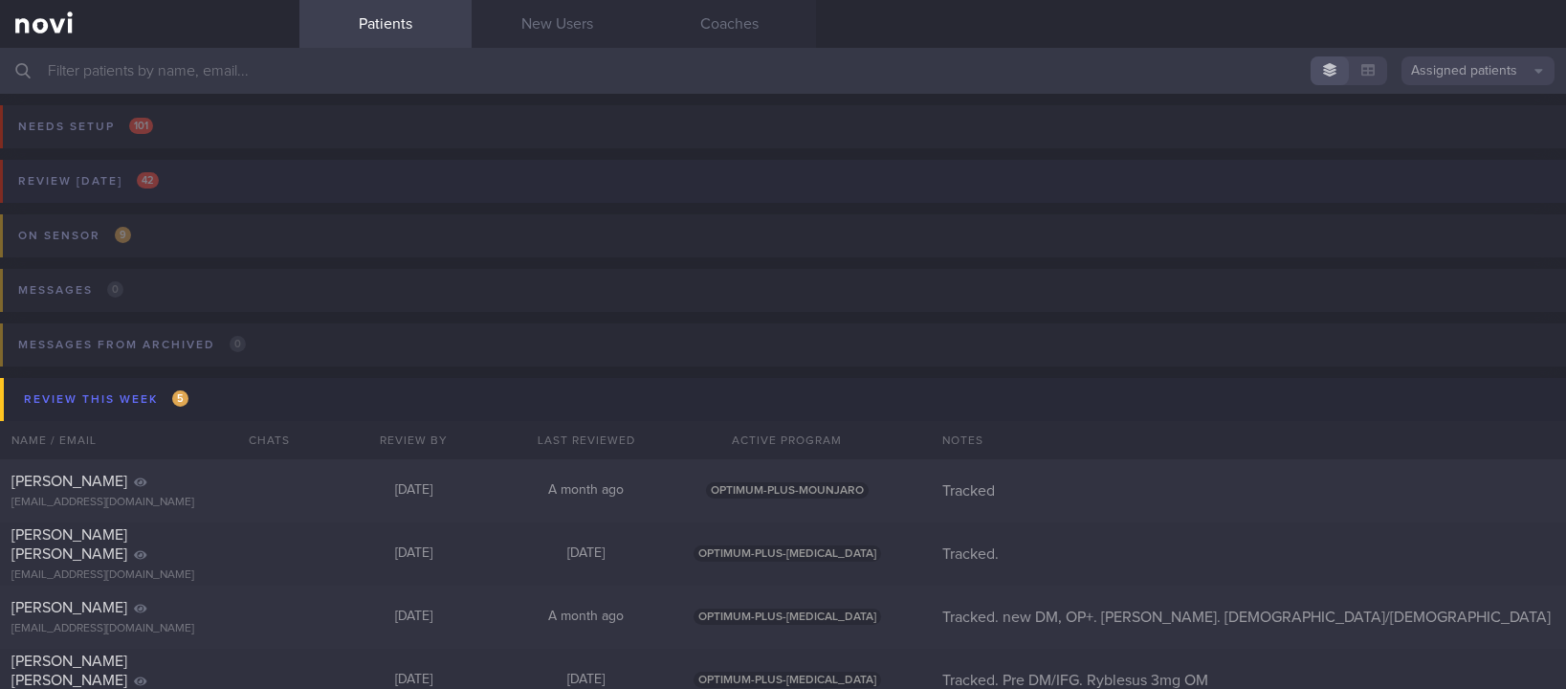
click at [383, 182] on button "Review [DATE] 42" at bounding box center [779, 187] width 1571 height 55
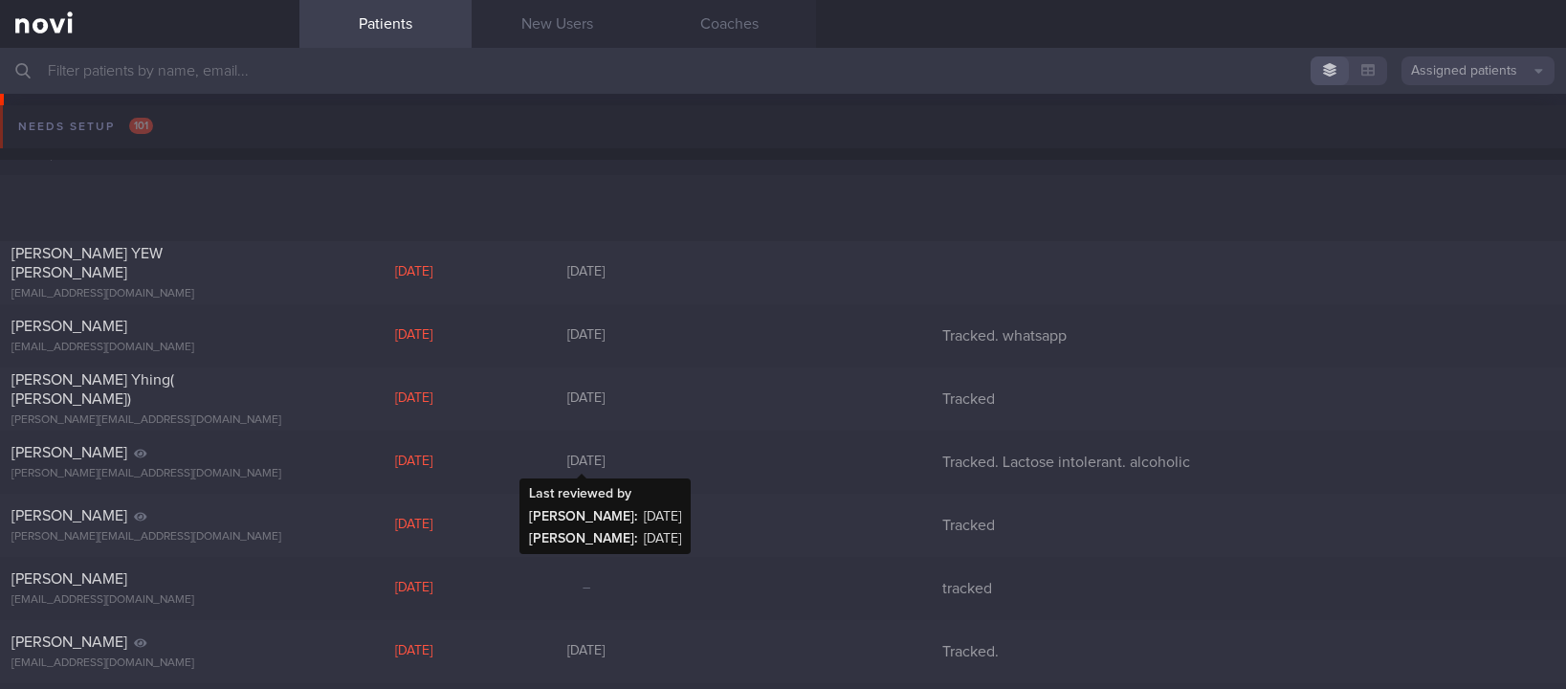
scroll to position [430, 0]
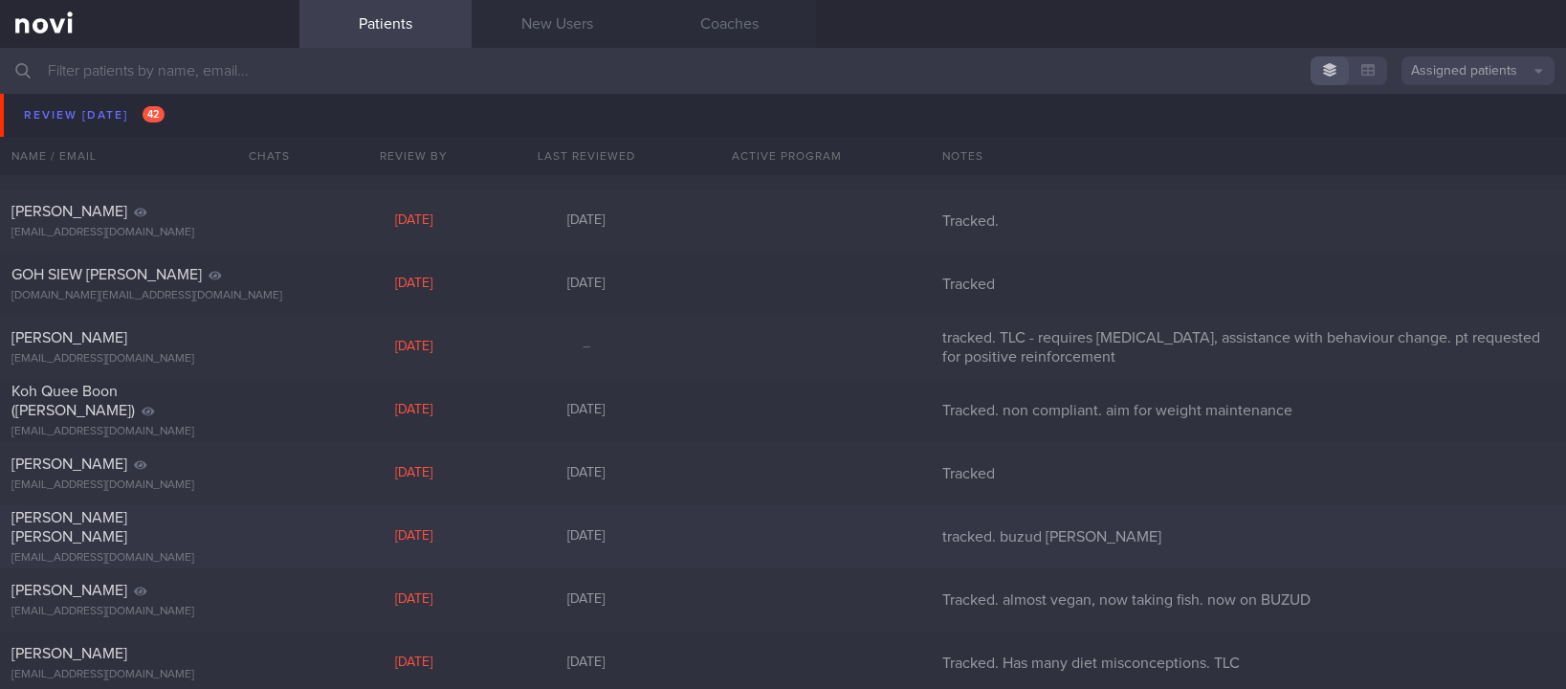
click at [405, 541] on div "[DATE]" at bounding box center [414, 536] width 172 height 17
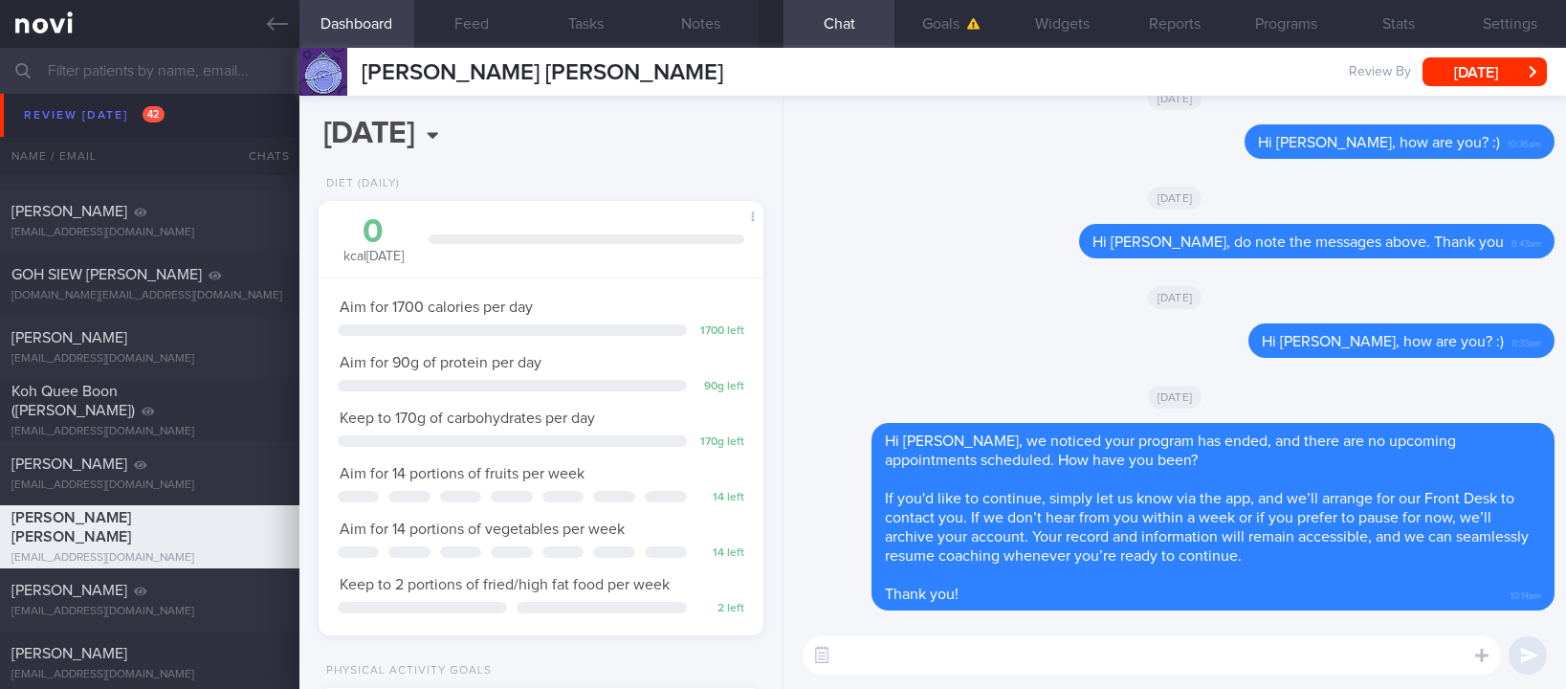
scroll to position [198, 396]
click at [260, 16] on link at bounding box center [149, 24] width 299 height 48
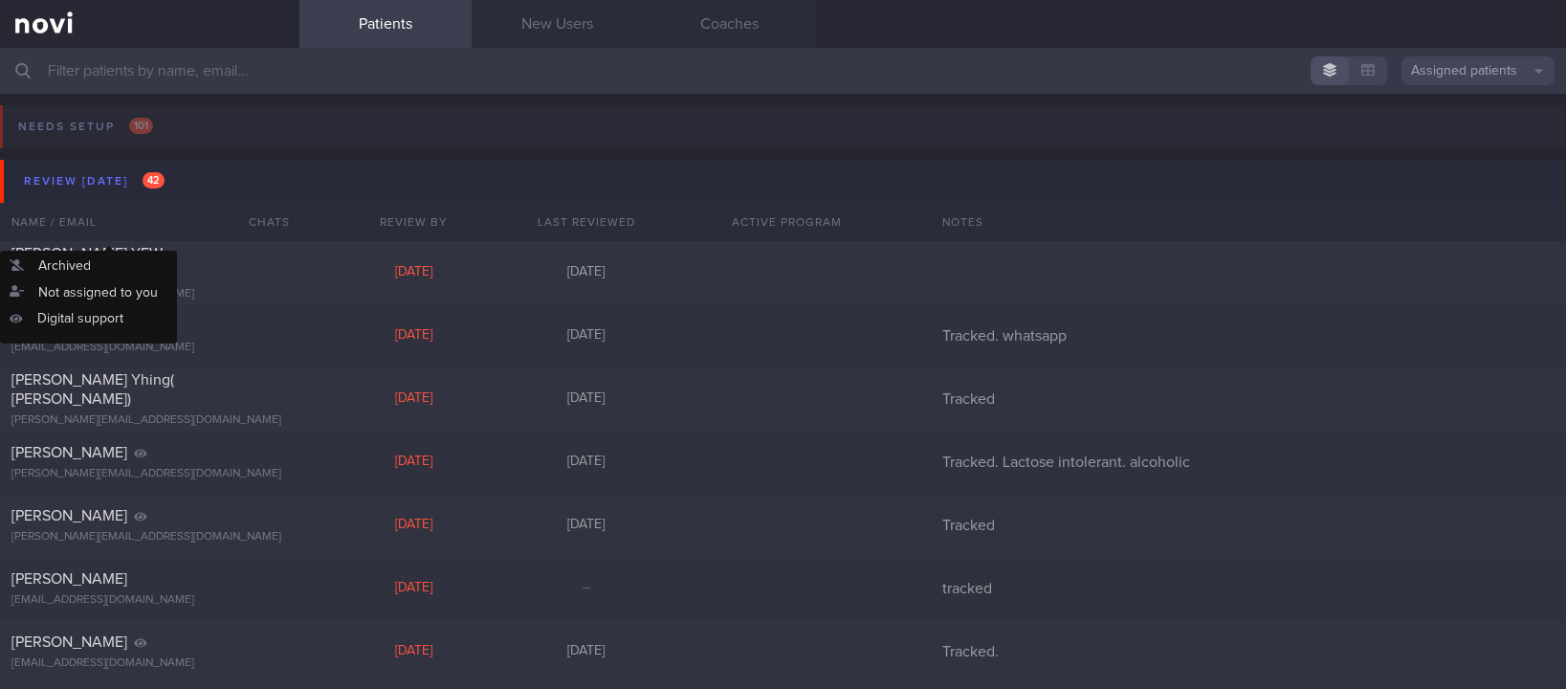
click at [179, 187] on button "Review [DATE] 42" at bounding box center [785, 181] width 1571 height 43
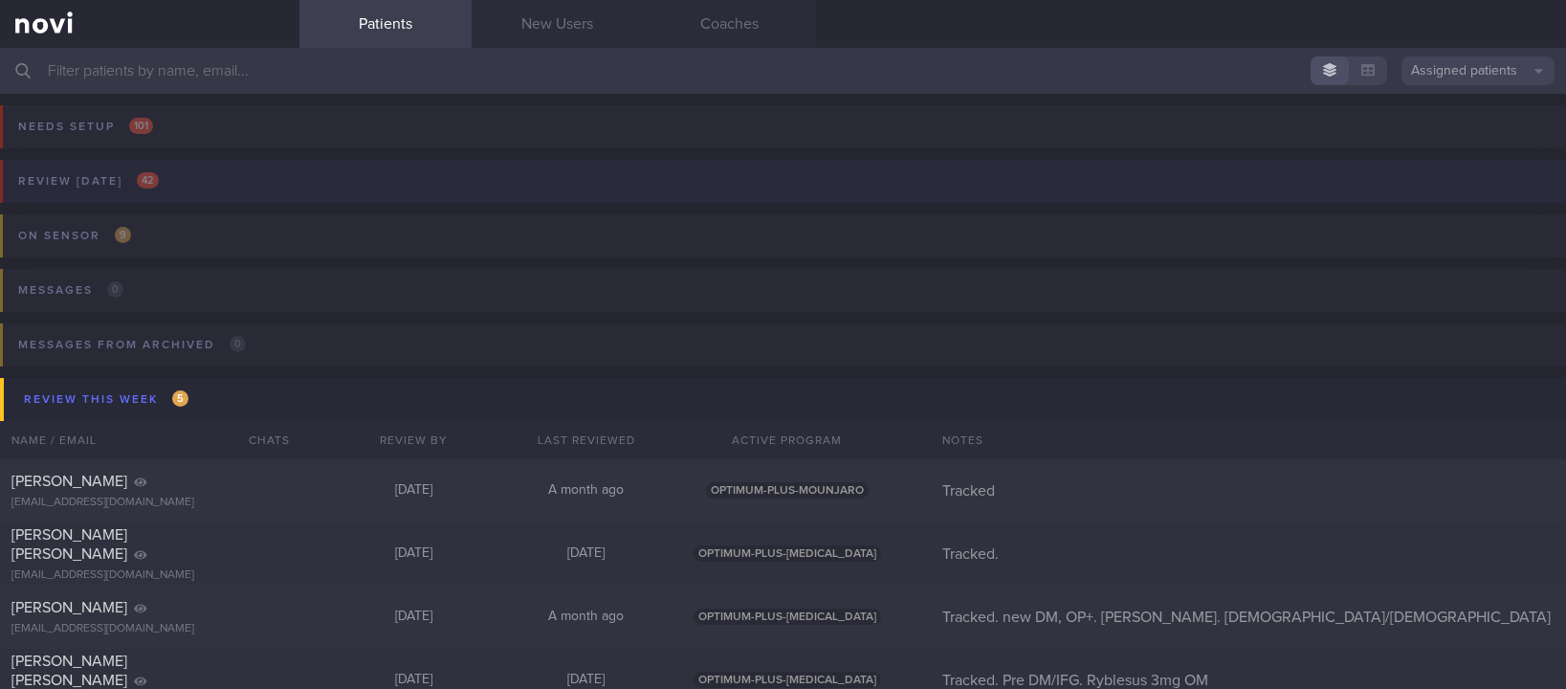
click at [271, 187] on button "Review [DATE] 42" at bounding box center [779, 187] width 1571 height 55
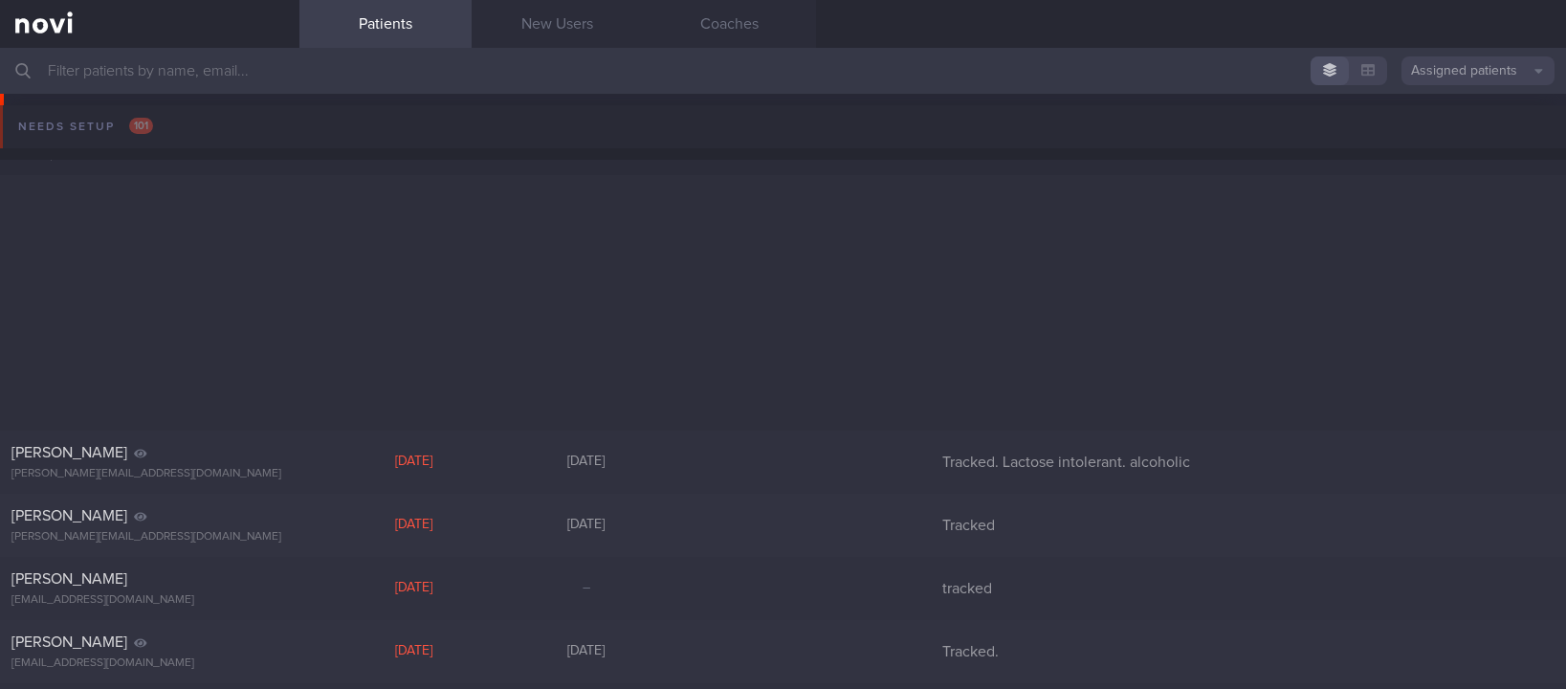
scroll to position [717, 0]
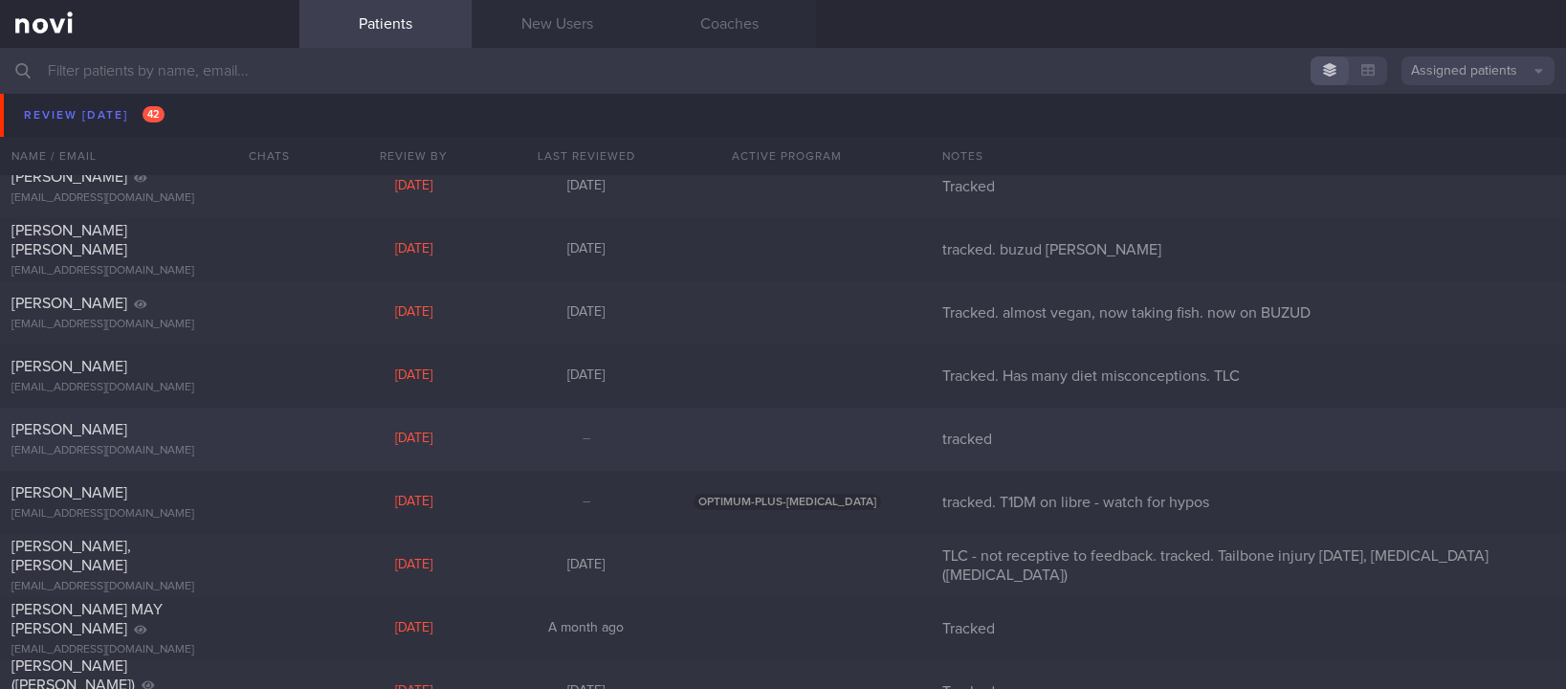
click at [353, 420] on div "Brandon Kow brandonkow@gmail.com Thu, 21 Aug – tracked" at bounding box center [783, 438] width 1566 height 63
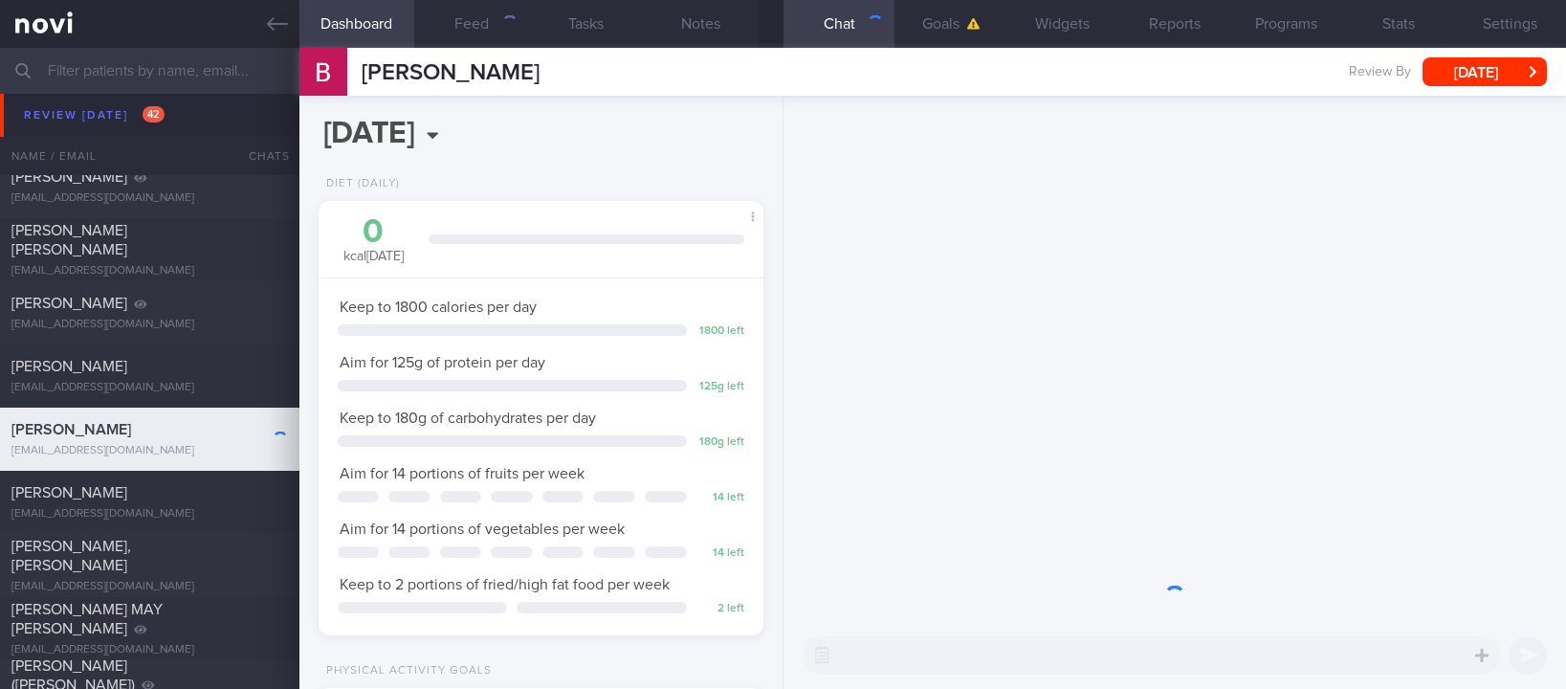
scroll to position [222, 388]
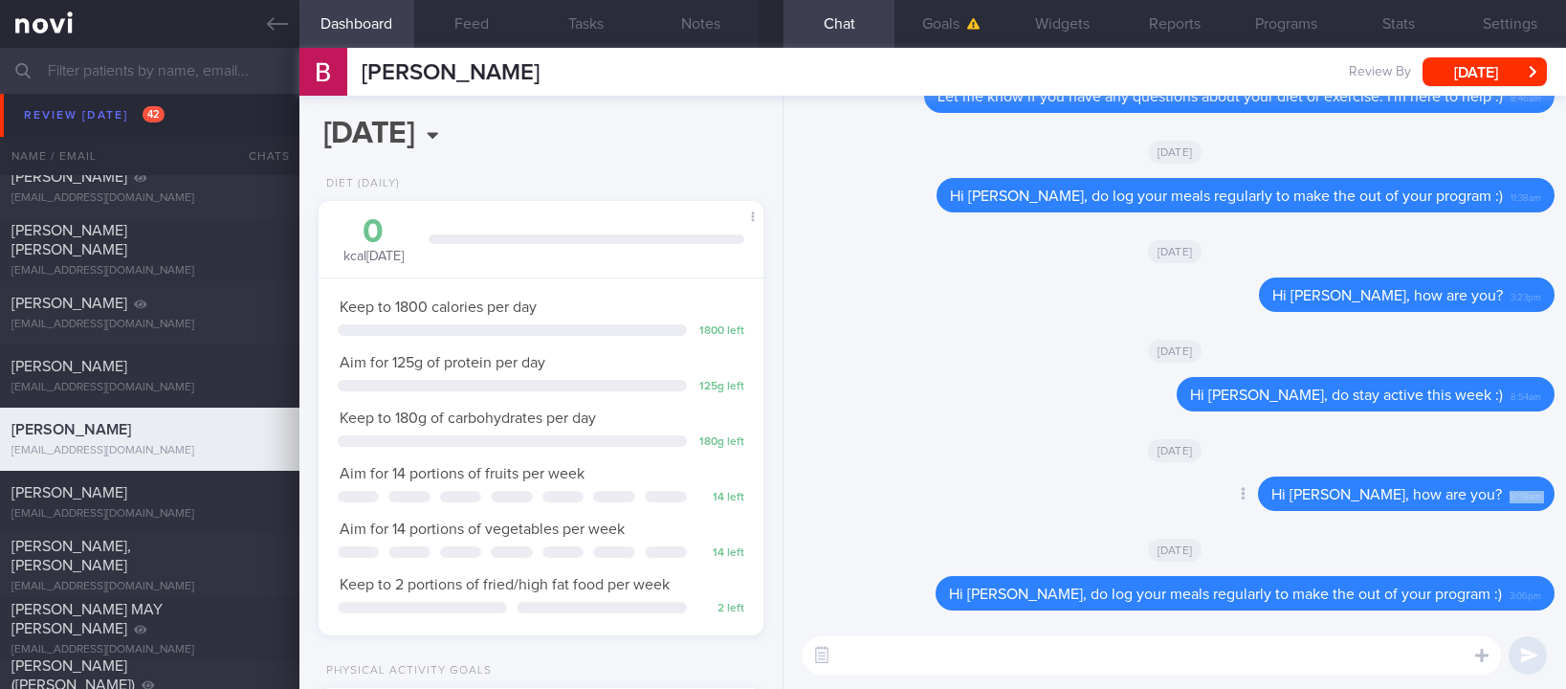
drag, startPoint x: 1485, startPoint y: 493, endPoint x: 1239, endPoint y: 493, distance: 245.8
click at [1239, 493] on div "Delete Hi Brandon, how are you? 10:19am" at bounding box center [1367, 493] width 373 height 34
click at [1446, 473] on div "Mon, 29 Sep" at bounding box center [1174, 450] width 759 height 54
drag, startPoint x: 1479, startPoint y: 492, endPoint x: 1256, endPoint y: 514, distance: 224.9
click at [1261, 492] on div "Delete Hi Brandon, how are you? 10:19am" at bounding box center [1367, 493] width 373 height 34
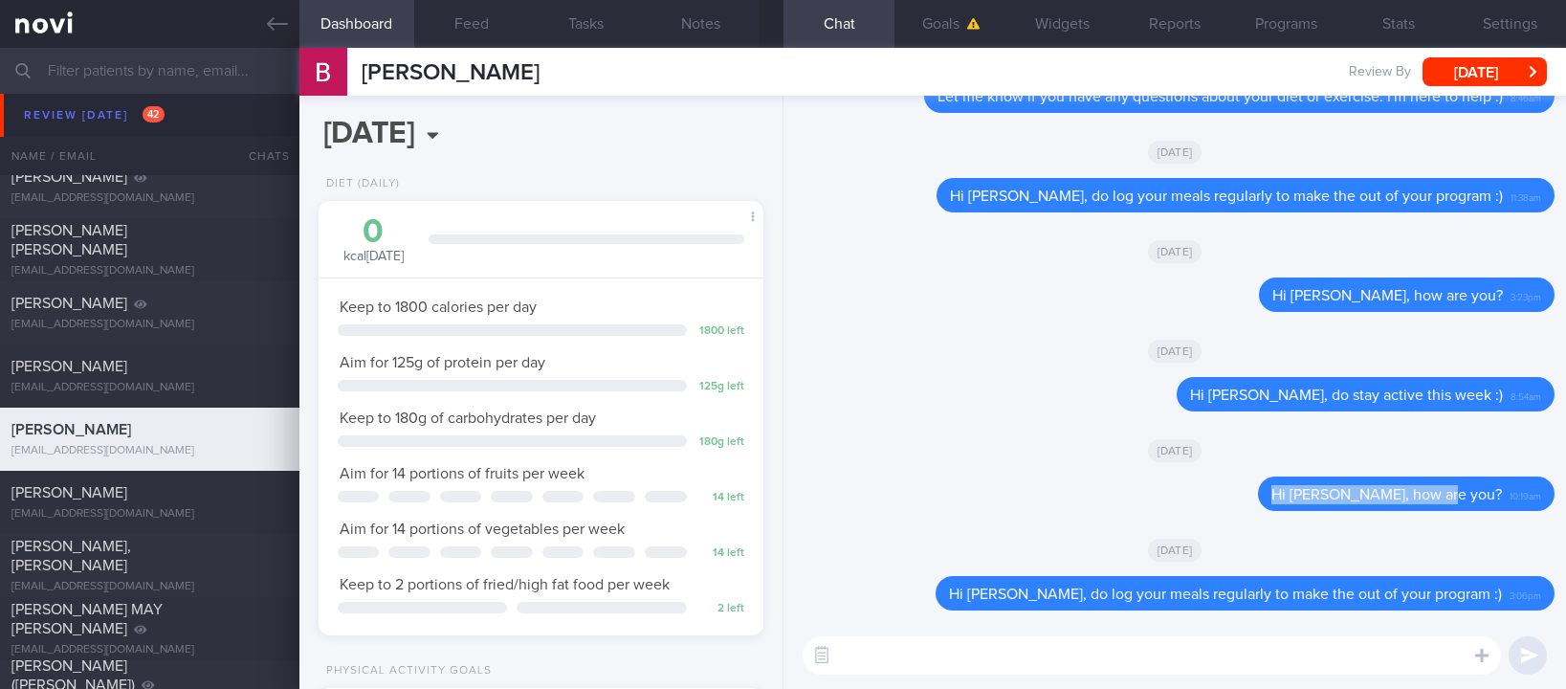
copy span "Hi Brandon, how are you?"
click at [1225, 653] on textarea at bounding box center [1151, 655] width 698 height 38
paste textarea "Hi Brandon, how are you?"
type textarea "Hi Brandon, how are you?"
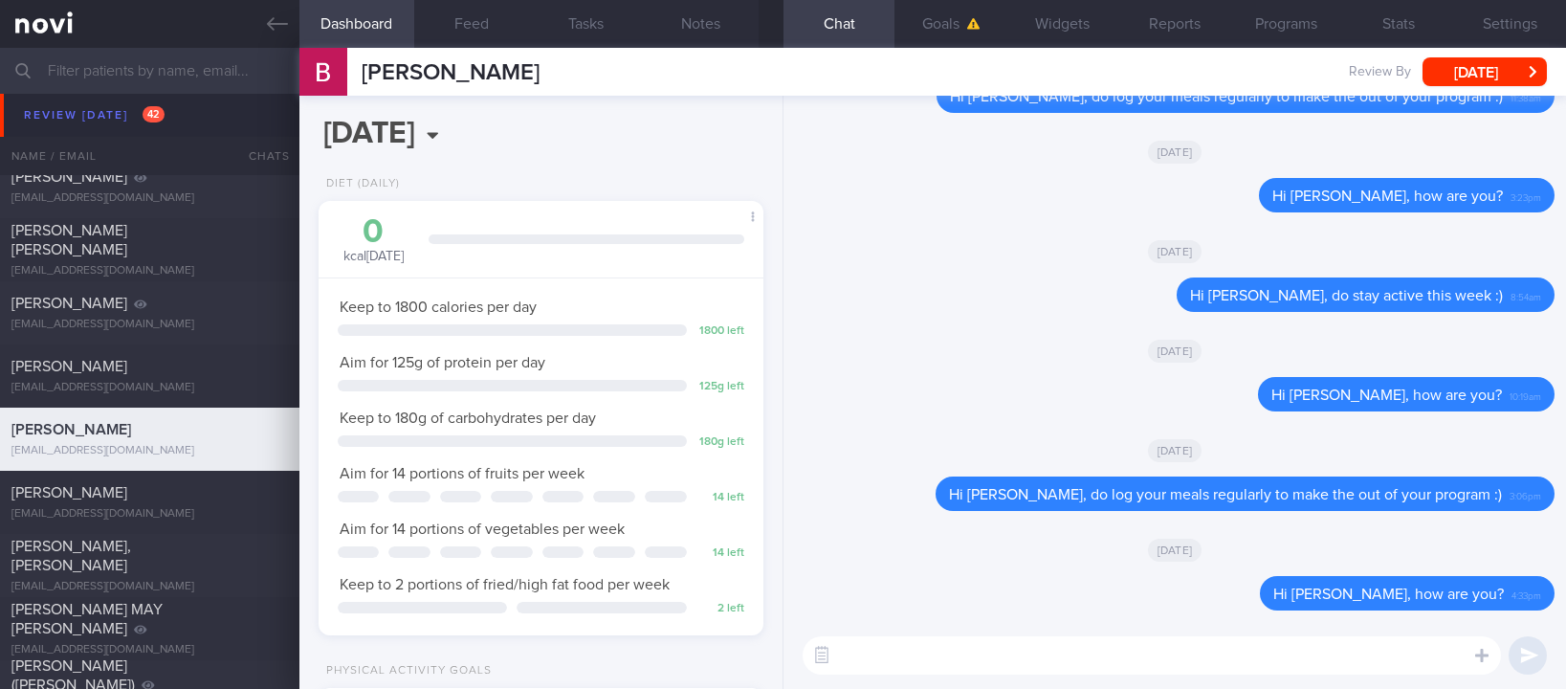
scroll to position [1004, 0]
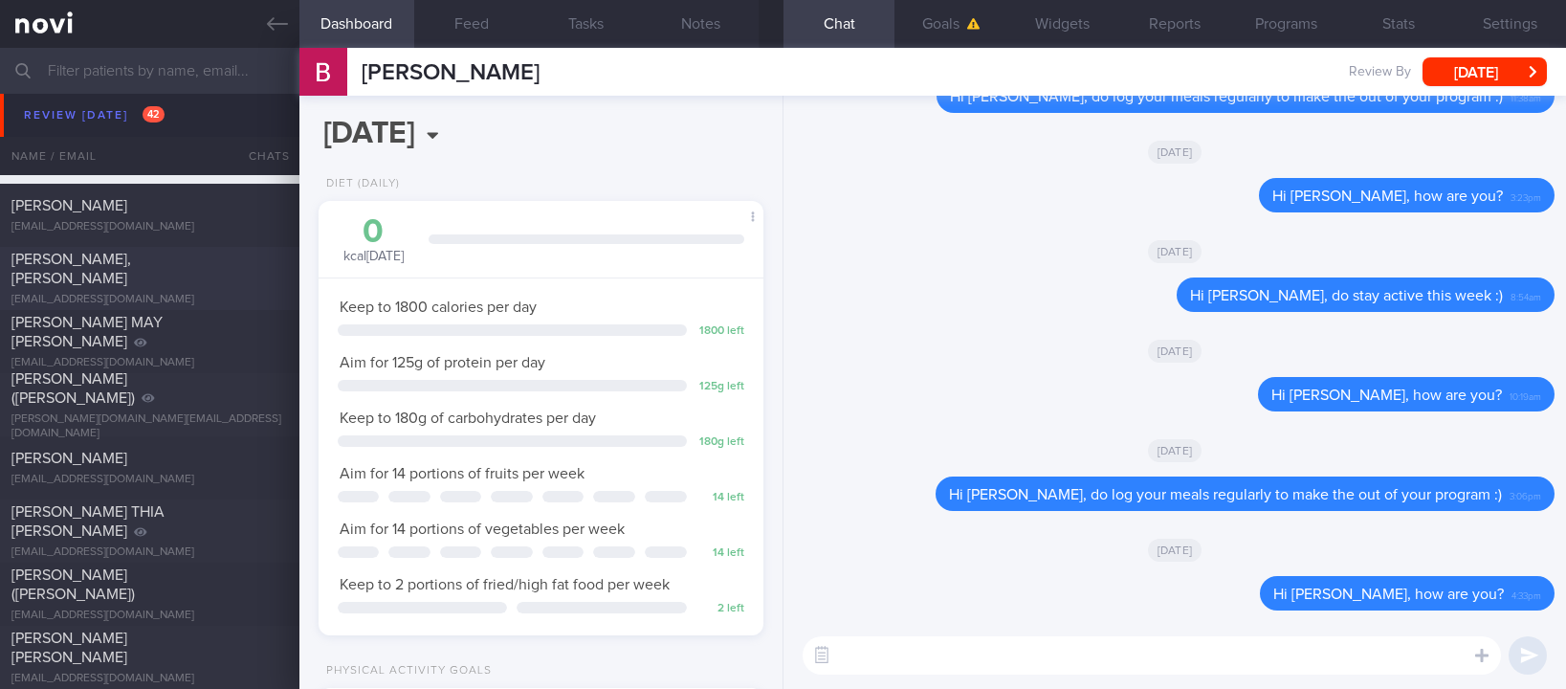
click at [207, 293] on div "[EMAIL_ADDRESS][DOMAIN_NAME]" at bounding box center [149, 300] width 276 height 14
type input "TLC - not receptive to feedback. tracked. Tailbone injury [DATE], [MEDICAL_DATA…"
select select "7"
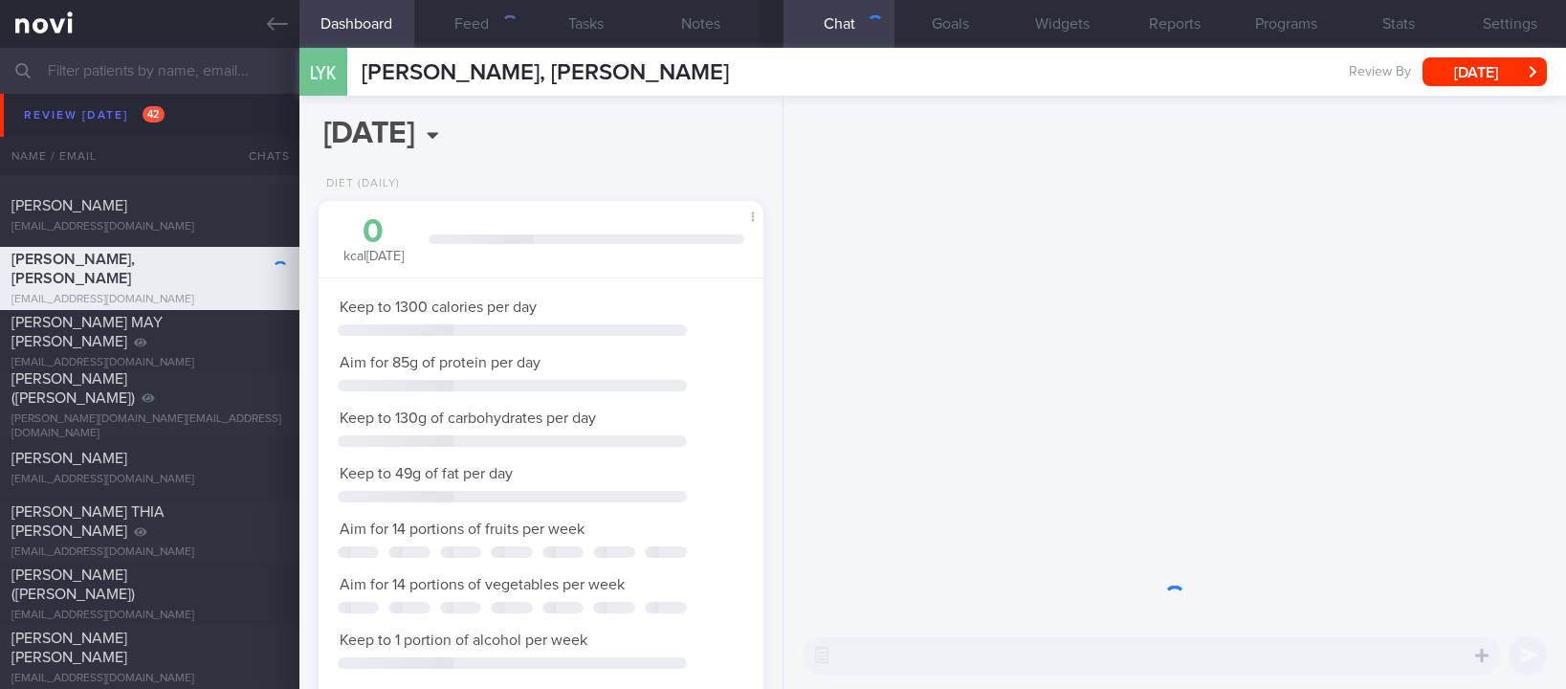
scroll to position [194, 388]
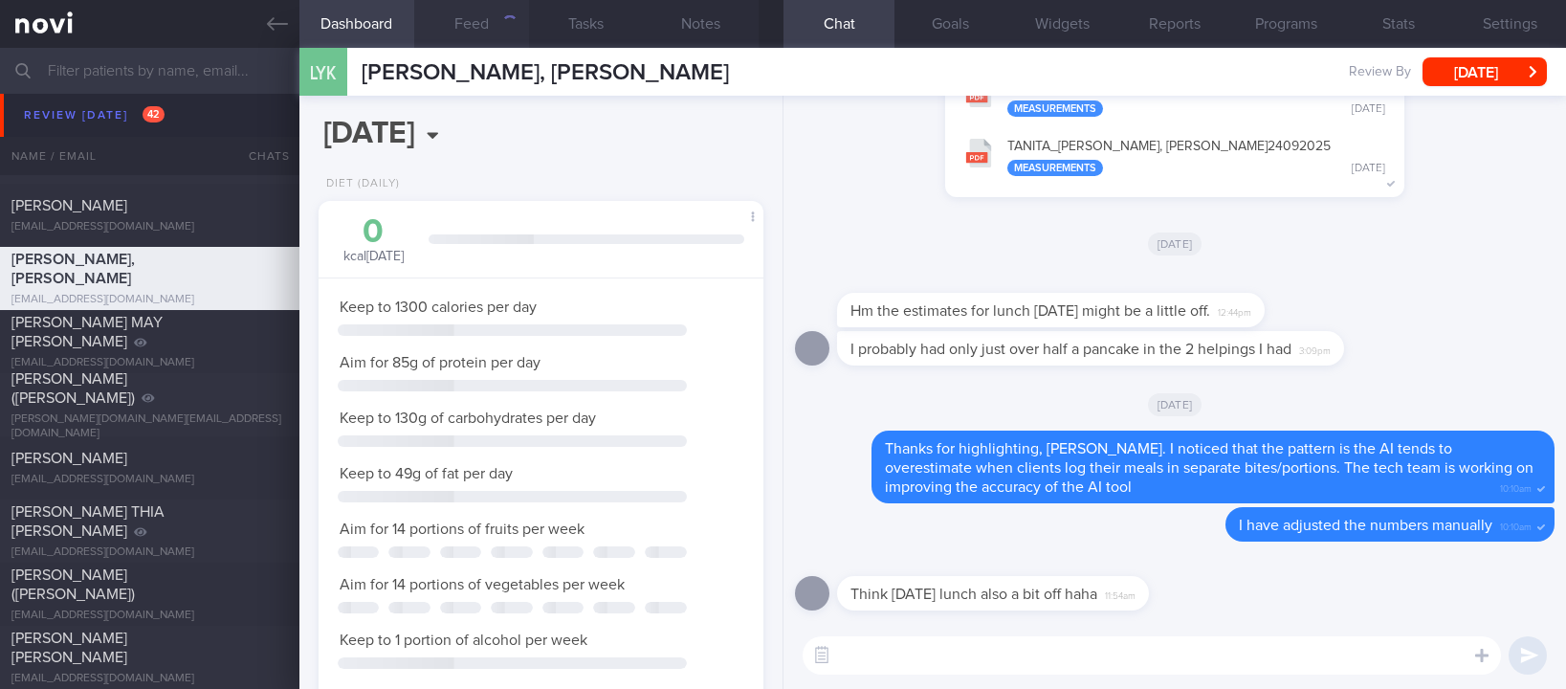
click at [507, 33] on button "Feed" at bounding box center [471, 24] width 115 height 48
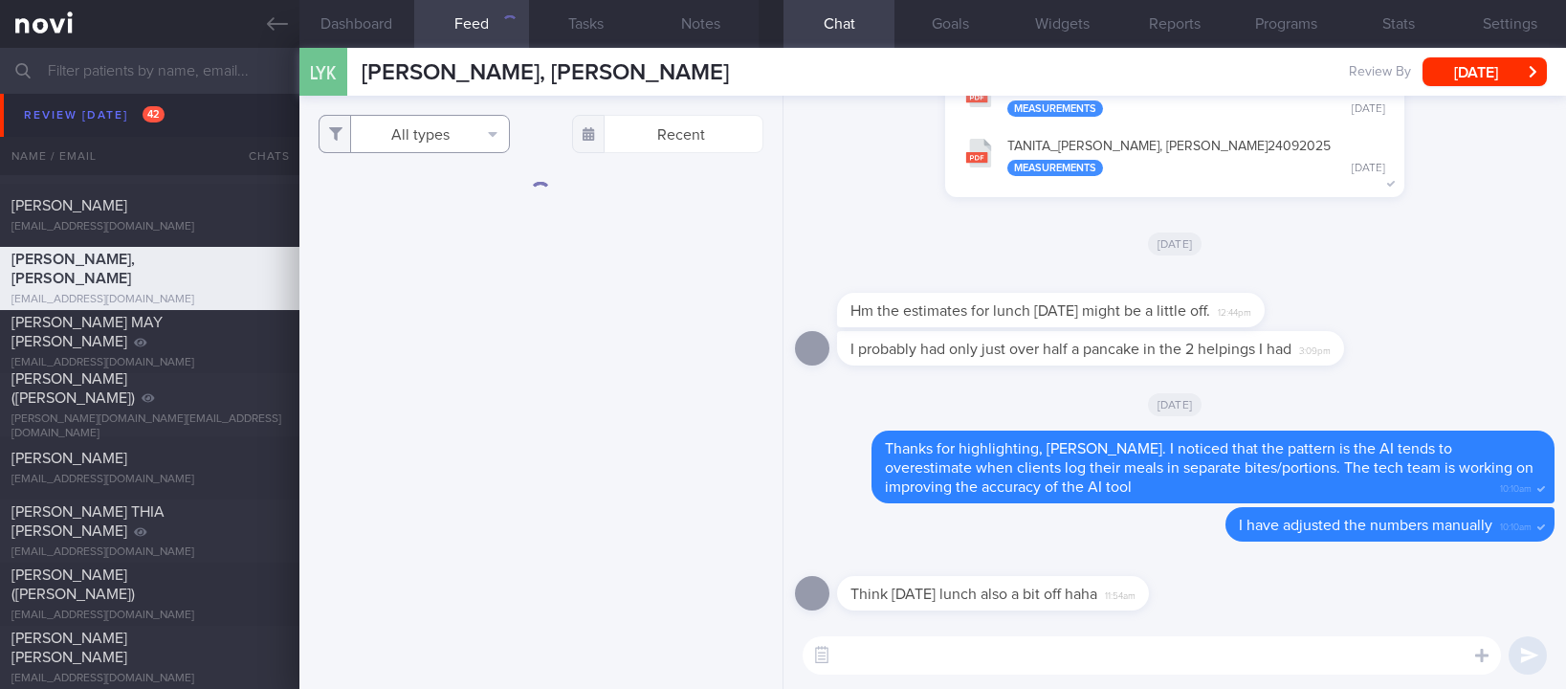
click at [422, 141] on button "All types" at bounding box center [413, 134] width 191 height 38
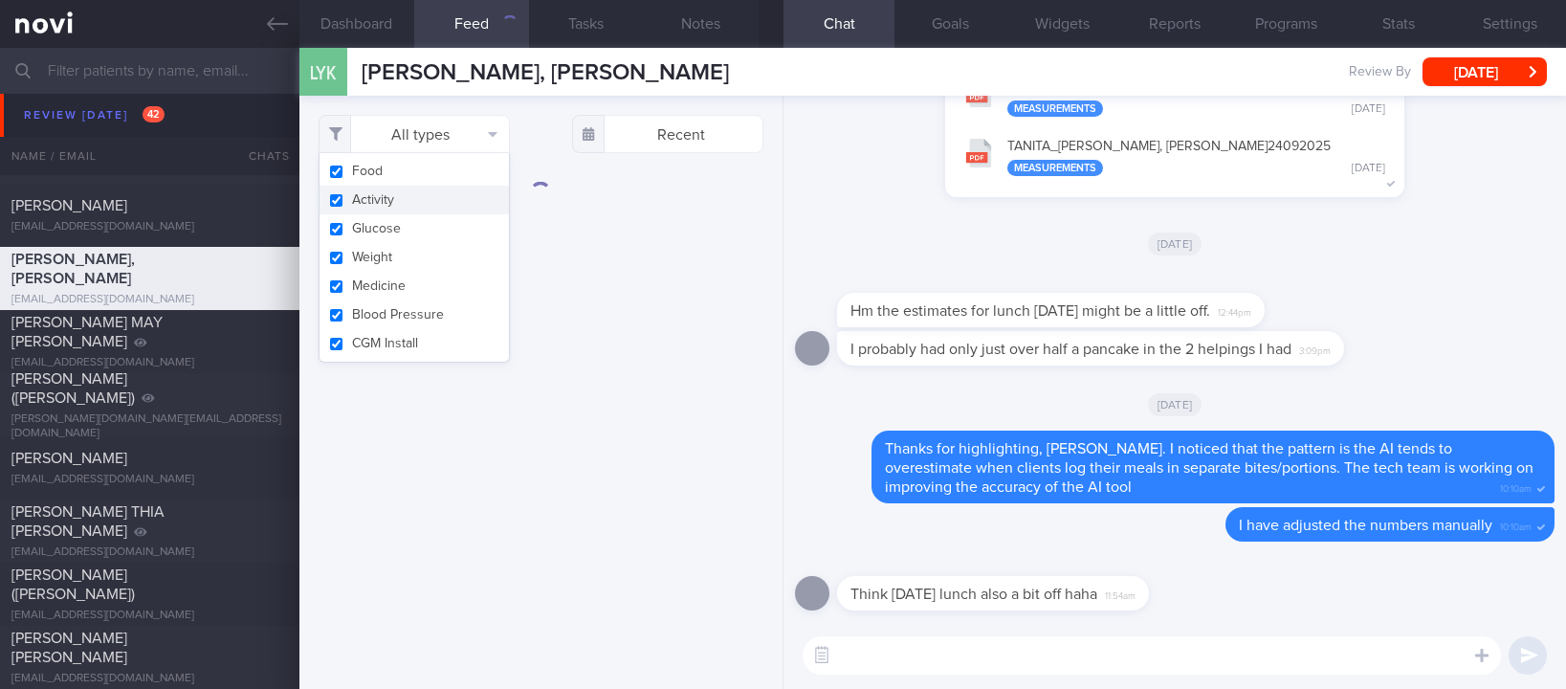
click at [426, 208] on button "Activity" at bounding box center [413, 200] width 189 height 29
checkbox input "false"
click at [622, 193] on div "Filtering type... Food Activity Glucose Weight Medicine Blood Pressure CGM Inst…" at bounding box center [540, 392] width 483 height 593
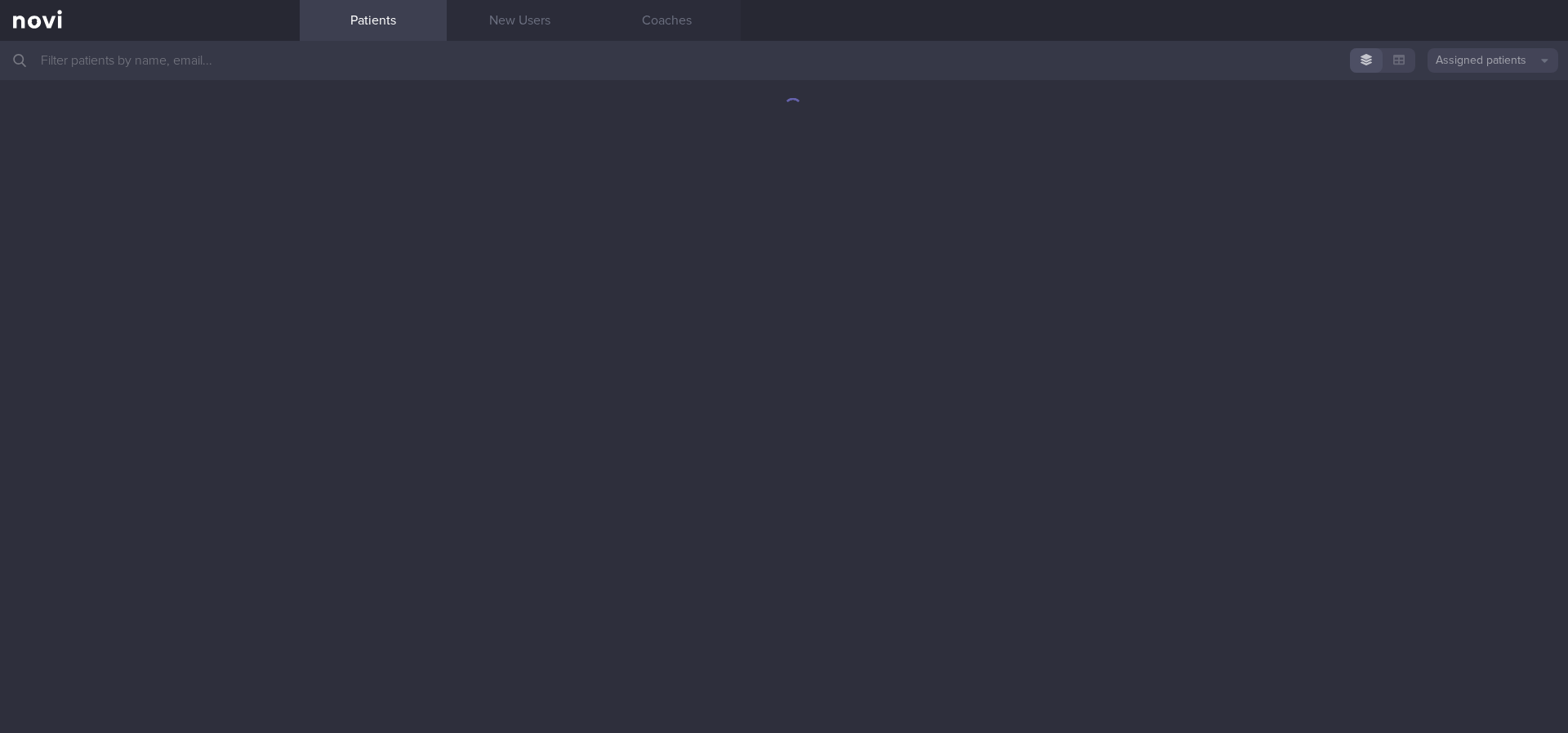
click at [709, 67] on input "text" at bounding box center [784, 61] width 1568 height 39
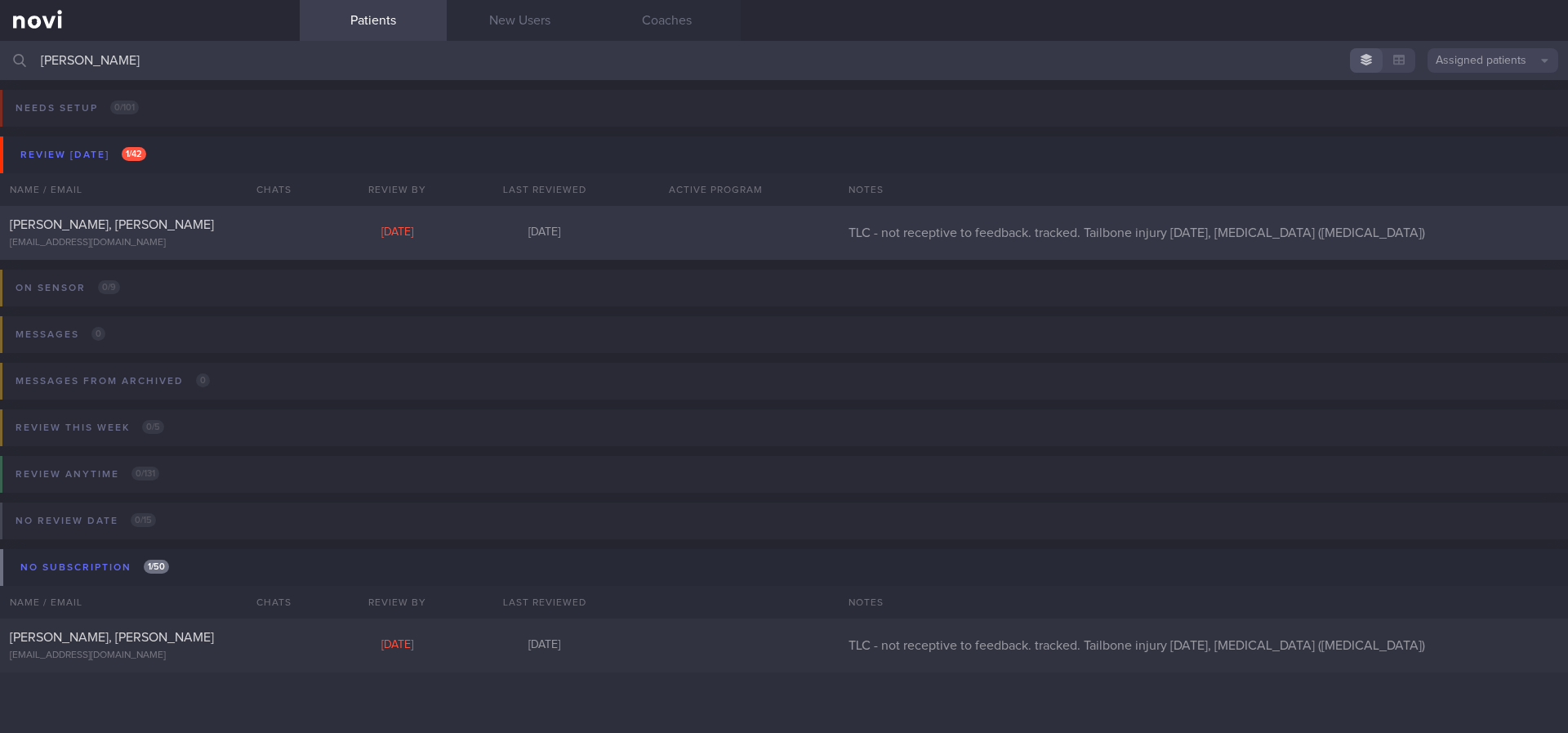
type input "karin"
click at [572, 242] on div "LAI YILING, KARIN mzh8my77zk@privaterelay.appleid.com Mon, 25 Aug 3 months ago …" at bounding box center [784, 232] width 1568 height 54
select select "7"
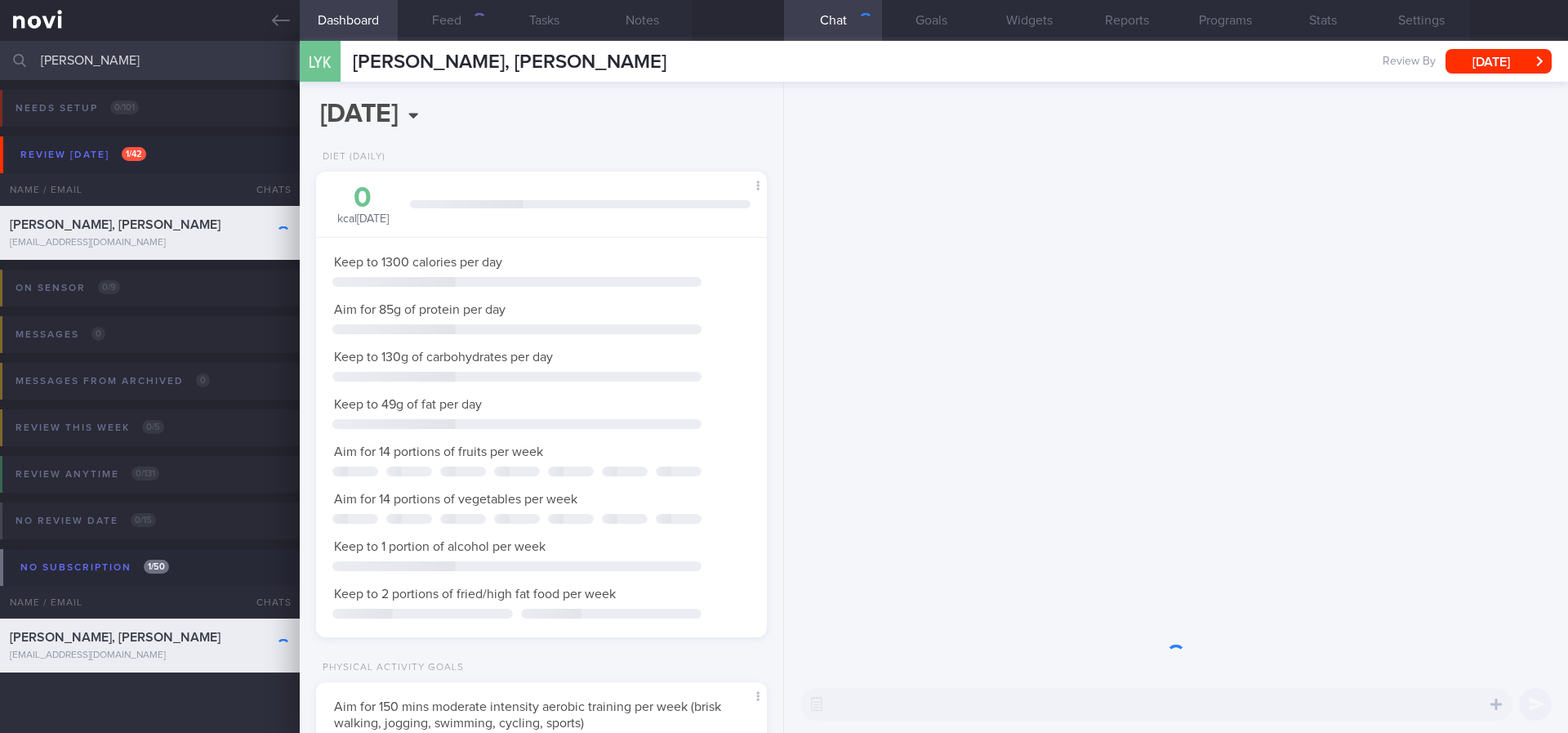
scroll to position [225, 403]
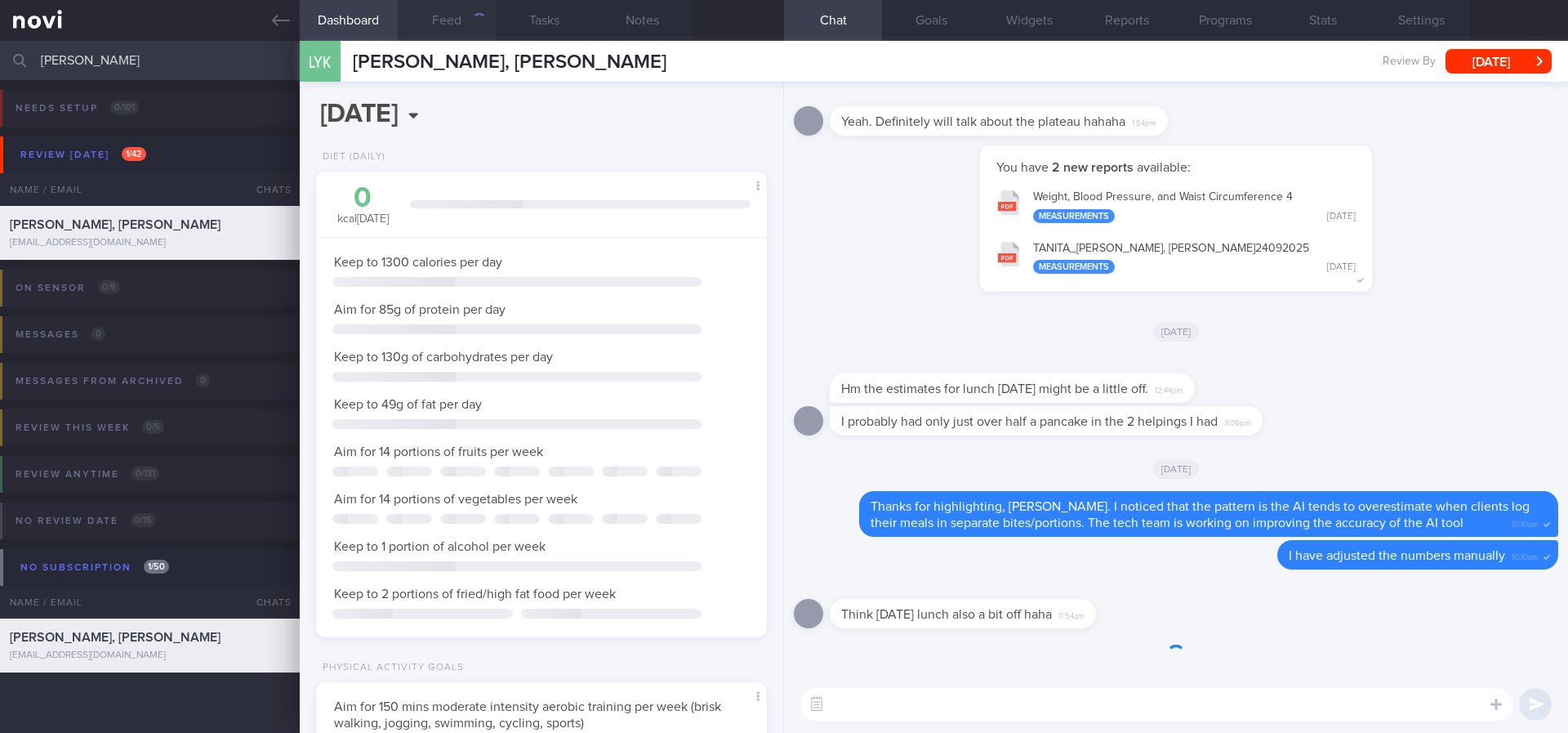
click at [452, 23] on button "Feed" at bounding box center [447, 21] width 98 height 41
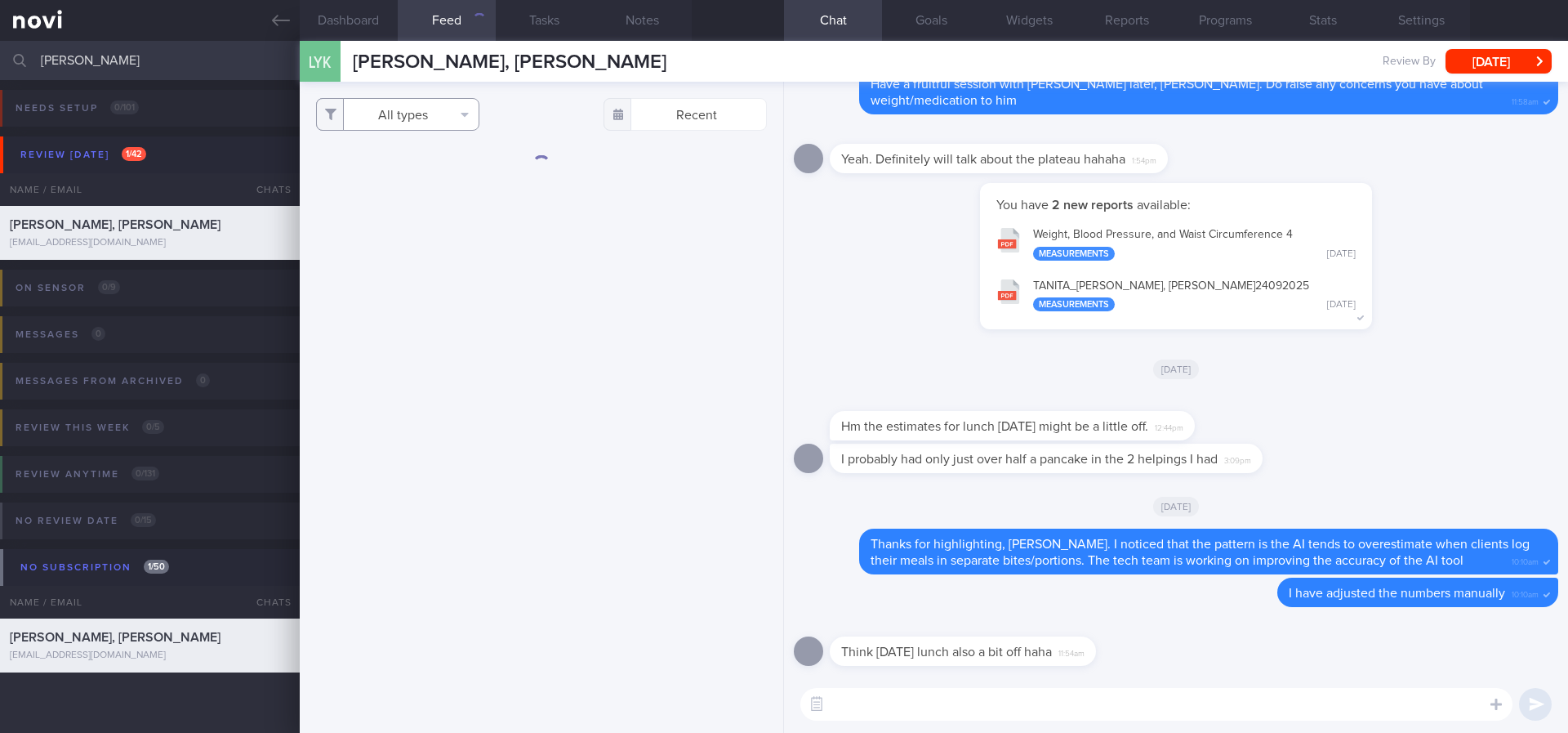
click at [442, 112] on button "All types" at bounding box center [397, 114] width 163 height 32
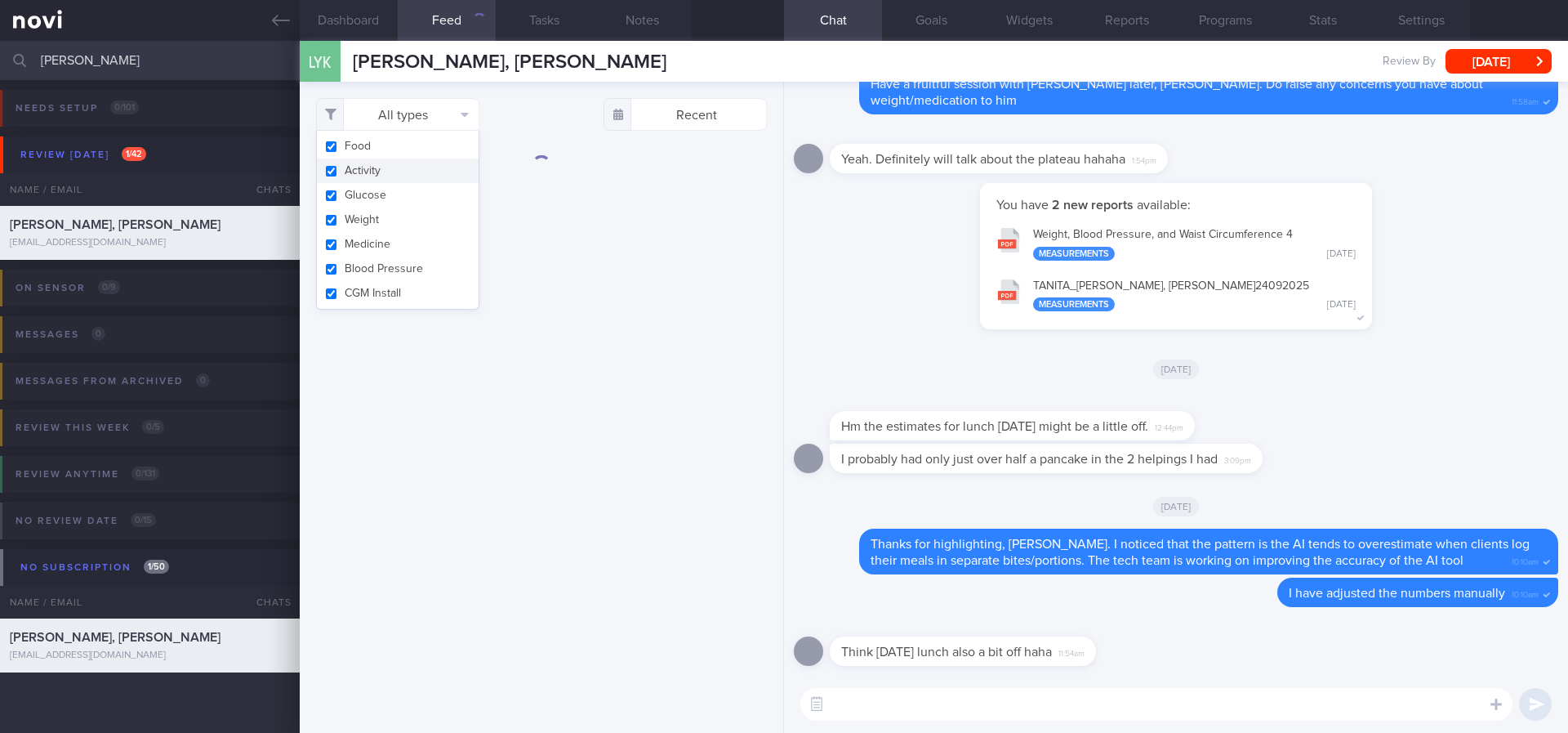
click at [418, 166] on button "Activity" at bounding box center [397, 171] width 161 height 25
checkbox input "false"
click at [391, 202] on button "Glucose" at bounding box center [397, 195] width 161 height 25
checkbox input "false"
click at [389, 211] on button "Weight" at bounding box center [397, 220] width 161 height 25
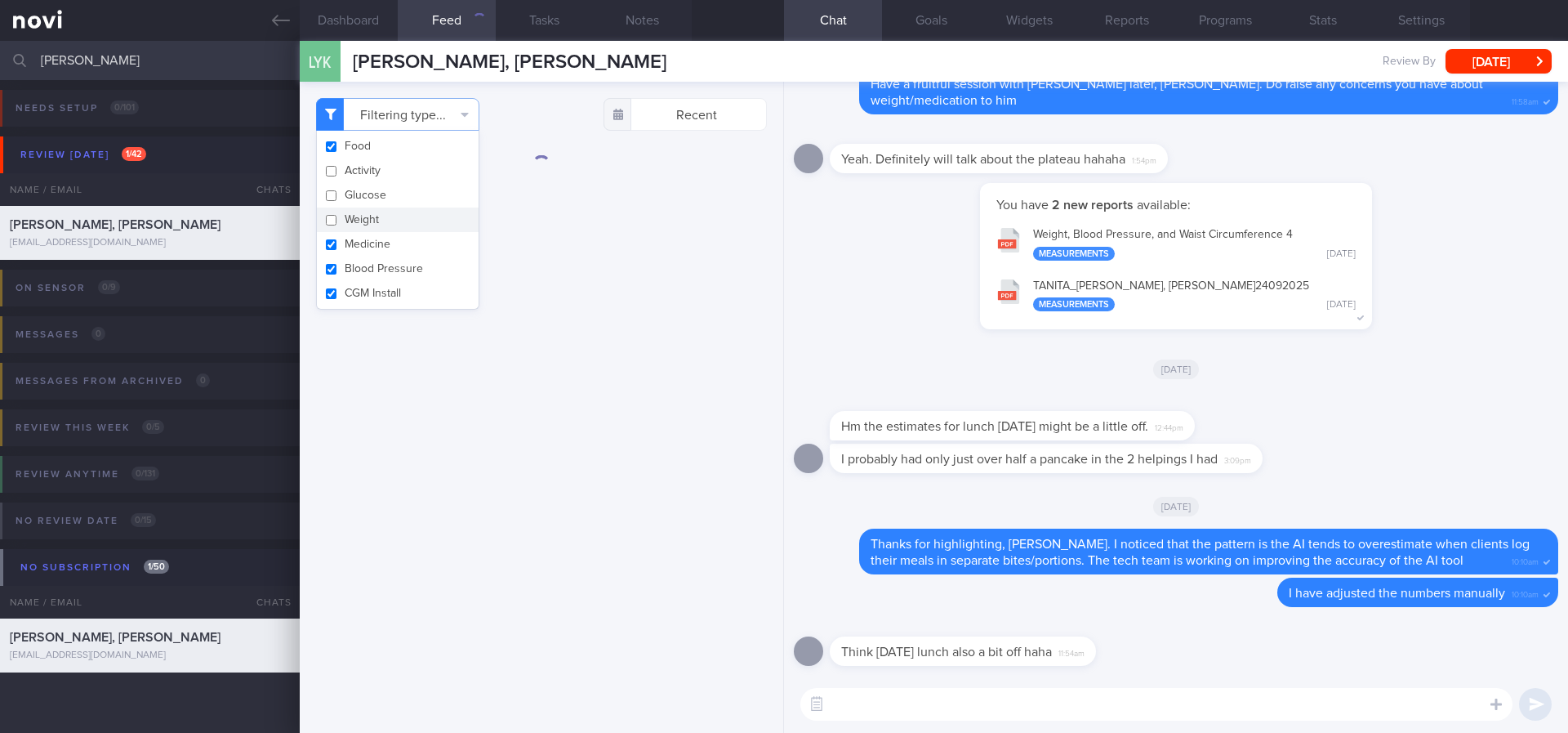
checkbox input "false"
click at [376, 245] on button "Medicine" at bounding box center [397, 244] width 161 height 25
checkbox input "false"
click at [373, 271] on button "Blood Pressure" at bounding box center [397, 268] width 161 height 25
checkbox input "false"
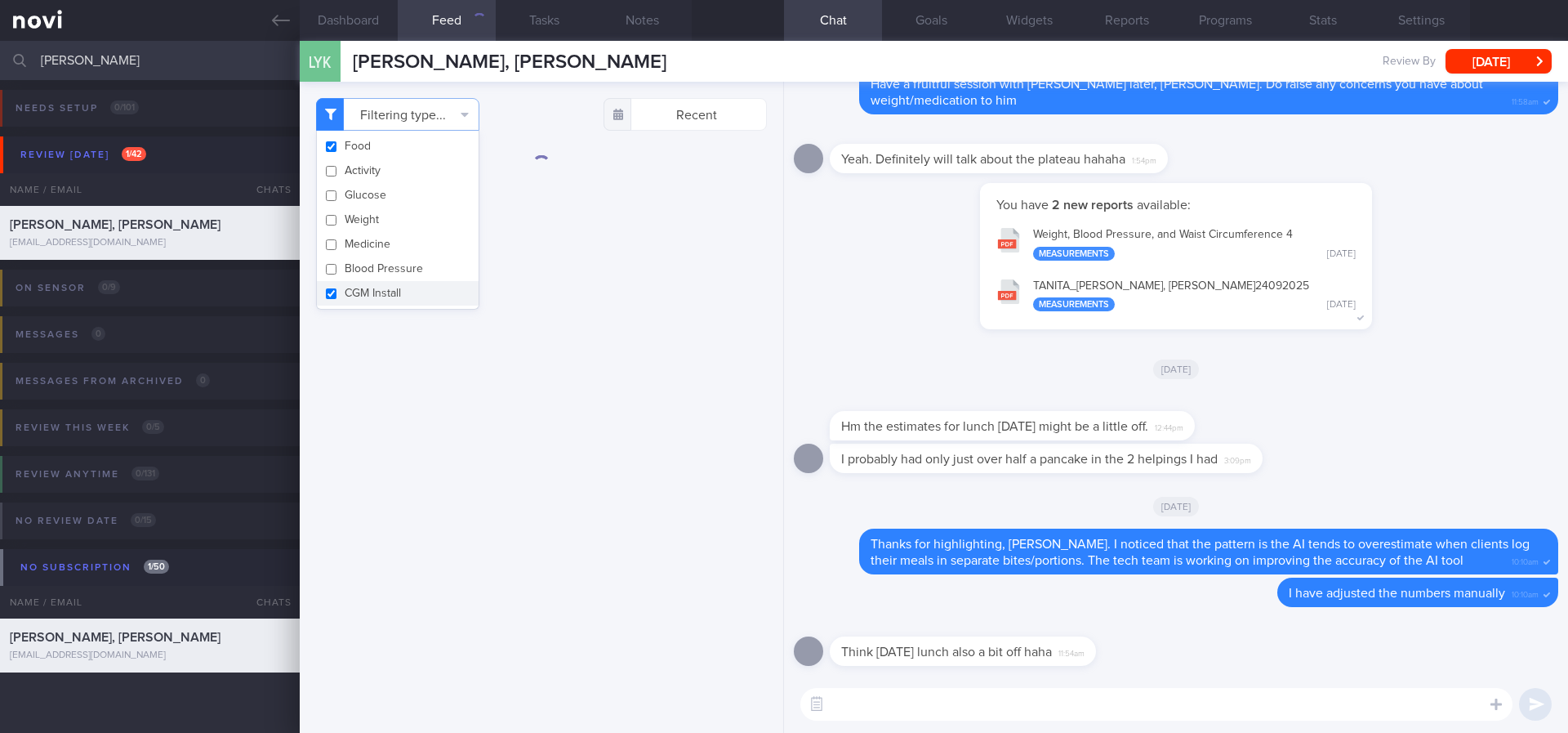
click at [365, 290] on button "CGM Install" at bounding box center [397, 293] width 161 height 25
checkbox input "false"
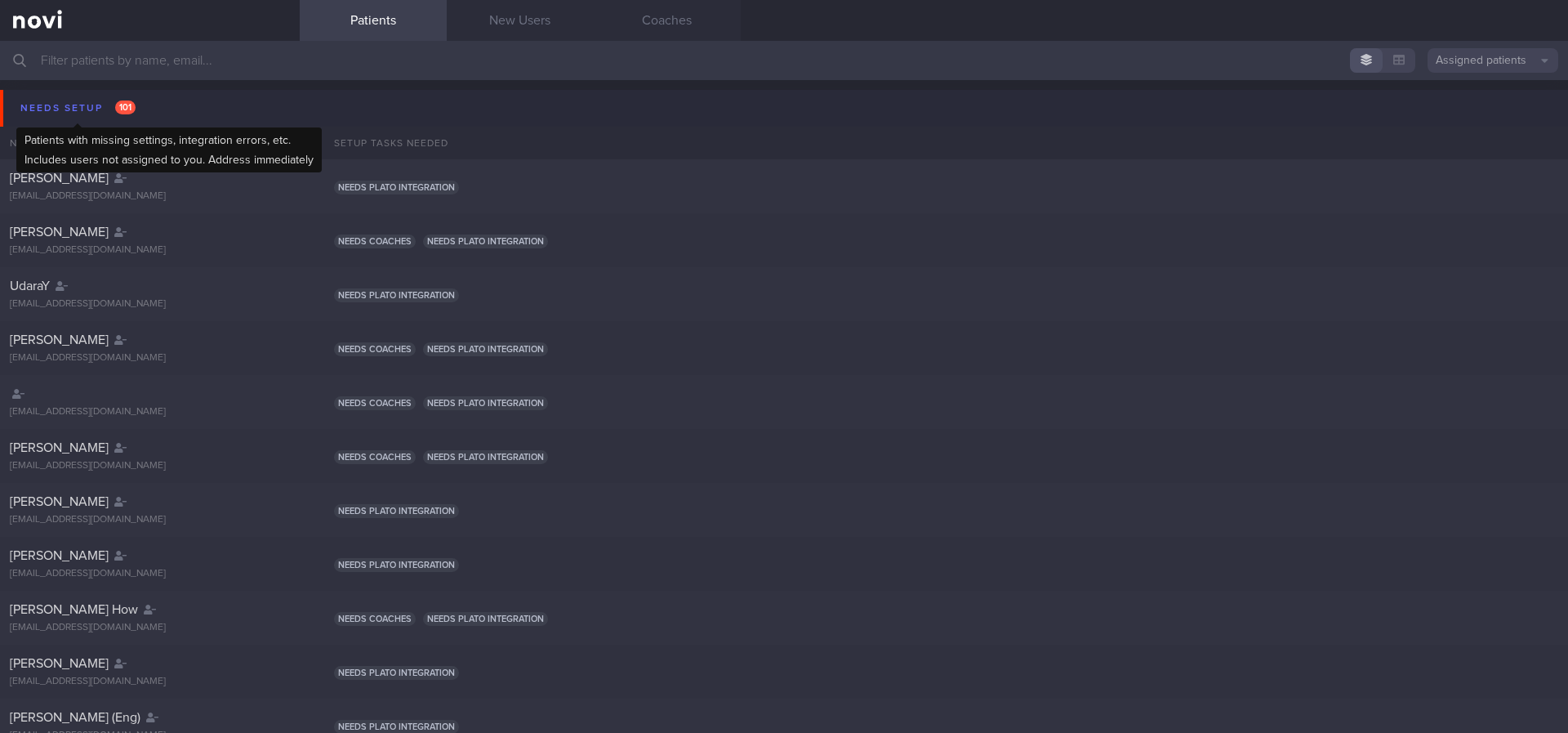
click at [135, 118] on div "Needs setup 101" at bounding box center [78, 108] width 123 height 22
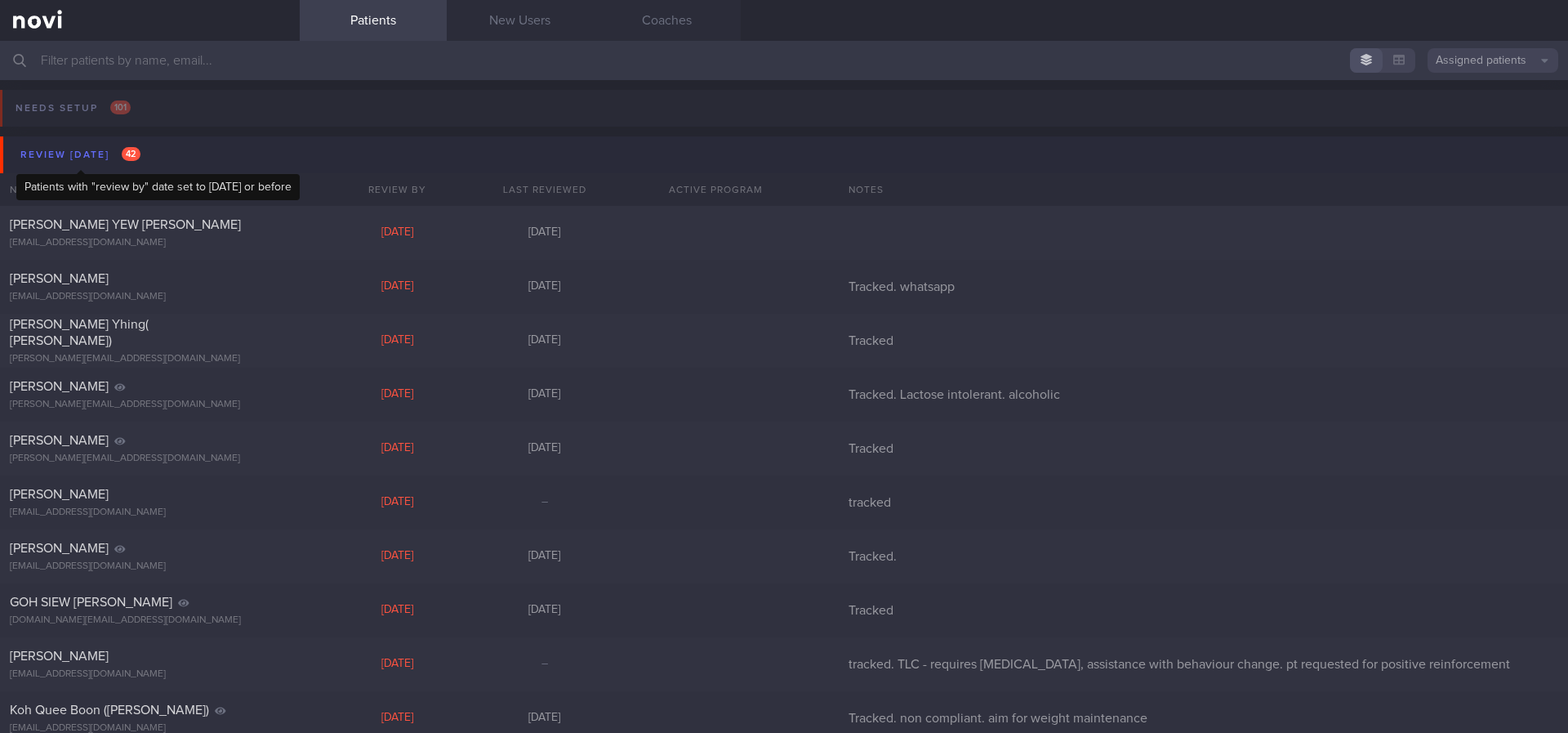
click at [132, 147] on span "42" at bounding box center [131, 154] width 19 height 14
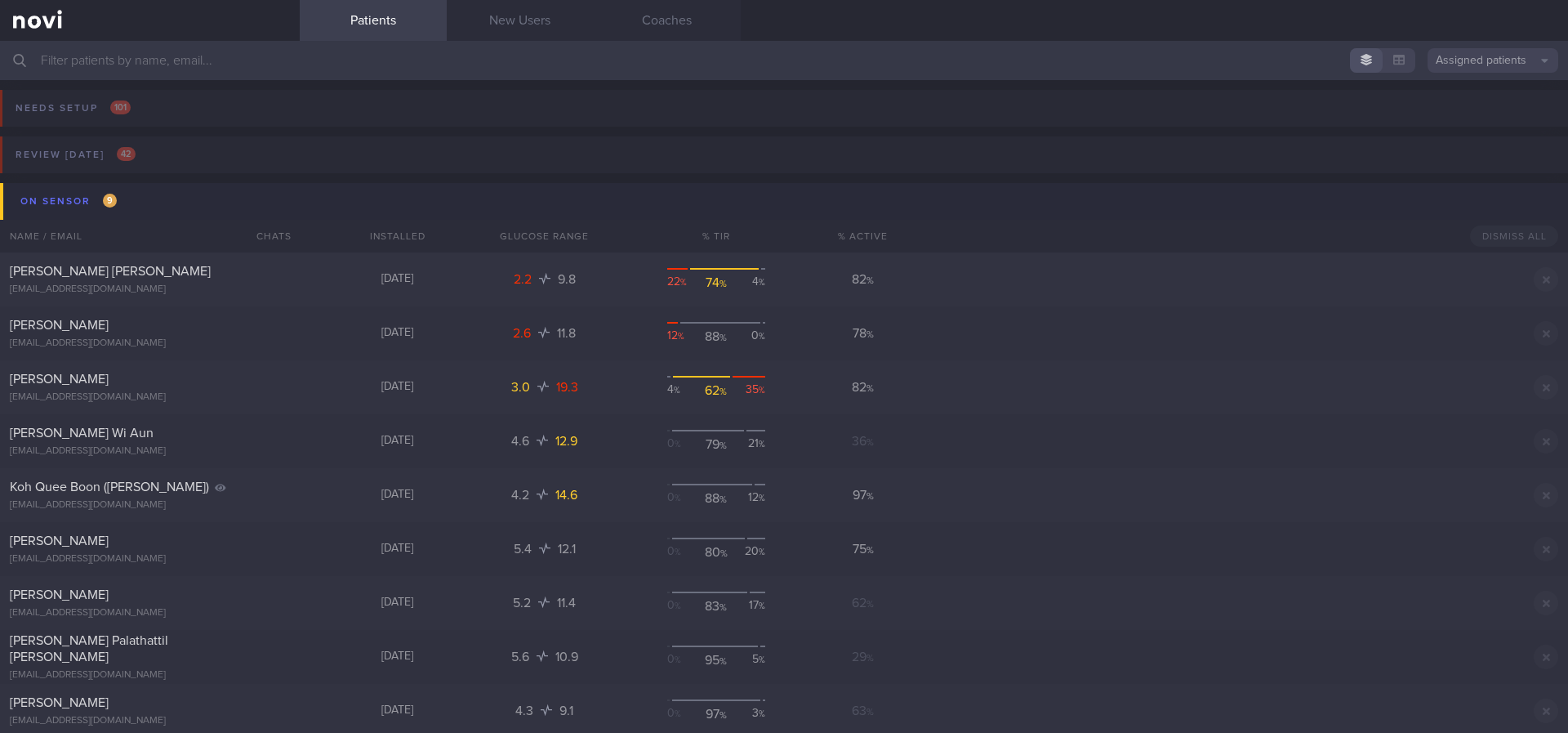
click at [169, 213] on button "On sensor 9" at bounding box center [787, 201] width 1573 height 37
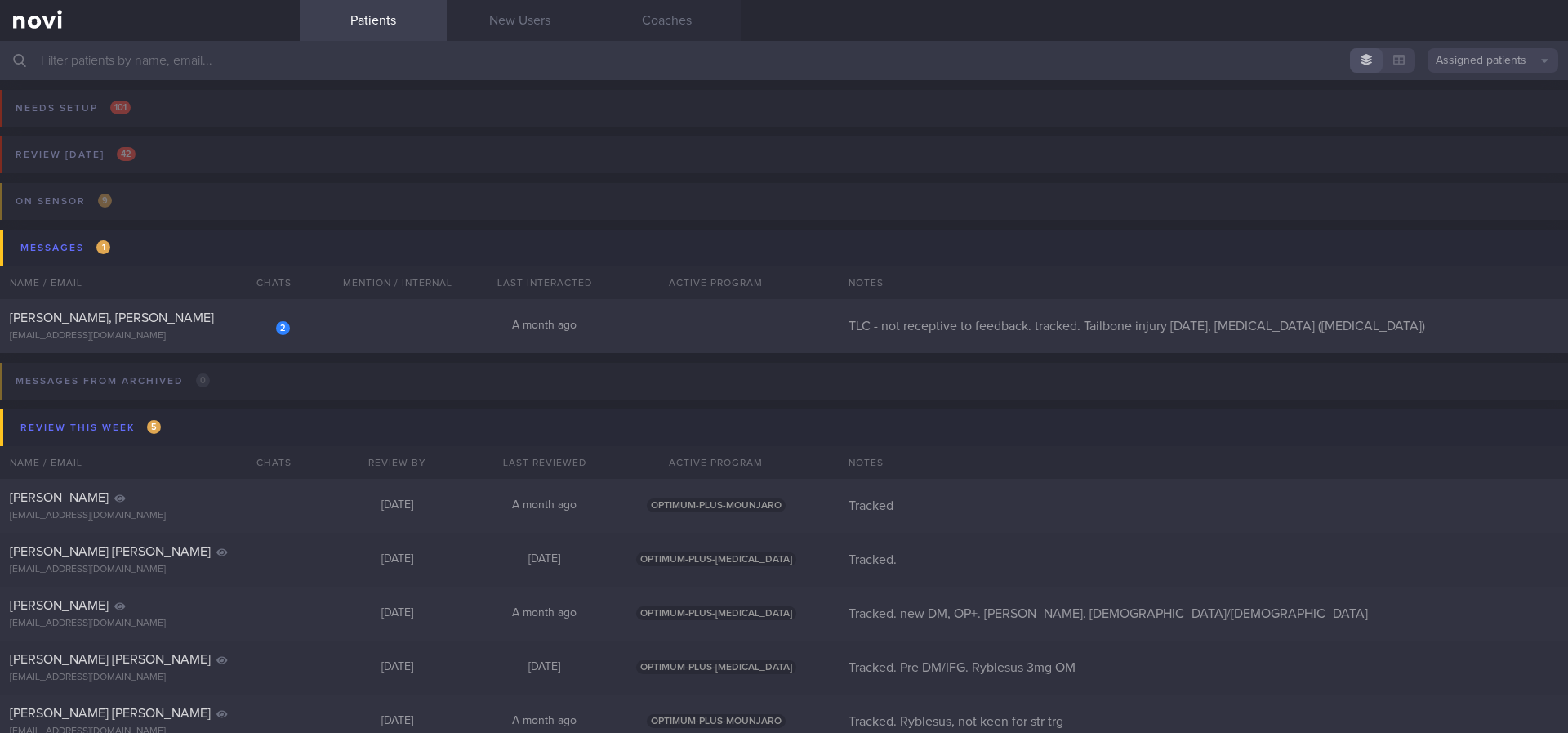
click at [527, 66] on input "text" at bounding box center [784, 61] width 1568 height 39
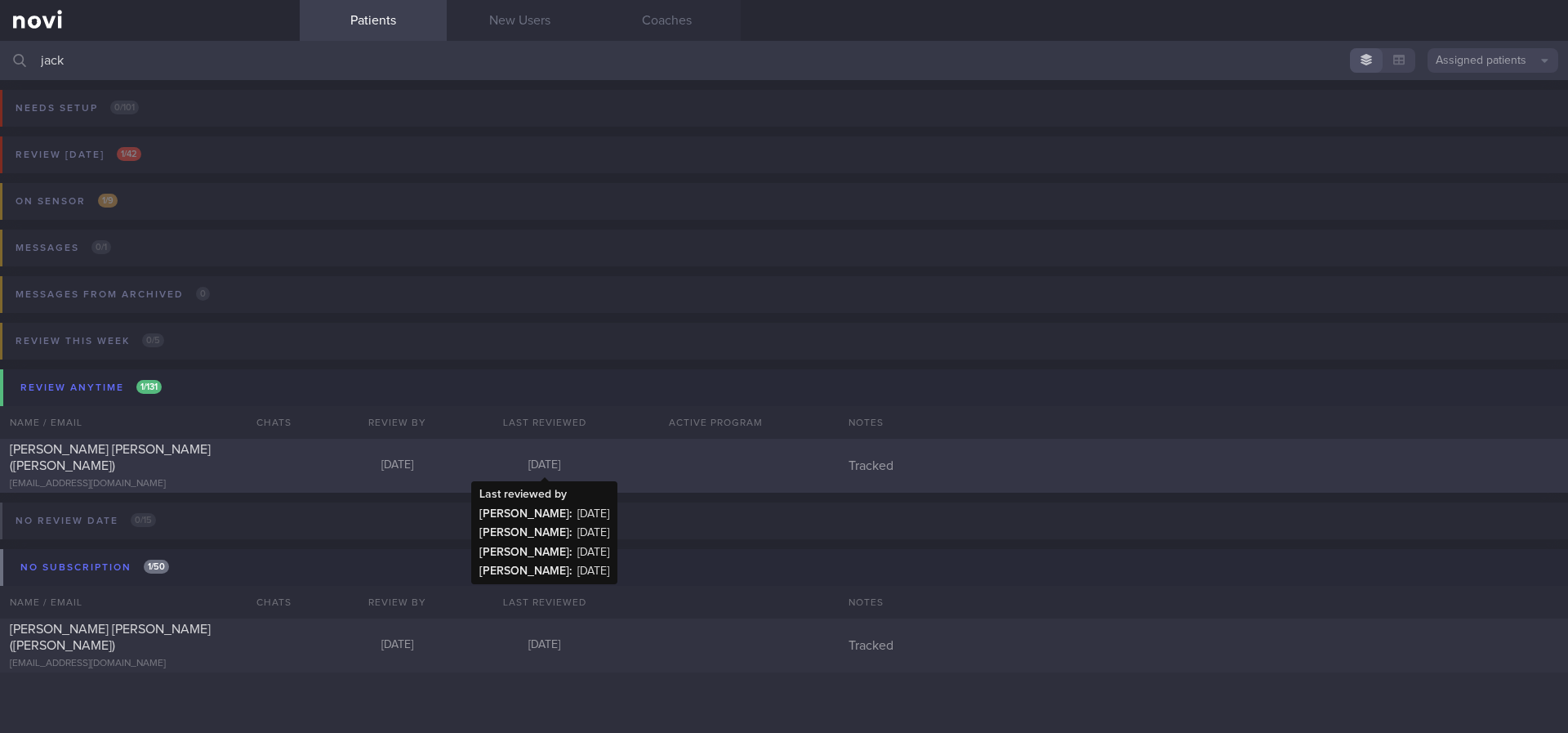
type input "jack"
click at [475, 460] on div "[DATE]" at bounding box center [545, 465] width 147 height 15
select select "9"
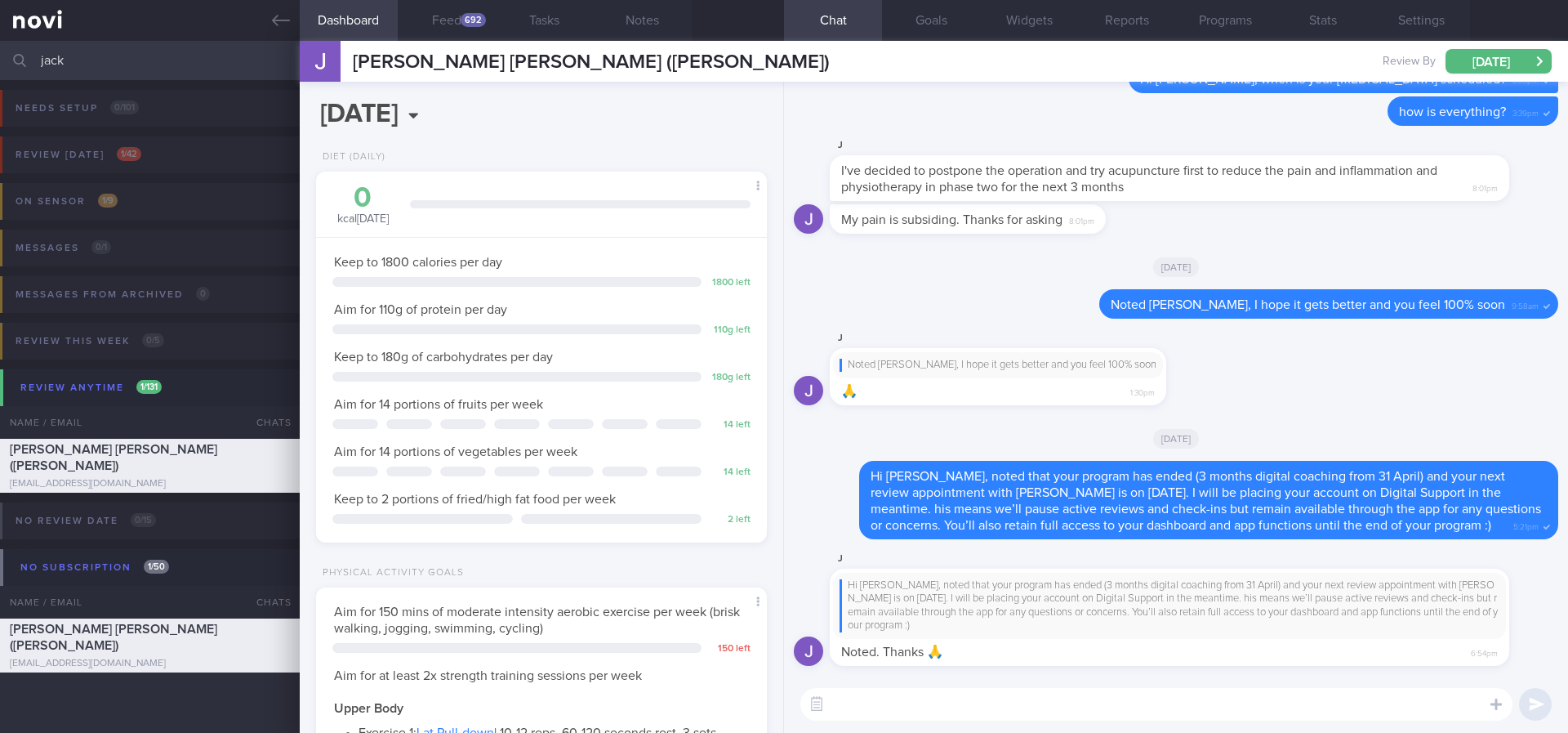
scroll to position [1, 0]
drag, startPoint x: 170, startPoint y: 62, endPoint x: 0, endPoint y: 61, distance: 170.0
click at [0, 61] on input "jack" at bounding box center [784, 61] width 1568 height 39
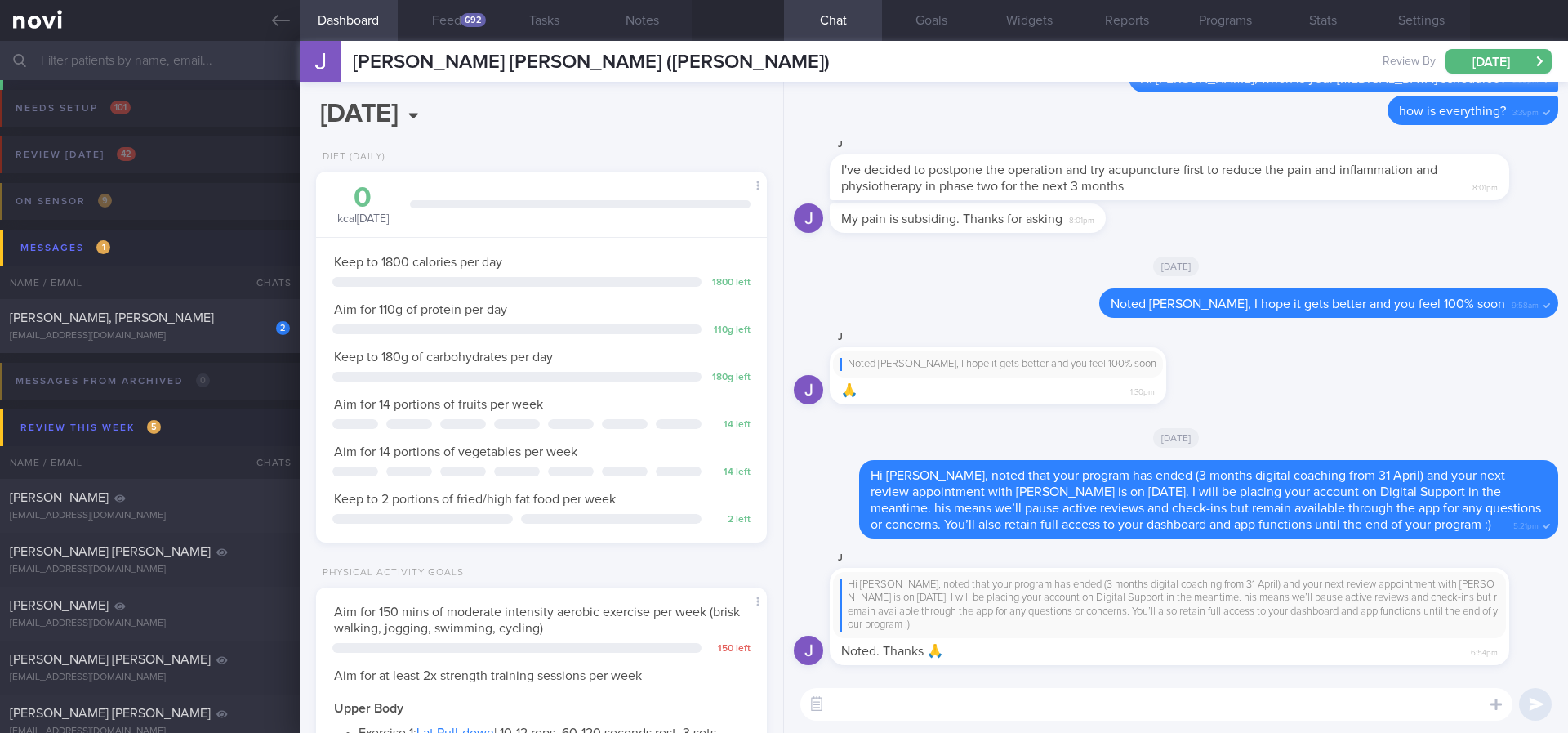
scroll to position [2642, 0]
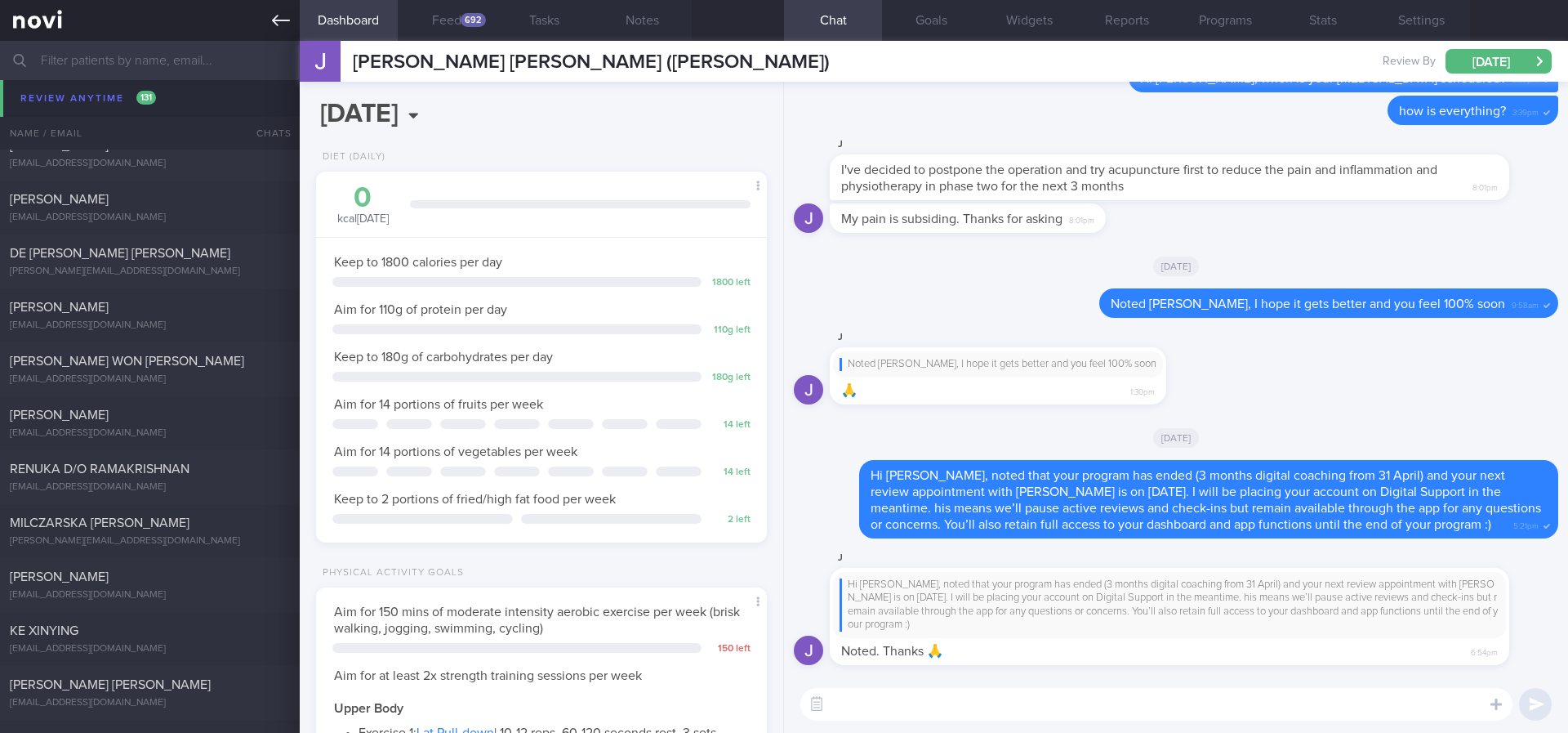
click at [273, 28] on icon at bounding box center [280, 20] width 18 height 18
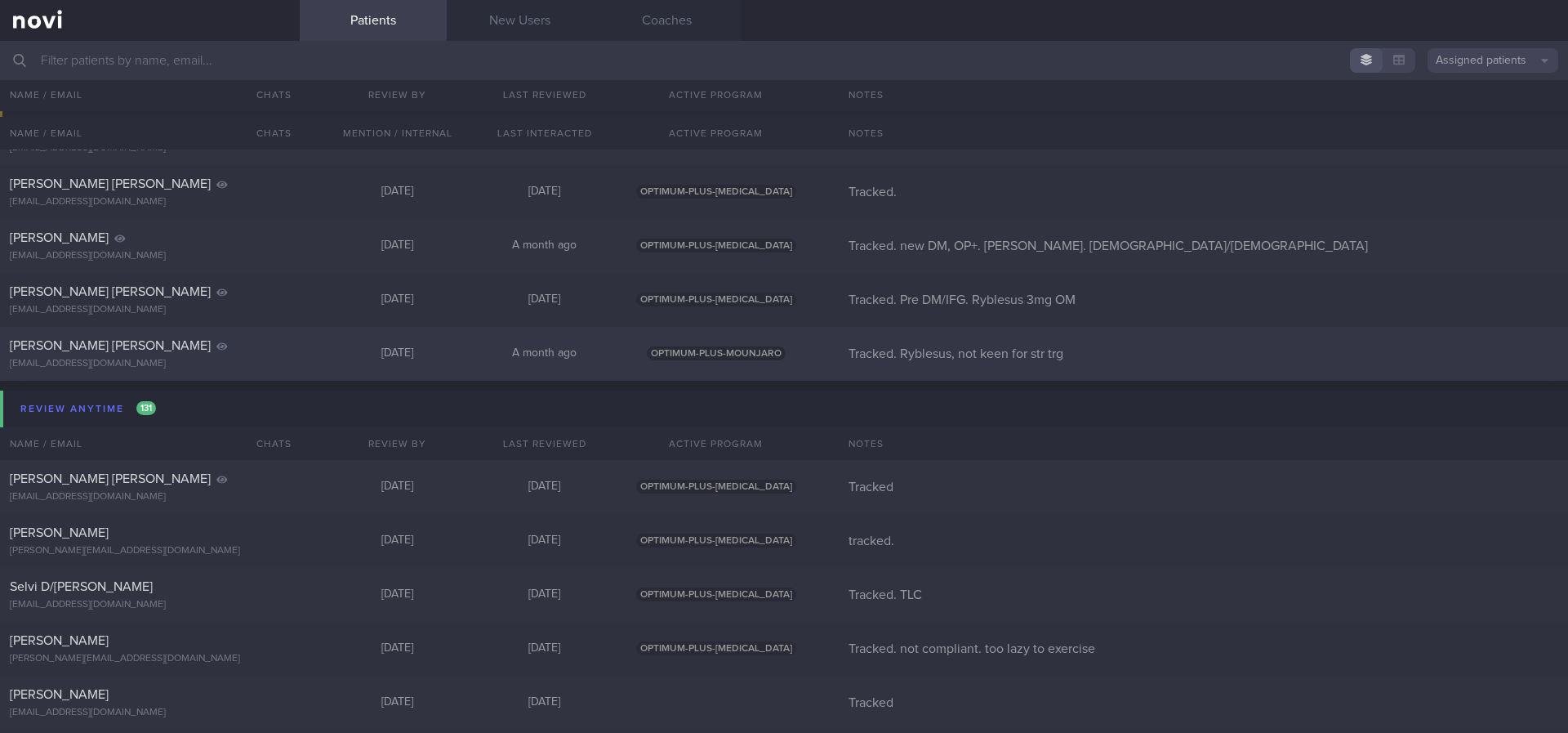
scroll to position [122, 0]
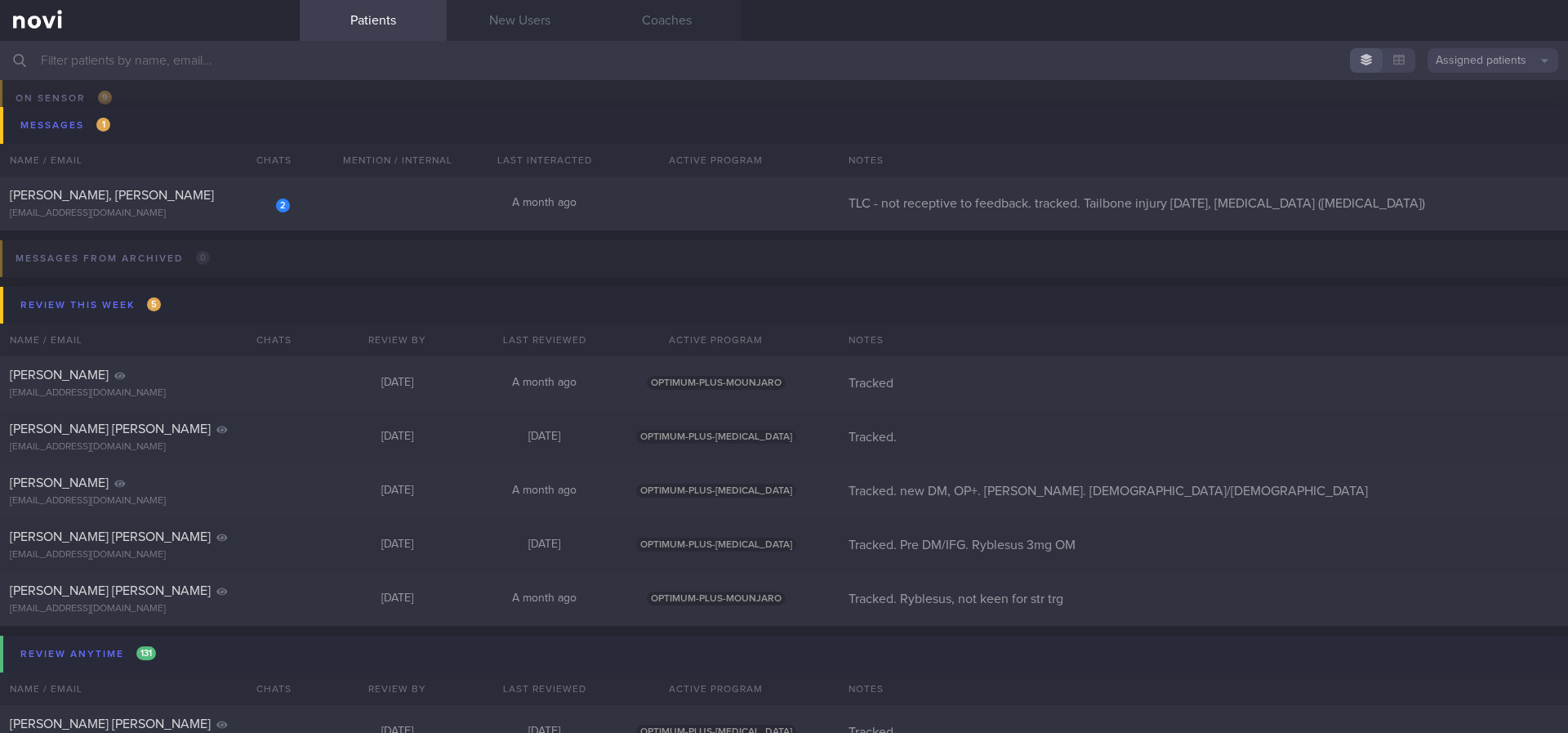
click at [191, 654] on button "Review anytime 131" at bounding box center [787, 654] width 1573 height 37
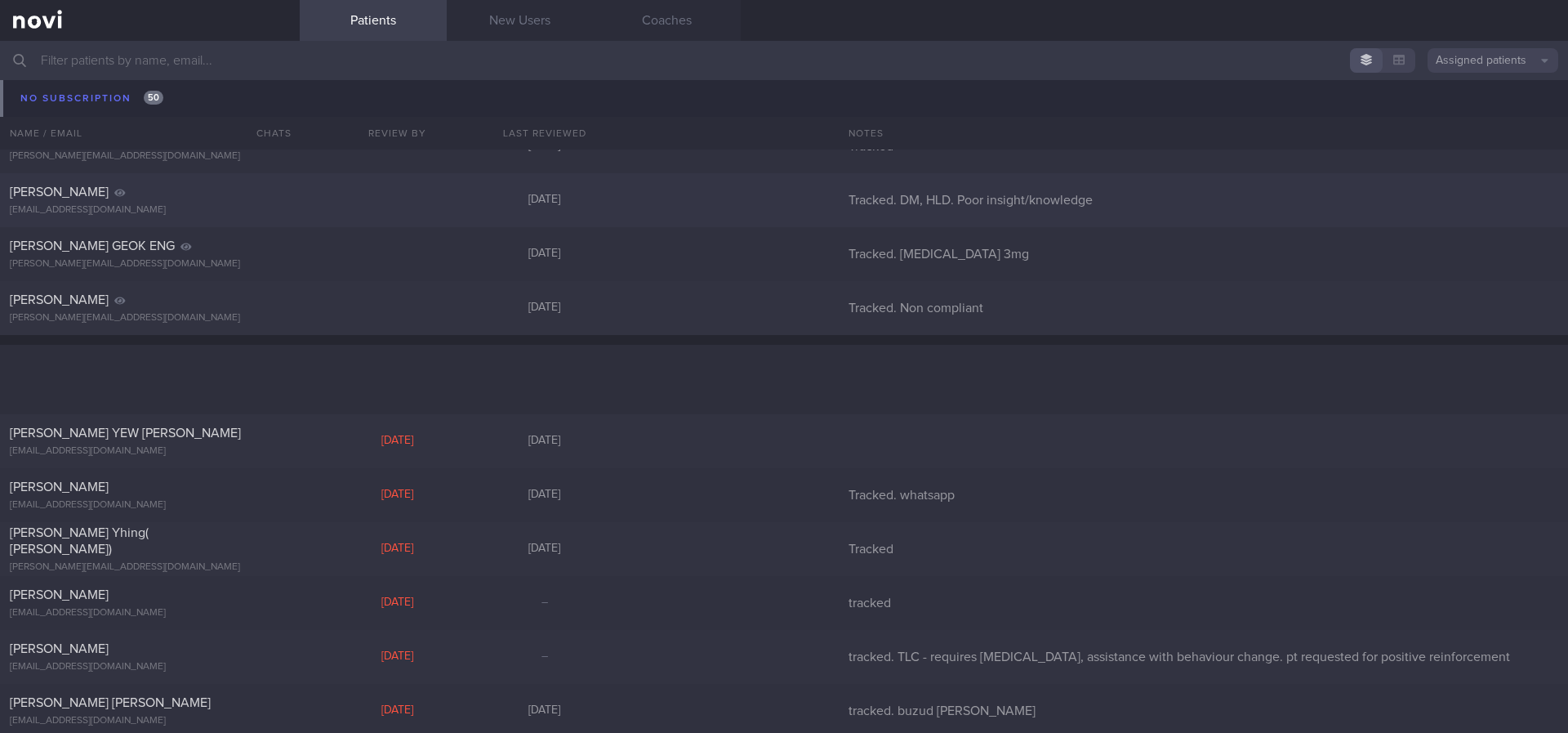
scroll to position [1715, 0]
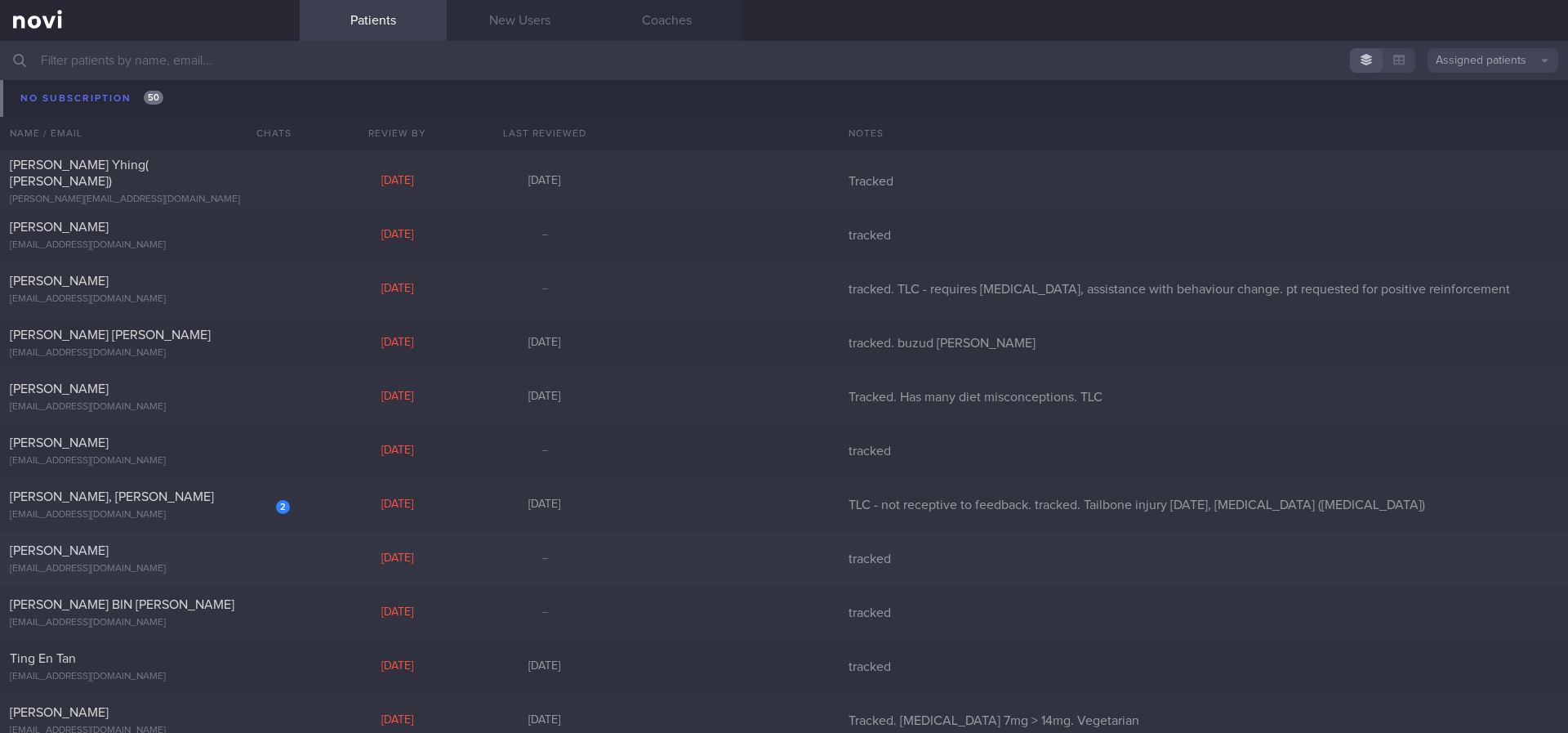
click at [369, 562] on div "[DATE]" at bounding box center [398, 559] width 147 height 15
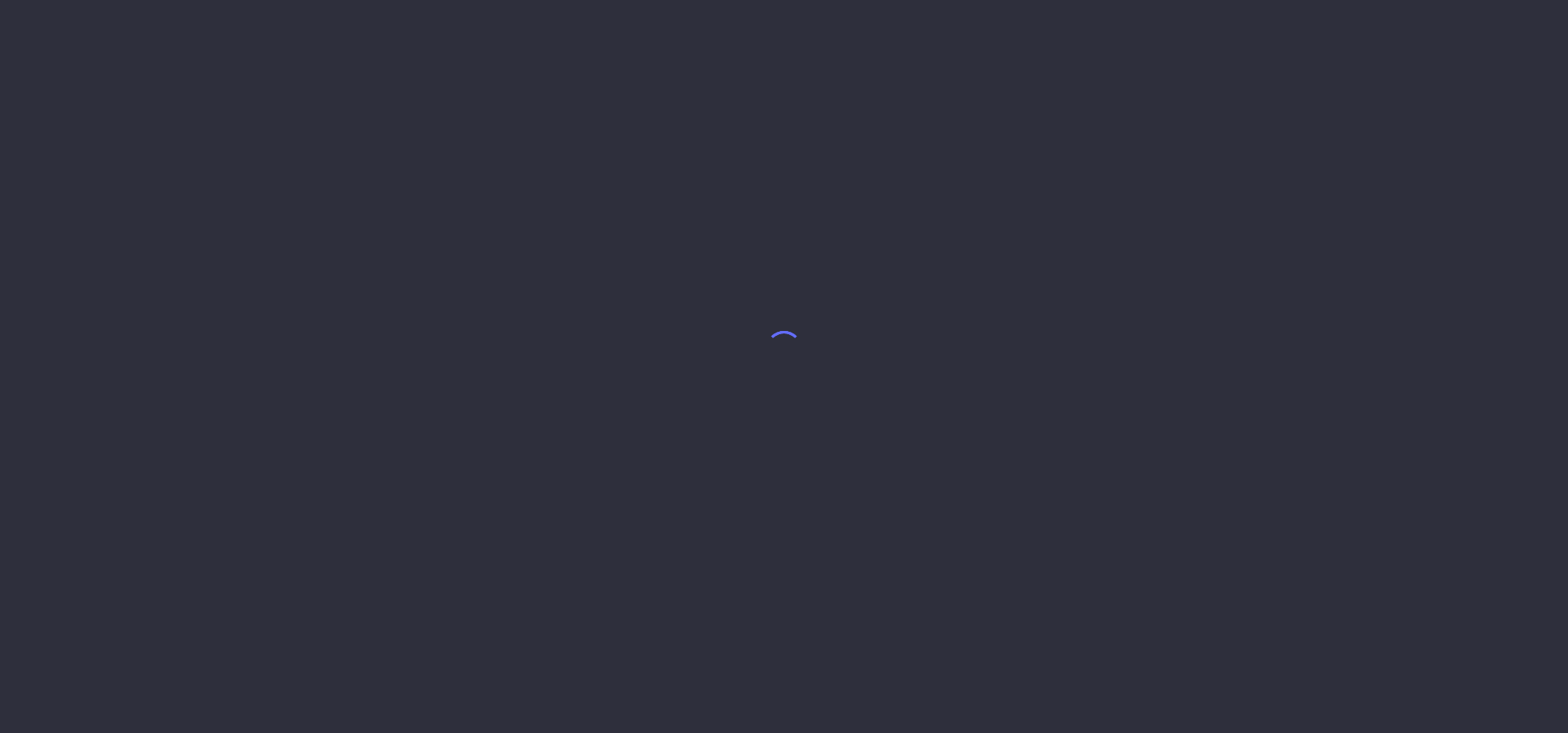
select select "7"
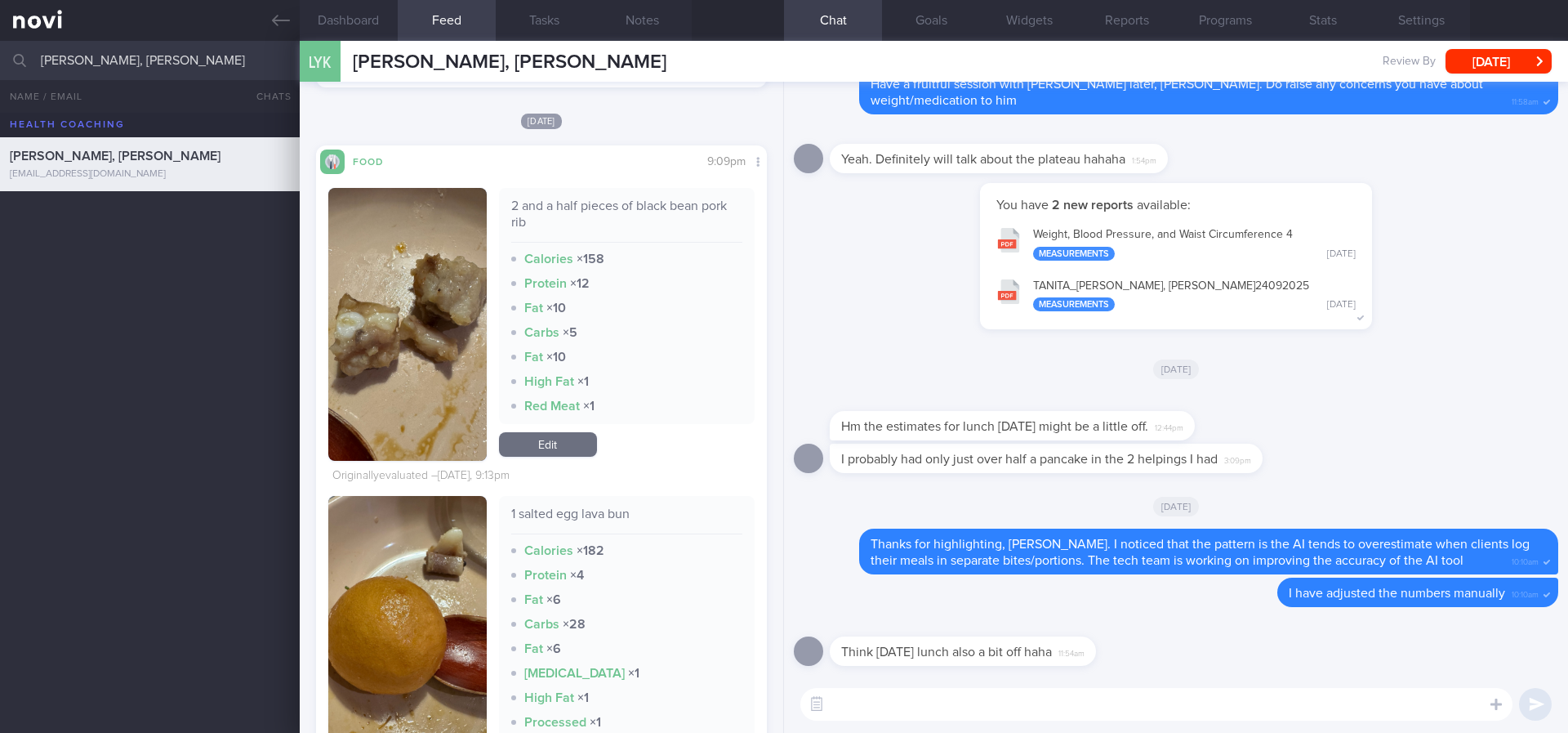
scroll to position [2533, 0]
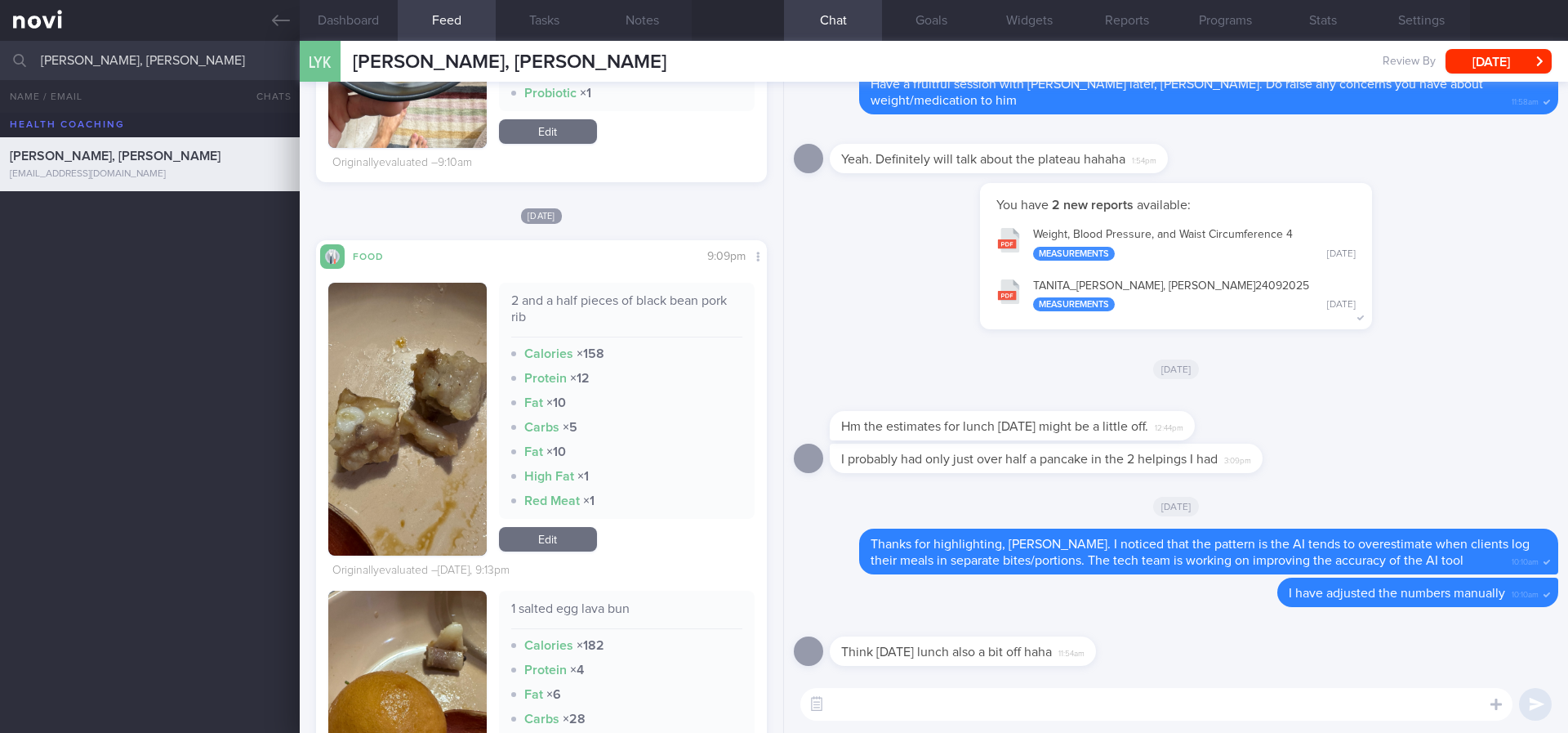
drag, startPoint x: 575, startPoint y: 530, endPoint x: 607, endPoint y: 496, distance: 46.7
click at [575, 530] on link "Edit" at bounding box center [547, 539] width 98 height 25
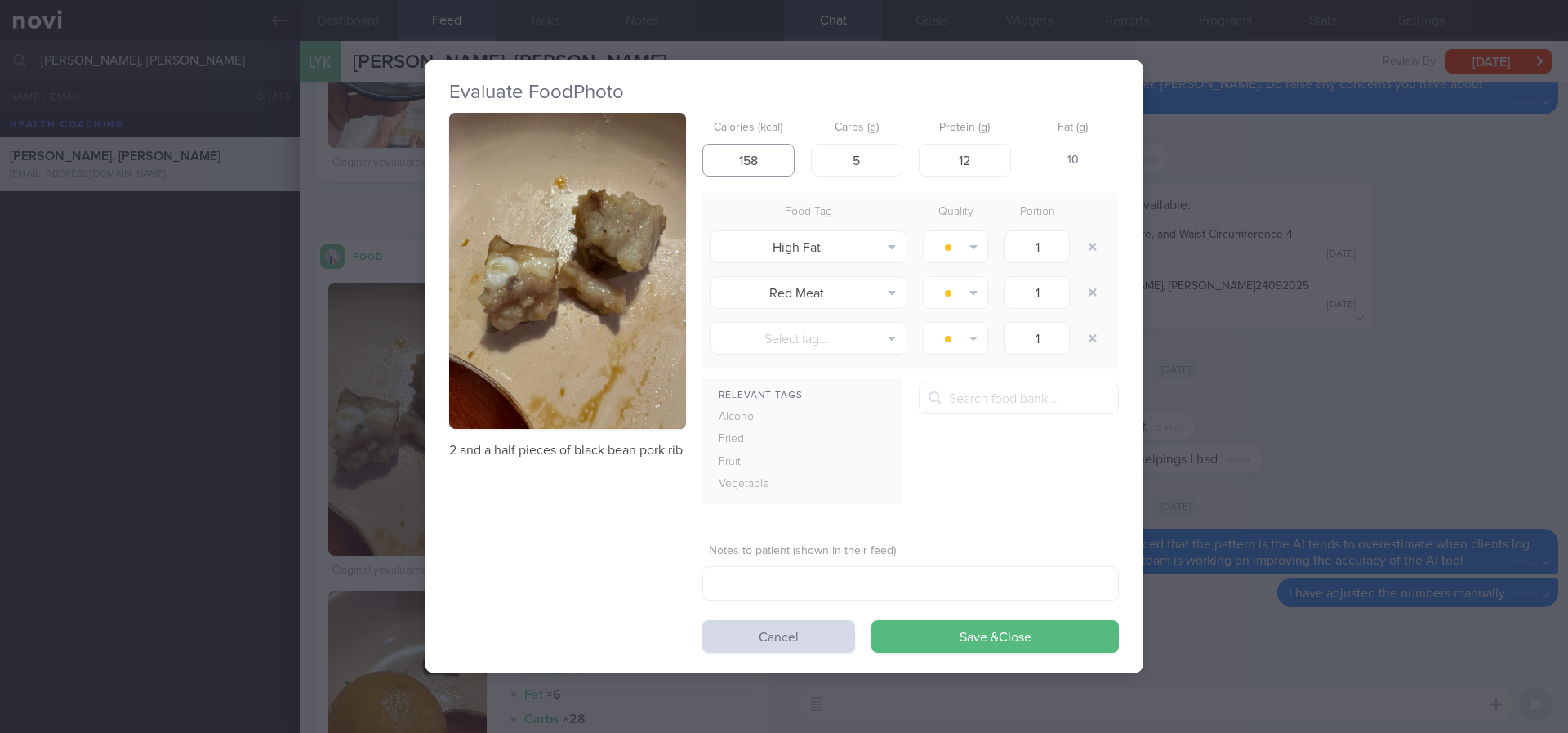
drag, startPoint x: 758, startPoint y: 149, endPoint x: 687, endPoint y: 147, distance: 71.0
click at [687, 147] on div "2 and a half pieces of black bean pork rib Calories (kcal) 158 Carbs (g) 5 Prot…" at bounding box center [784, 383] width 670 height 540
click at [810, 641] on button "Cancel" at bounding box center [778, 636] width 153 height 32
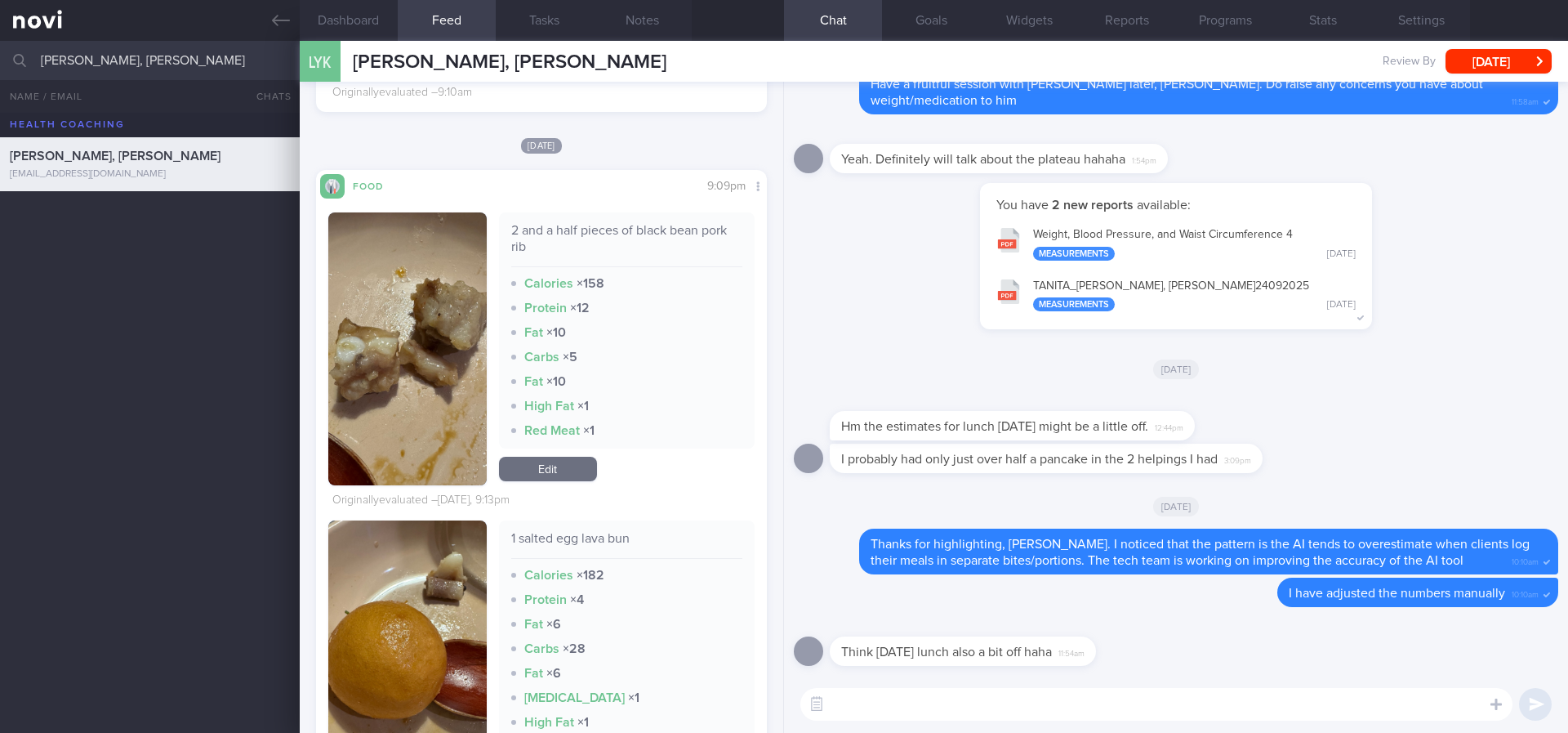
scroll to position [2533, 0]
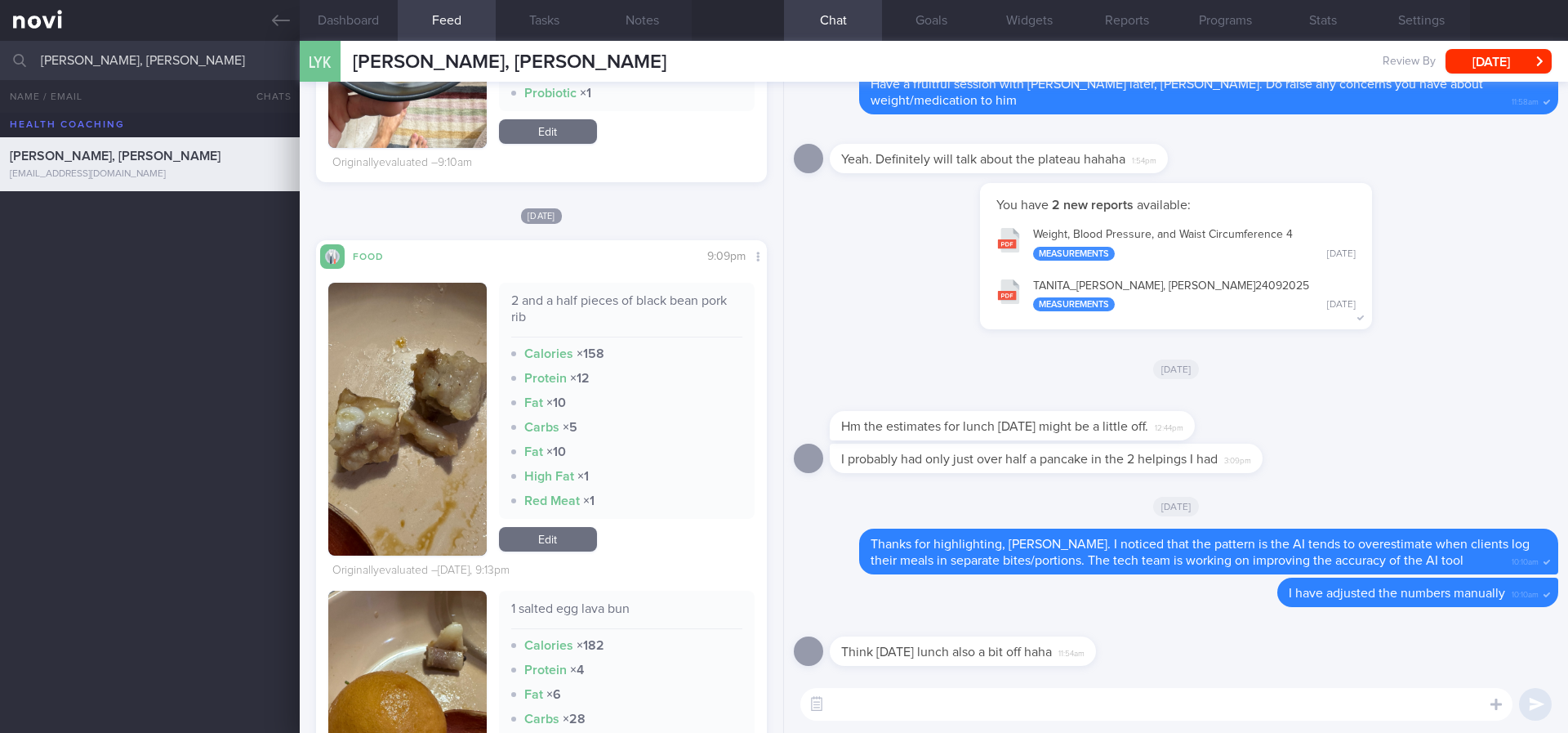
click at [536, 537] on link "Edit" at bounding box center [547, 539] width 98 height 25
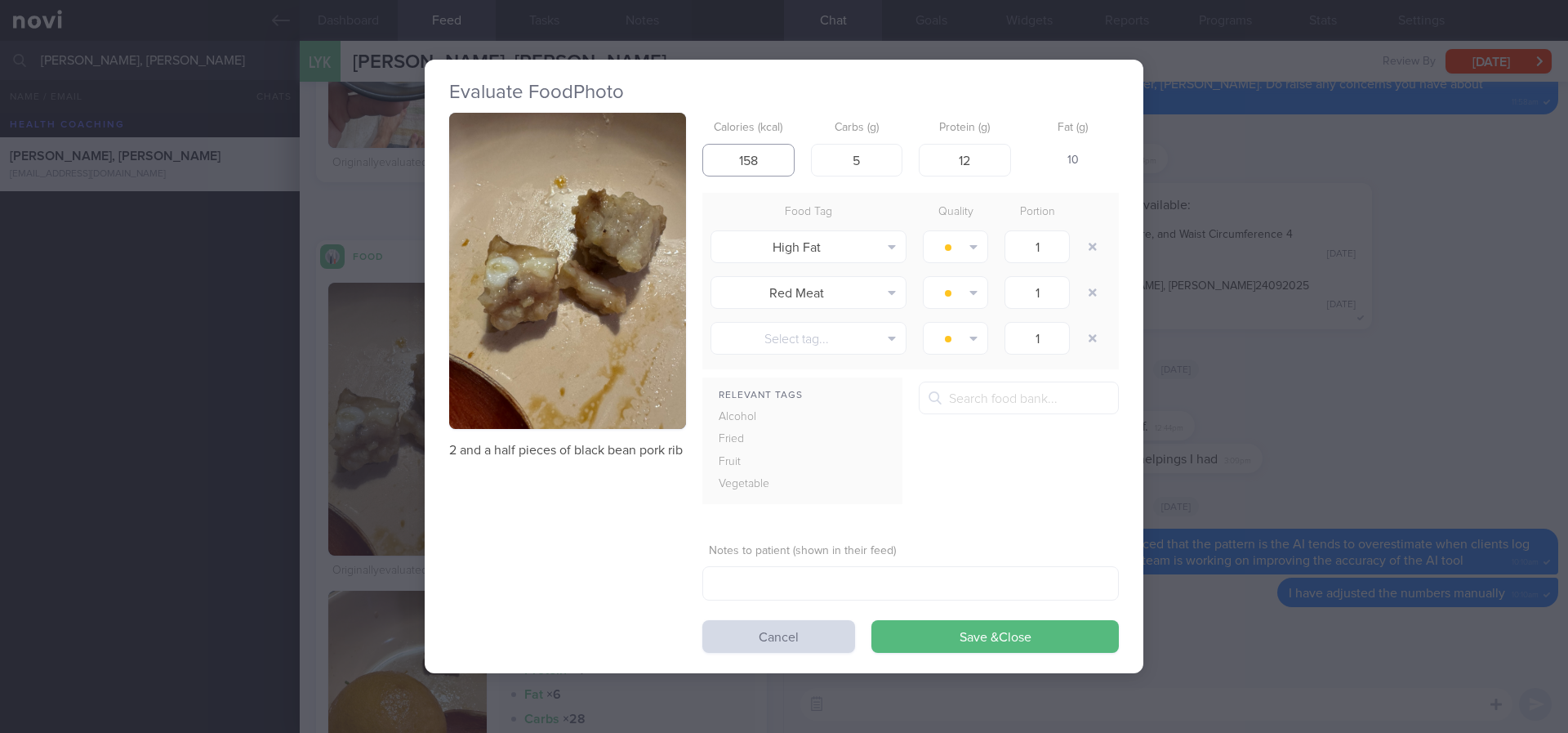
drag, startPoint x: 757, startPoint y: 159, endPoint x: 731, endPoint y: 159, distance: 26.0
click at [731, 159] on input "158" at bounding box center [748, 160] width 92 height 32
type input "80"
drag, startPoint x: 808, startPoint y: 163, endPoint x: 796, endPoint y: 163, distance: 12.0
click at [796, 163] on div "Calories (kcal) 80 Carbs (g) 5 Protein (g) 12 Fat (g) 1" at bounding box center [910, 145] width 417 height 65
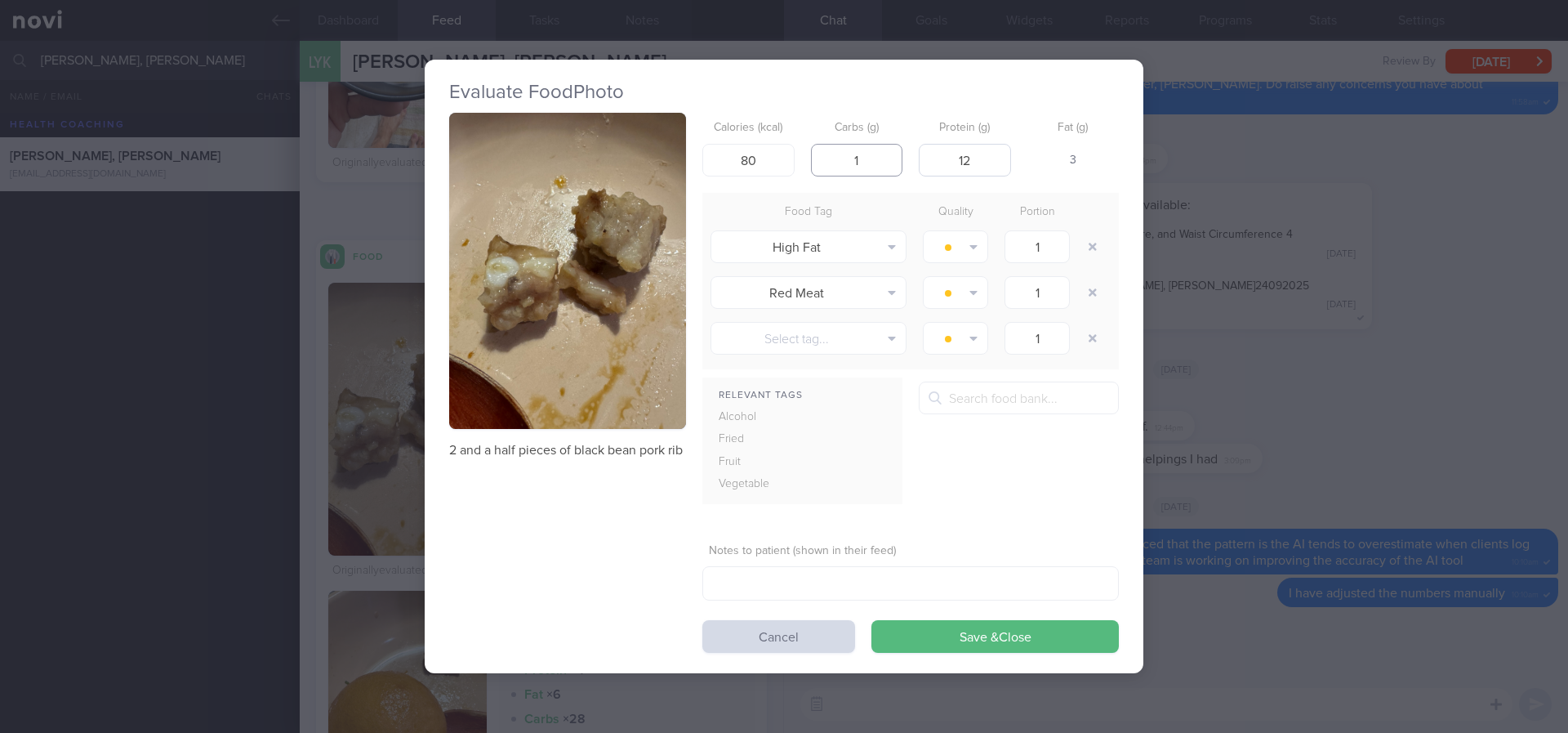
type input "1"
drag, startPoint x: 974, startPoint y: 154, endPoint x: 926, endPoint y: 154, distance: 48.0
click at [926, 154] on input "12" at bounding box center [965, 160] width 92 height 32
type input "4"
click at [1099, 279] on button "button" at bounding box center [1092, 292] width 29 height 29
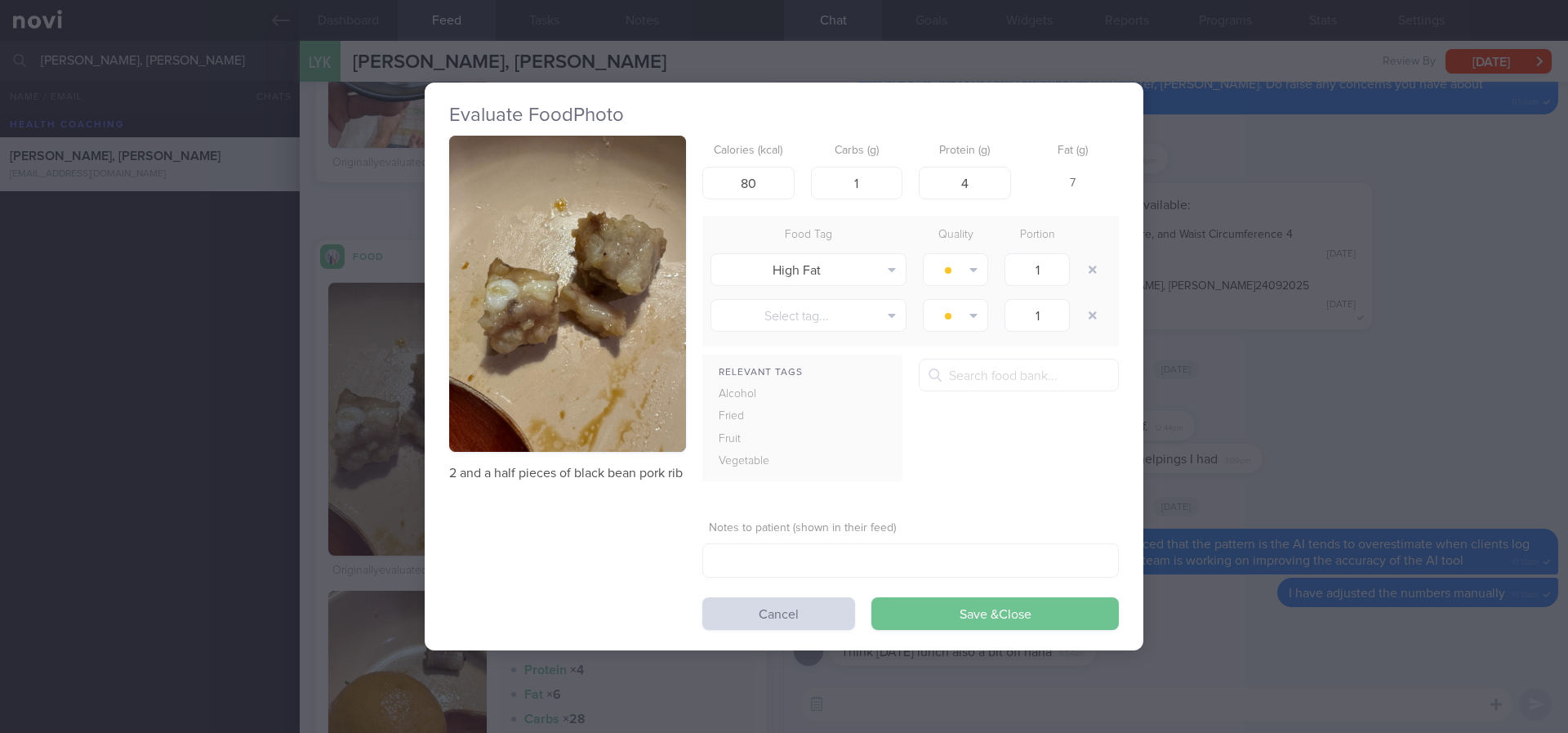
click at [1009, 601] on button "Save & Close" at bounding box center [995, 613] width 248 height 32
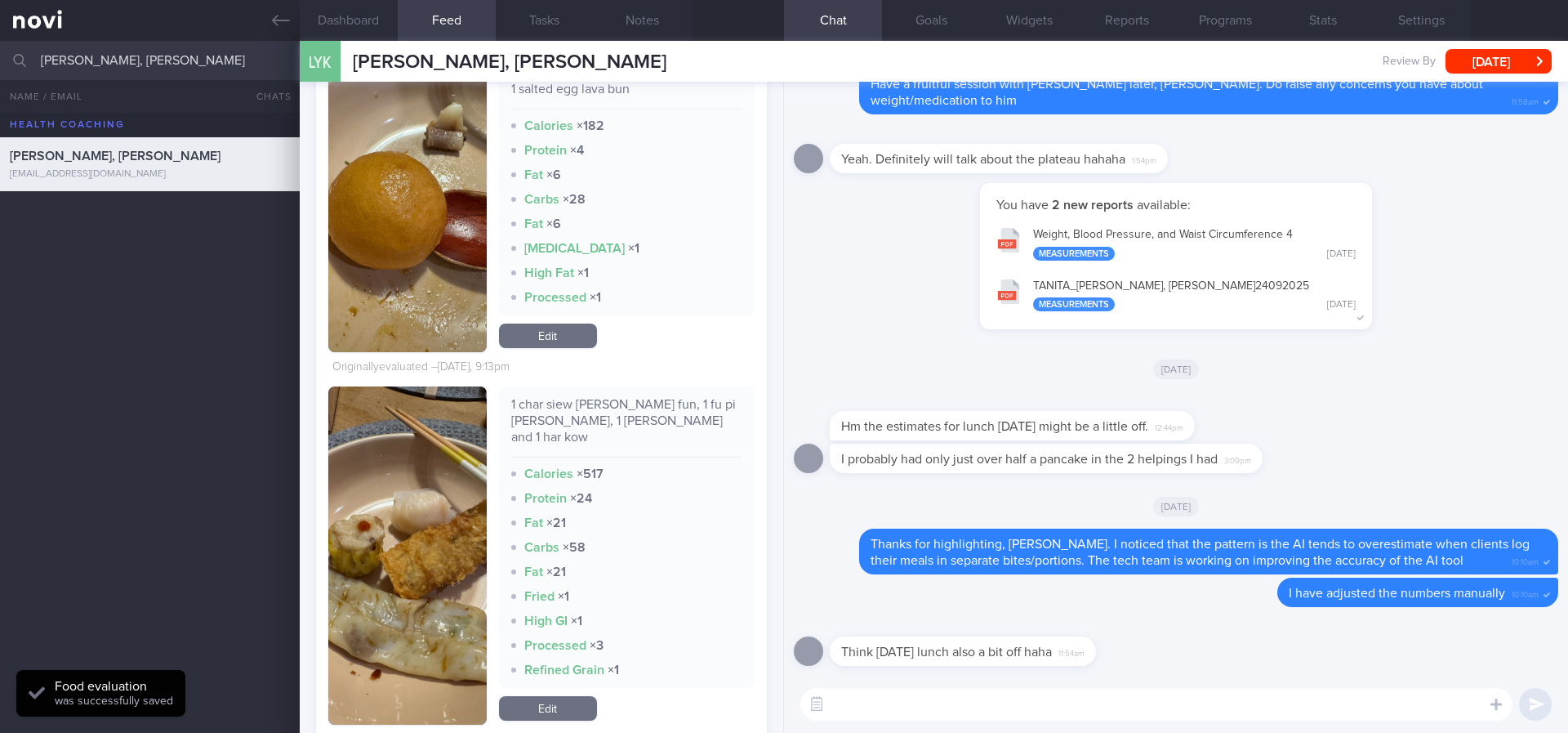
scroll to position [3023, 0]
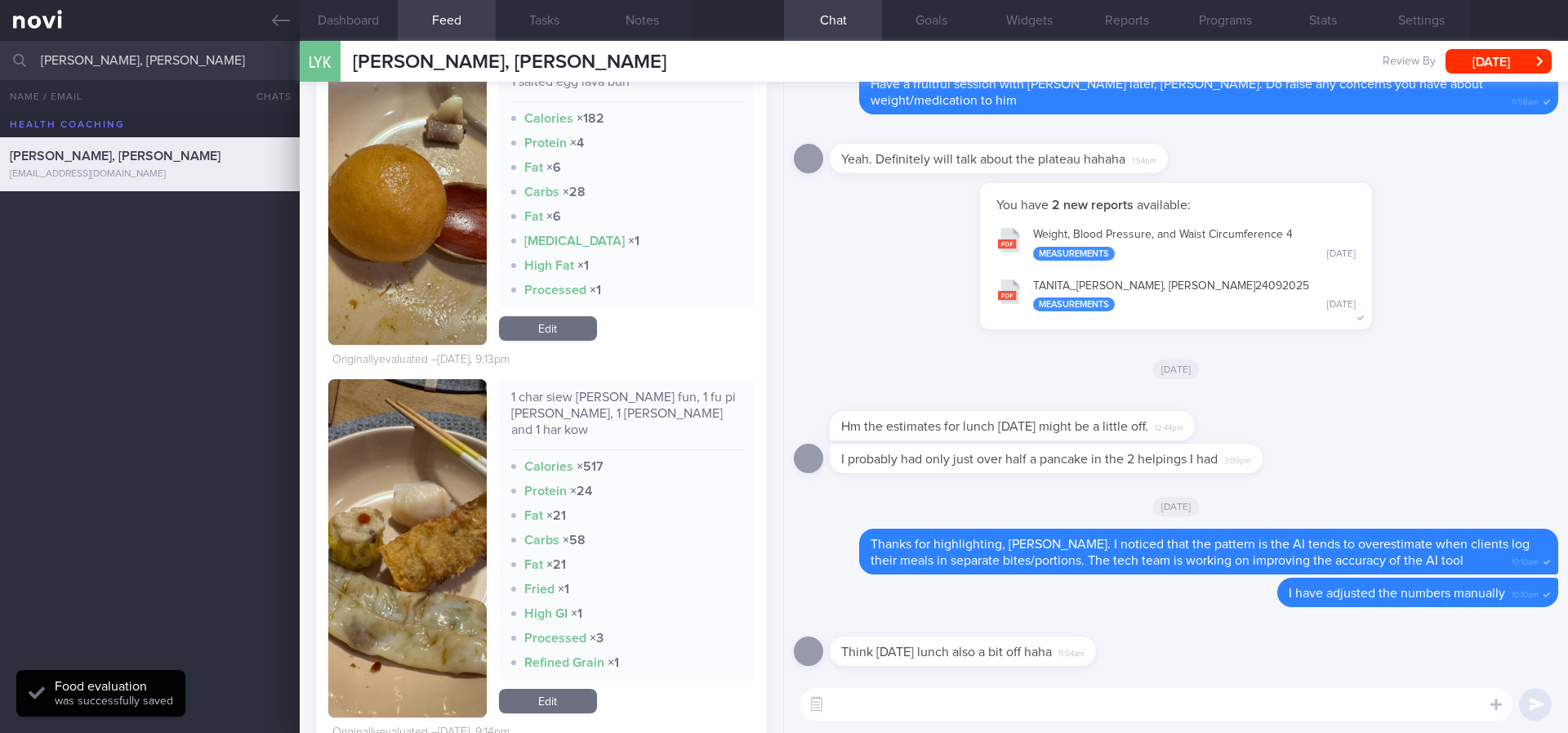
drag, startPoint x: 559, startPoint y: 692, endPoint x: 565, endPoint y: 677, distance: 16.2
click at [559, 692] on link "Edit" at bounding box center [547, 701] width 98 height 25
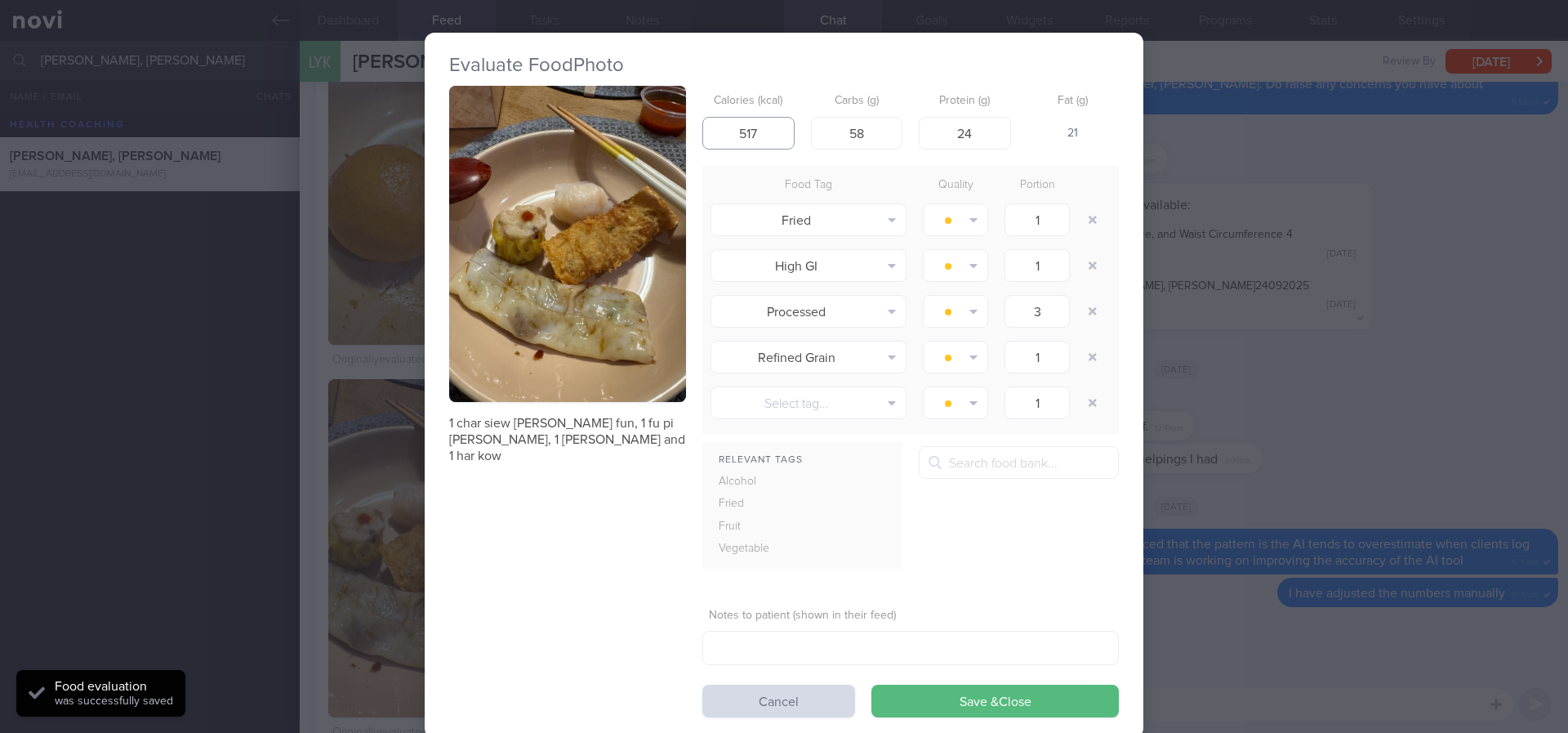
drag, startPoint x: 758, startPoint y: 134, endPoint x: 720, endPoint y: 130, distance: 38.2
click at [720, 130] on input "517" at bounding box center [748, 133] width 92 height 32
type input "350"
drag, startPoint x: 863, startPoint y: 127, endPoint x: 810, endPoint y: 127, distance: 53.0
click at [811, 127] on input "58" at bounding box center [857, 133] width 92 height 32
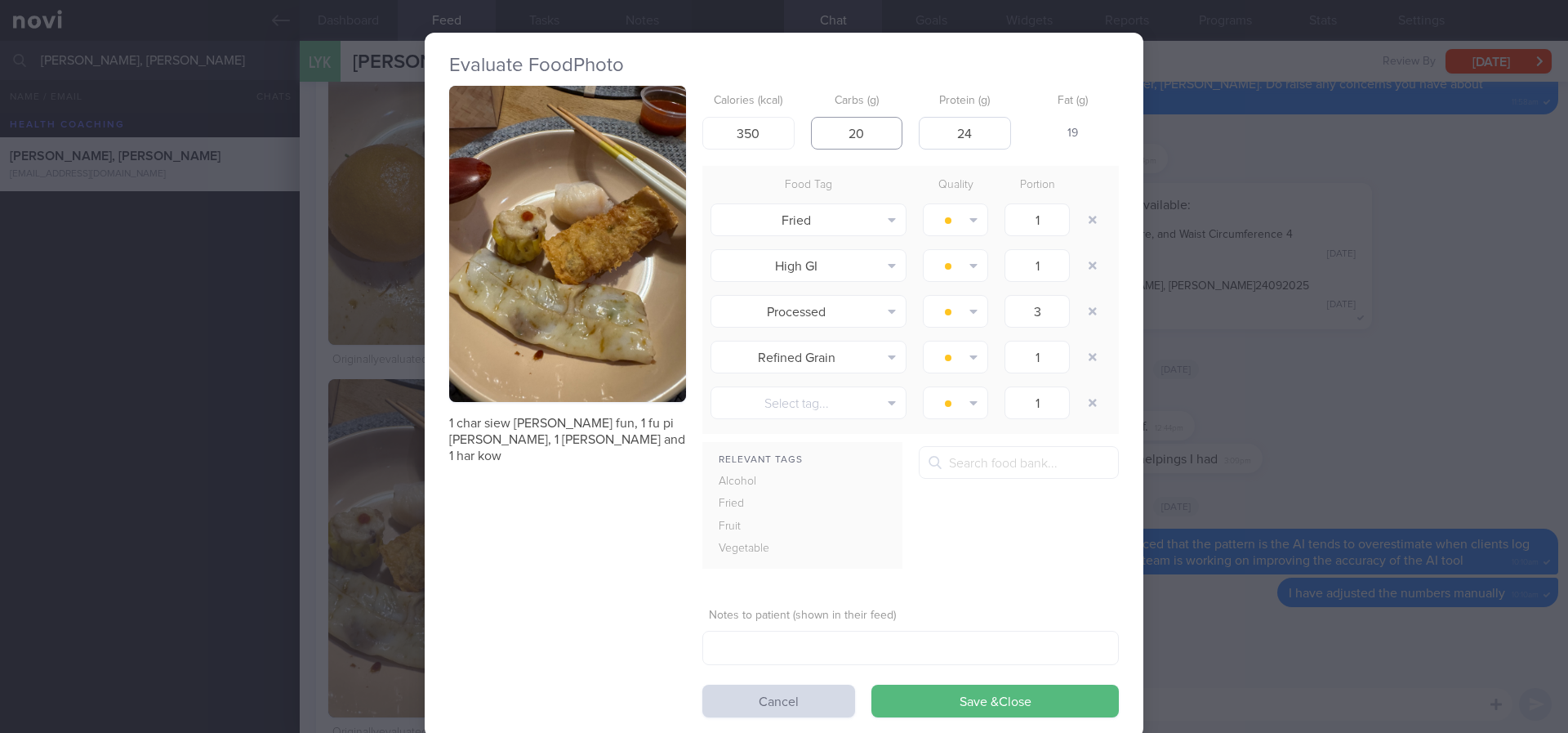
type input "20"
drag, startPoint x: 977, startPoint y: 134, endPoint x: 930, endPoint y: 120, distance: 49.0
click at [930, 120] on input "24" at bounding box center [965, 133] width 92 height 32
type input "10"
click at [1089, 262] on button "button" at bounding box center [1092, 266] width 29 height 29
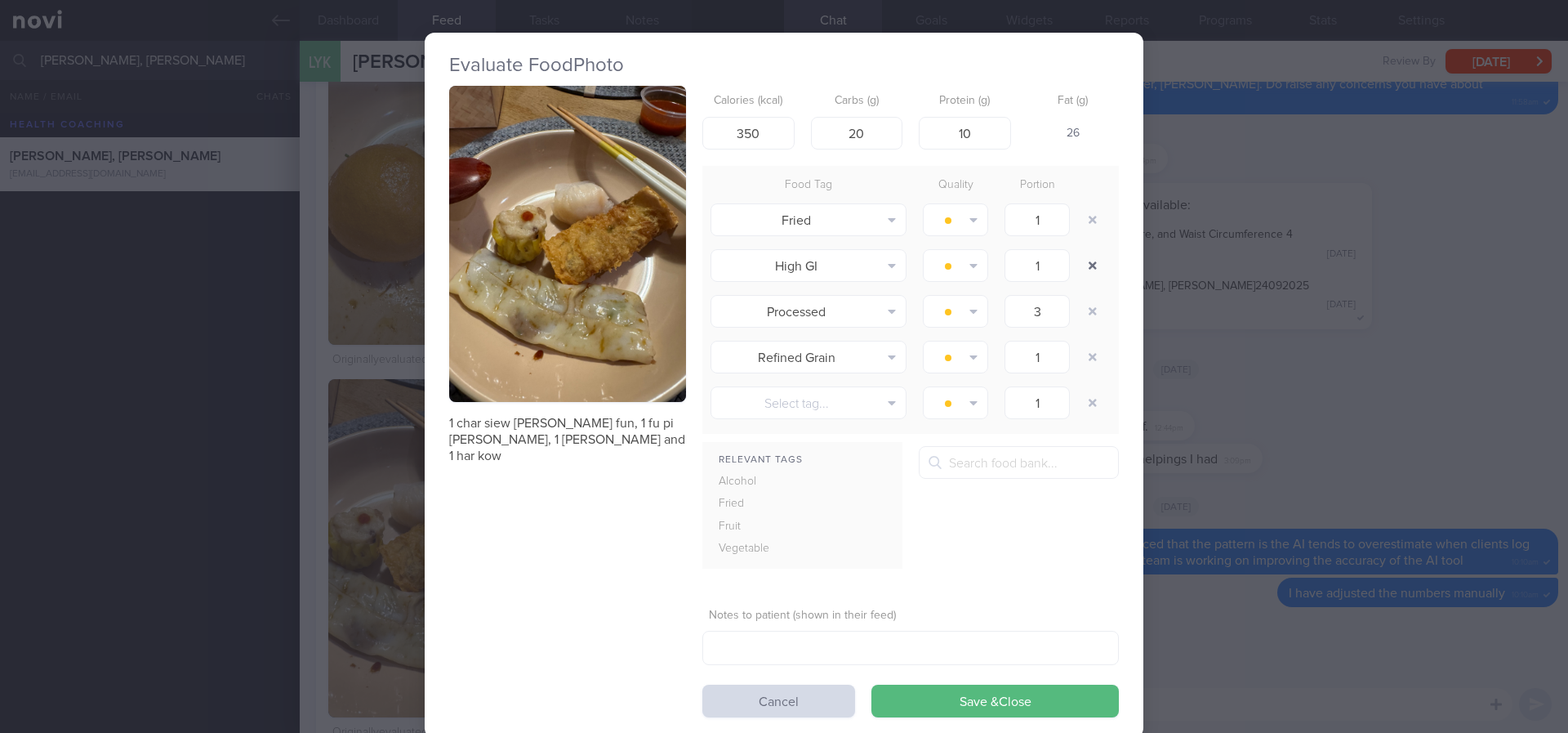
type input "3"
type input "1"
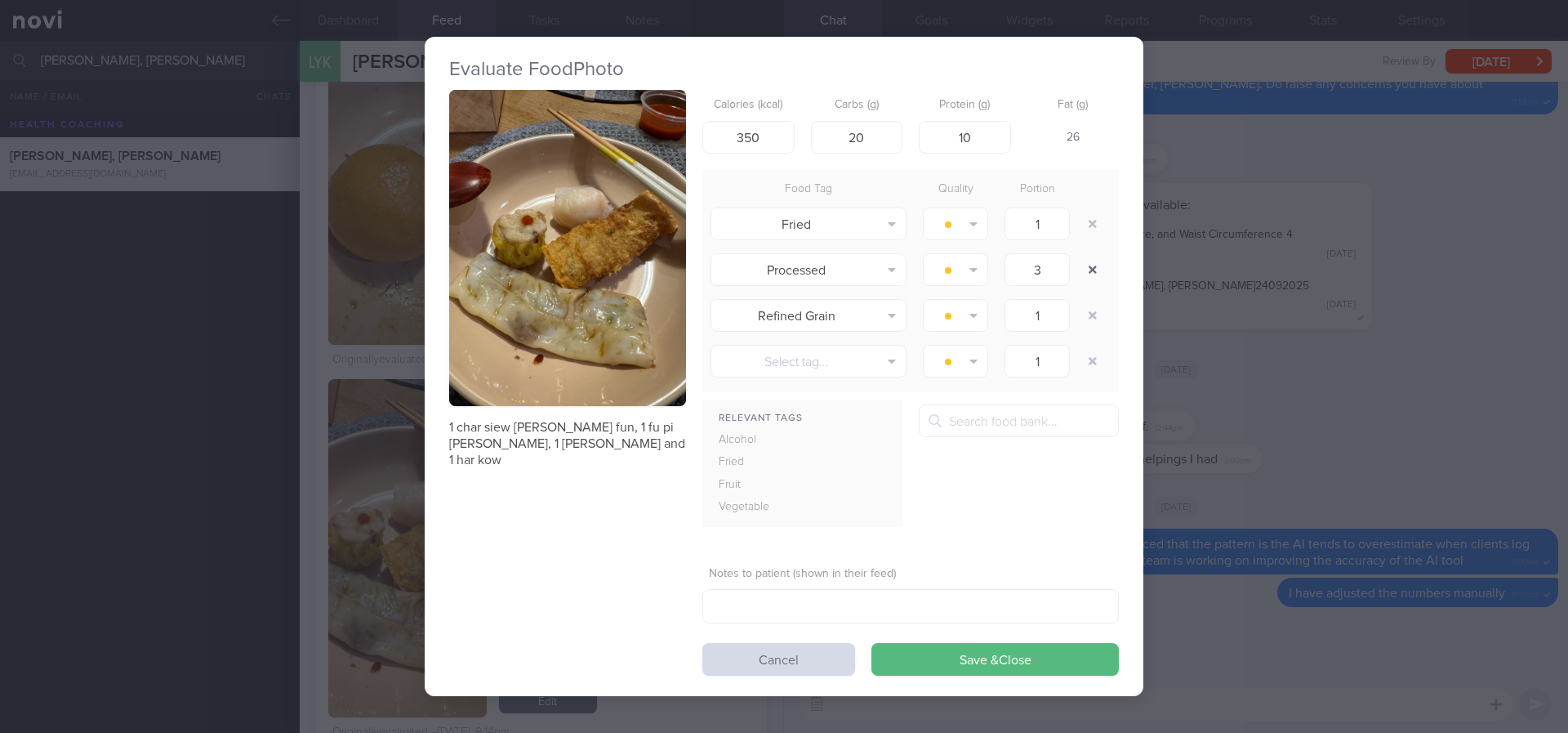
click at [1089, 262] on button "button" at bounding box center [1092, 269] width 29 height 29
type input "1"
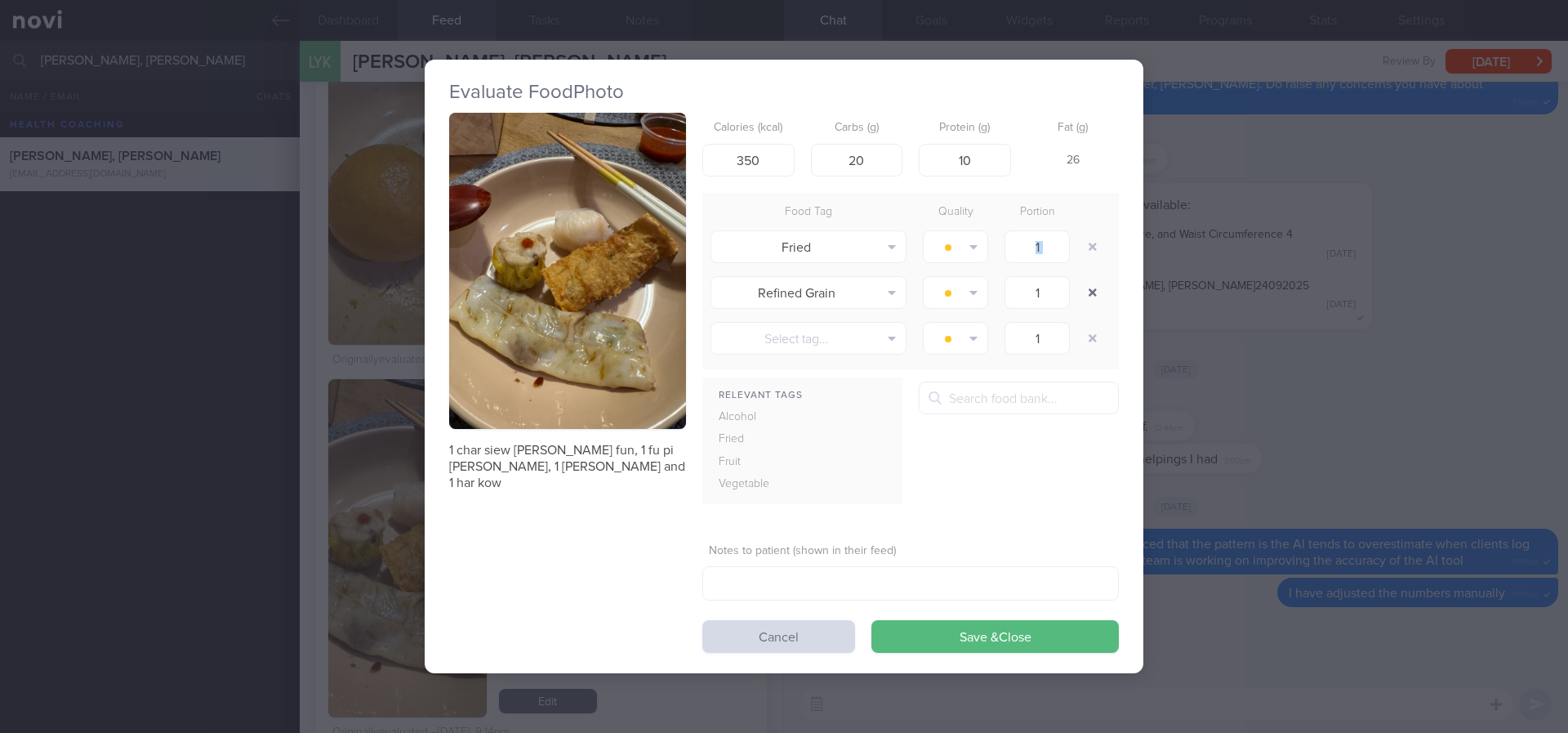
click at [1089, 262] on div at bounding box center [1094, 247] width 32 height 46
click at [1091, 291] on button "button" at bounding box center [1092, 292] width 29 height 29
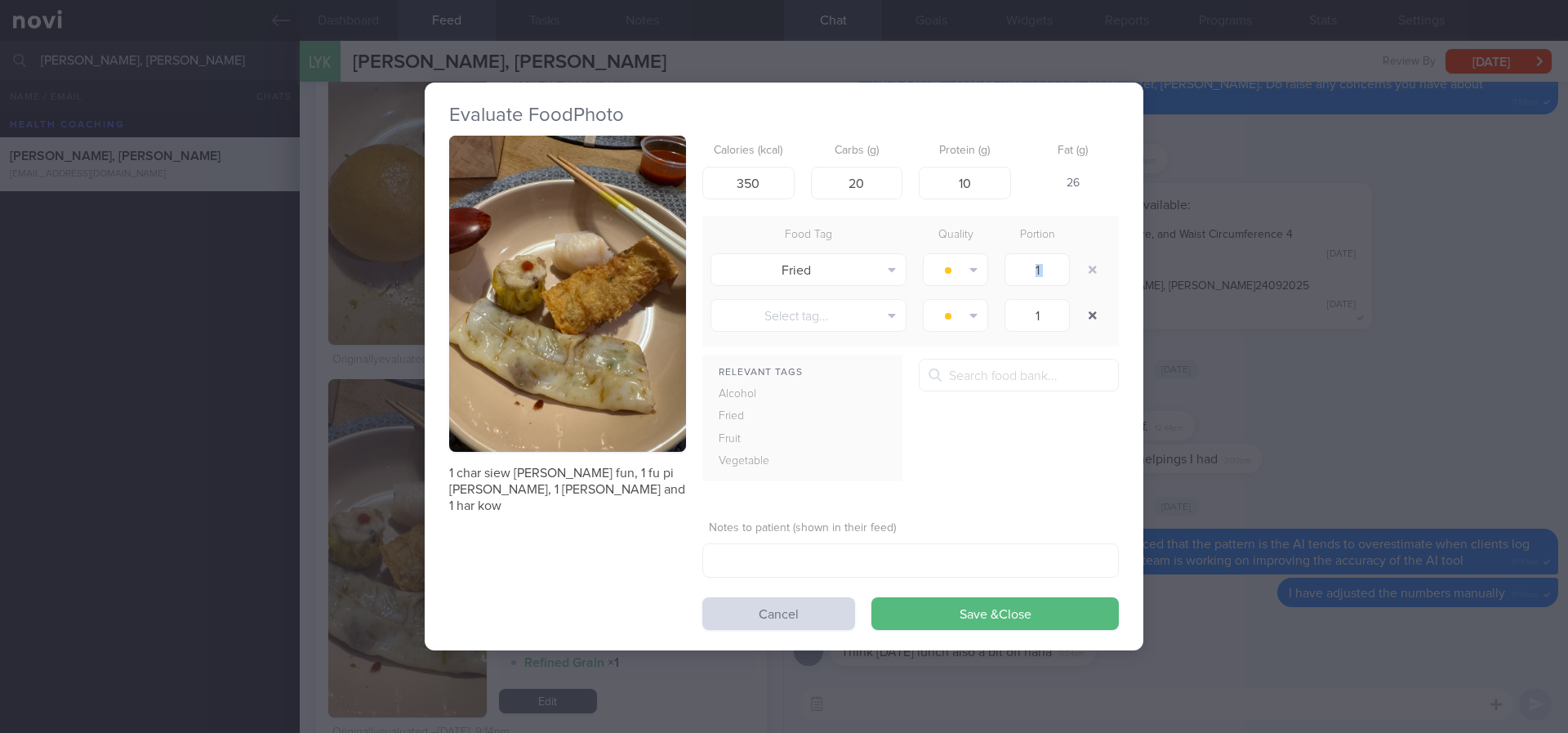
click at [1094, 327] on button "button" at bounding box center [1092, 315] width 29 height 29
click at [1033, 613] on button "Save & Close" at bounding box center [995, 613] width 248 height 32
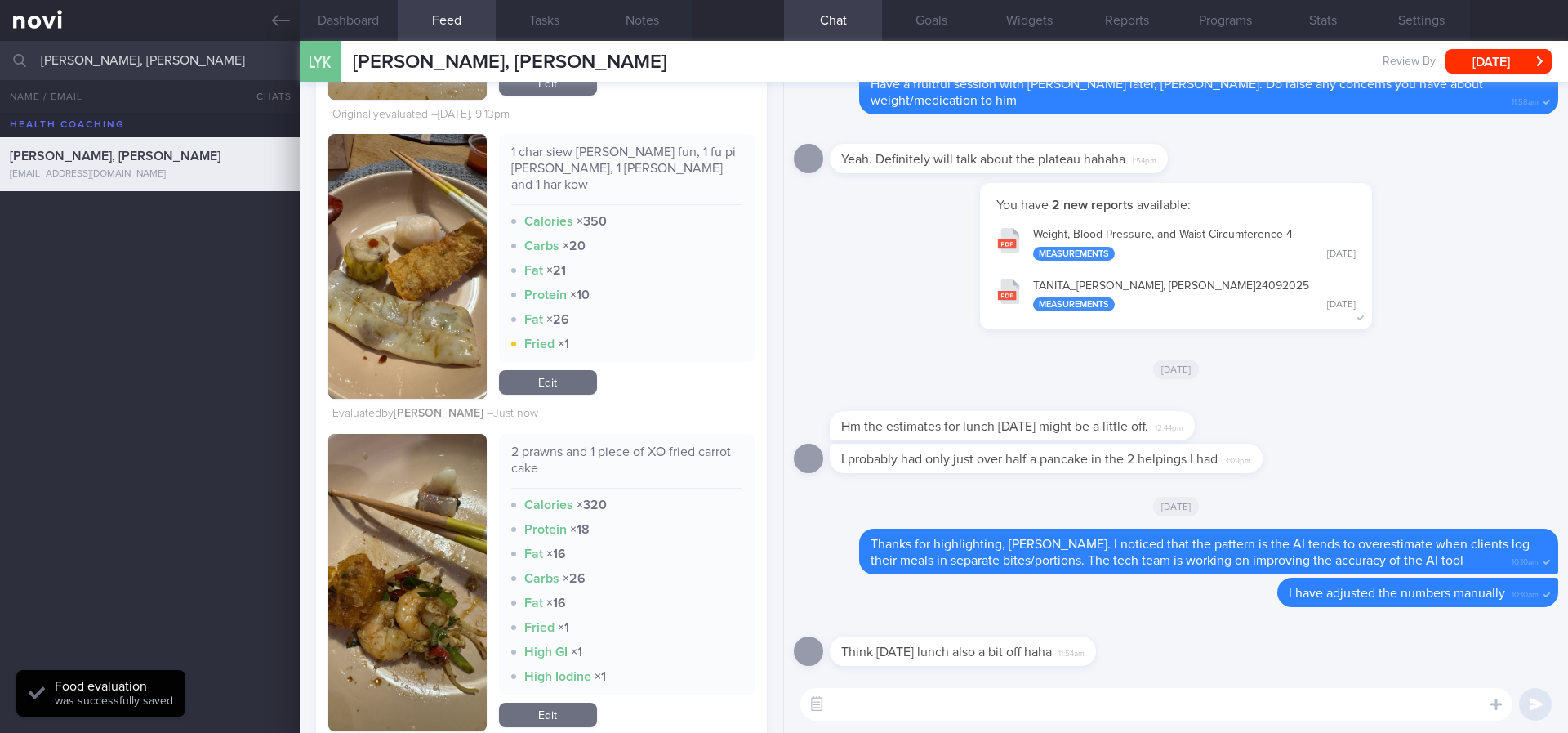
scroll to position [3391, 0]
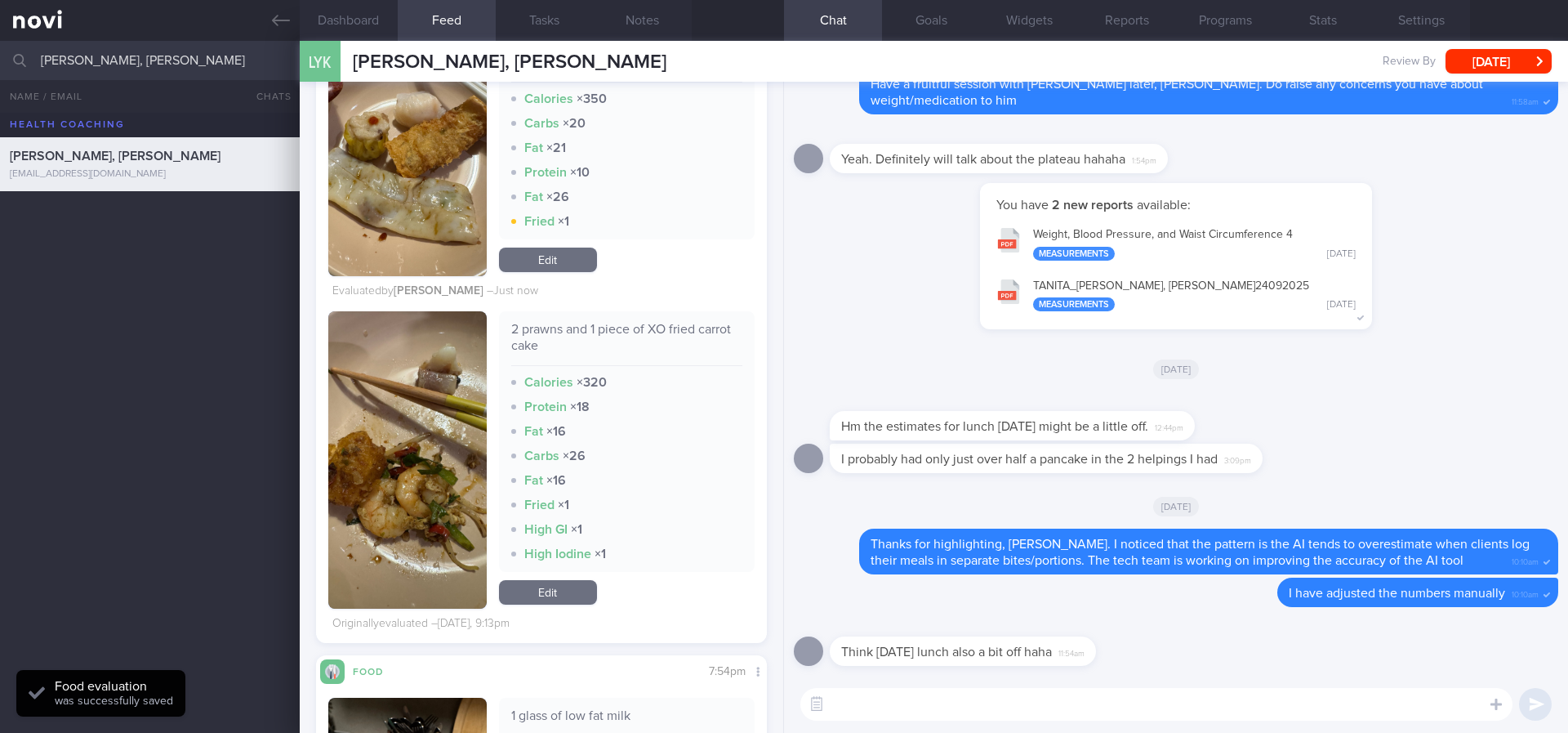
click at [578, 584] on link "Edit" at bounding box center [547, 592] width 98 height 25
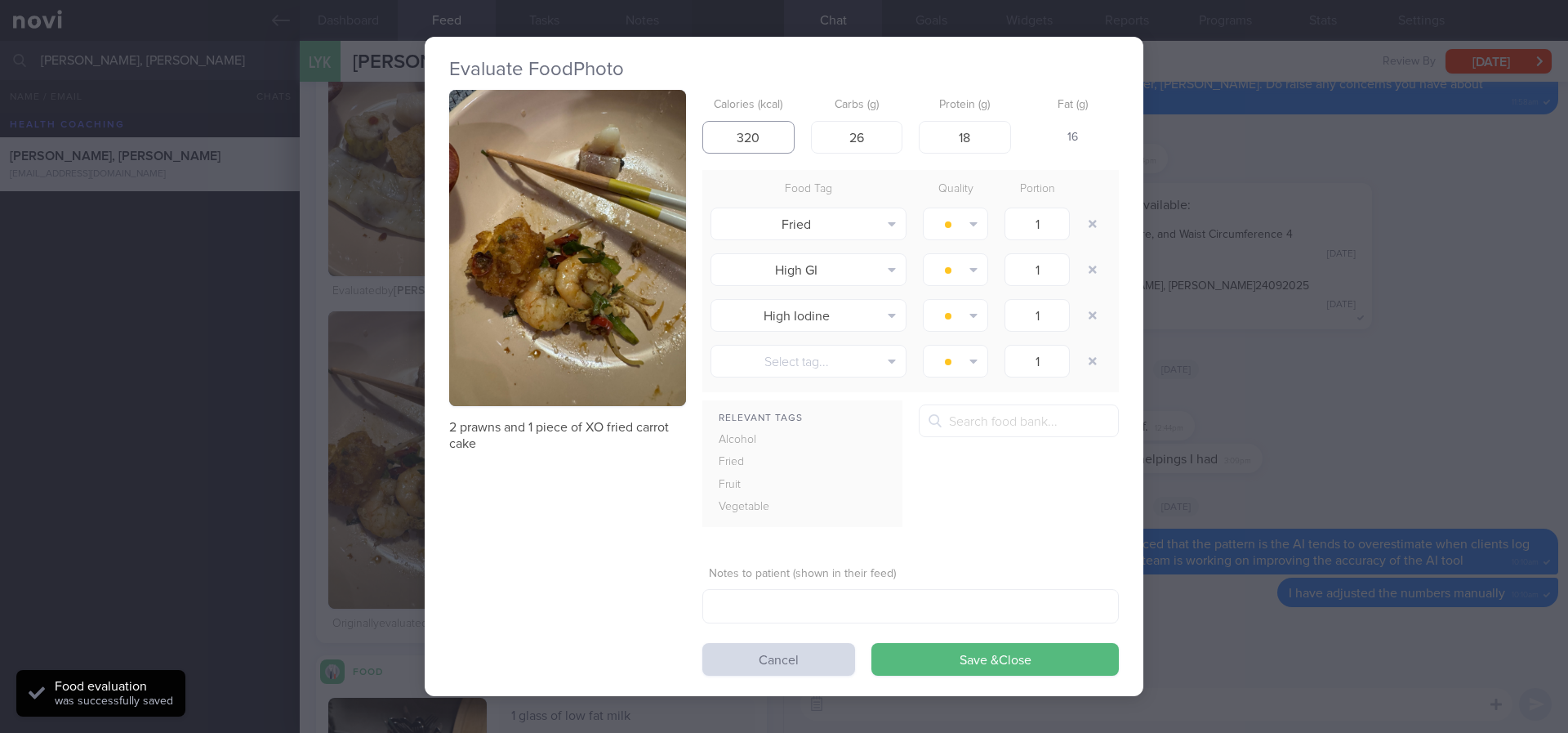
drag, startPoint x: 724, startPoint y: 136, endPoint x: 714, endPoint y: 136, distance: 10.0
click at [714, 136] on input "320" at bounding box center [748, 138] width 92 height 32
drag, startPoint x: 769, startPoint y: 137, endPoint x: 712, endPoint y: 131, distance: 57.3
click at [712, 131] on input "150" at bounding box center [748, 138] width 92 height 32
drag, startPoint x: 788, startPoint y: 132, endPoint x: 749, endPoint y: 132, distance: 39.0
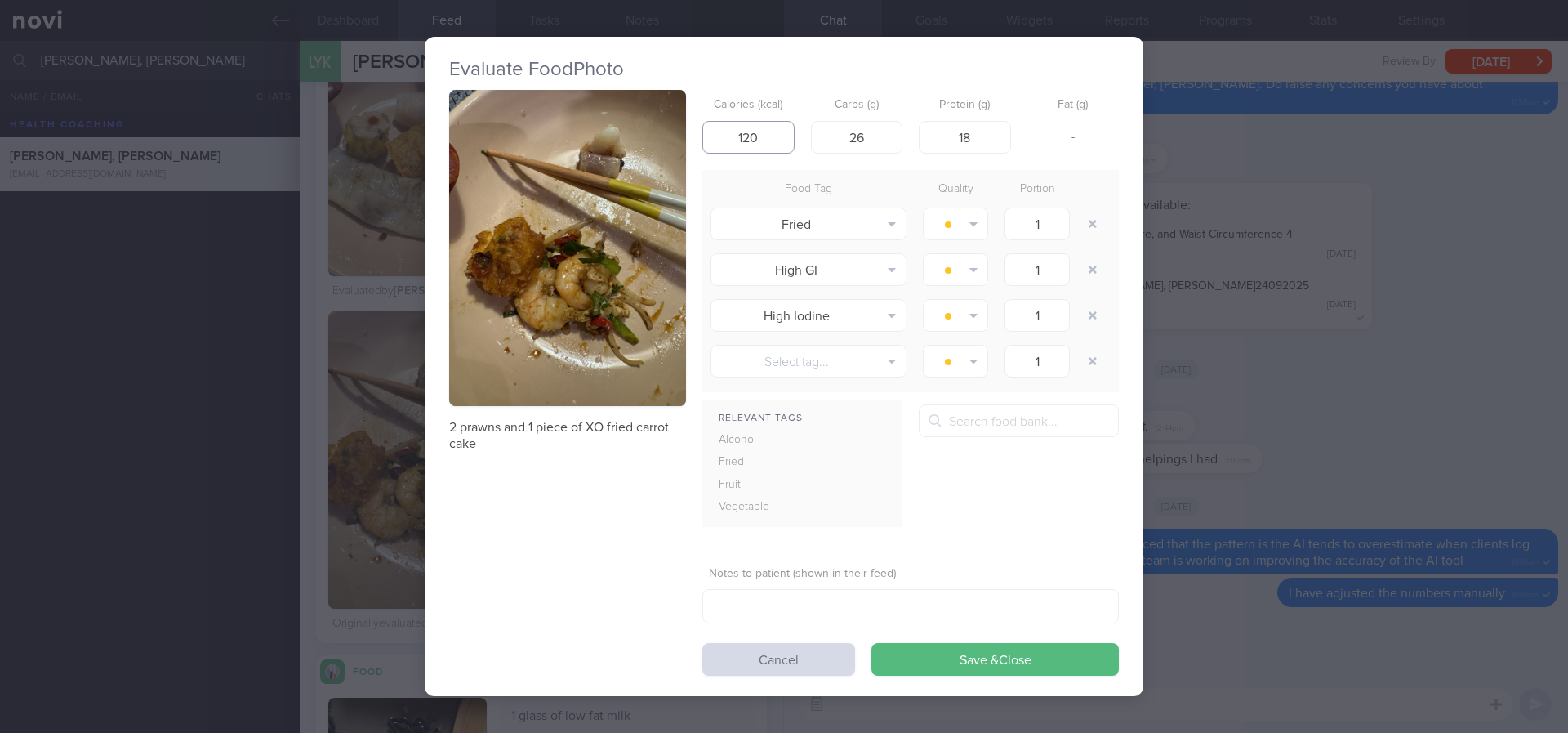
click at [749, 132] on input "120" at bounding box center [748, 138] width 92 height 32
click at [775, 142] on input "120" at bounding box center [748, 138] width 92 height 32
drag, startPoint x: 874, startPoint y: 140, endPoint x: 783, endPoint y: 140, distance: 91.0
click at [783, 140] on div "Calories (kcal) 120 Carbs (g) 26 Protein (g) 18 Fat (g) -" at bounding box center [910, 122] width 417 height 65
drag, startPoint x: 769, startPoint y: 134, endPoint x: 635, endPoint y: 136, distance: 134.0
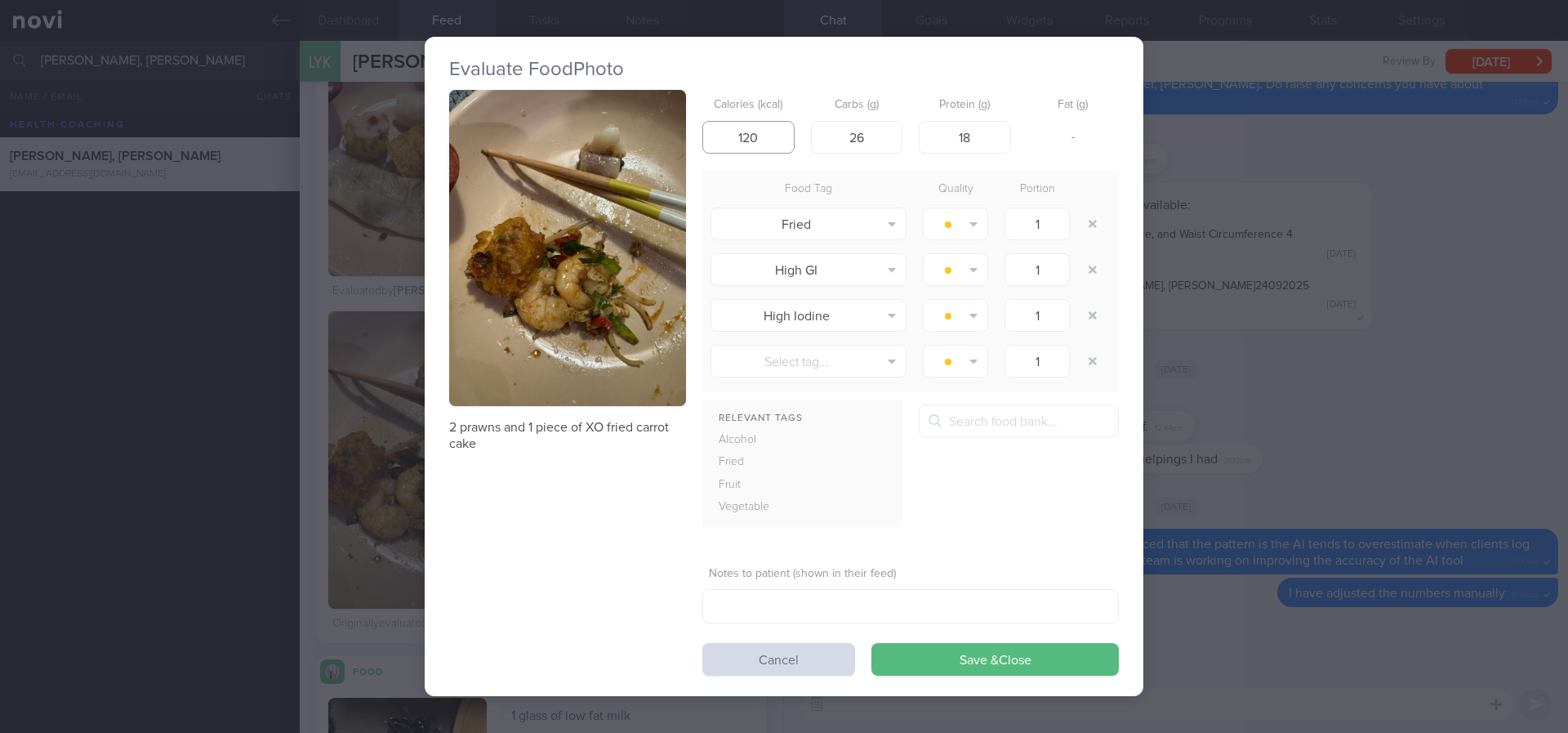
click at [635, 136] on div "2 prawns and 1 piece of XO fried carrot cake Calories (kcal) 120 Carbs (g) 26 P…" at bounding box center [784, 383] width 670 height 586
type input "100"
drag, startPoint x: 866, startPoint y: 140, endPoint x: 816, endPoint y: 140, distance: 50.0
click at [816, 140] on input "26" at bounding box center [857, 138] width 92 height 32
type input "15"
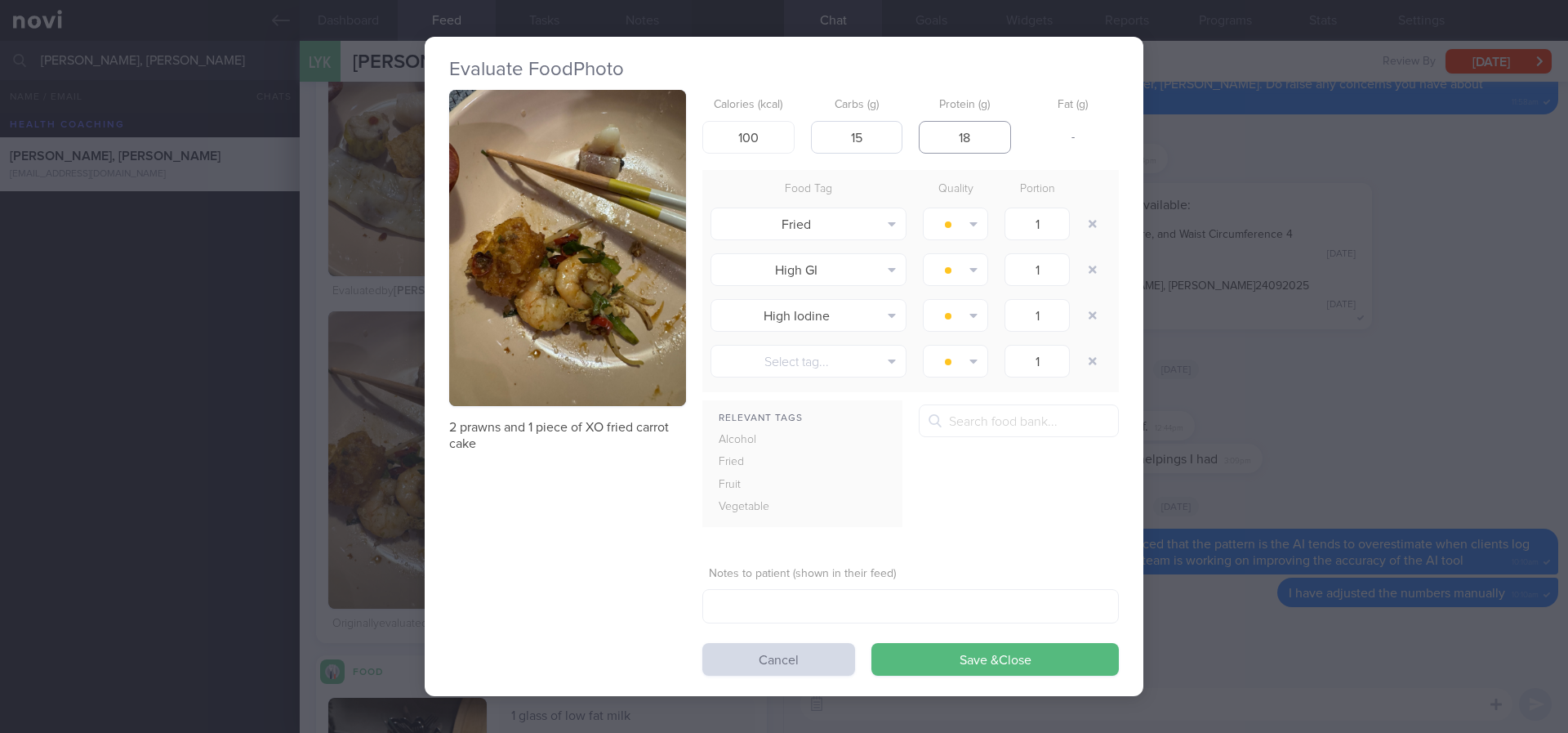
drag, startPoint x: 981, startPoint y: 130, endPoint x: 881, endPoint y: 132, distance: 100.0
click at [881, 132] on div "Calories (kcal) 100 Carbs (g) 15 Protein (g) 18 Fat (g) -" at bounding box center [910, 122] width 417 height 65
drag, startPoint x: 983, startPoint y: 132, endPoint x: 845, endPoint y: 117, distance: 138.8
click at [845, 117] on div "Calories (kcal) 100 Carbs (g) 15 Protein (g) 5 Fat (g) 2" at bounding box center [910, 122] width 417 height 65
type input "2"
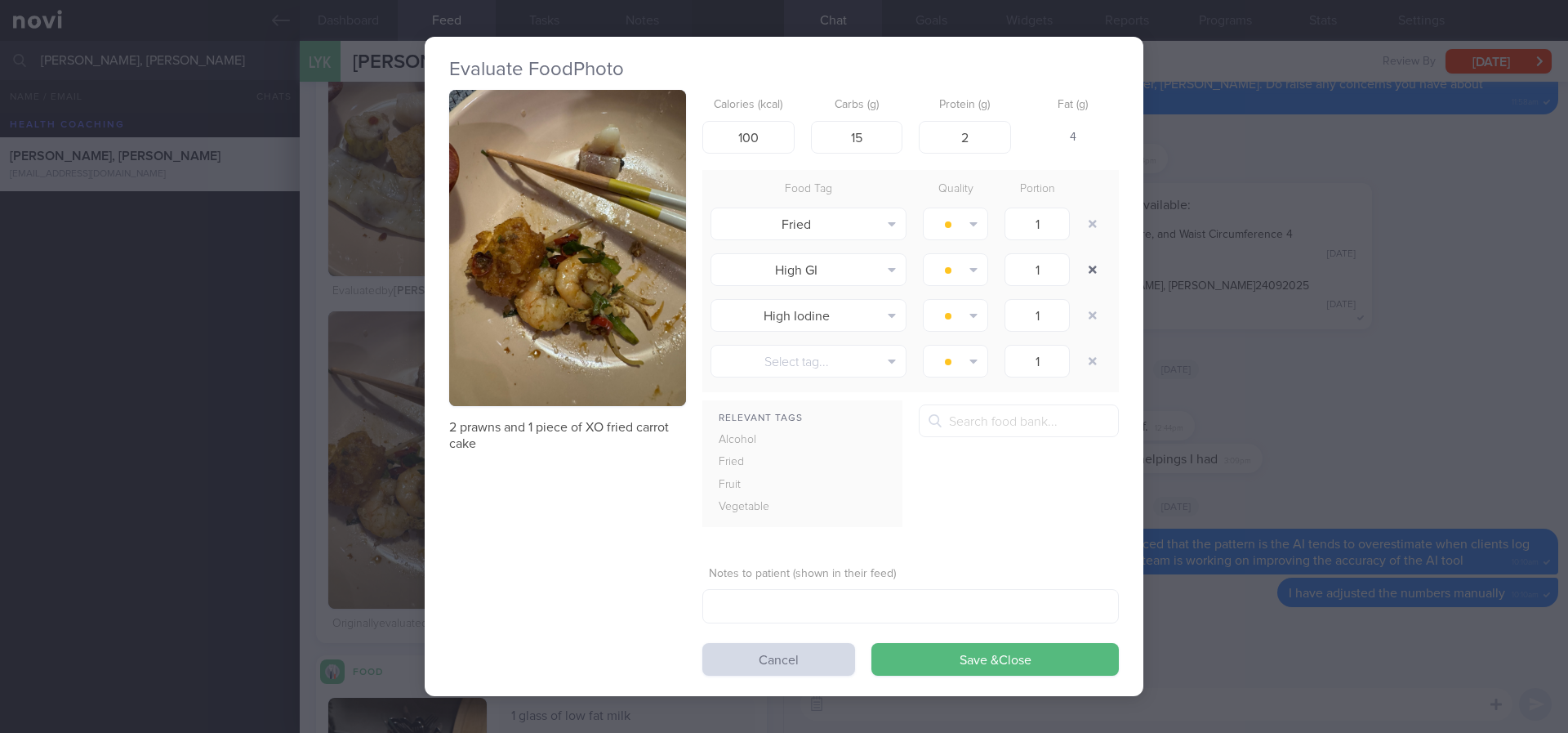
click at [1095, 275] on button "button" at bounding box center [1092, 269] width 29 height 29
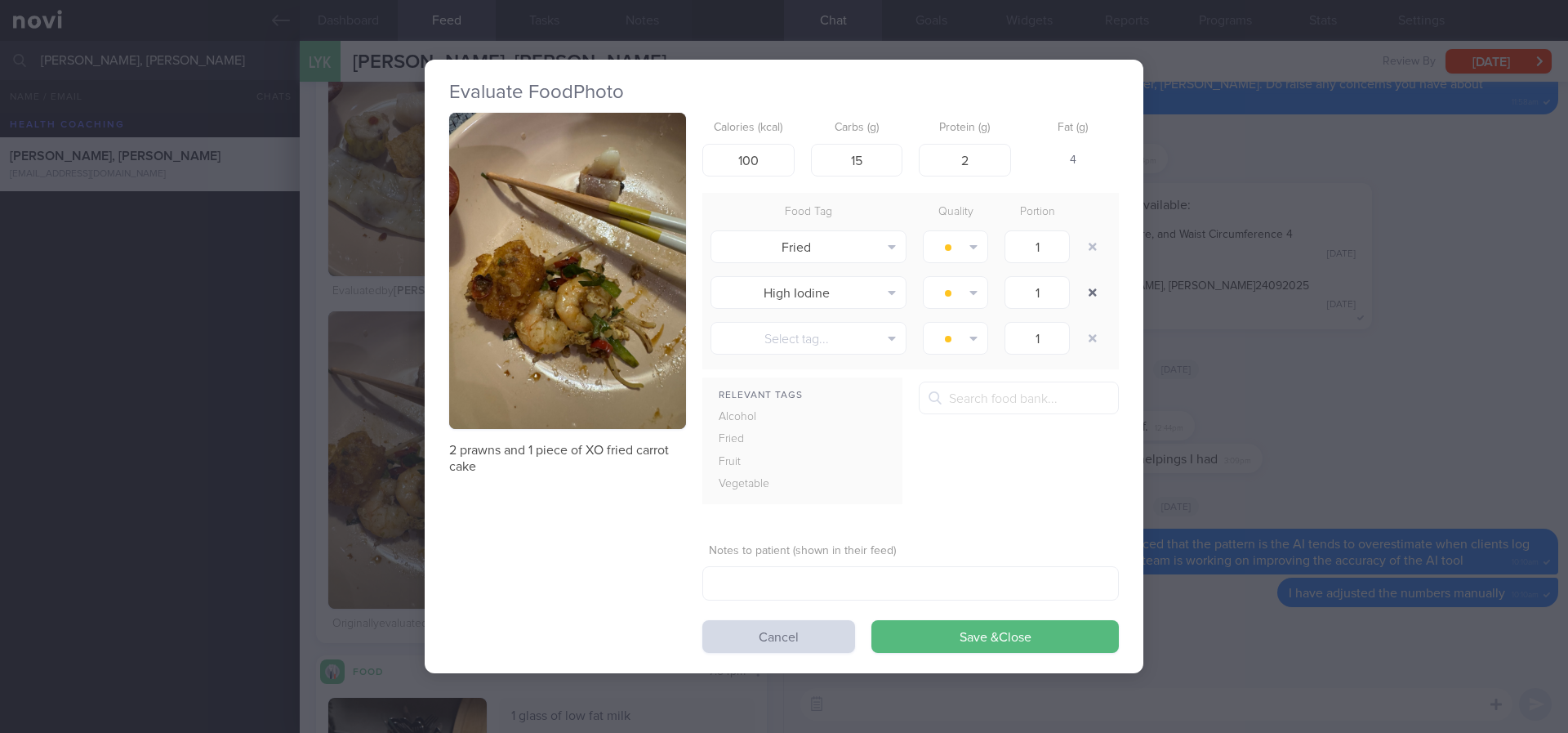
click at [1094, 289] on button "button" at bounding box center [1092, 292] width 29 height 29
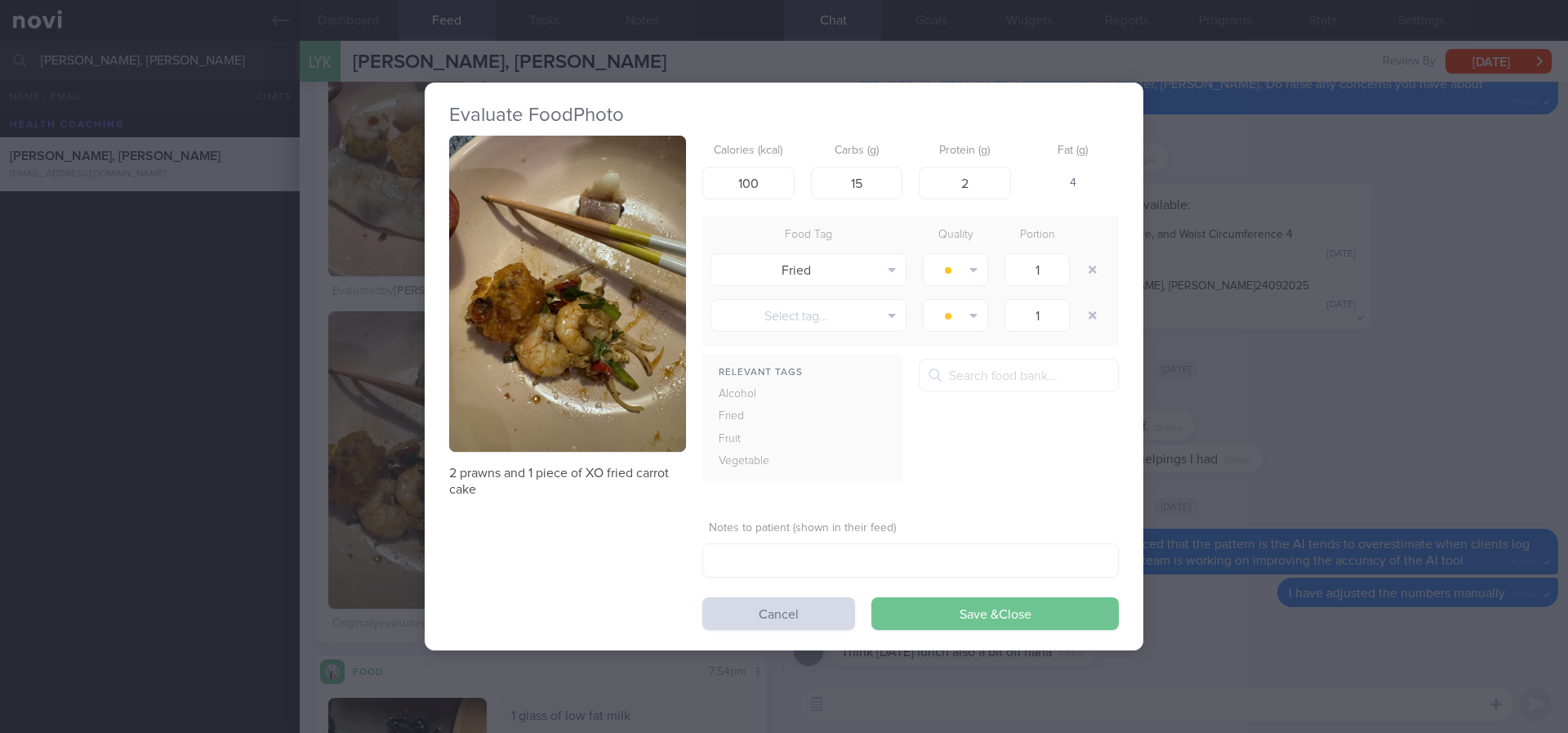
click at [1050, 610] on button "Save & Close" at bounding box center [995, 613] width 248 height 32
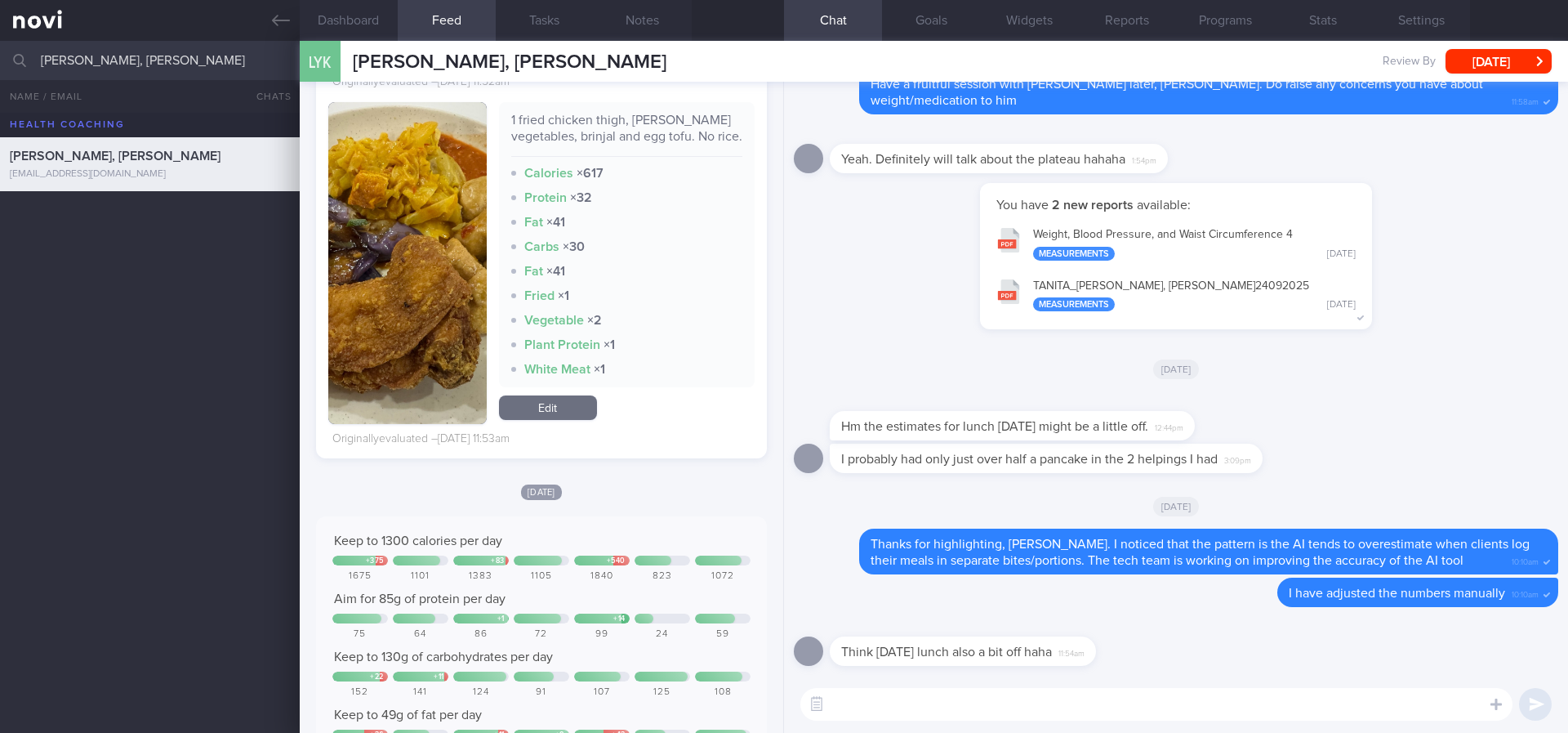
scroll to position [6863, 0]
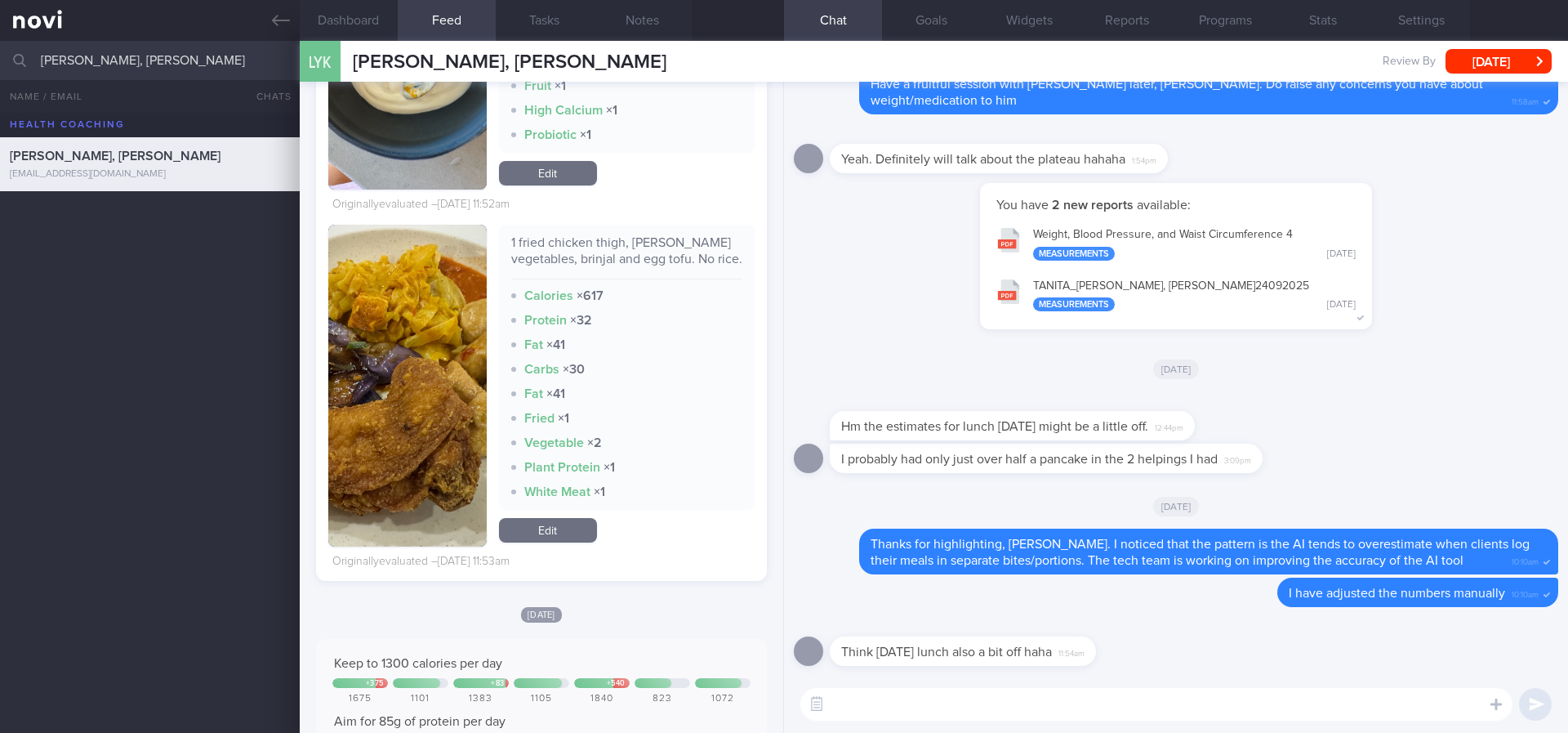
click at [562, 542] on link "Edit" at bounding box center [547, 530] width 98 height 25
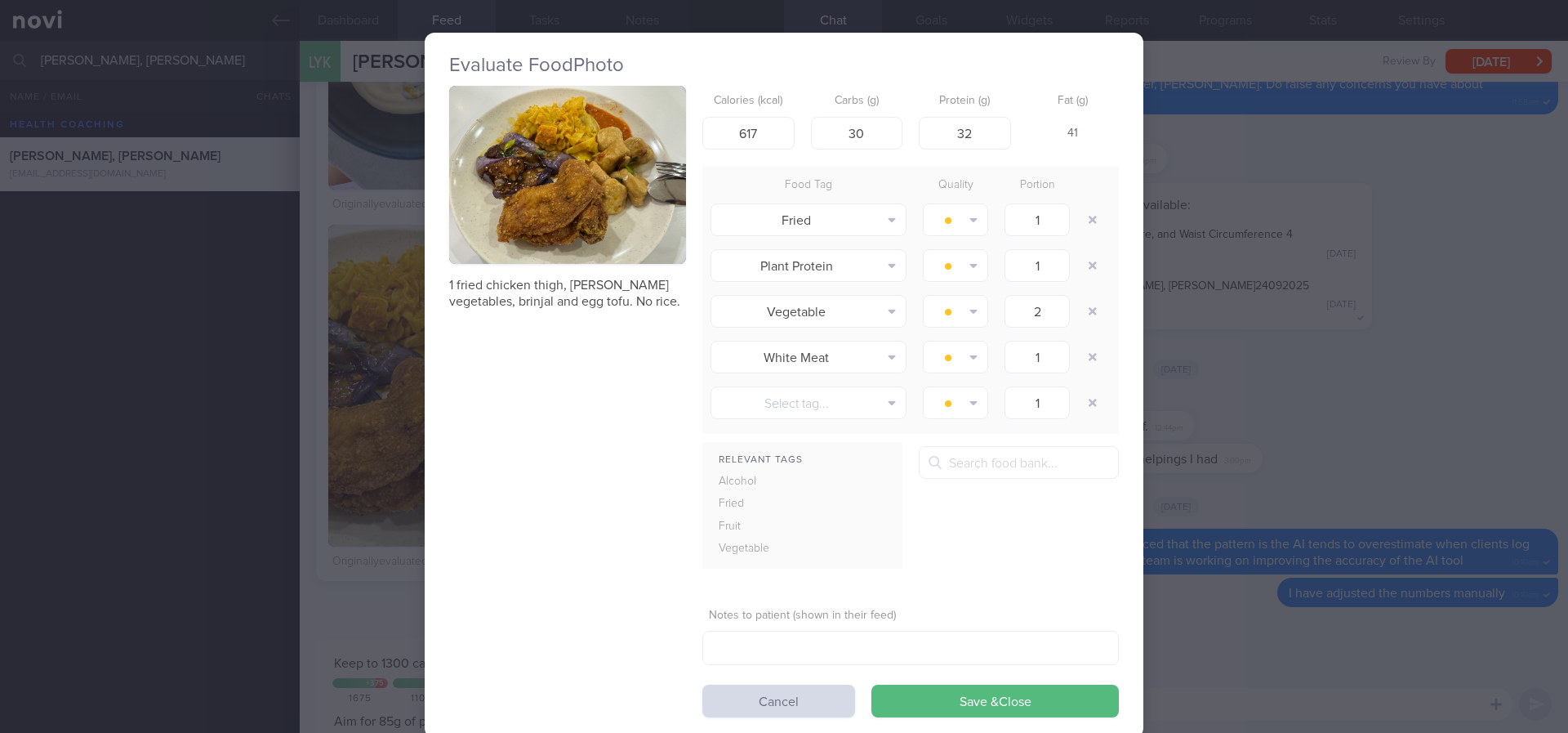
click at [582, 191] on button "button" at bounding box center [567, 174] width 237 height 178
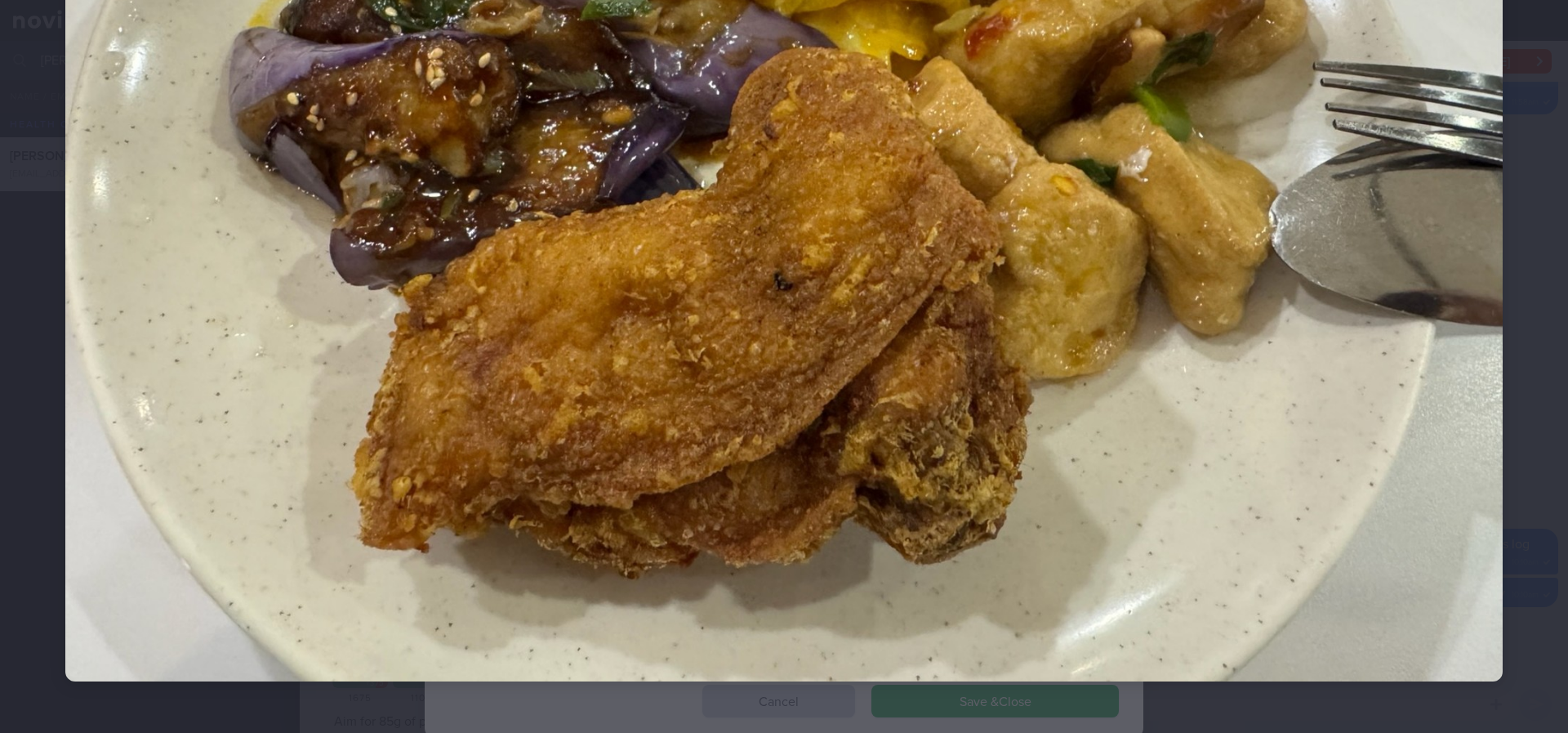
scroll to position [340, 0]
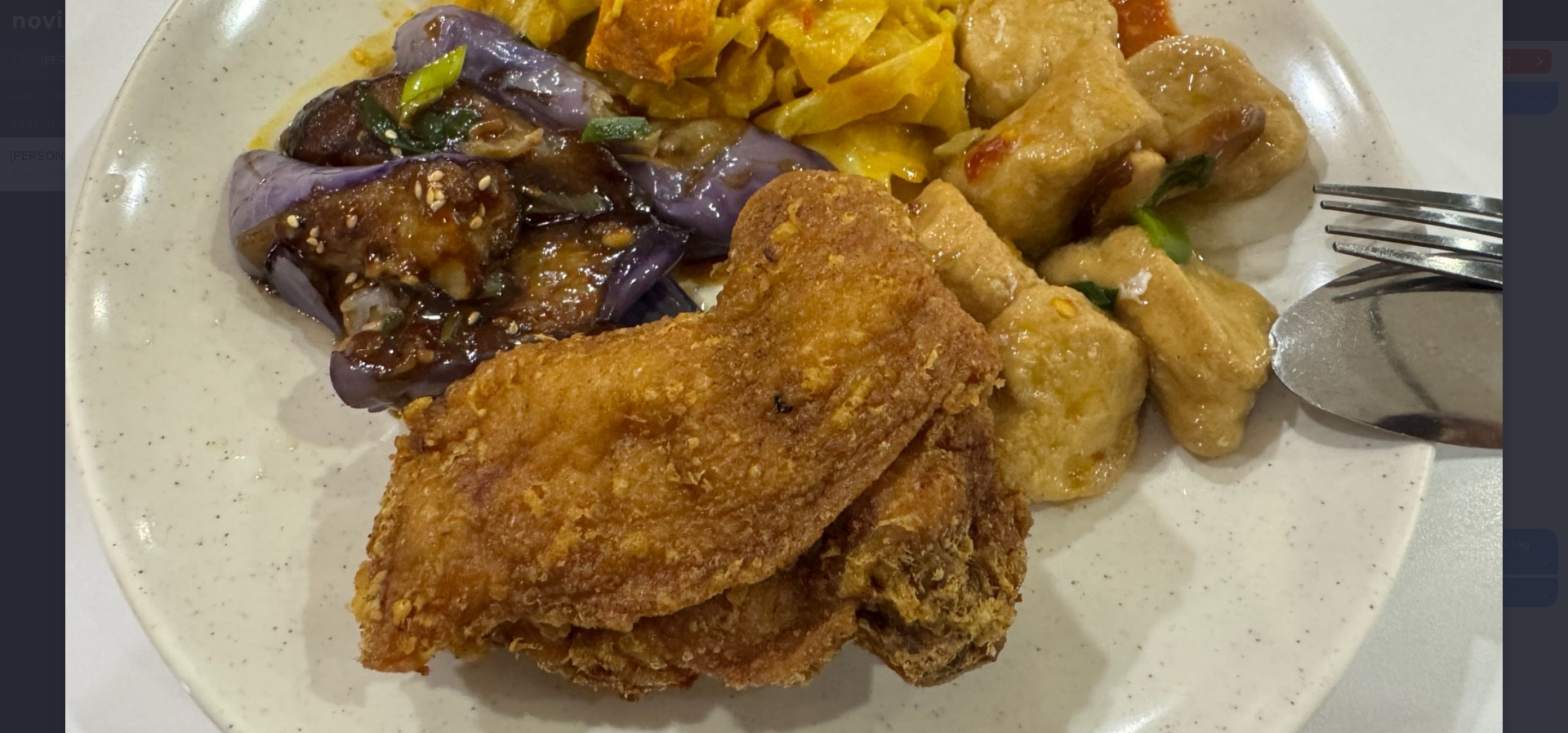
click at [1235, 514] on img at bounding box center [784, 265] width 1437 height 1078
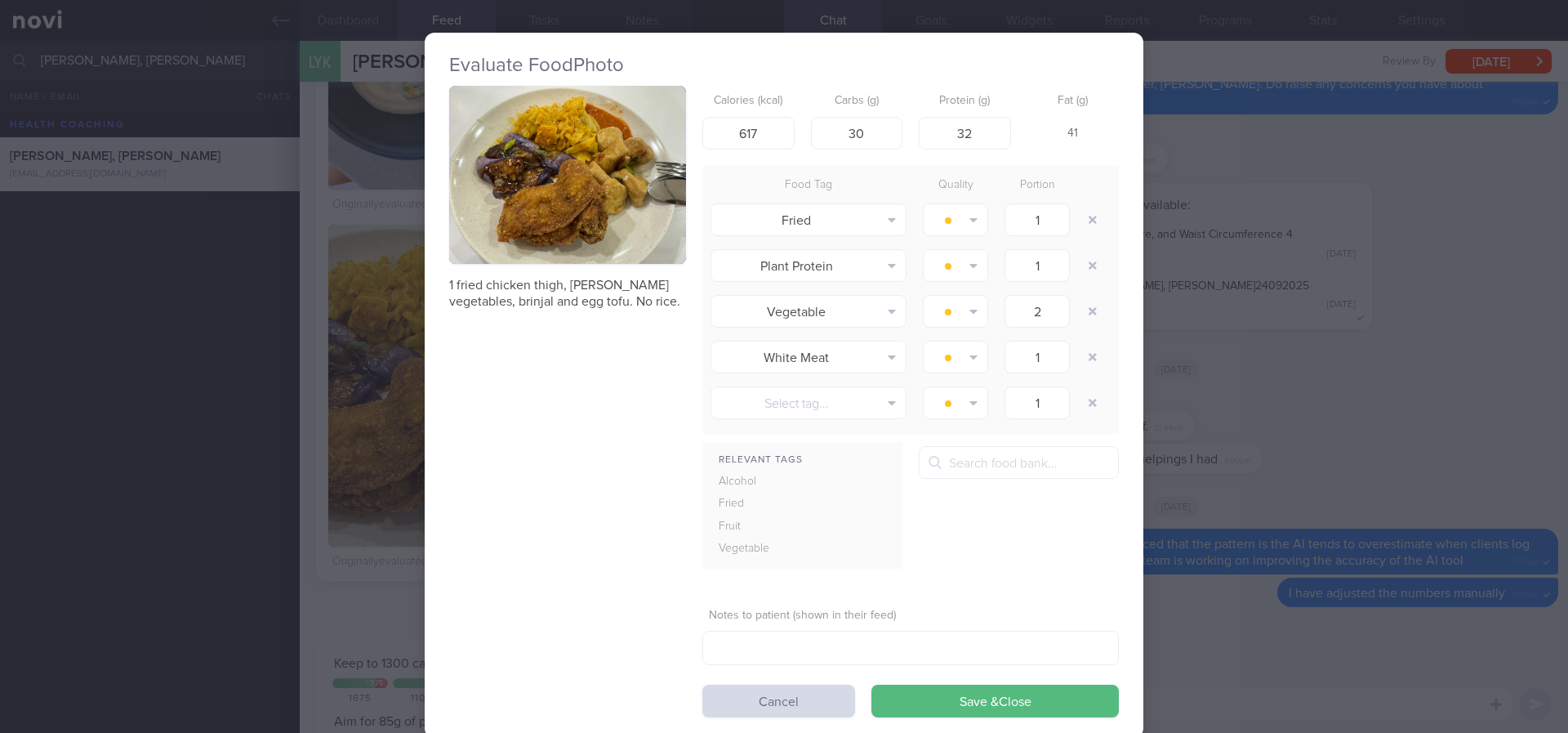
click at [565, 241] on button "button" at bounding box center [567, 174] width 237 height 178
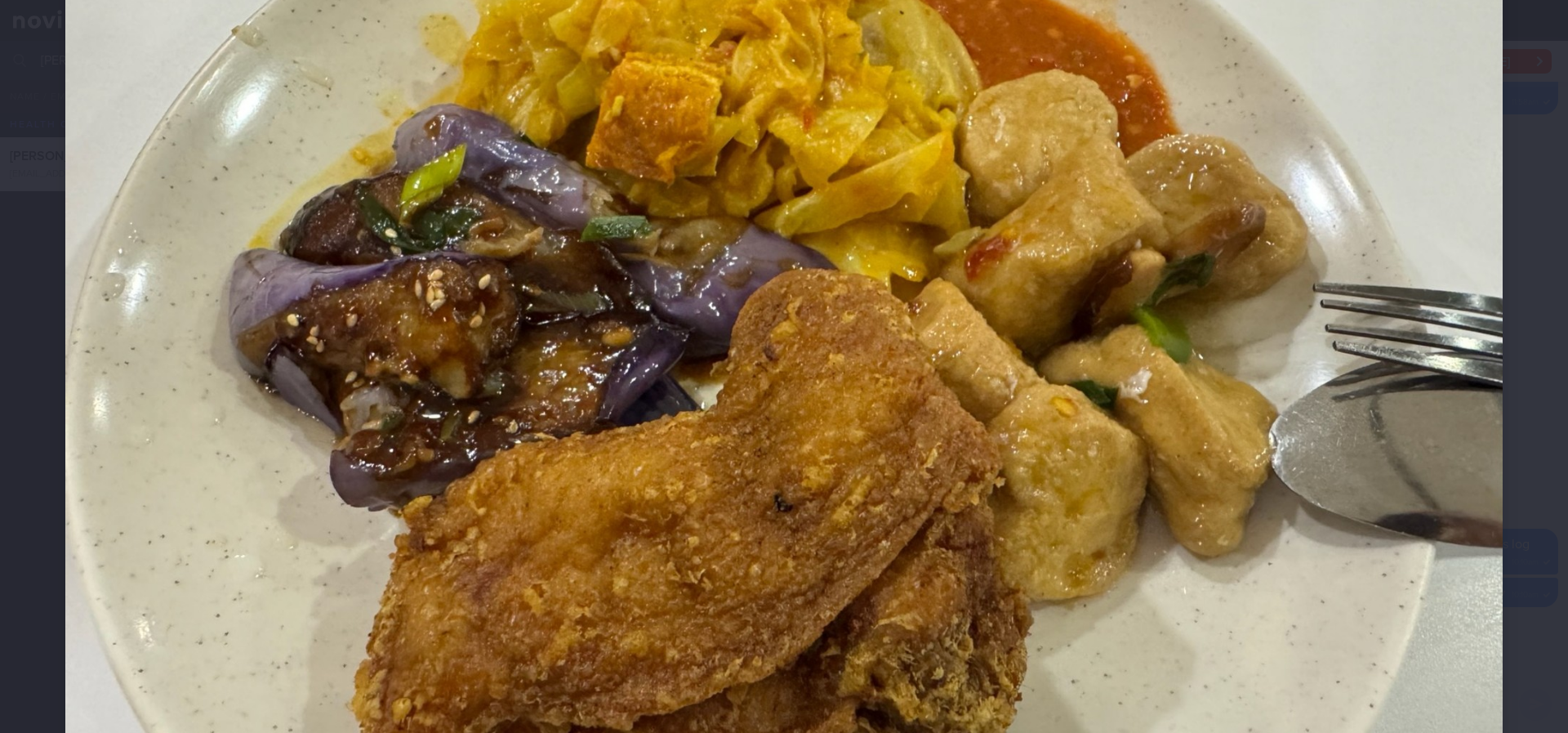
scroll to position [245, 0]
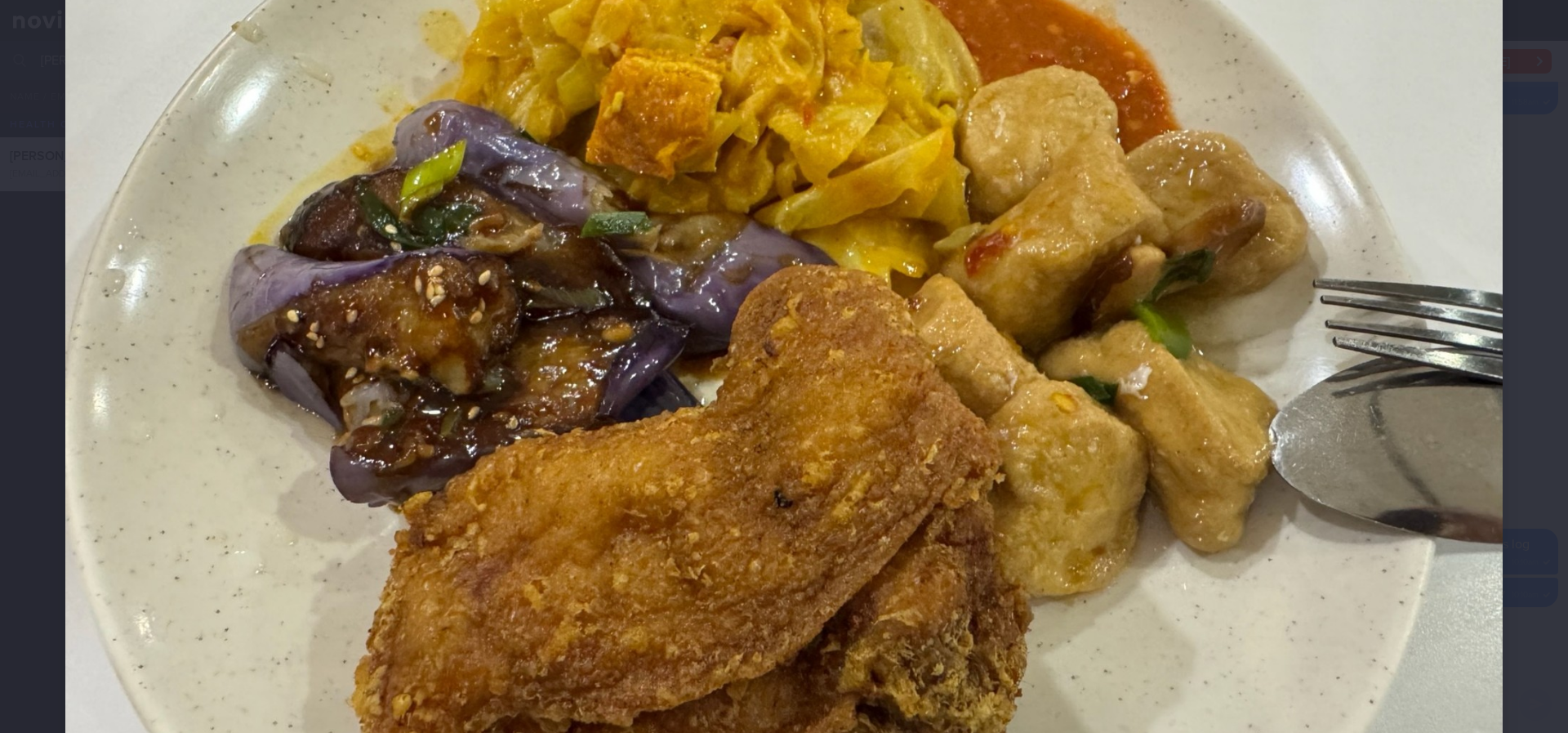
click at [1492, 256] on div at bounding box center [784, 359] width 1568 height 1209
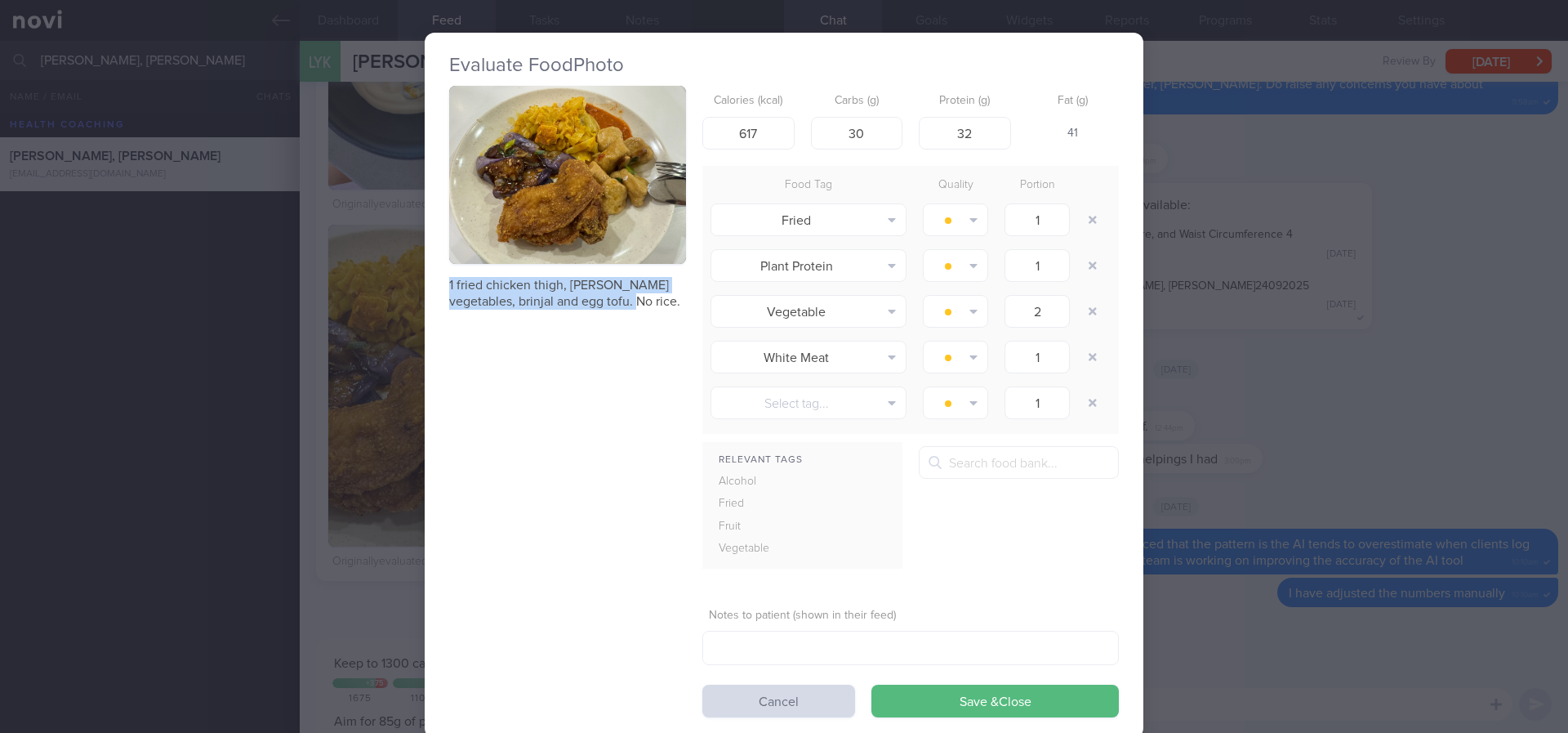
drag, startPoint x: 615, startPoint y: 305, endPoint x: 438, endPoint y: 282, distance: 178.5
click at [438, 282] on div "Evaluate Food Photo 1 fried chicken thigh, curry vegetables, brinjal and egg to…" at bounding box center [784, 384] width 719 height 705
copy p "1 fried chicken thigh, curry vegetables, brinjal and egg tofu. No rice."
click at [226, 411] on div "Evaluate Food Photo 1 fried chicken thigh, curry vegetables, brinjal and egg to…" at bounding box center [784, 366] width 1568 height 733
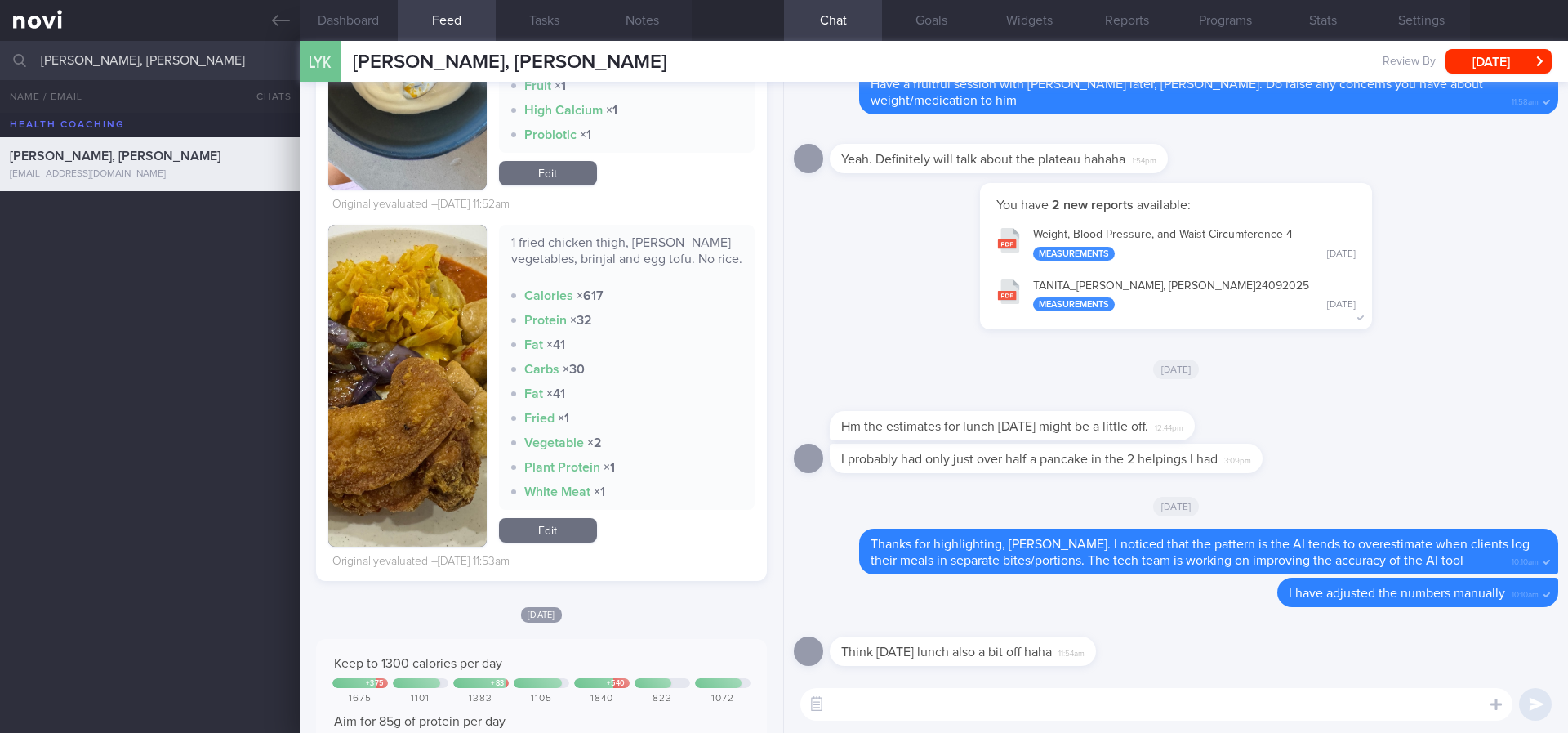
click at [430, 440] on button "button" at bounding box center [407, 385] width 159 height 322
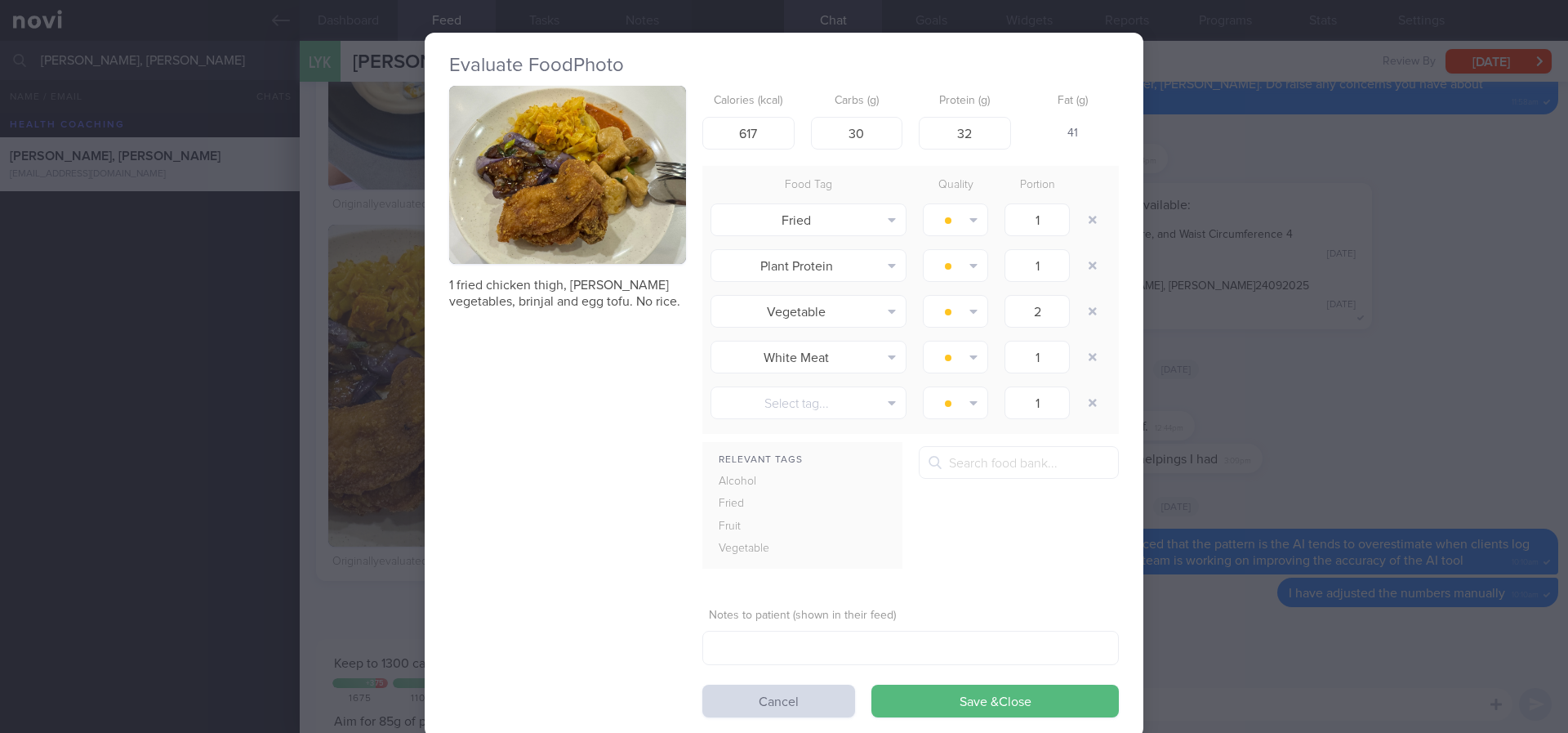
click at [449, 477] on div "1 fried chicken thigh, curry vegetables, brinjal and egg tofu. No rice. Calorie…" at bounding box center [784, 401] width 670 height 631
click at [1313, 384] on div "Evaluate Food Photo 1 fried chicken thigh, curry vegetables, brinjal and egg to…" at bounding box center [784, 366] width 1568 height 733
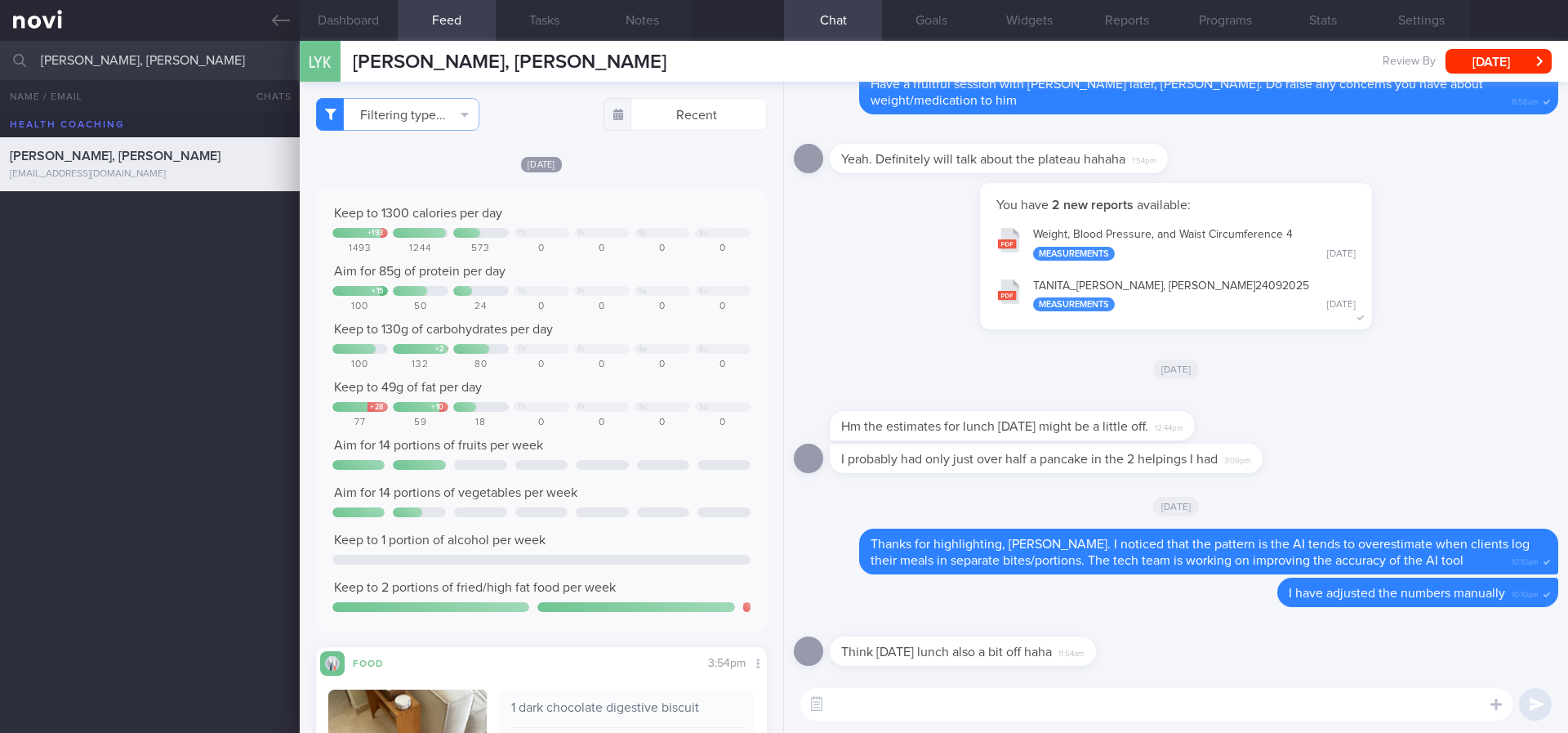
click at [932, 717] on textarea at bounding box center [1156, 704] width 712 height 32
type textarea "Hi Karin, sorry for the delayed reply. I've adjusted the numbers for the dim su…"
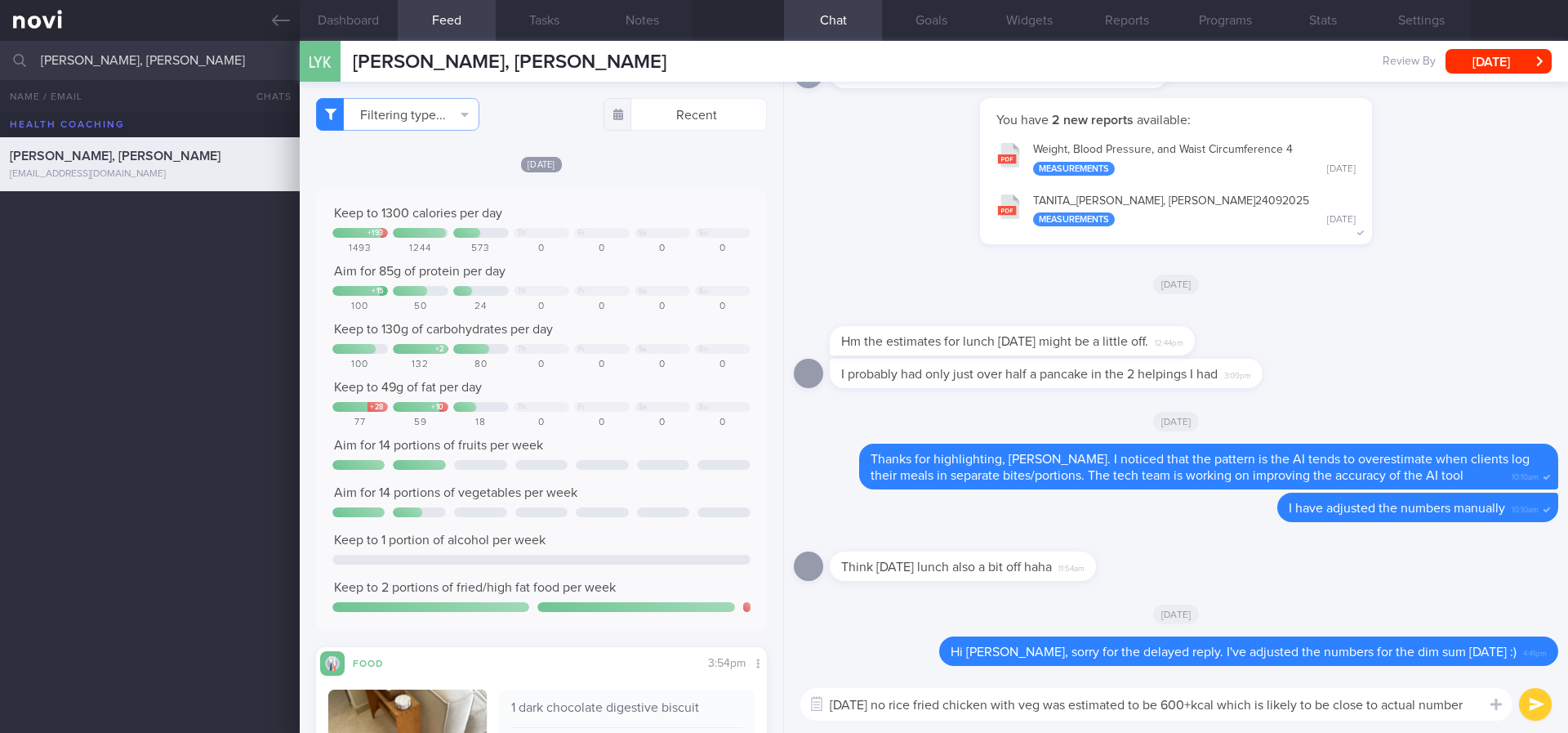
type textarea "Monday's no rice fried chicken with veg was estimated to be 600+kcal which is l…"
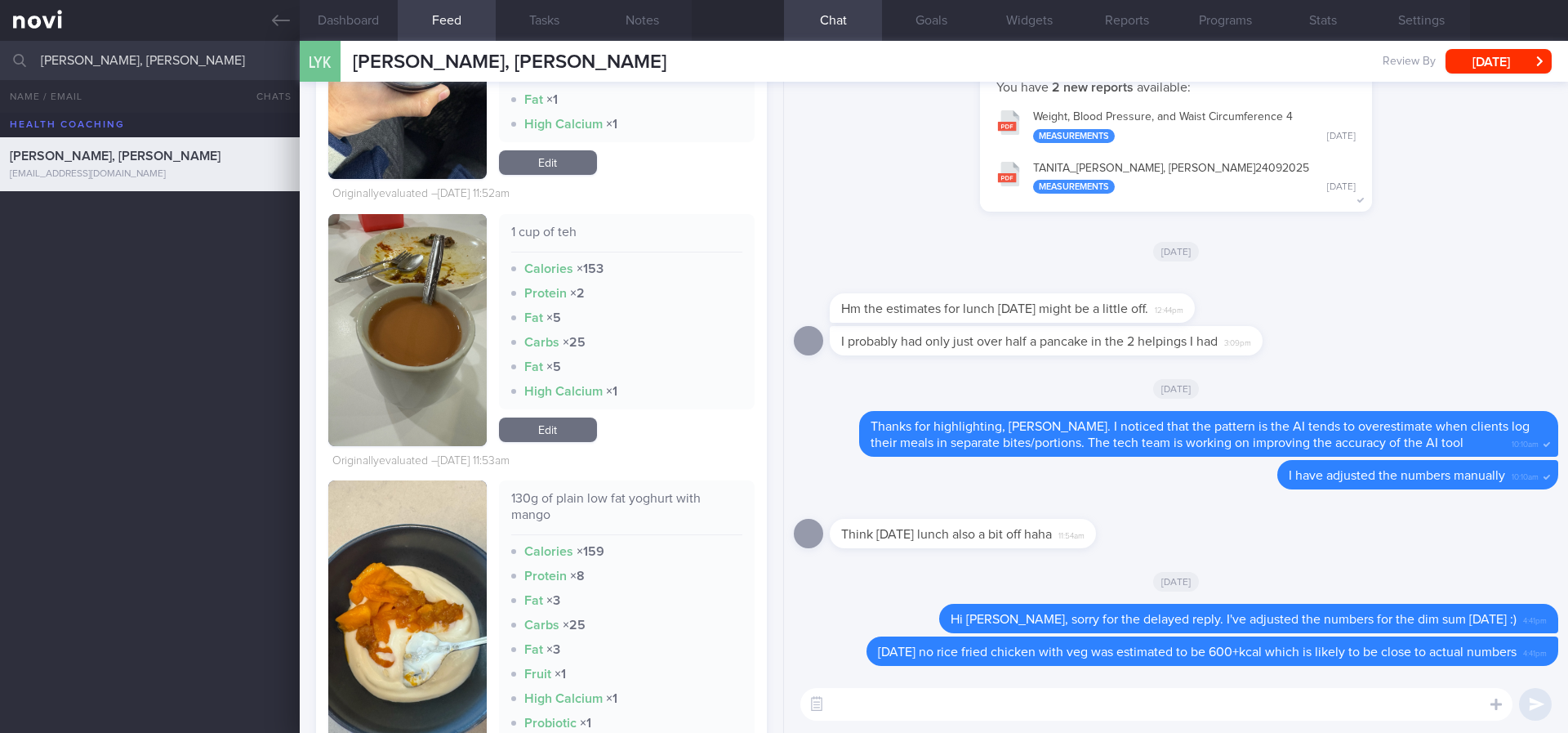
scroll to position [6741, 0]
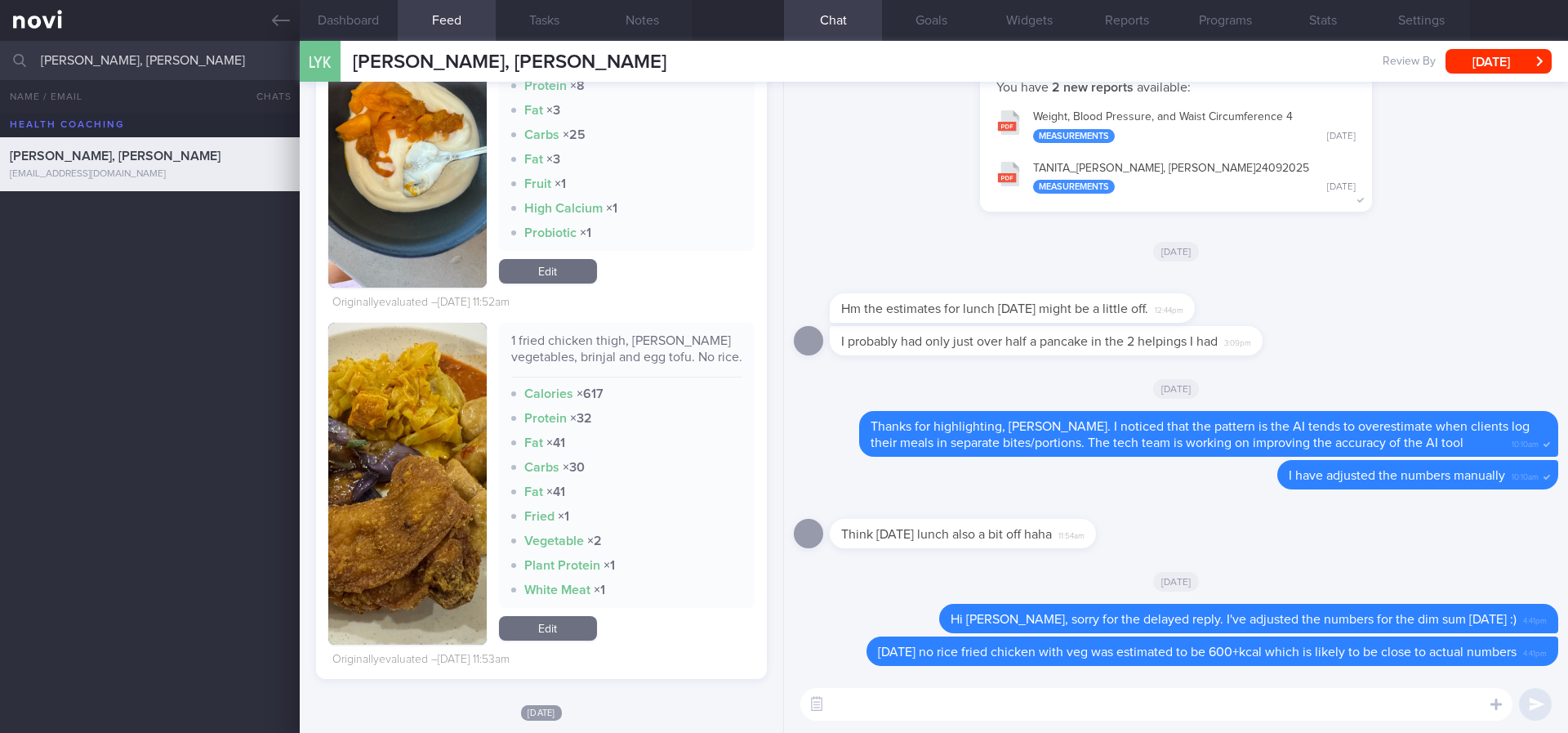
drag, startPoint x: 387, startPoint y: 533, endPoint x: 461, endPoint y: 533, distance: 74.0
click at [387, 533] on img "button" at bounding box center [407, 484] width 159 height 322
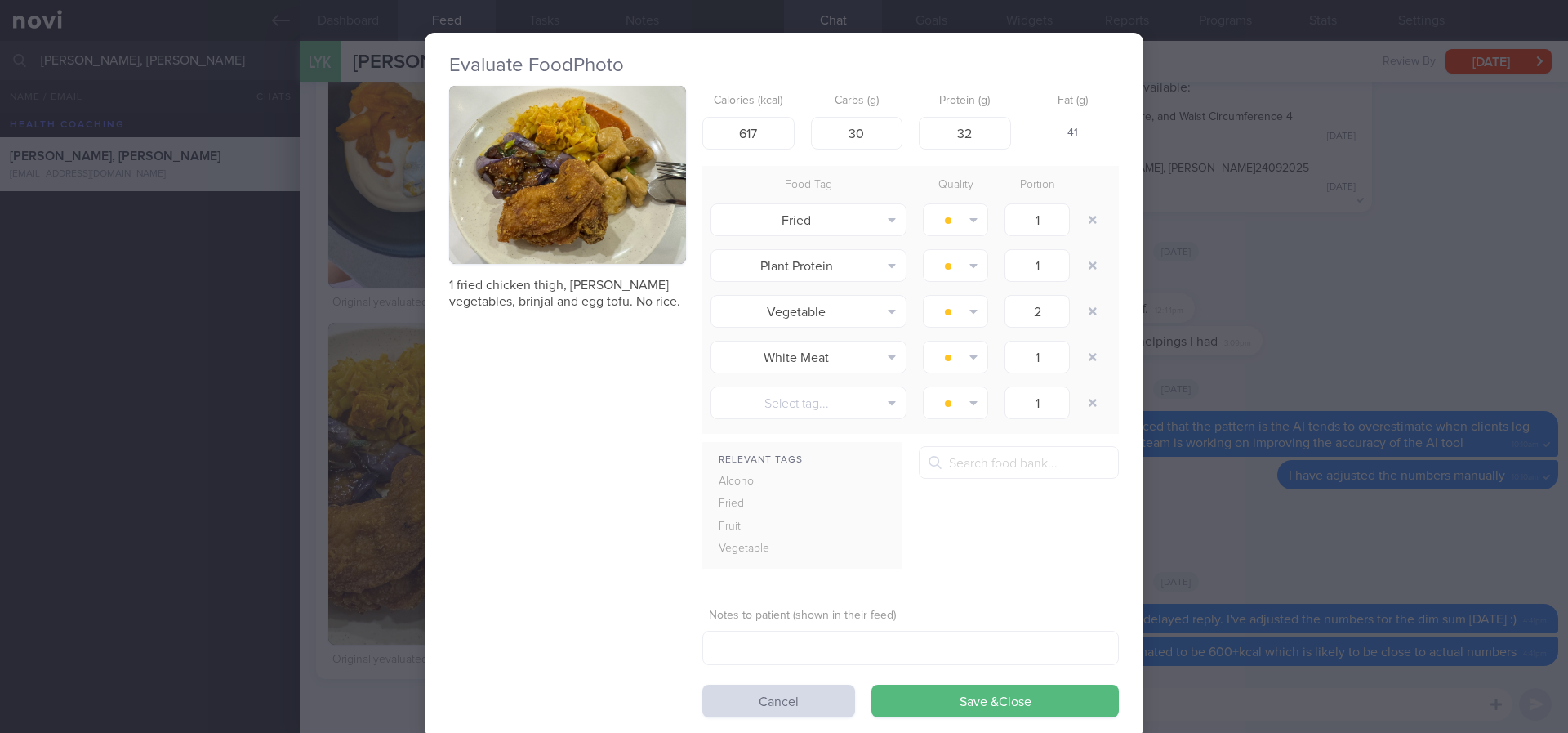
click at [1220, 533] on div "Evaluate Food Photo 1 fried chicken thigh, curry vegetables, brinjal and egg to…" at bounding box center [784, 366] width 1568 height 733
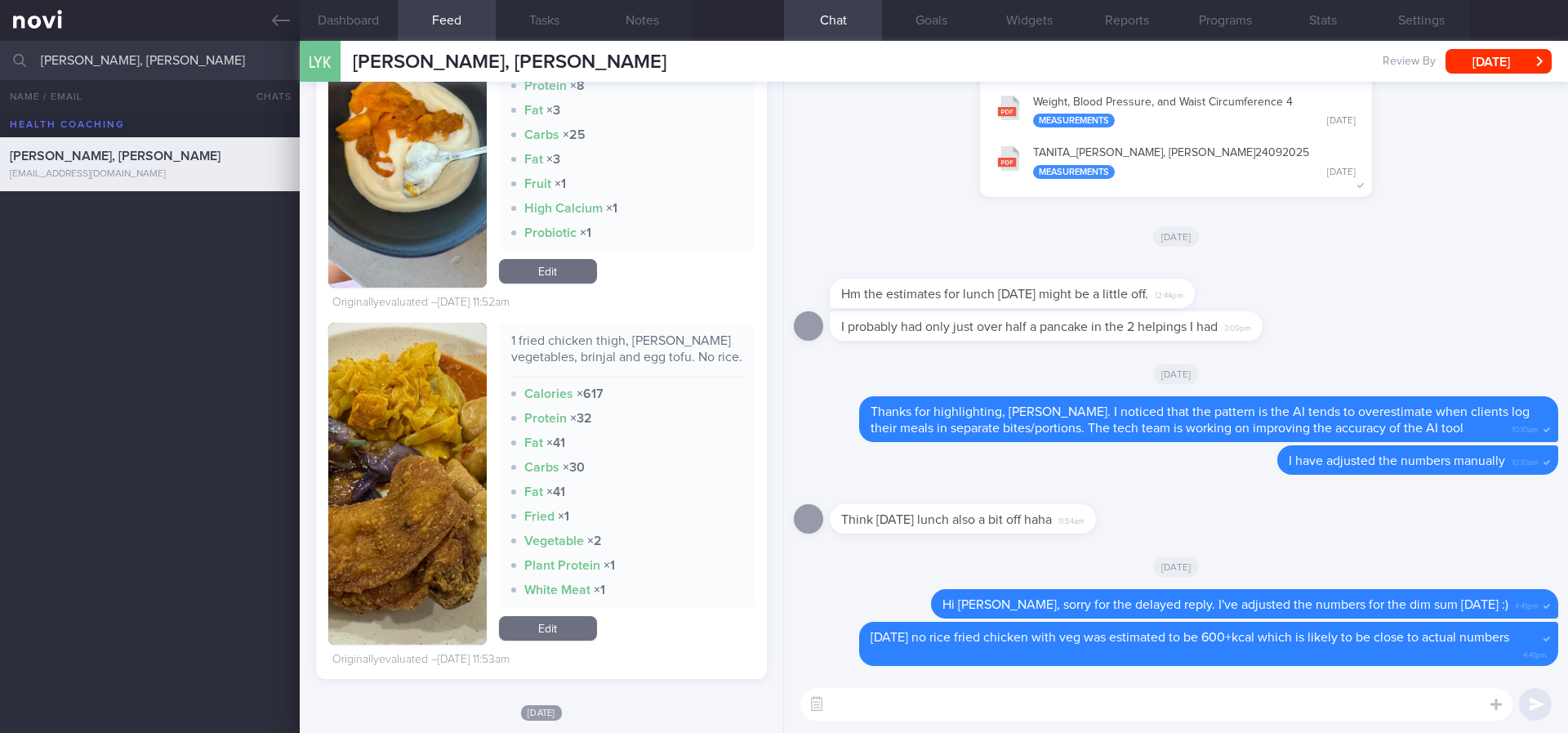
click at [334, 507] on img "button" at bounding box center [407, 484] width 159 height 322
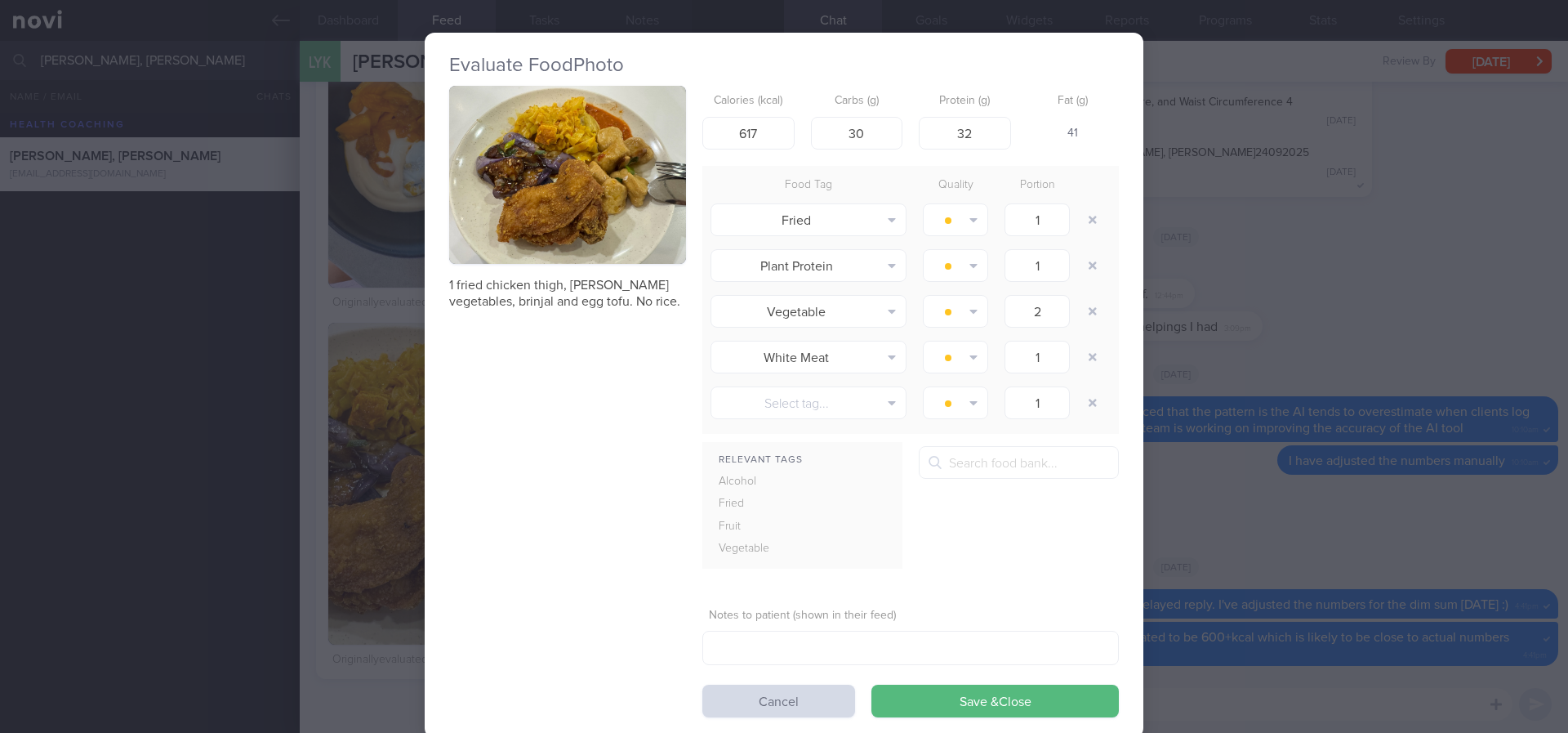
click at [1272, 465] on div "Evaluate Food Photo 1 fried chicken thigh, curry vegetables, brinjal and egg to…" at bounding box center [784, 366] width 1568 height 733
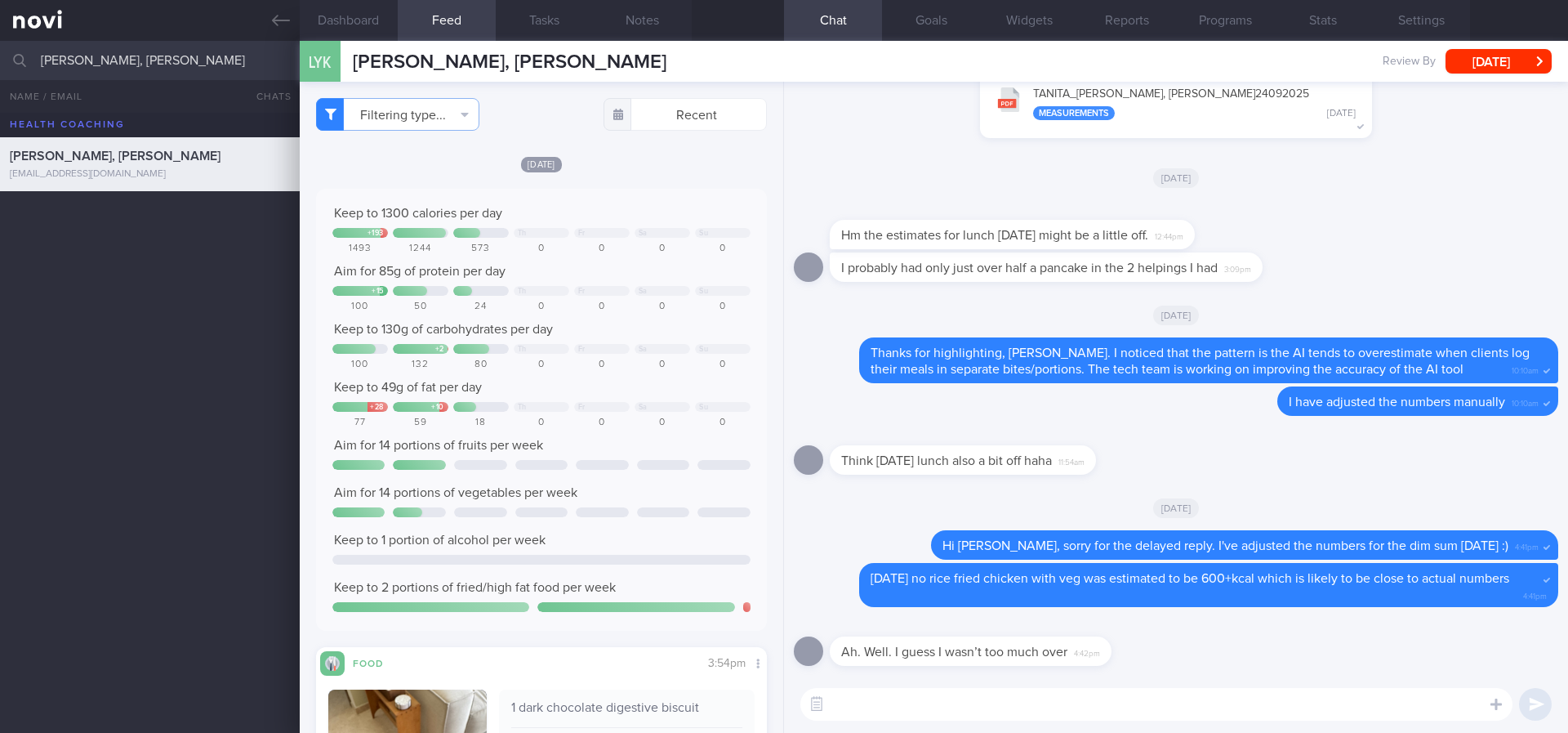
click at [868, 698] on textarea at bounding box center [1156, 704] width 712 height 32
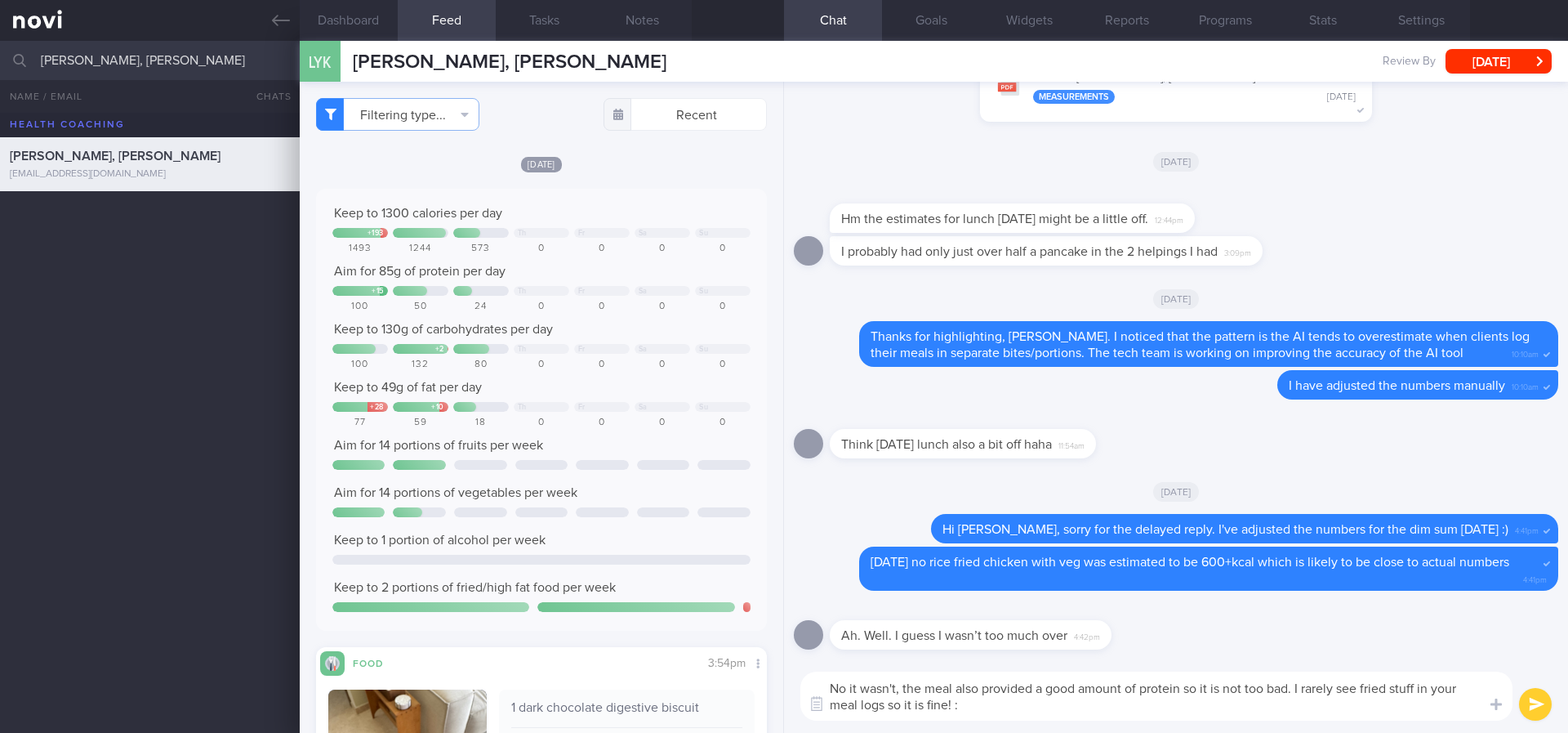
type textarea "No it wasn't, the meal also provided a good amount of protein so it is not too …"
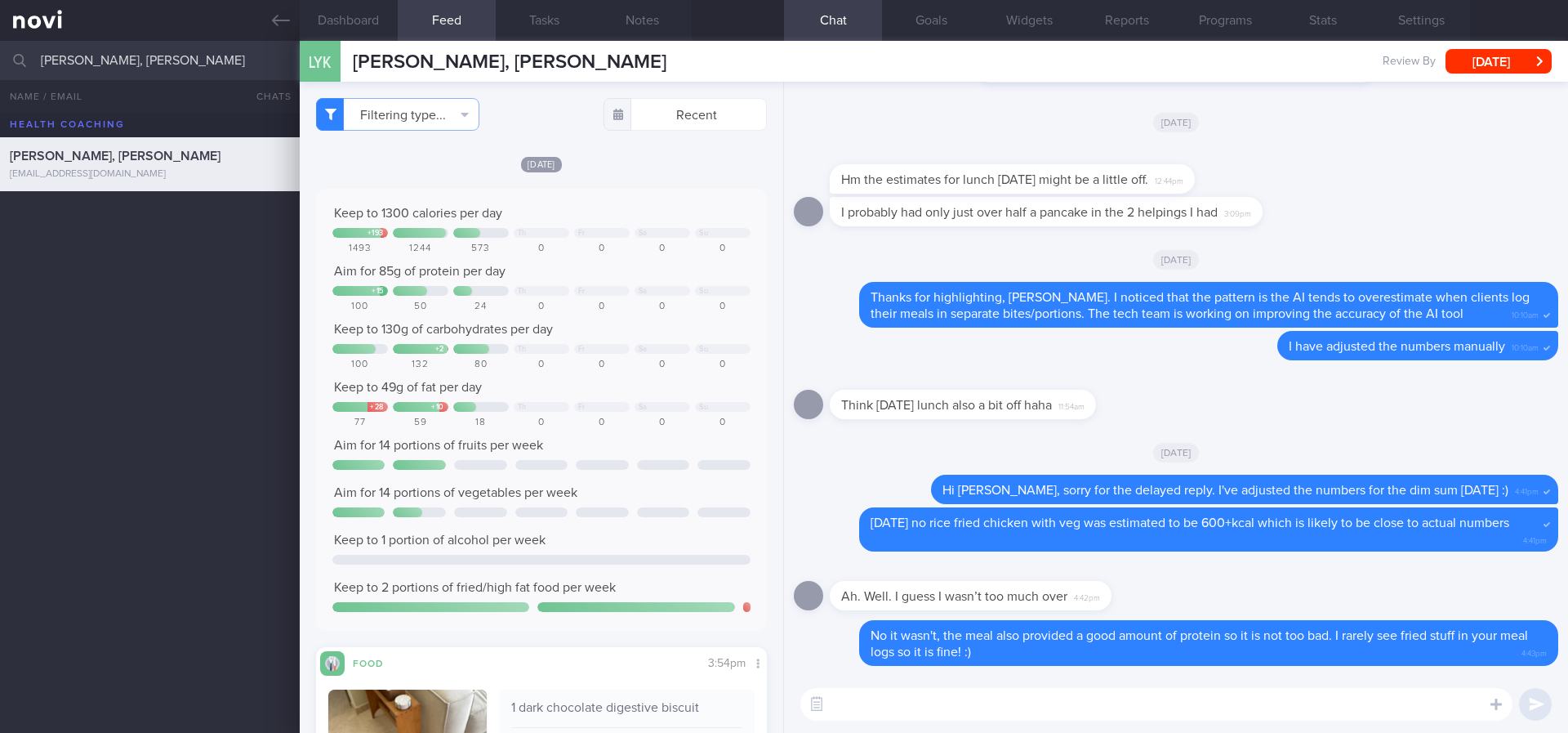
click at [764, 535] on div "Filtering type... Food Activity Glucose Weight Medicine Blood Pressure CGM Inst…" at bounding box center [541, 408] width 483 height 651
click at [618, 237] on div "+ 193 Th Fr Sa Su" at bounding box center [541, 232] width 418 height 9
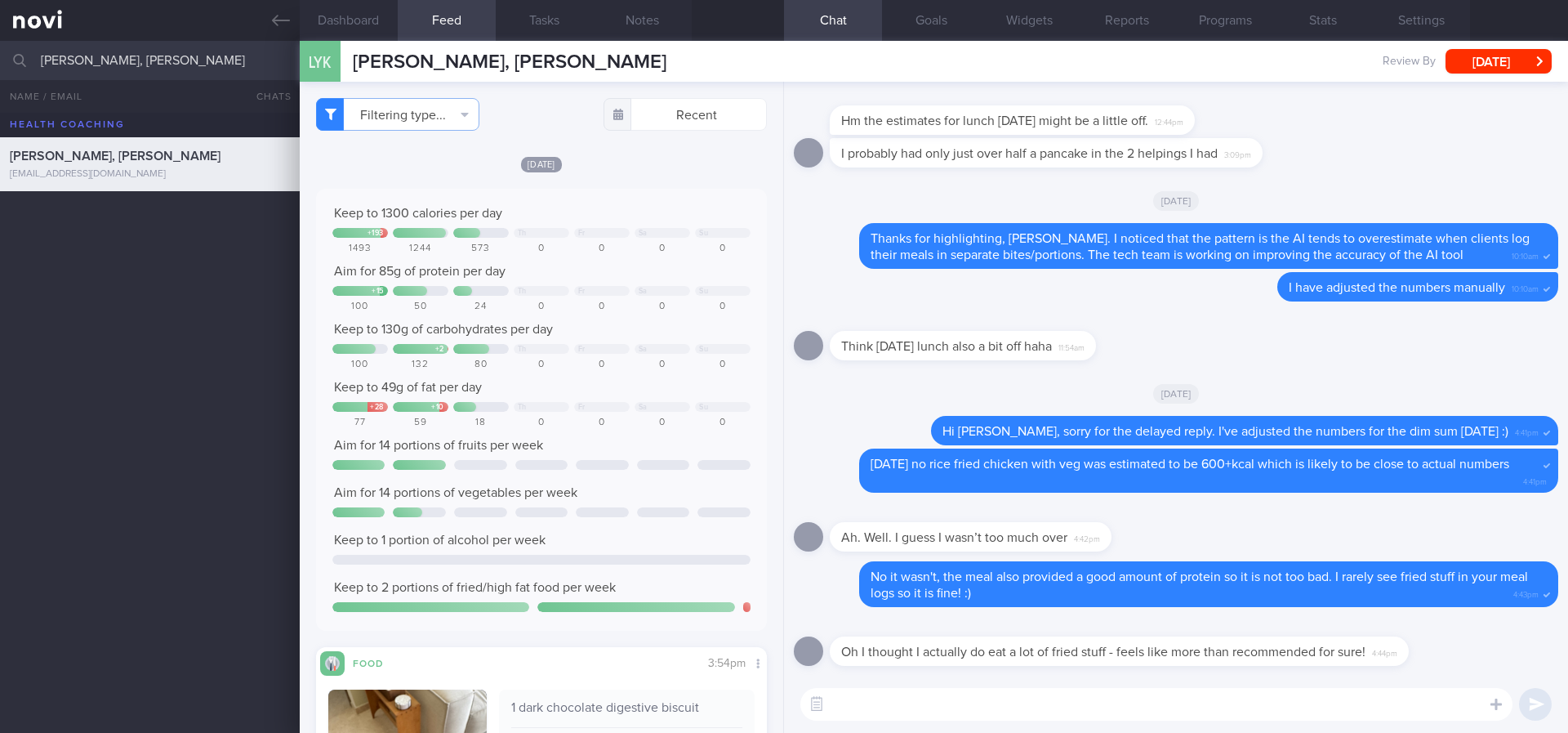
click at [917, 696] on textarea at bounding box center [1156, 704] width 712 height 32
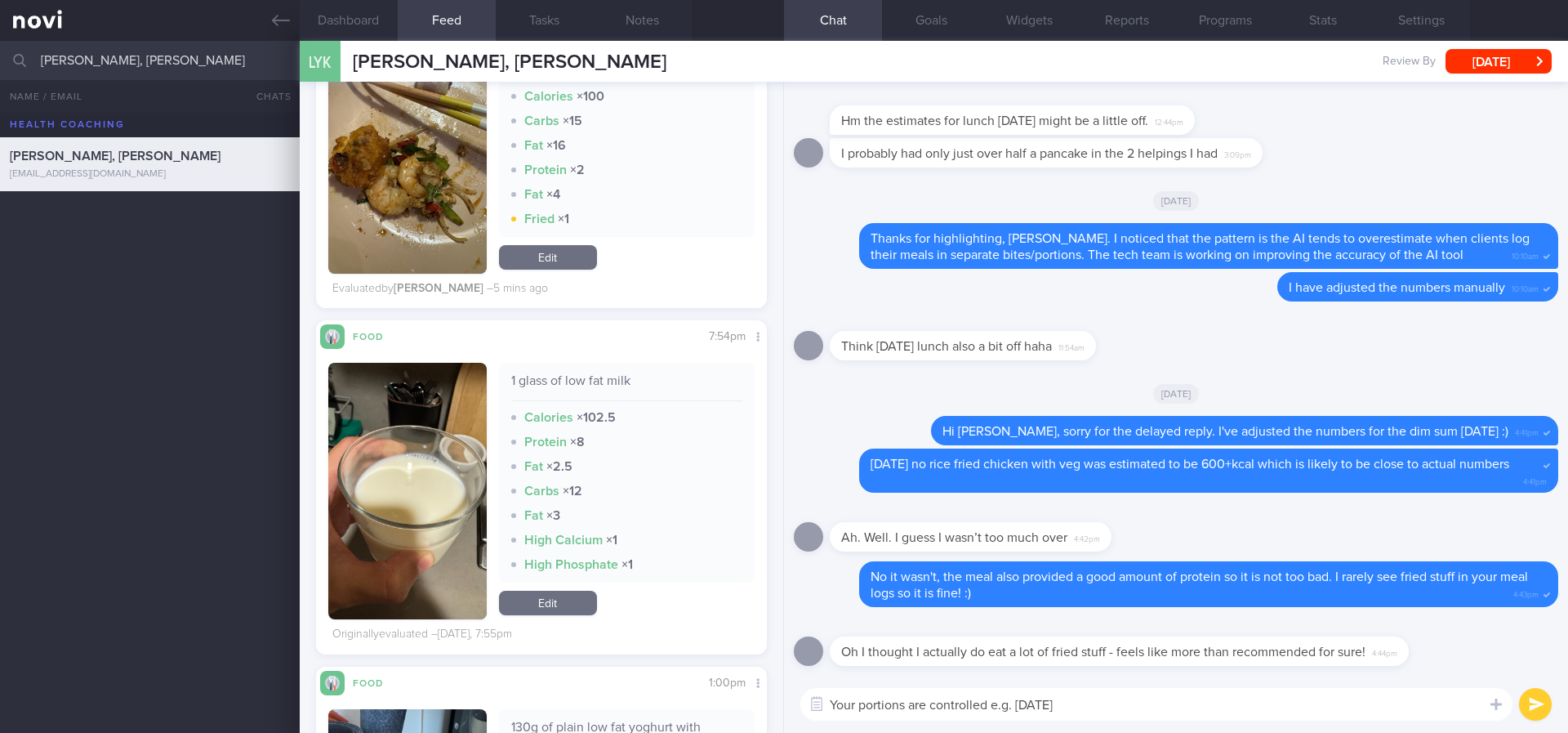
scroll to position [3309, 0]
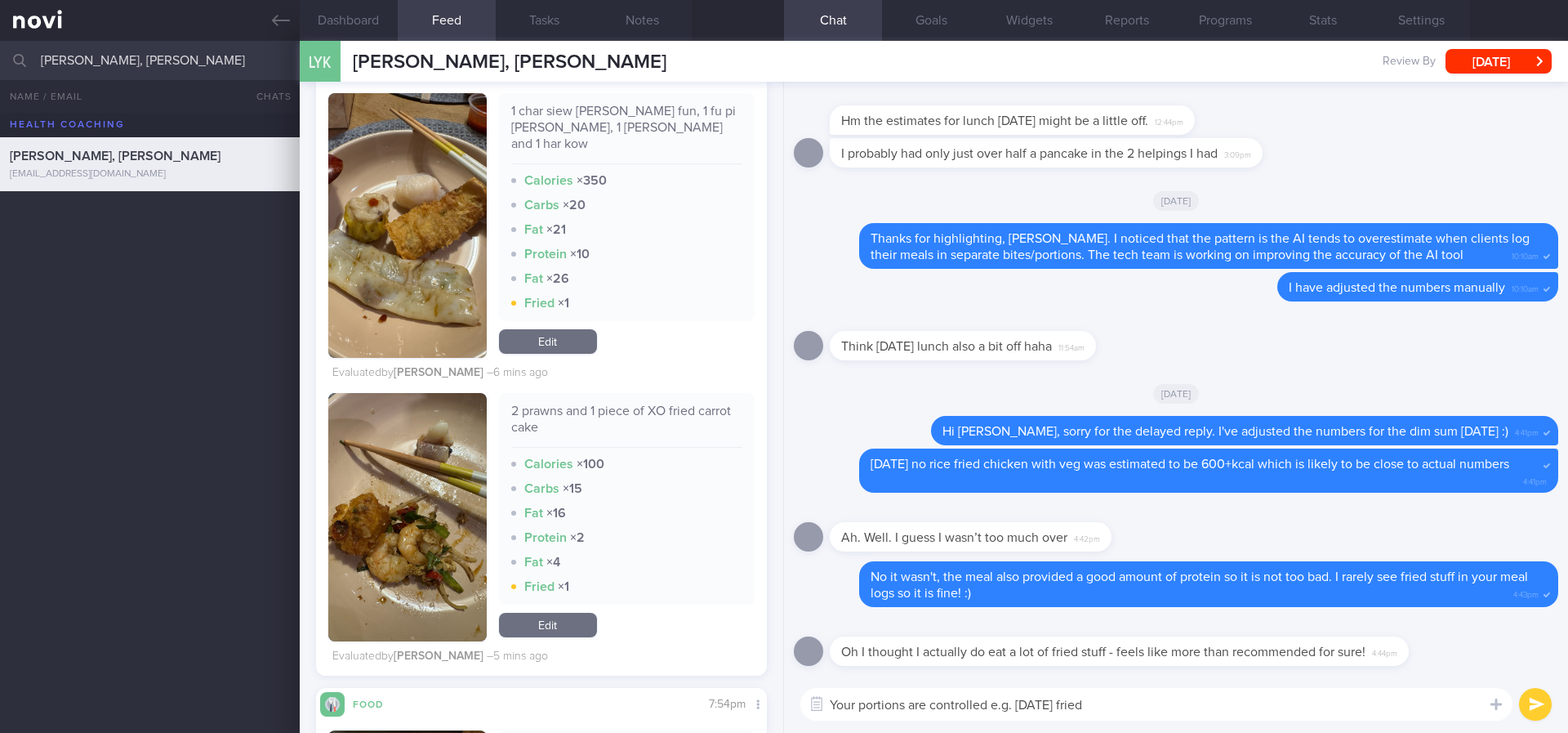
click at [424, 239] on button "button" at bounding box center [407, 226] width 159 height 265
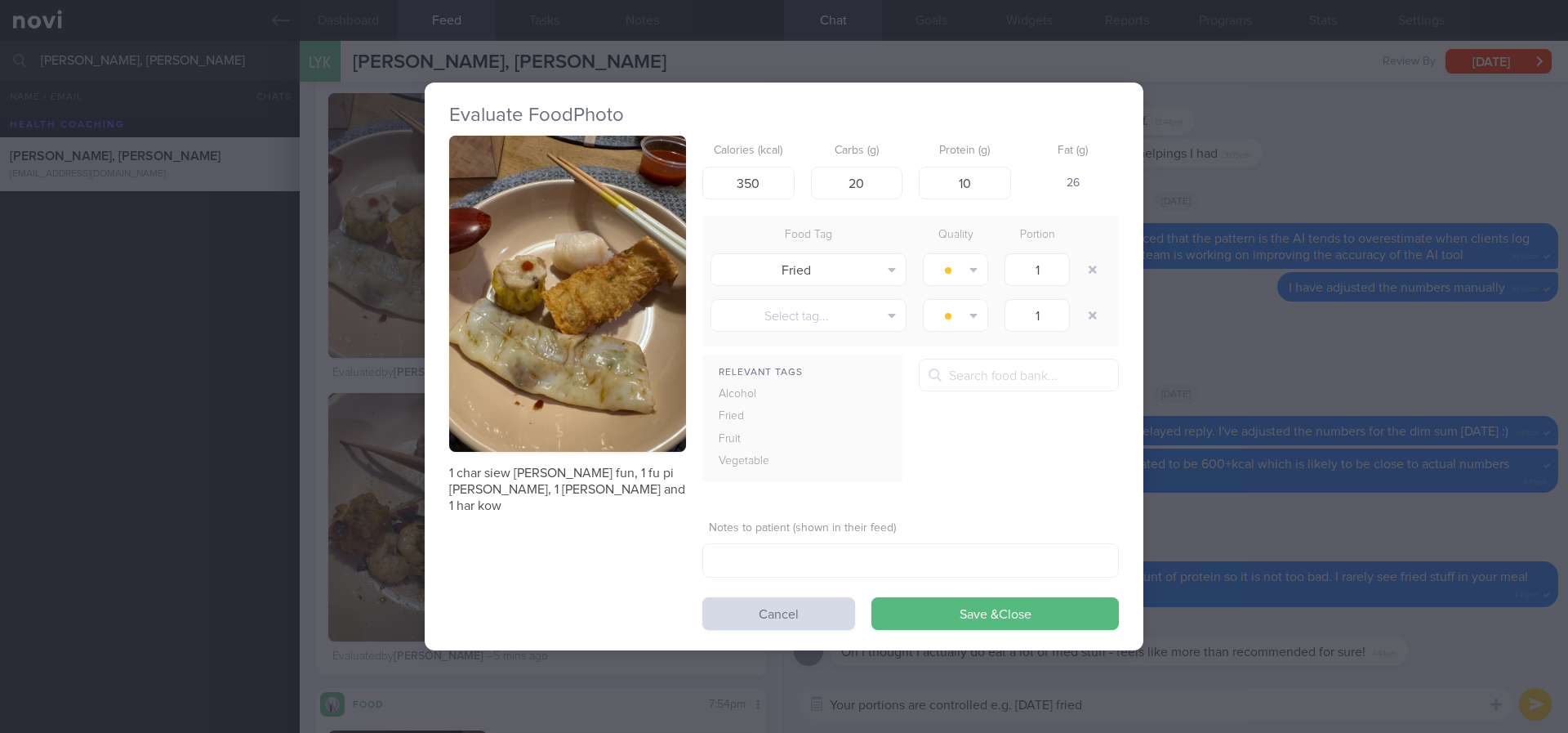
click at [577, 311] on button "button" at bounding box center [567, 294] width 237 height 316
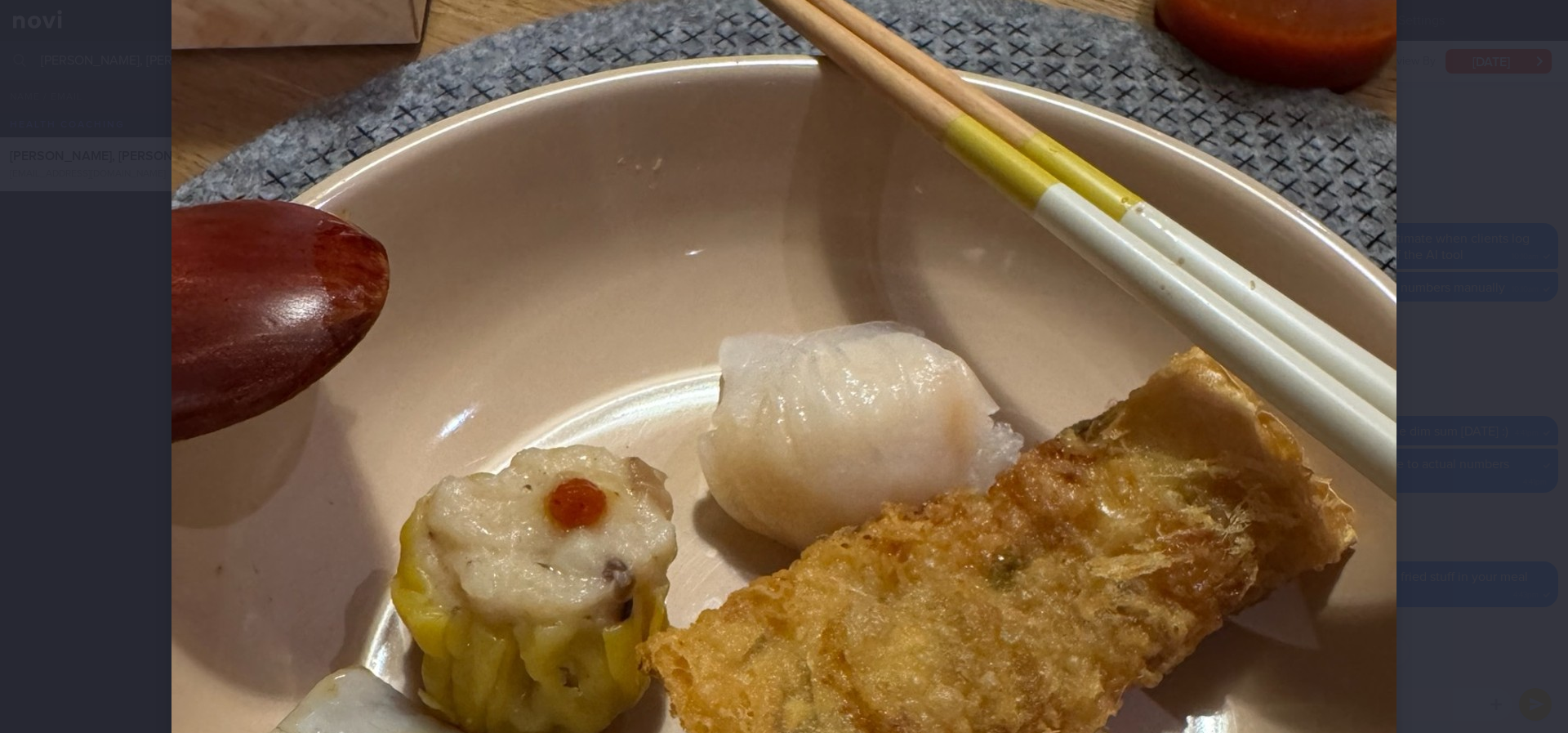
scroll to position [490, 0]
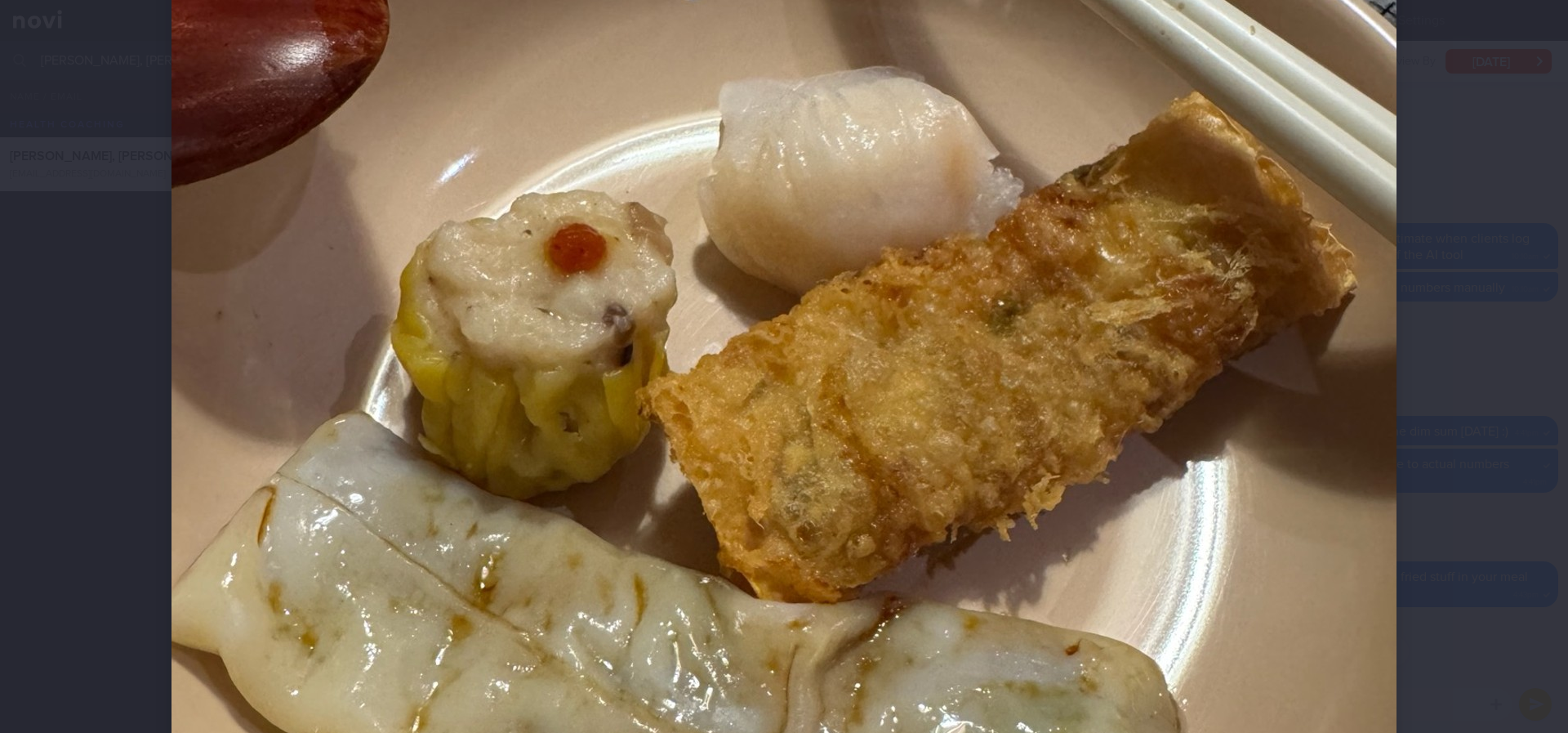
click at [1307, 483] on img at bounding box center [784, 392] width 1225 height 1634
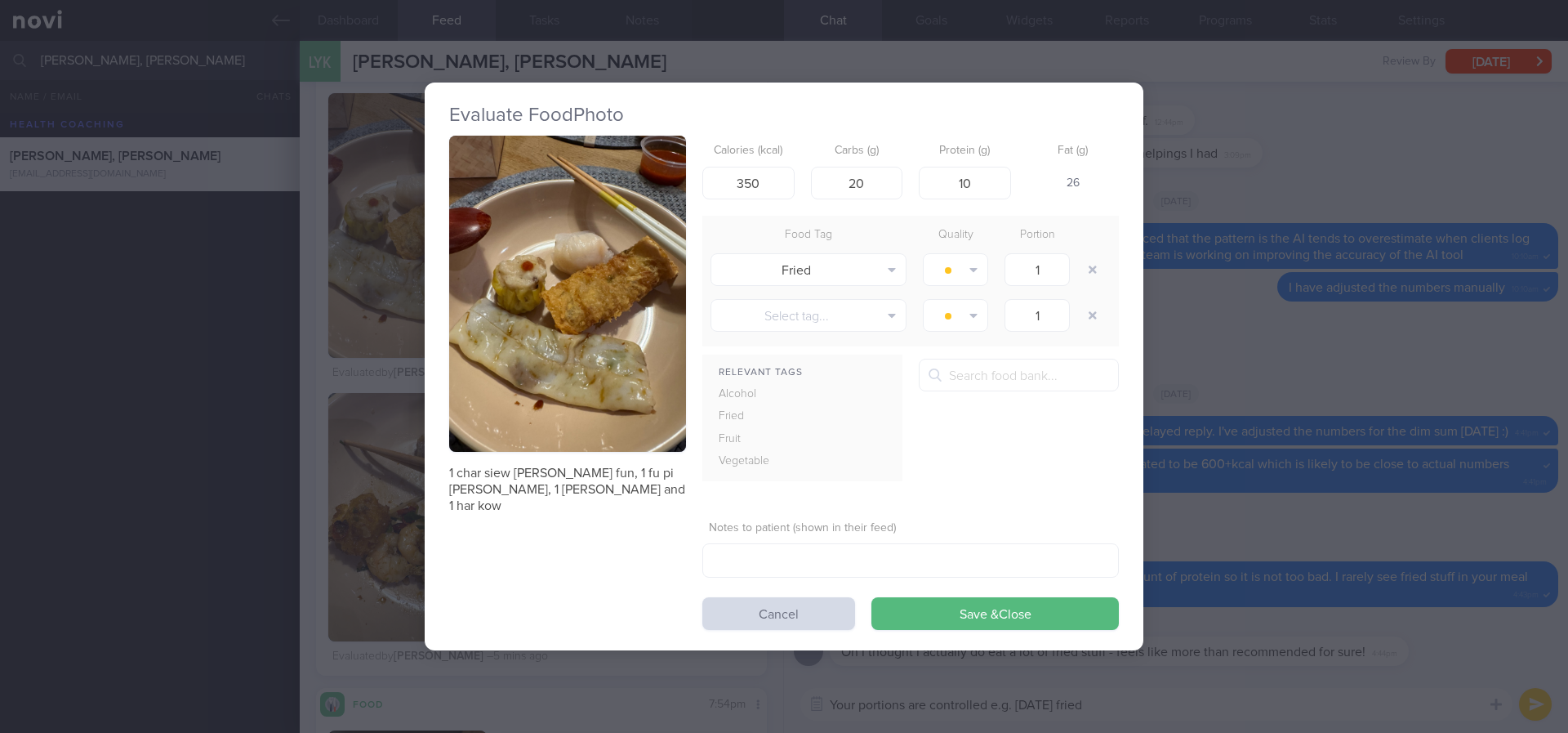
click at [1330, 565] on div "Evaluate Food Photo 1 char siew chee cheong fun, 1 fu pi juan, 1 siew mai and 1…" at bounding box center [784, 366] width 1568 height 733
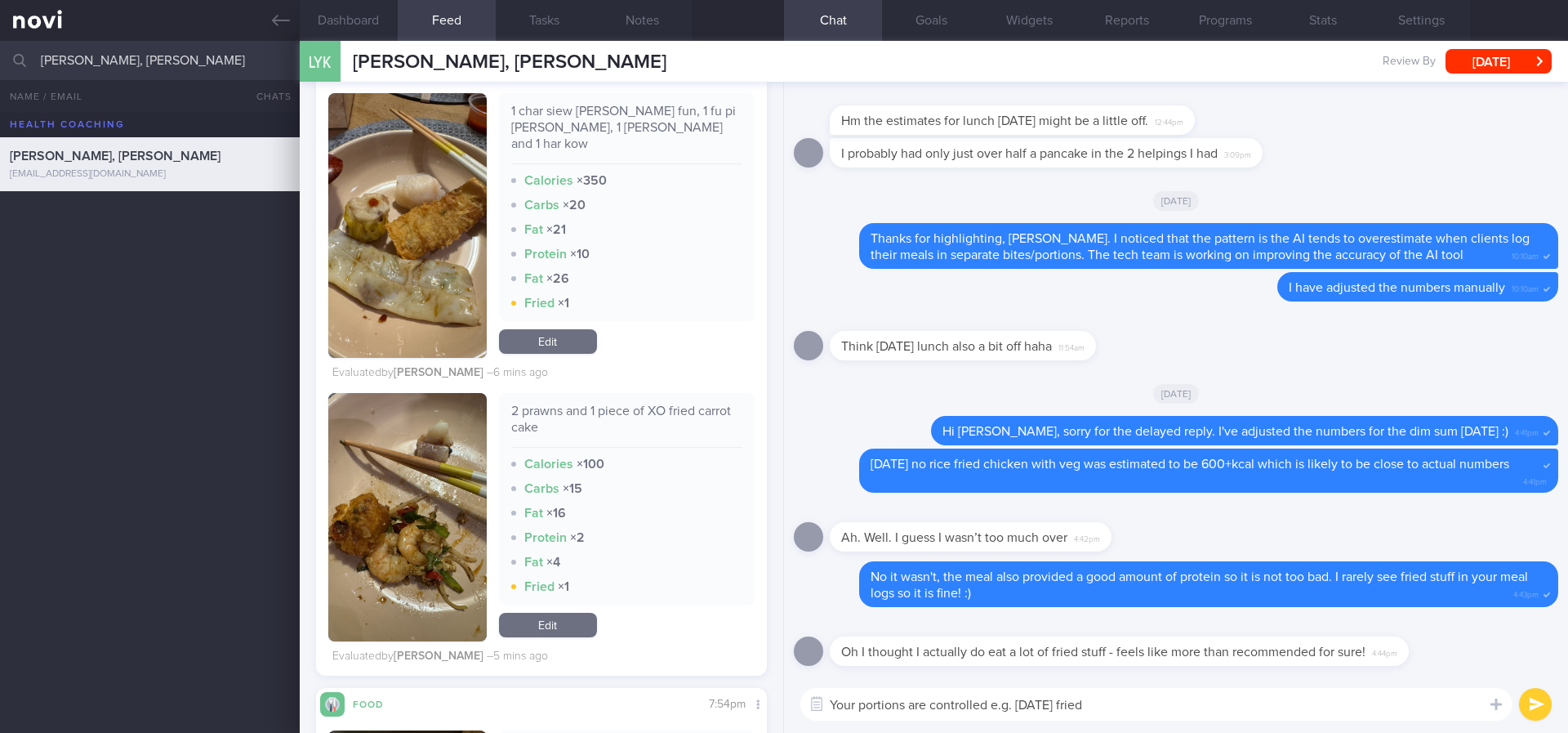
click at [1127, 701] on textarea "Your portions are controlled e.g. yesterday's fried" at bounding box center [1156, 704] width 712 height 32
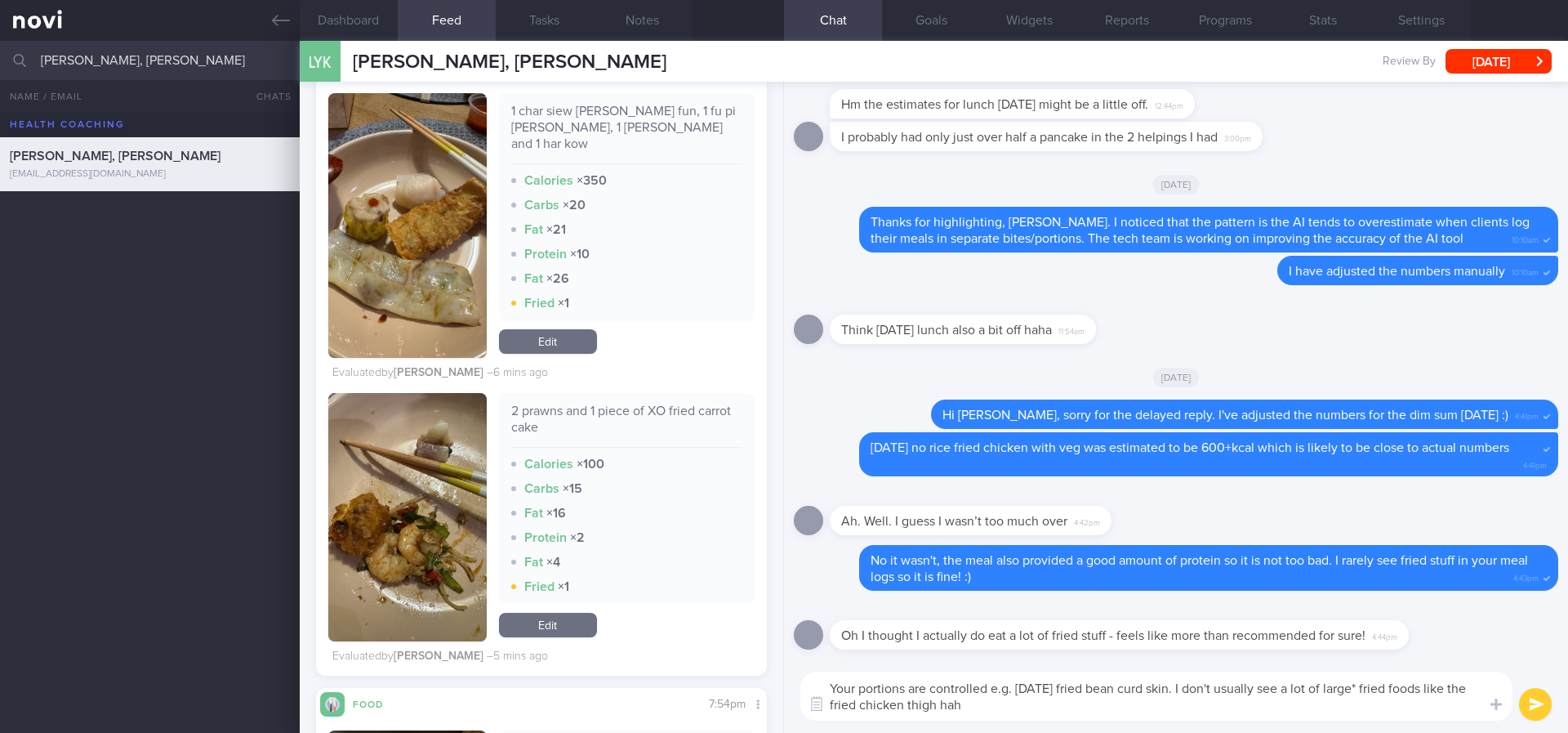
type textarea "Your portions are controlled e.g. yesterday's fried bean curd skin. I don't usu…"
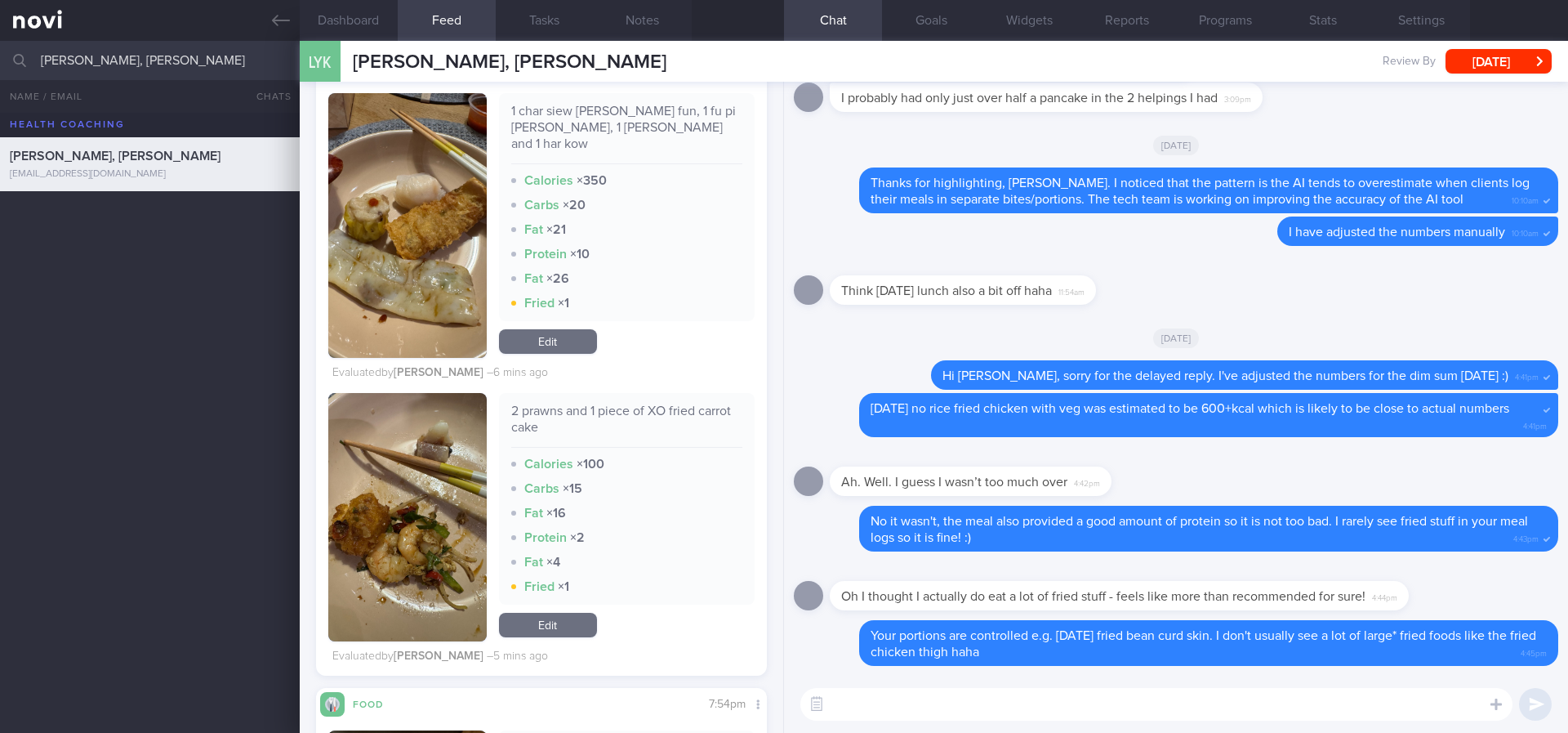
click at [939, 696] on textarea at bounding box center [1156, 704] width 712 height 32
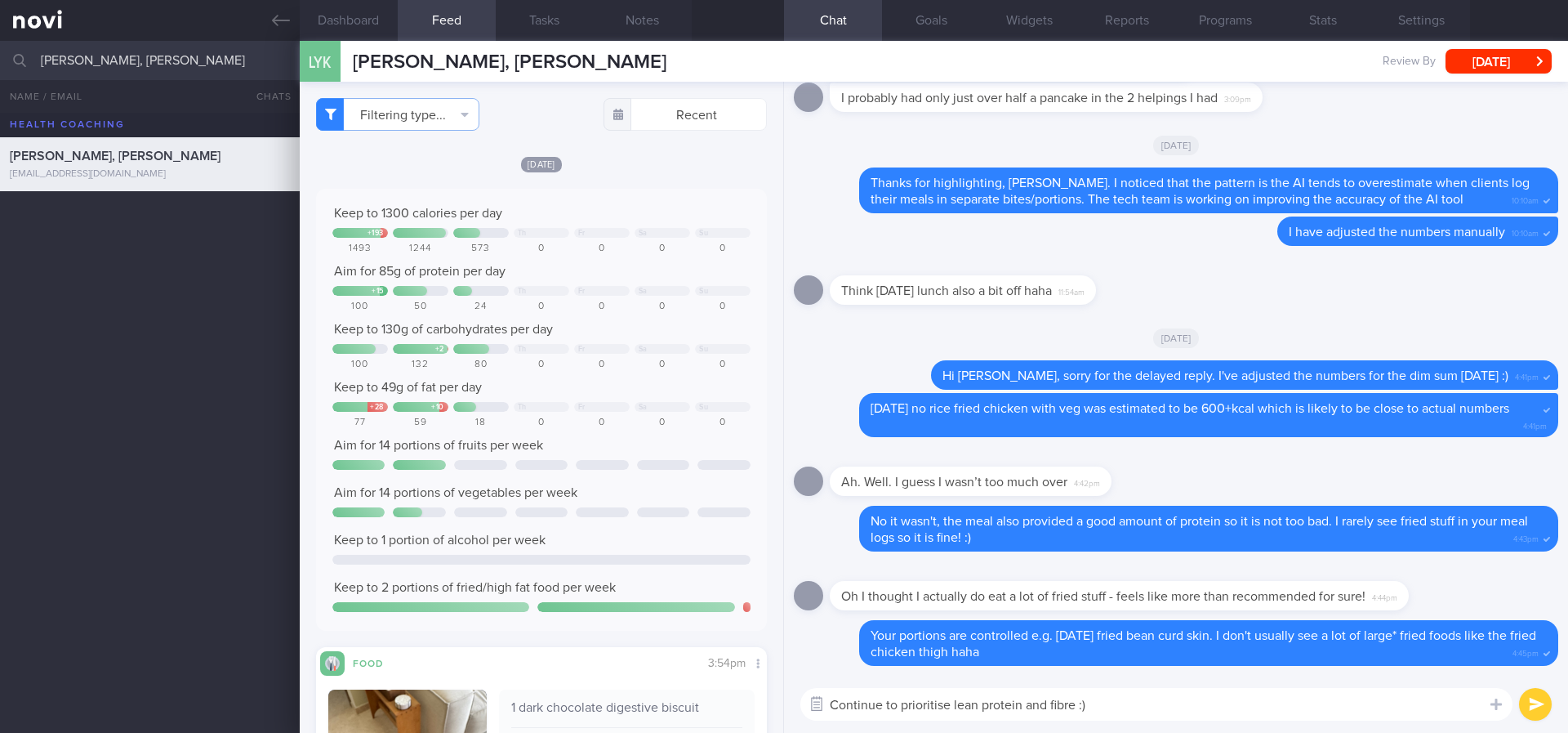
drag, startPoint x: 834, startPoint y: 700, endPoint x: 816, endPoint y: 695, distance: 18.7
click at [816, 695] on div "Chat Templates Admin CGM Weight Nutrition Physical Activity Infographics Articl…" at bounding box center [1176, 704] width 784 height 57
type textarea "Do continue to prioritise lean protein and fibre :)"
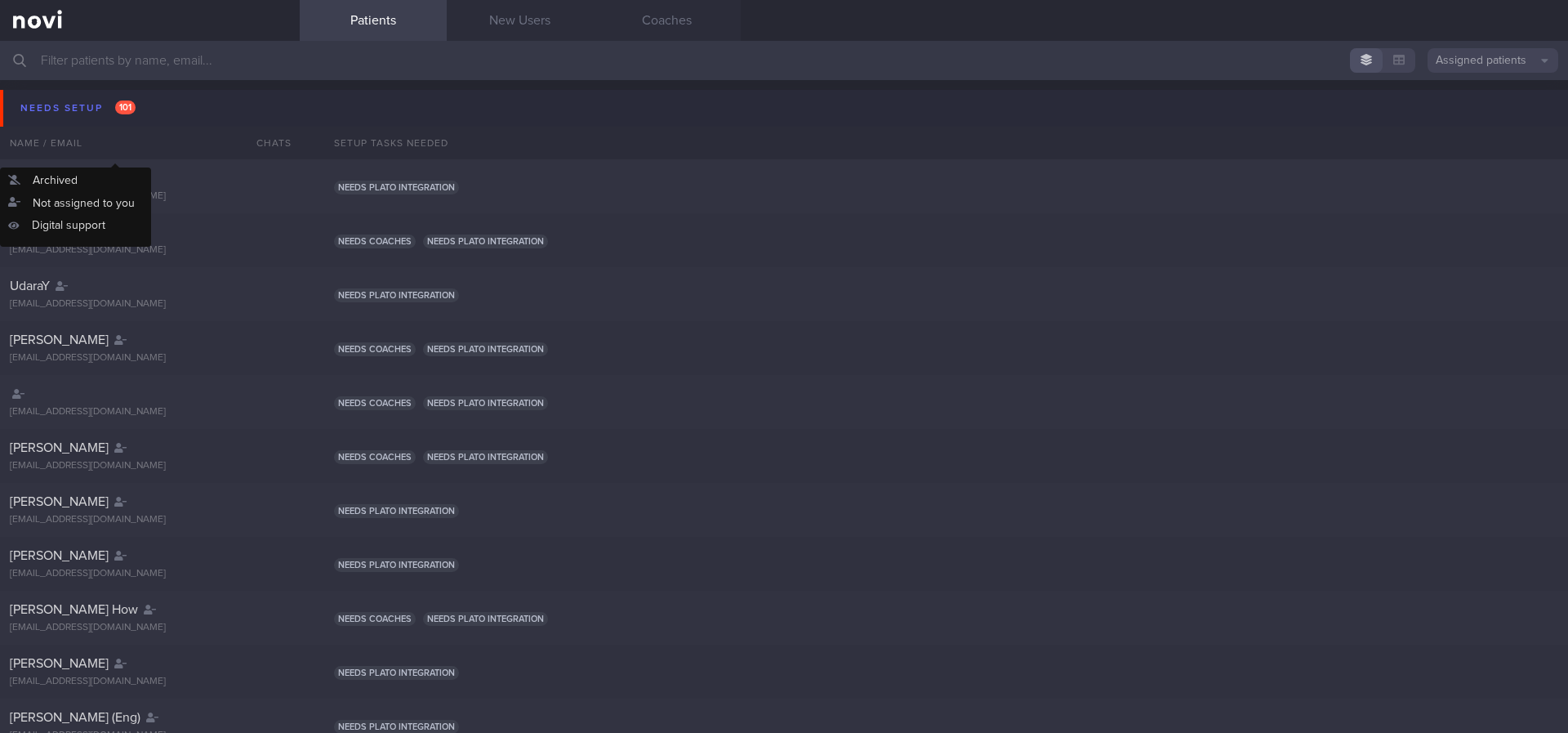
click at [182, 121] on button "Needs setup 101" at bounding box center [787, 108] width 1573 height 37
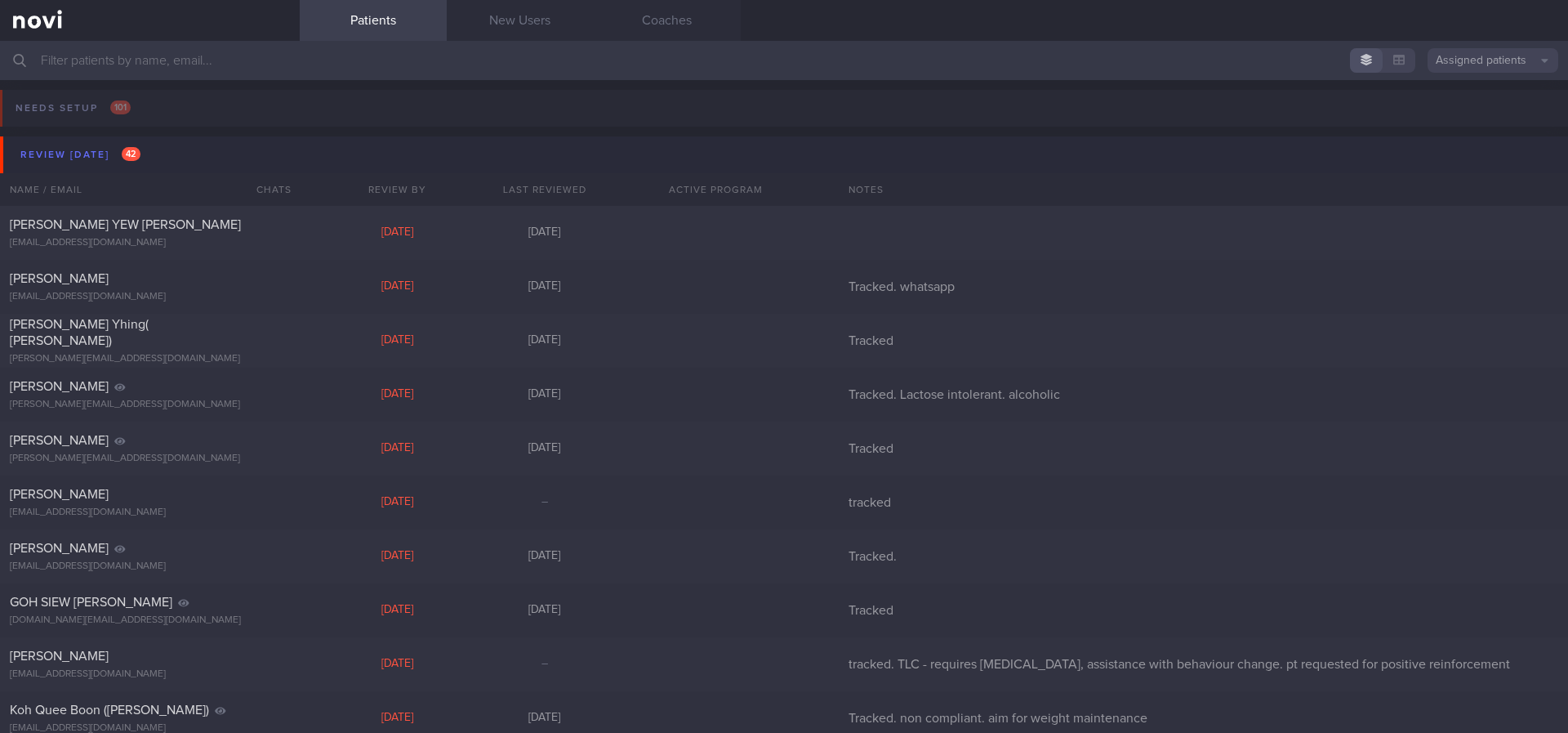
click at [187, 164] on button "Review [DATE] 42" at bounding box center [787, 155] width 1573 height 37
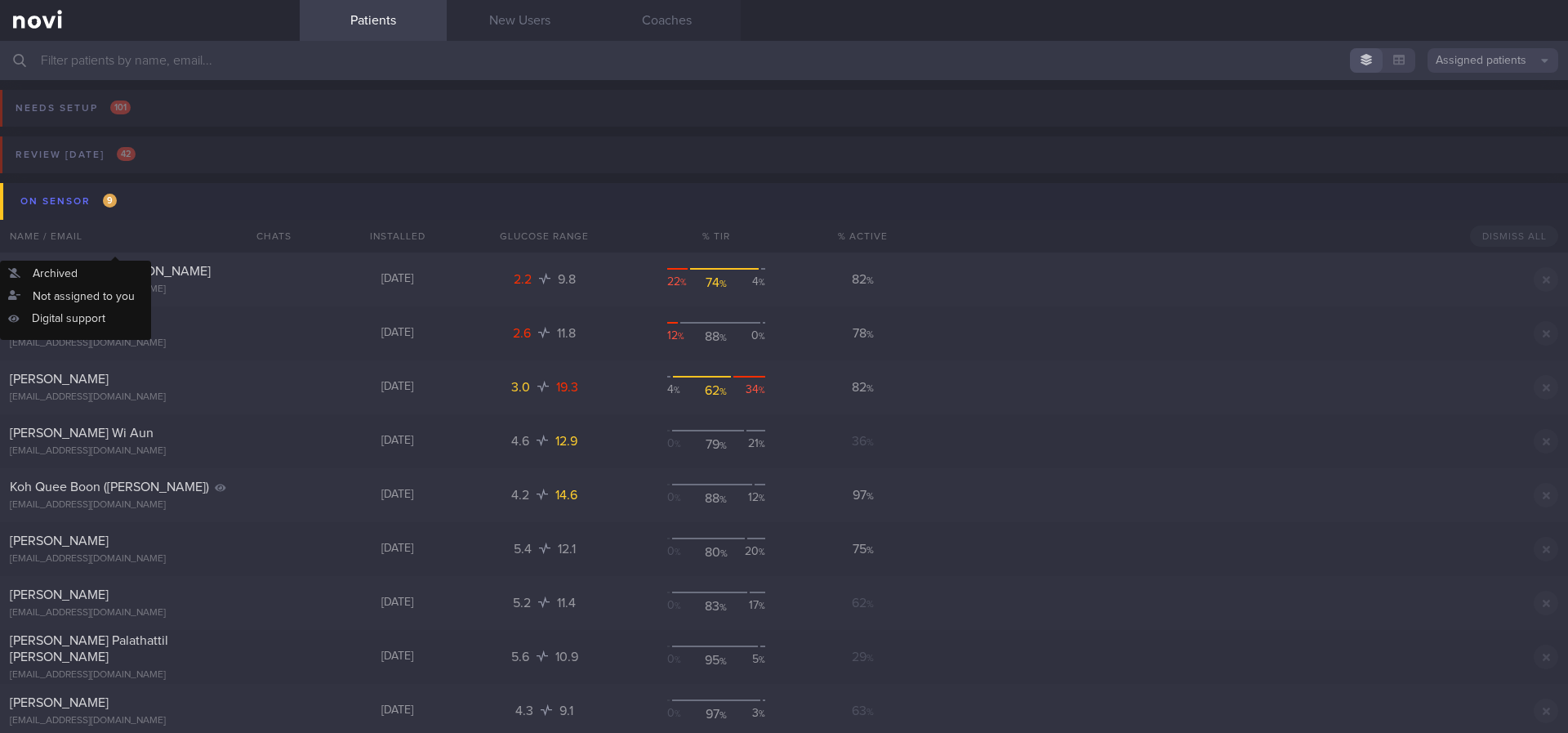
click at [218, 212] on button "On sensor 9" at bounding box center [787, 201] width 1573 height 37
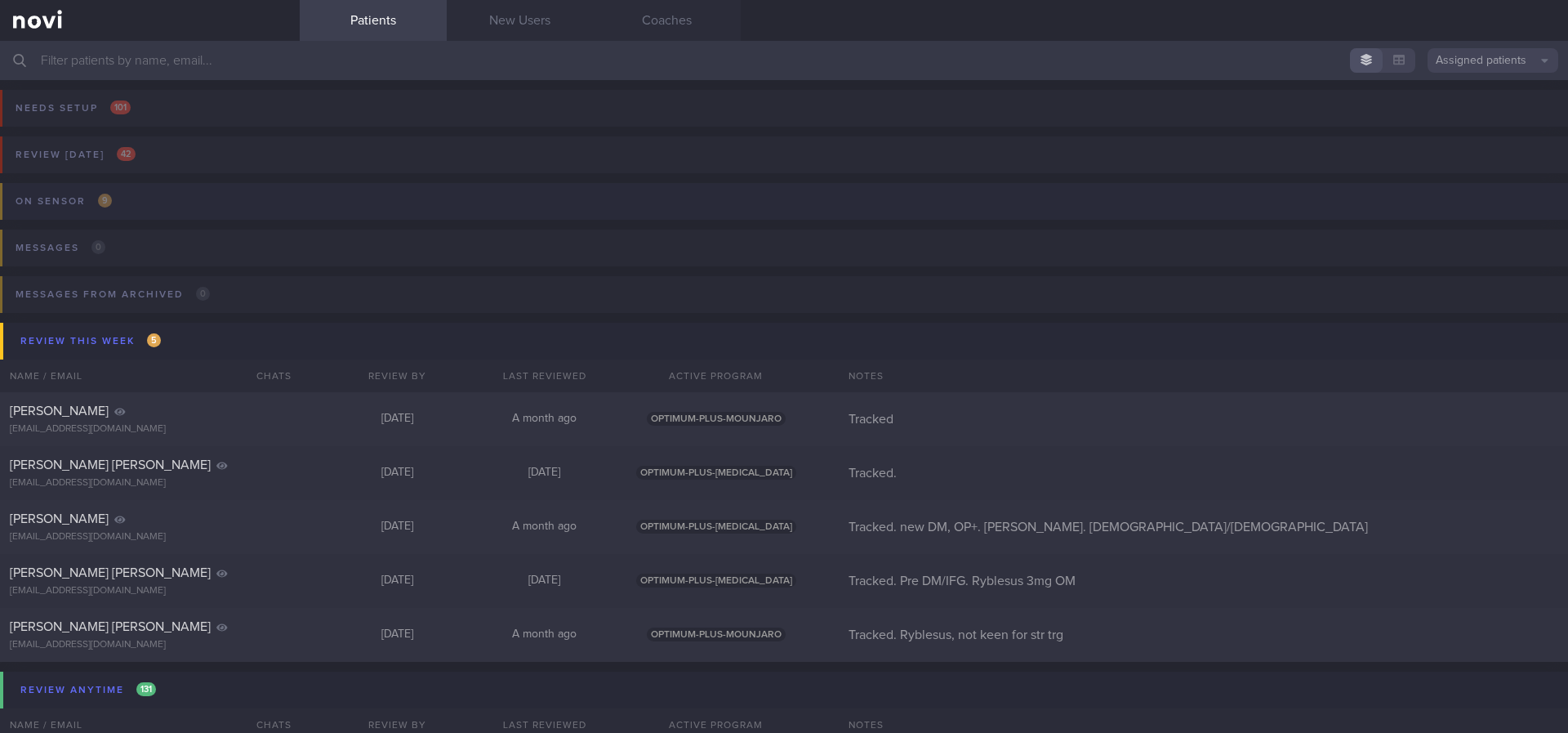
click at [132, 192] on button "On sensor 9" at bounding box center [781, 206] width 1573 height 47
